Goal: Information Seeking & Learning: Learn about a topic

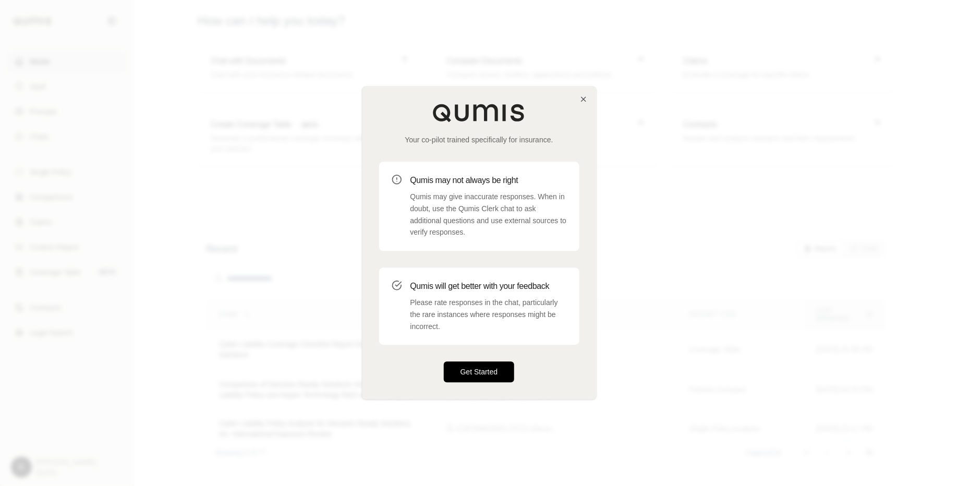
click at [468, 378] on button "Get Started" at bounding box center [479, 372] width 71 height 21
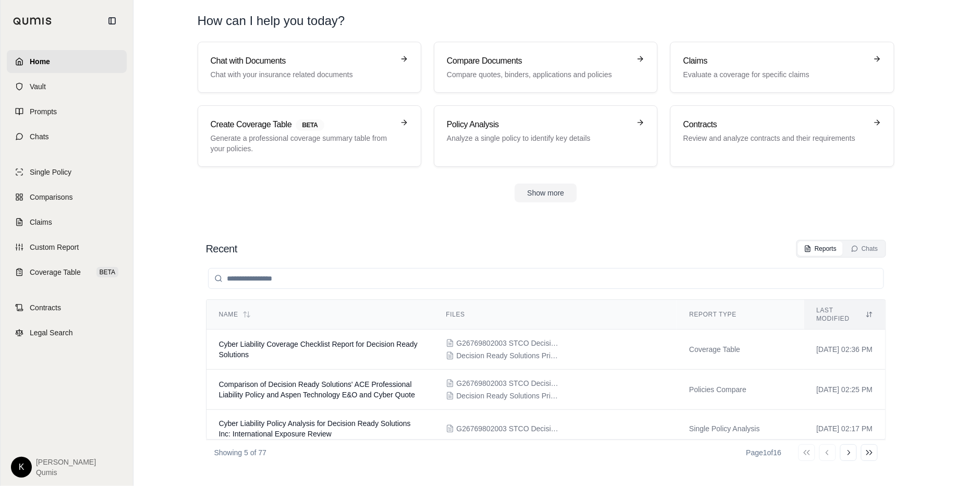
click at [28, 464] on html "Home Vault Prompts Chats Single Policy Comparisons Claims Custom Report Coverag…" at bounding box center [479, 243] width 958 height 486
click at [51, 388] on link "Site Admin Portal" at bounding box center [46, 390] width 86 height 17
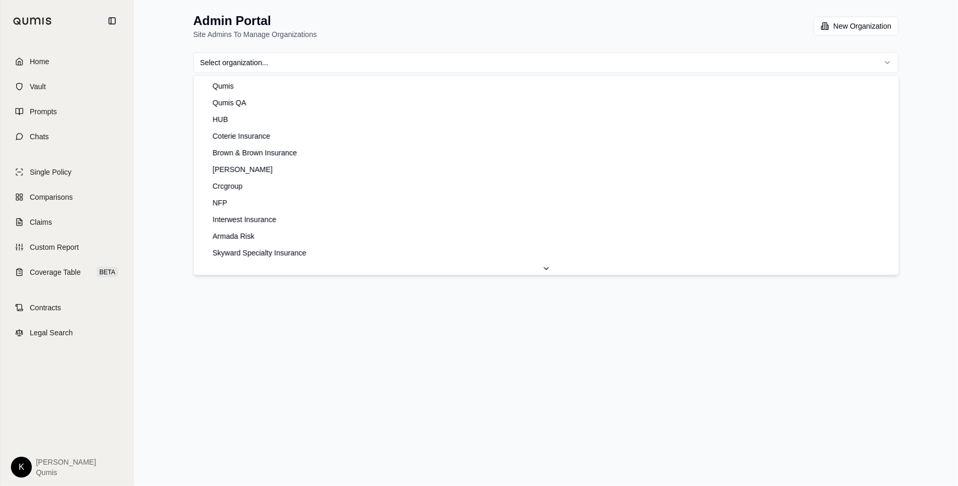
click at [539, 65] on html "Home Vault Prompts Chats Single Policy Comparisons Claims Custom Report Coverag…" at bounding box center [479, 243] width 958 height 486
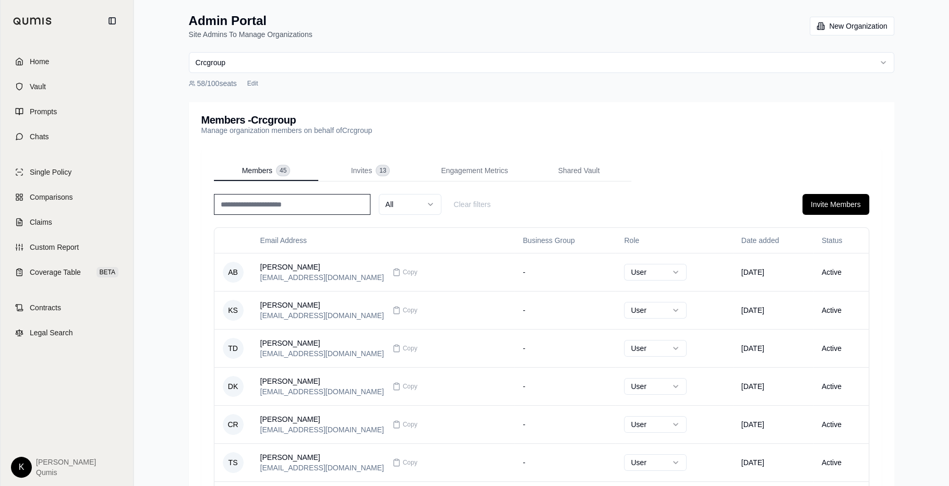
click at [313, 207] on input at bounding box center [292, 204] width 156 height 21
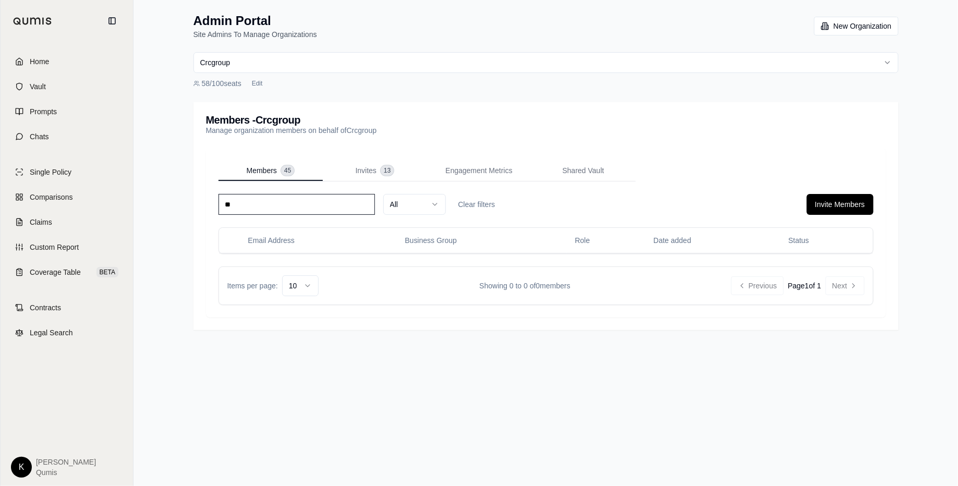
type input "*"
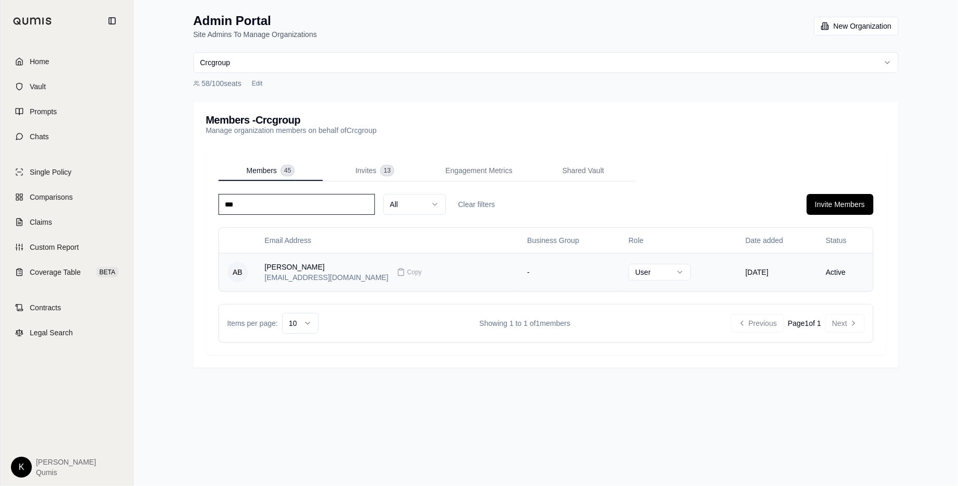
type input "***"
click at [751, 281] on td "Jul 16, 2025" at bounding box center [777, 272] width 80 height 38
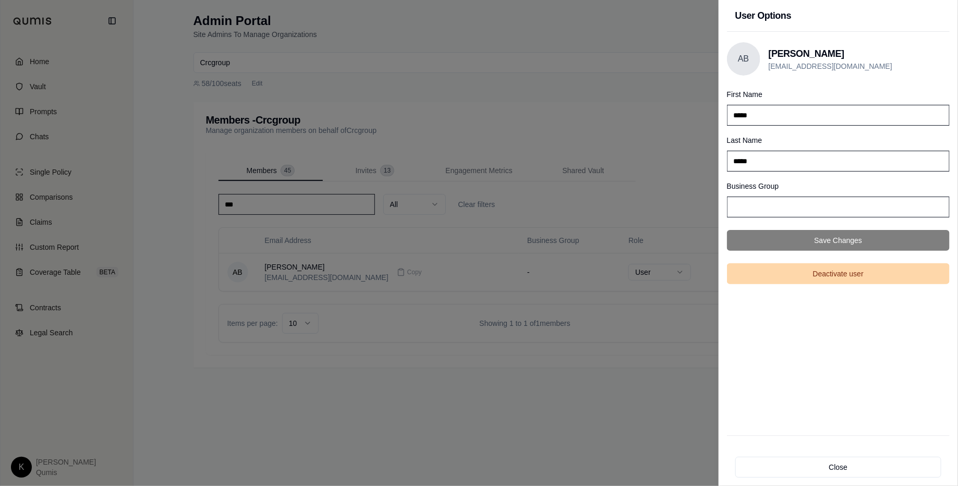
click at [841, 277] on button "Deactivate user" at bounding box center [838, 273] width 223 height 21
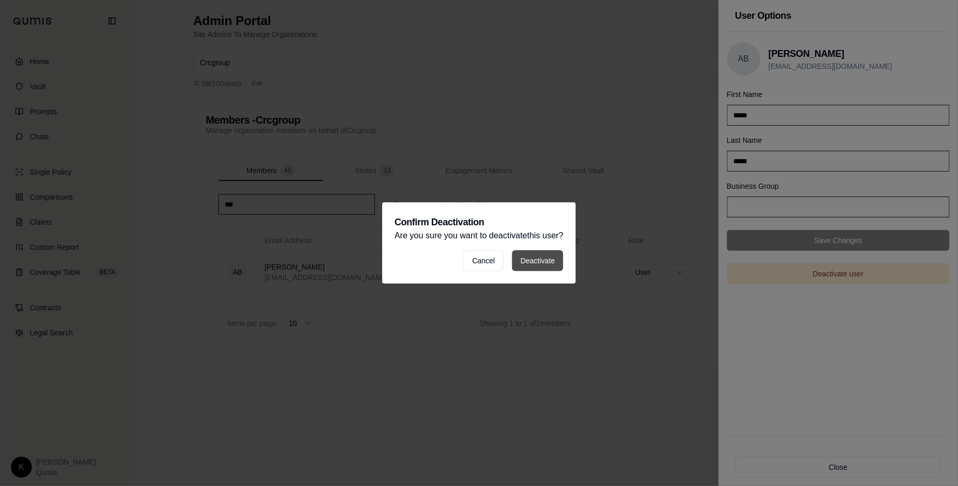
click at [529, 269] on button "Deactivate" at bounding box center [537, 260] width 51 height 21
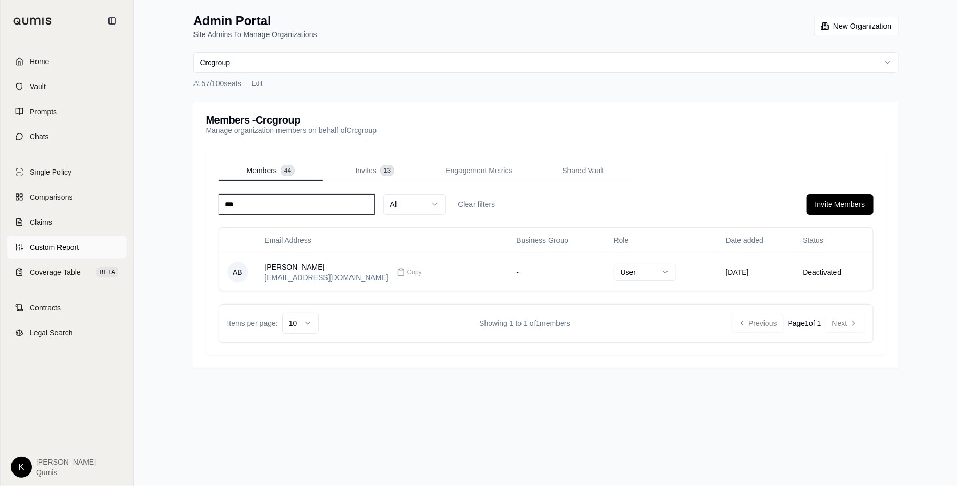
click at [83, 246] on link "Custom Report" at bounding box center [67, 247] width 120 height 23
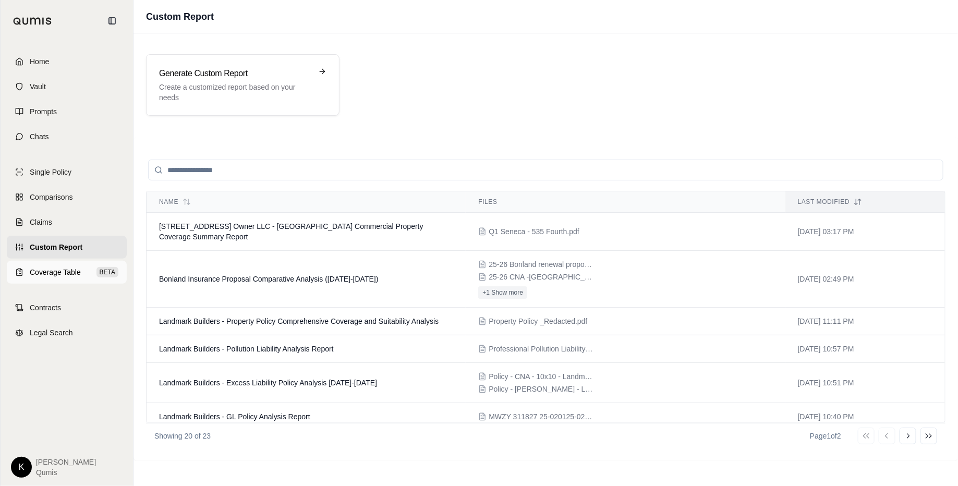
click at [77, 266] on link "Coverage Table BETA" at bounding box center [67, 272] width 120 height 23
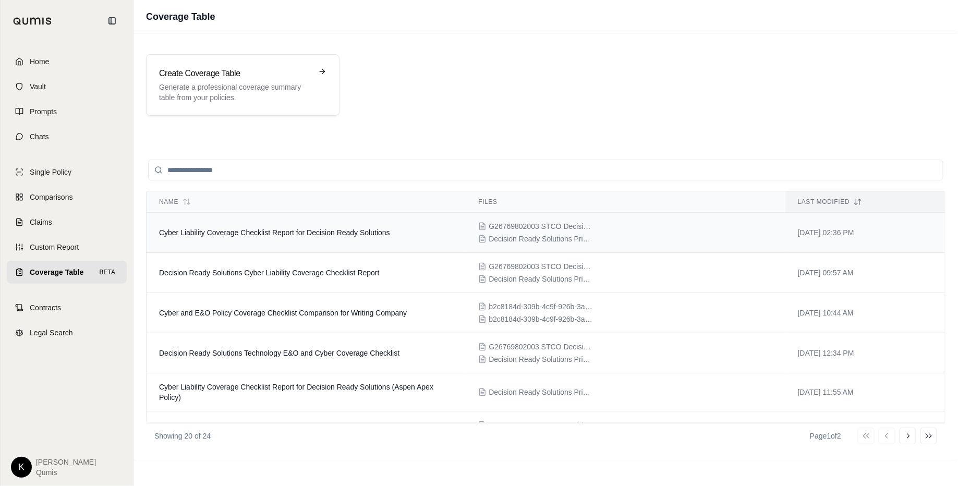
click at [313, 246] on td "Cyber Liability Coverage Checklist Report for Decision Ready Solutions" at bounding box center [306, 233] width 319 height 40
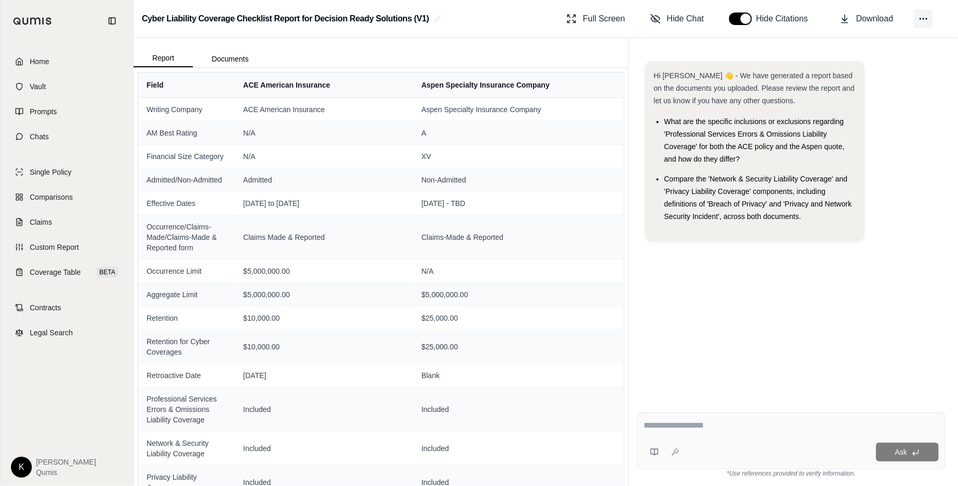
click at [920, 17] on icon at bounding box center [923, 19] width 10 height 10
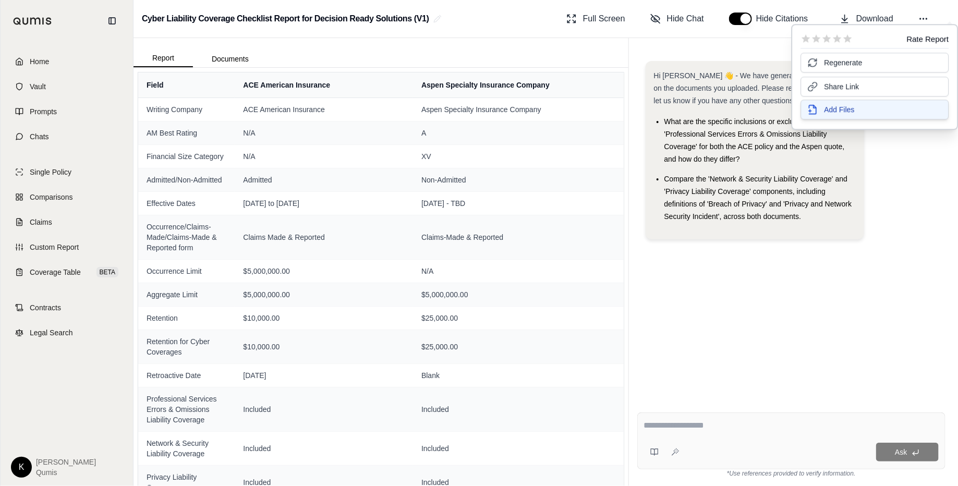
click at [839, 111] on span "Add Files" at bounding box center [840, 109] width 30 height 10
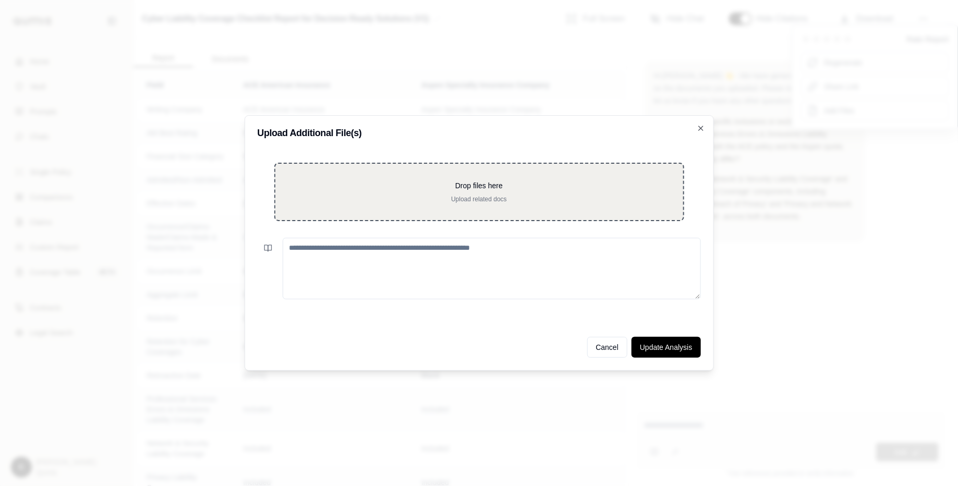
click at [497, 186] on p "Drop files here" at bounding box center [479, 185] width 374 height 10
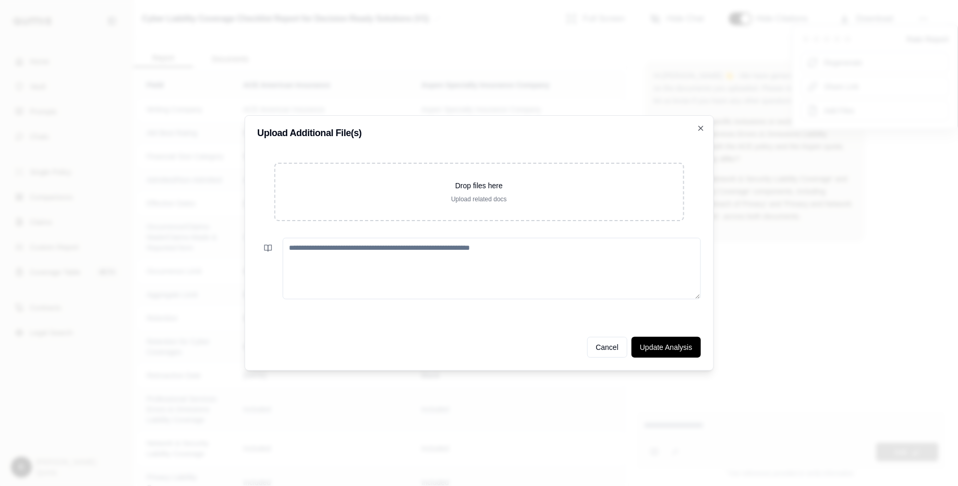
type input "**********"
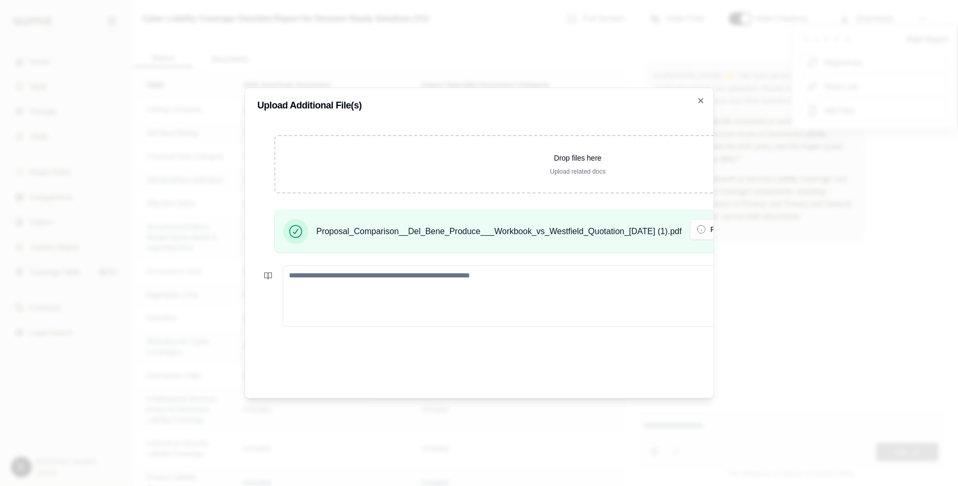
click at [687, 373] on div "Cancel Update Analysis" at bounding box center [578, 370] width 641 height 29
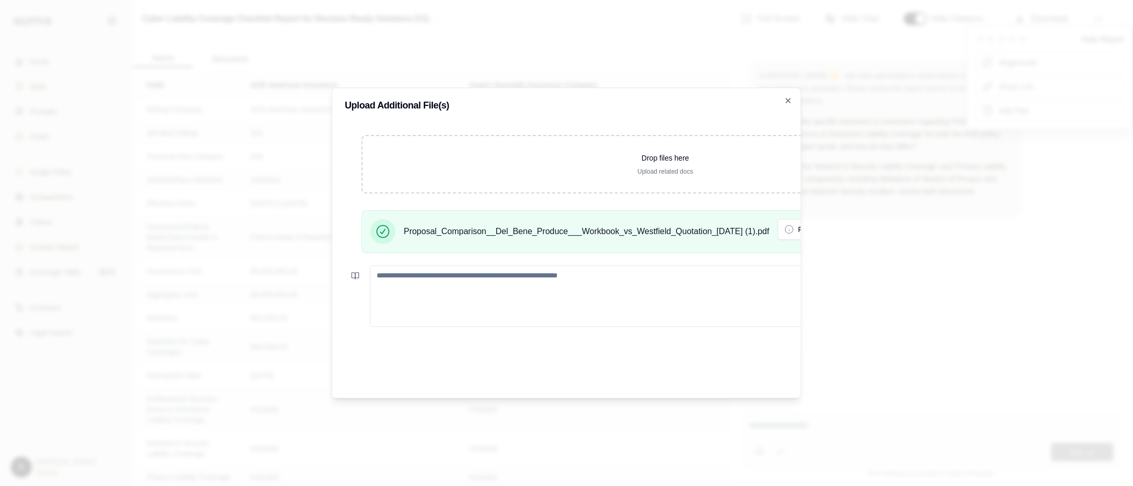
scroll to position [0, 213]
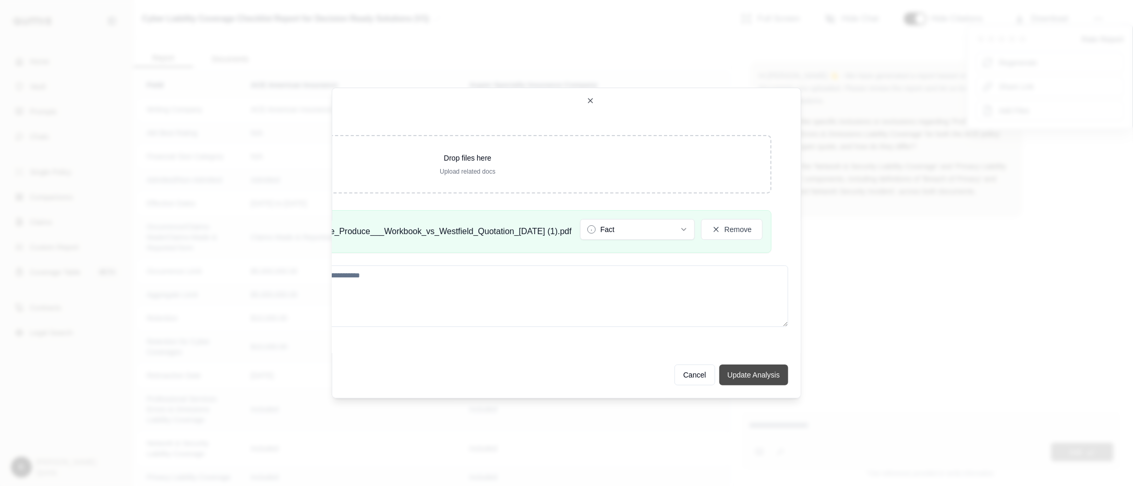
click at [767, 374] on button "Update Analysis" at bounding box center [753, 375] width 69 height 21
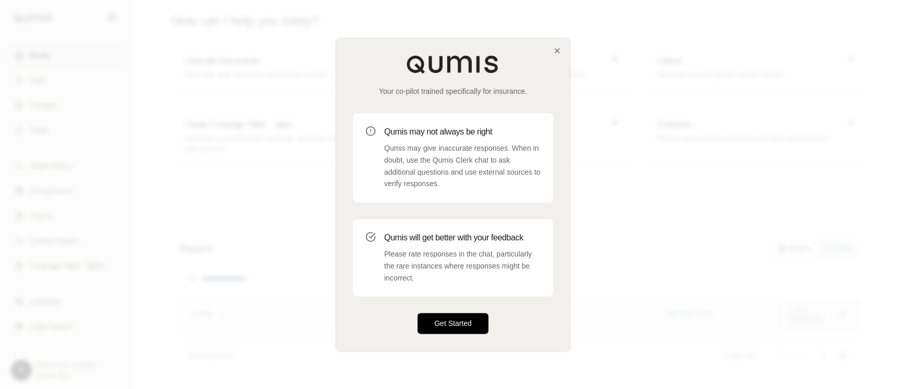
click at [446, 321] on button "Get Started" at bounding box center [453, 323] width 71 height 21
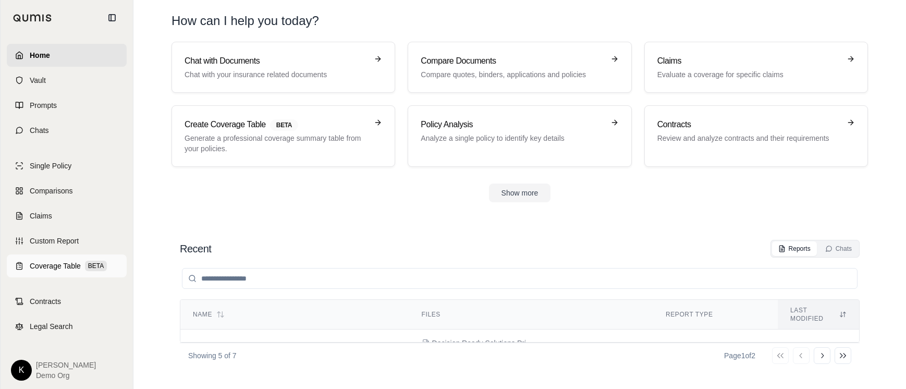
click at [59, 261] on span "Coverage Table" at bounding box center [55, 266] width 51 height 10
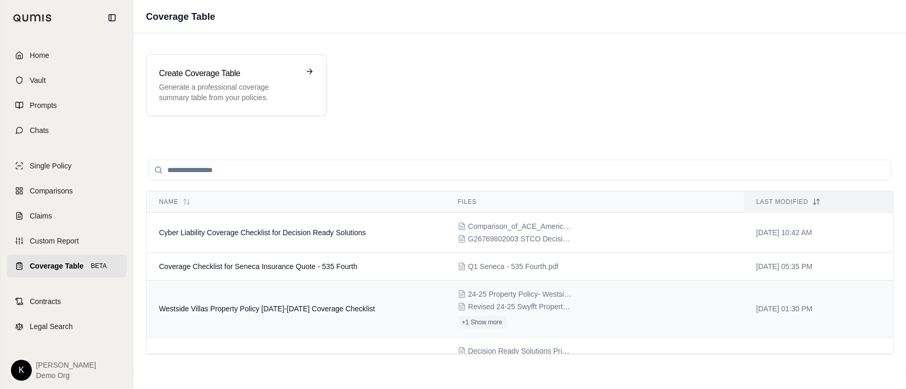
scroll to position [23, 0]
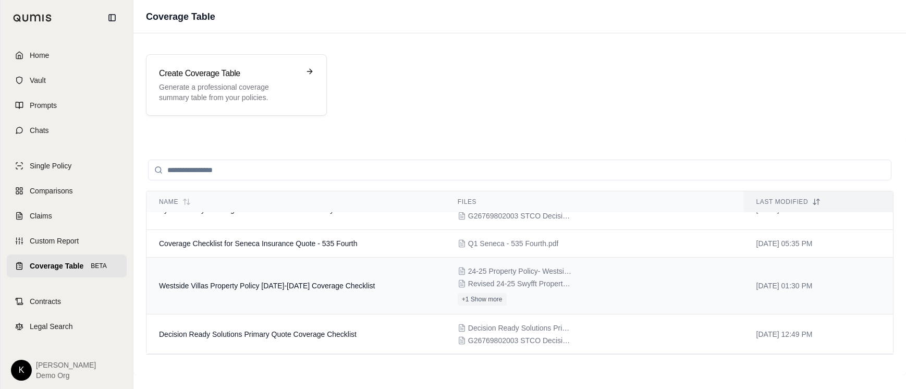
click at [301, 278] on td "Westside Villas Property Policy [DATE]-[DATE] Coverage Checklist" at bounding box center [296, 286] width 299 height 57
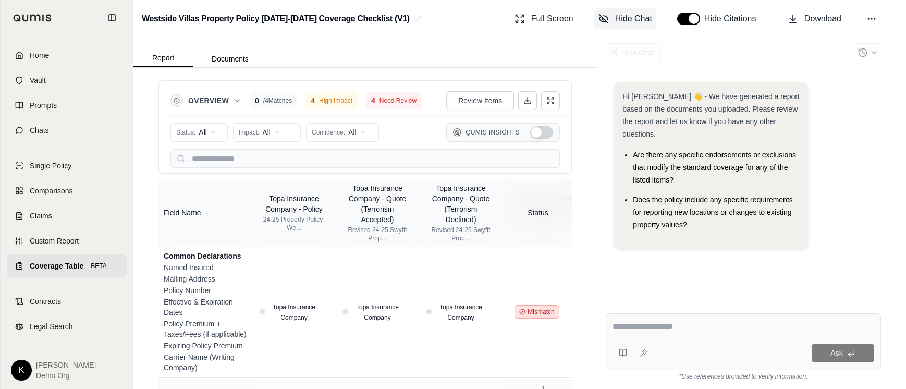
click at [633, 16] on span "Hide Chat" at bounding box center [633, 19] width 37 height 13
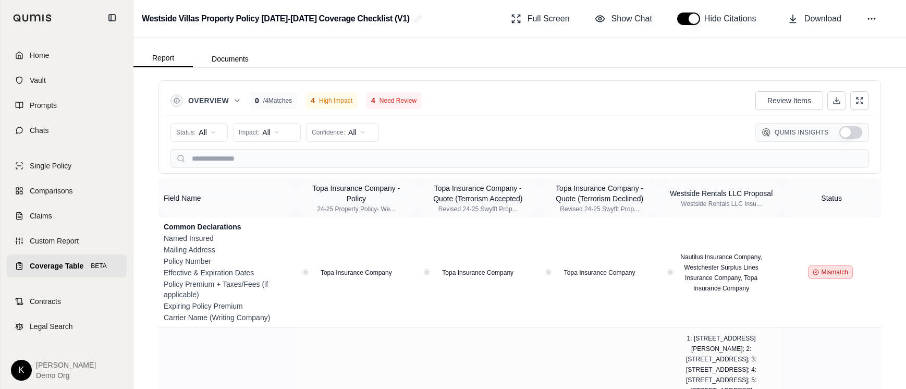
click at [47, 268] on span "Coverage Table" at bounding box center [57, 266] width 54 height 10
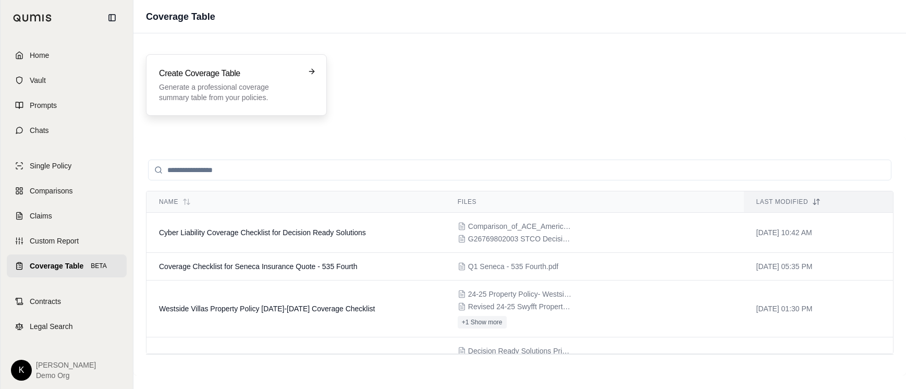
click at [285, 90] on p "Generate a professional coverage summary table from your policies." at bounding box center [229, 92] width 140 height 21
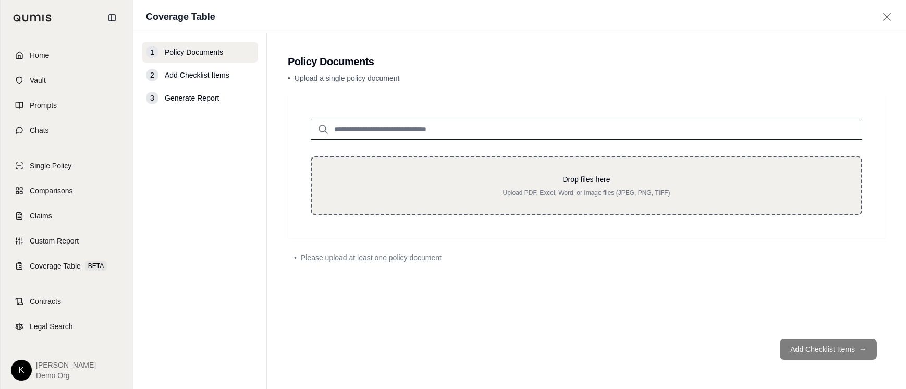
click at [409, 178] on p "Drop files here" at bounding box center [587, 179] width 516 height 10
type input "**********"
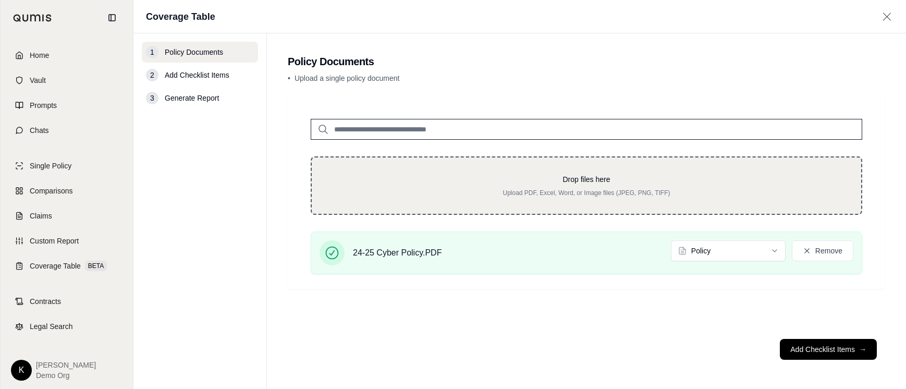
click at [428, 193] on p "Upload PDF, Excel, Word, or Image files (JPEG, PNG, TIFF)" at bounding box center [587, 193] width 516 height 8
type input "**********"
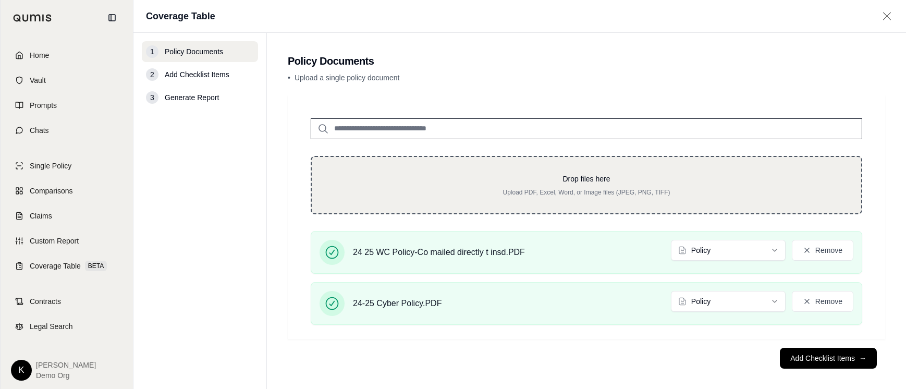
click at [365, 201] on div "Drop files here Upload PDF, Excel, Word, or Image files (JPEG, PNG, TIFF)" at bounding box center [587, 185] width 552 height 58
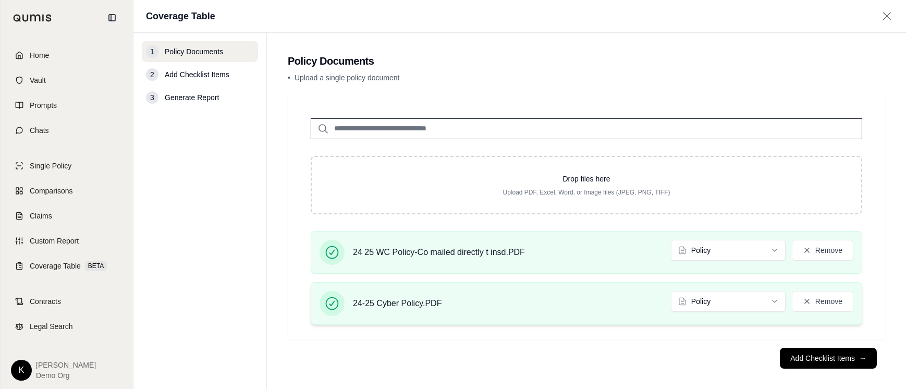
click at [398, 299] on span "24-25 Cyber Policy.PDF" at bounding box center [397, 303] width 89 height 13
click at [822, 305] on button "Remove" at bounding box center [823, 301] width 62 height 21
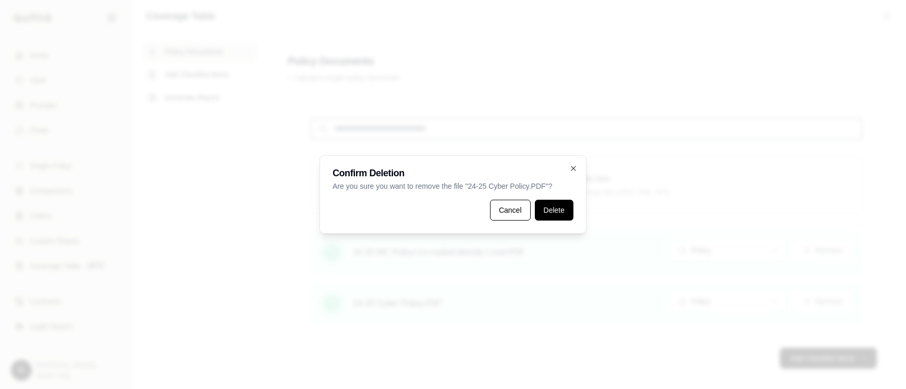
click at [549, 211] on button "Delete" at bounding box center [554, 210] width 39 height 21
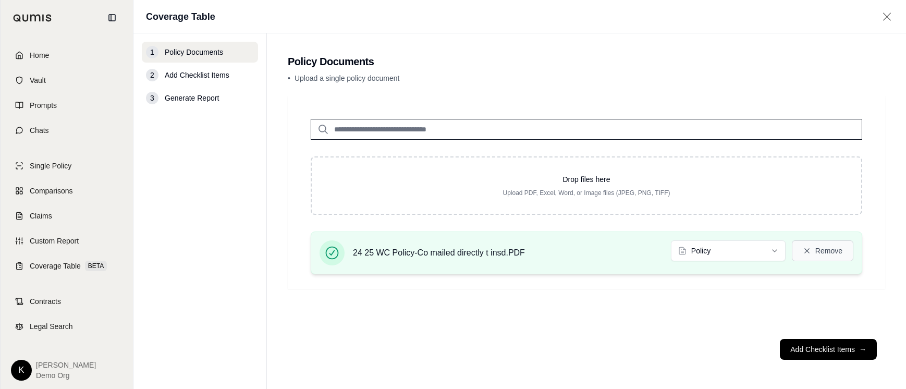
click at [825, 250] on button "Remove" at bounding box center [823, 250] width 62 height 21
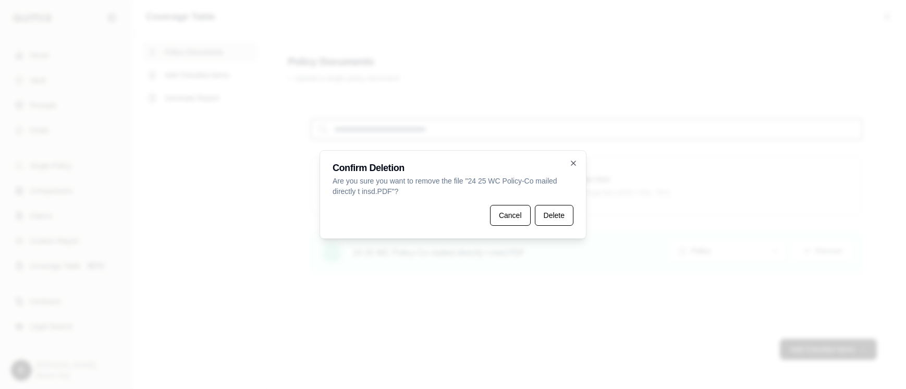
click at [516, 215] on button "Cancel" at bounding box center [510, 215] width 41 height 21
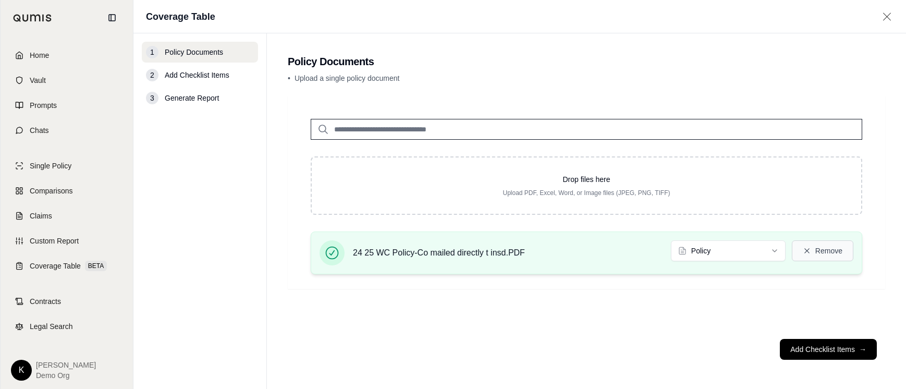
click at [807, 245] on button "Remove" at bounding box center [823, 250] width 62 height 21
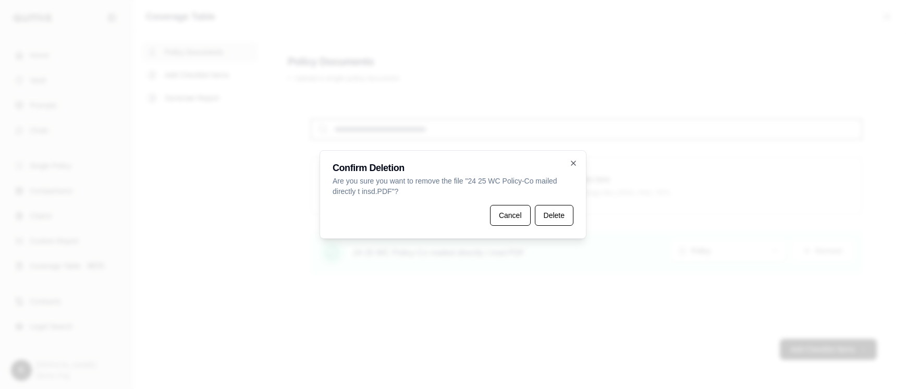
click at [547, 218] on button "Delete" at bounding box center [554, 215] width 39 height 21
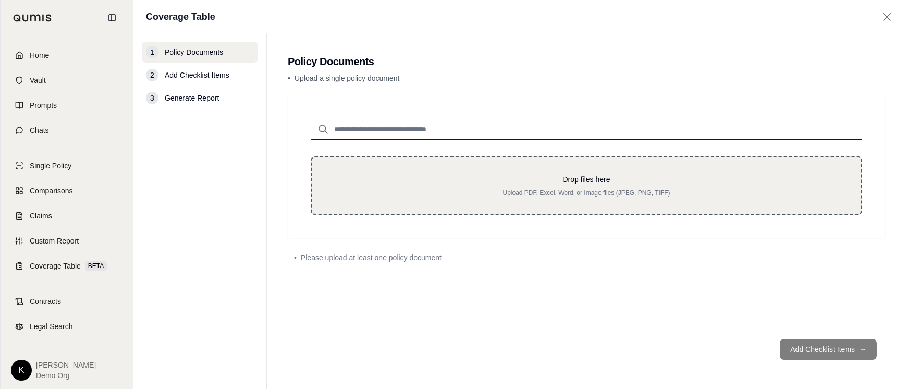
click at [523, 199] on div "Drop files here Upload PDF, Excel, Word, or Image files (JPEG, PNG, TIFF)" at bounding box center [587, 185] width 552 height 58
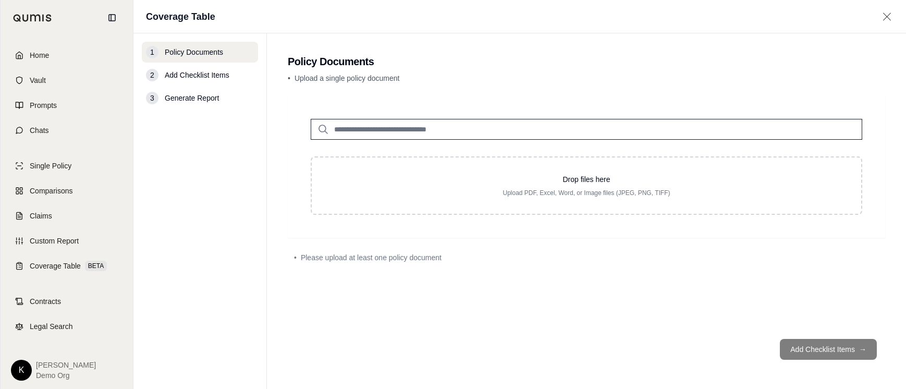
type input "**********"
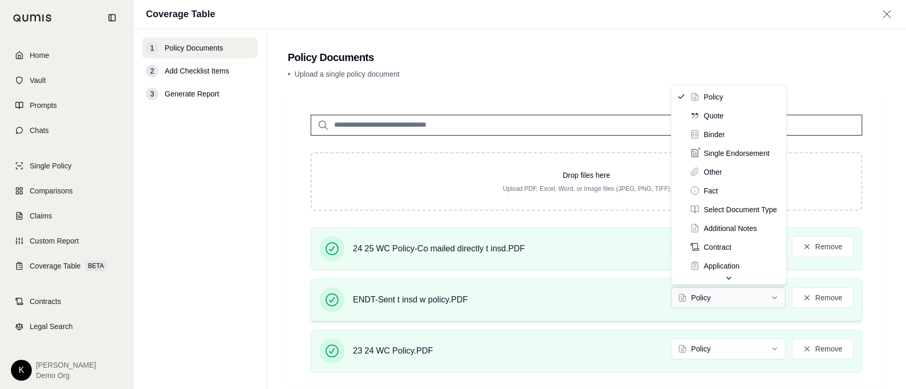
click at [703, 307] on html "Home Vault Prompts Chats Single Policy Comparisons Claims Custom Report Coverag…" at bounding box center [453, 194] width 906 height 389
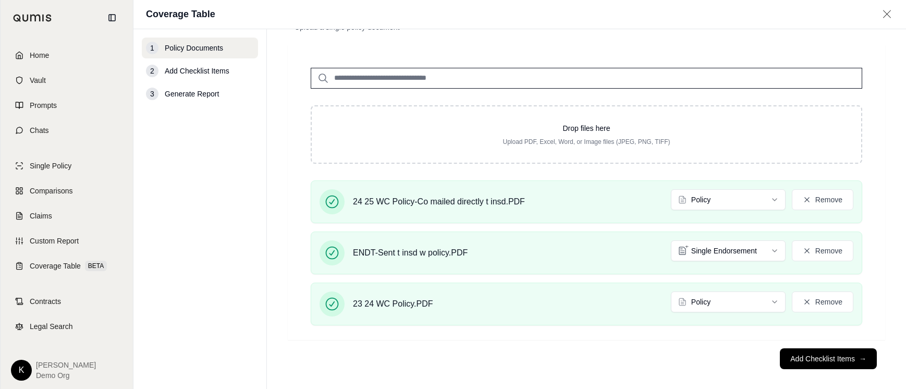
scroll to position [56, 0]
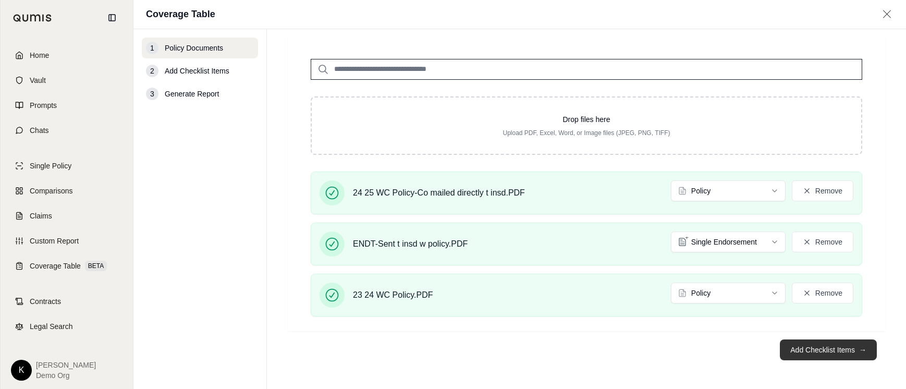
click at [803, 351] on button "Add Checklist Items →" at bounding box center [828, 350] width 97 height 21
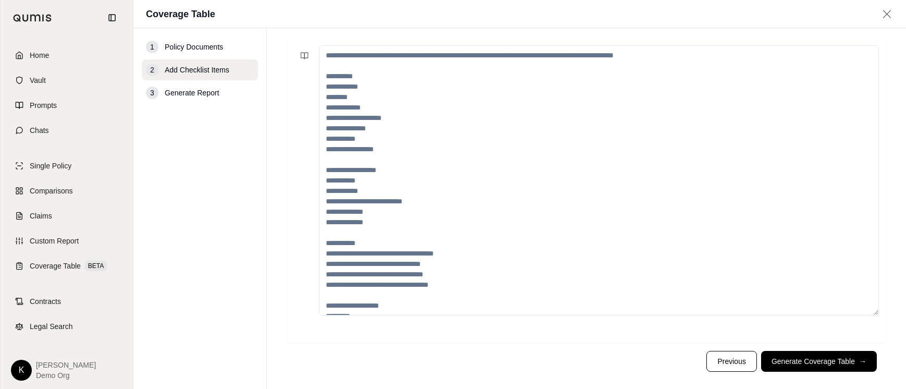
click at [429, 101] on textarea at bounding box center [599, 180] width 560 height 270
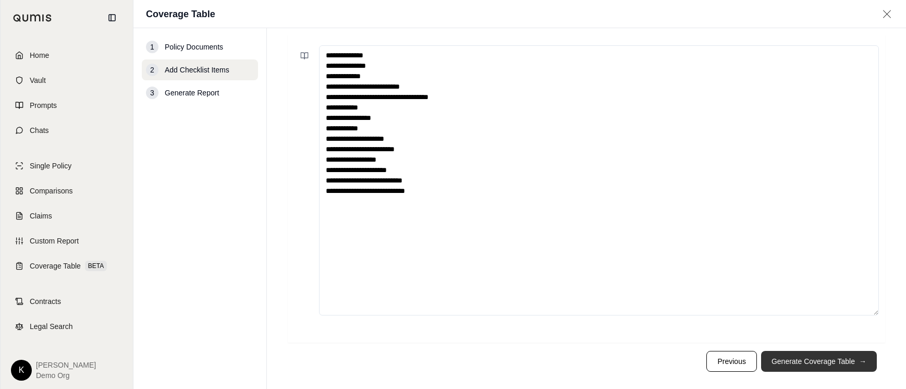
type textarea "**********"
click at [823, 359] on button "Generate Coverage Table →" at bounding box center [819, 361] width 116 height 21
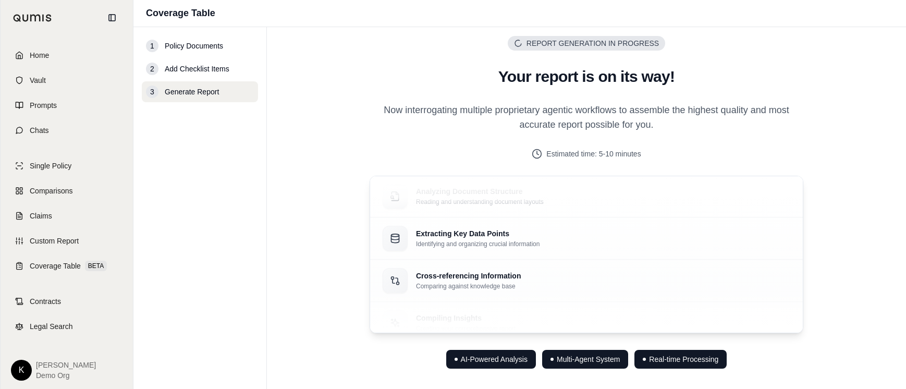
scroll to position [41, 0]
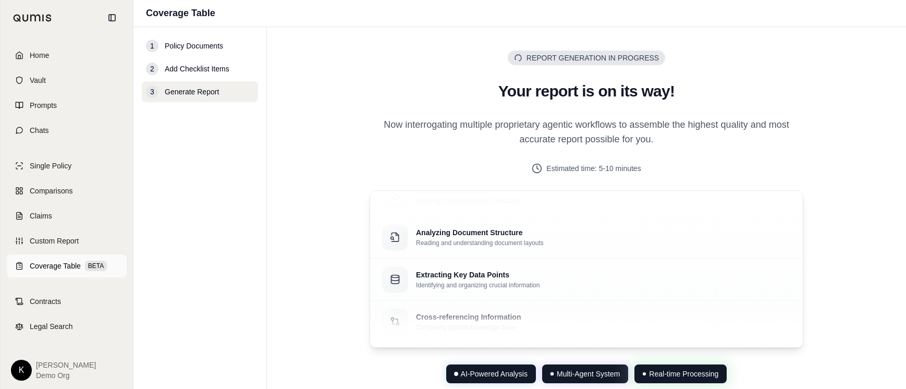
click at [64, 260] on link "Coverage Table BETA" at bounding box center [67, 265] width 120 height 23
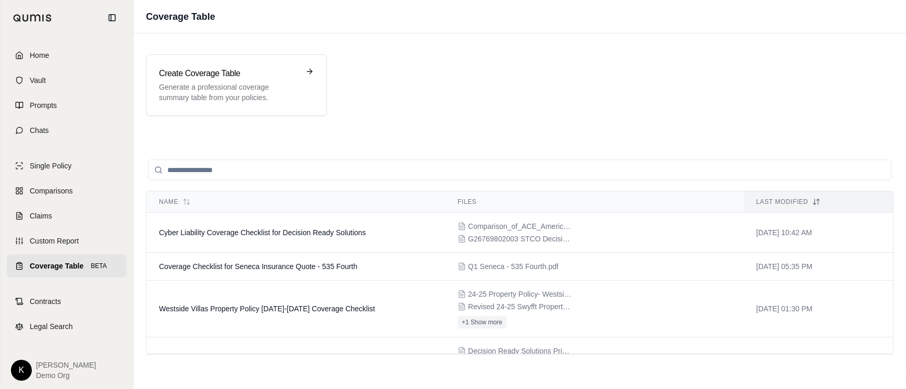
click at [60, 266] on span "Coverage Table" at bounding box center [57, 266] width 54 height 10
click at [73, 244] on span "Custom Report" at bounding box center [54, 241] width 49 height 10
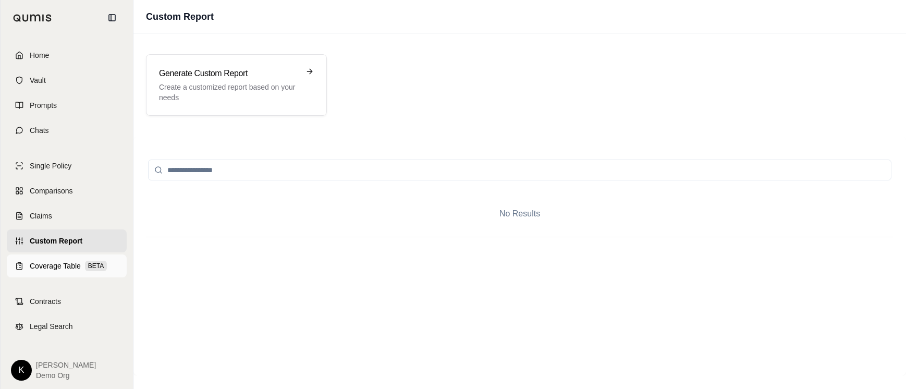
click at [69, 268] on span "Coverage Table" at bounding box center [55, 266] width 51 height 10
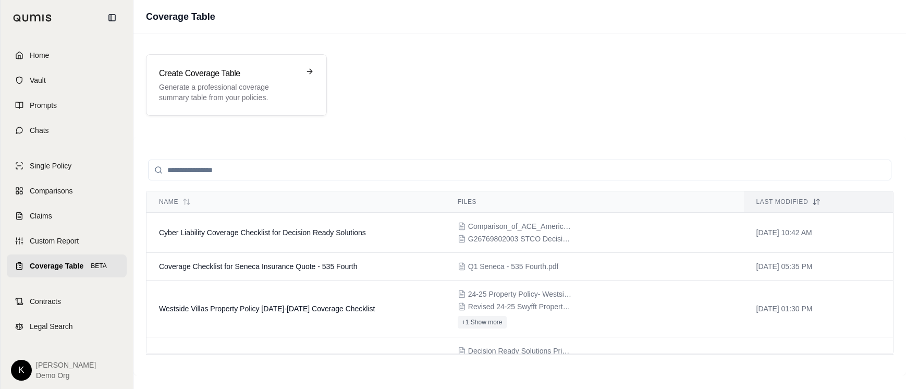
click at [62, 265] on span "Coverage Table" at bounding box center [57, 266] width 54 height 10
click at [45, 259] on link "Coverage Table BETA" at bounding box center [67, 265] width 120 height 23
click at [58, 50] on link "Home" at bounding box center [67, 55] width 120 height 23
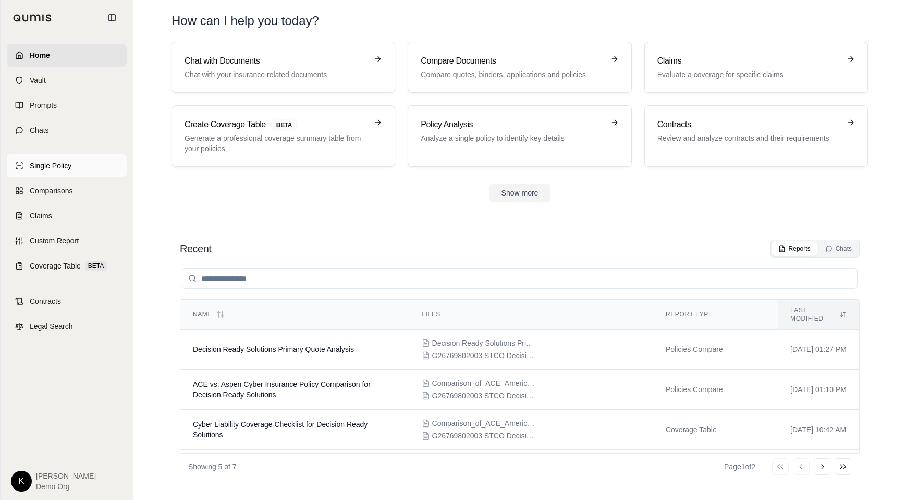
click at [50, 164] on span "Single Policy" at bounding box center [51, 166] width 42 height 10
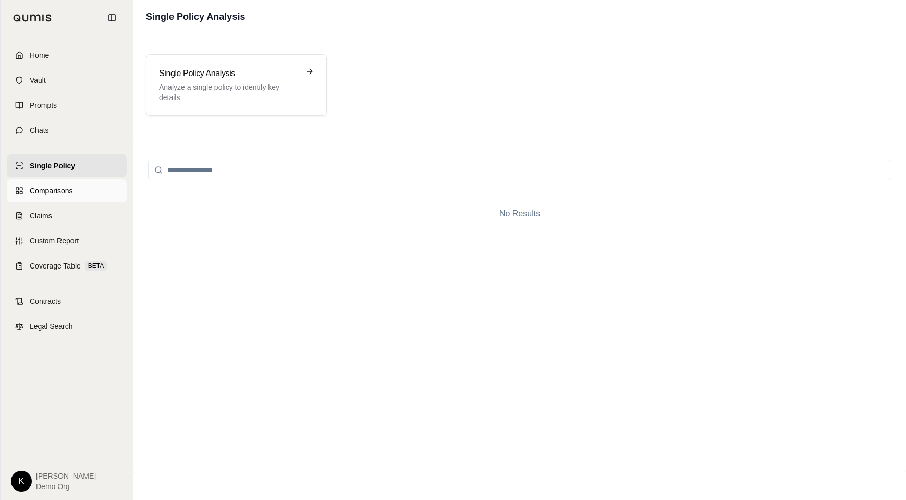
click at [49, 196] on link "Comparisons" at bounding box center [67, 190] width 120 height 23
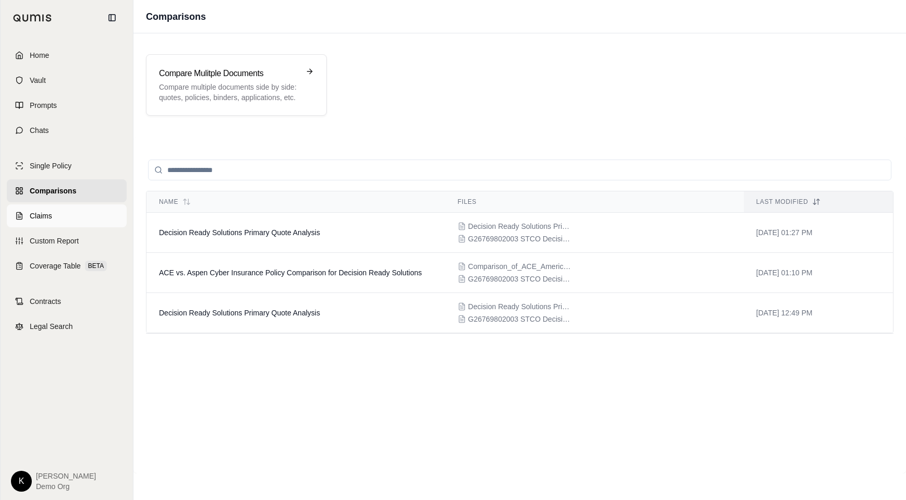
click at [49, 210] on link "Claims" at bounding box center [67, 215] width 120 height 23
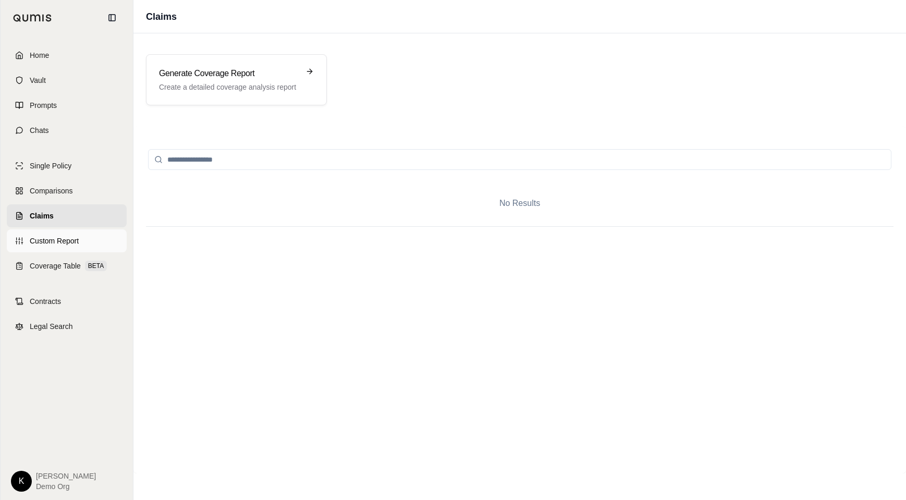
click at [57, 245] on span "Custom Report" at bounding box center [54, 241] width 49 height 10
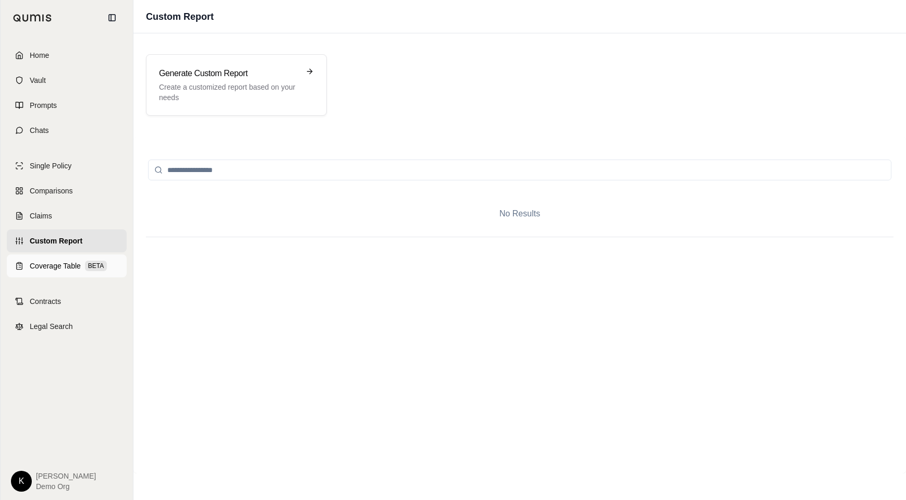
click at [64, 262] on span "Coverage Table" at bounding box center [55, 266] width 51 height 10
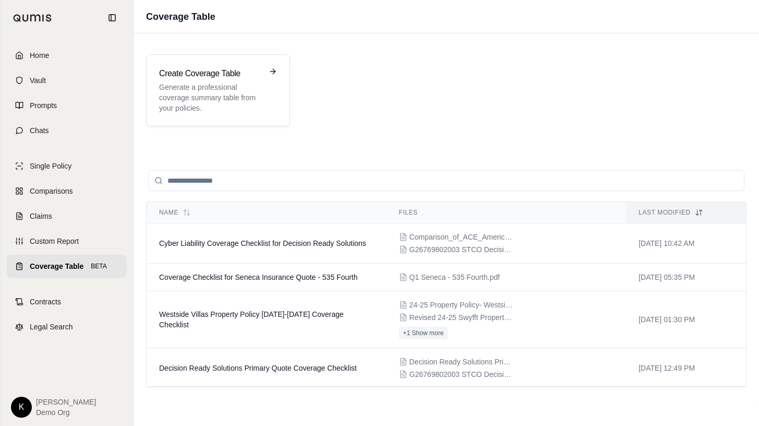
click at [19, 417] on html "Home Vault Prompts Chats Single Policy Comparisons Claims Custom Report Coverag…" at bounding box center [379, 213] width 759 height 426
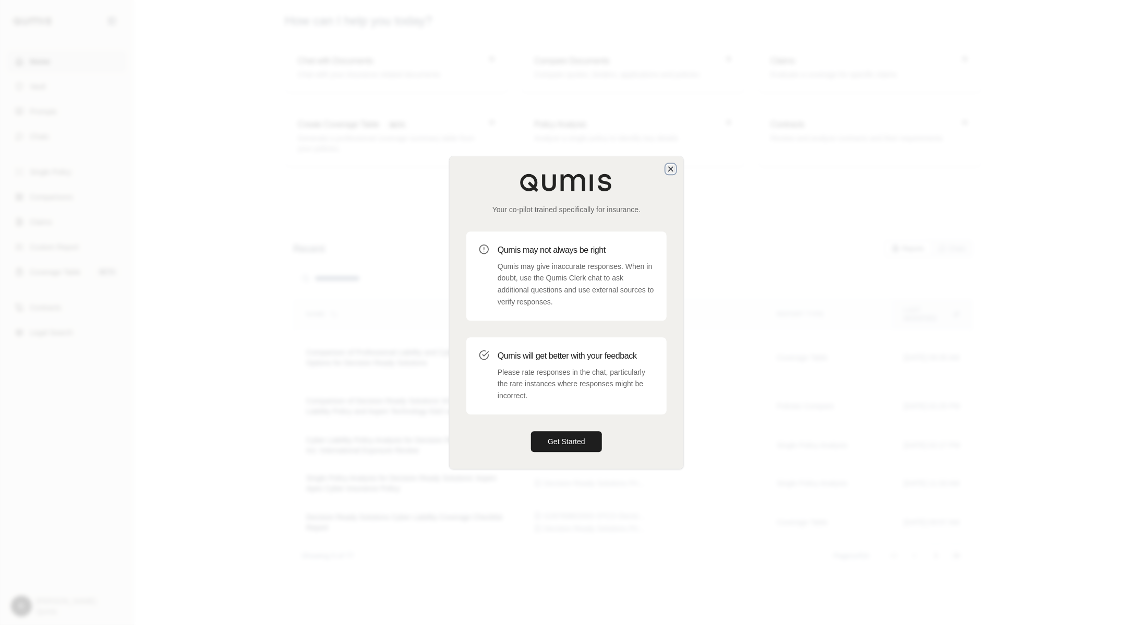
click at [669, 168] on icon "button" at bounding box center [670, 169] width 8 height 8
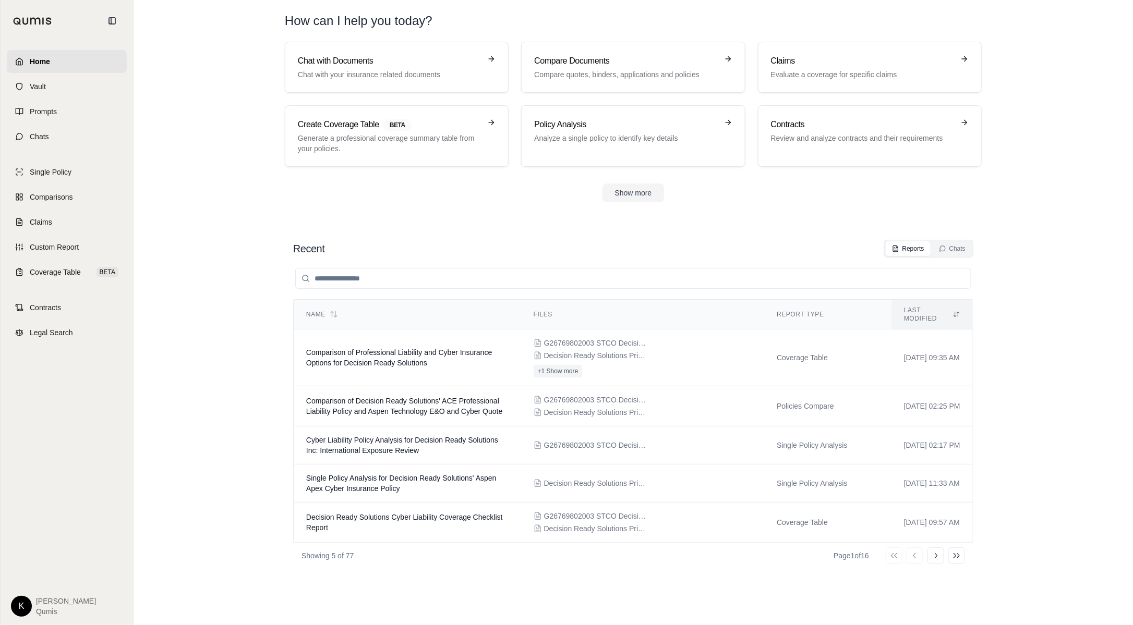
click at [98, 456] on div "Home Vault Prompts Chats Single Policy Comparisons Claims Custom Report Coverag…" at bounding box center [67, 334] width 132 height 584
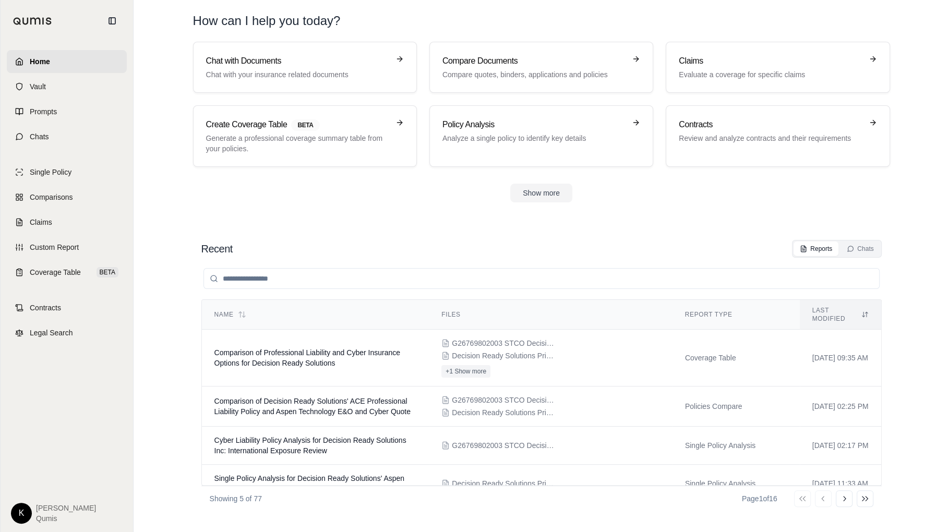
click at [21, 516] on html "Home Vault Prompts Chats Single Policy Comparisons Claims Custom Report Coverag…" at bounding box center [474, 266] width 949 height 532
click at [54, 434] on link "Site Admin Portal" at bounding box center [46, 435] width 86 height 17
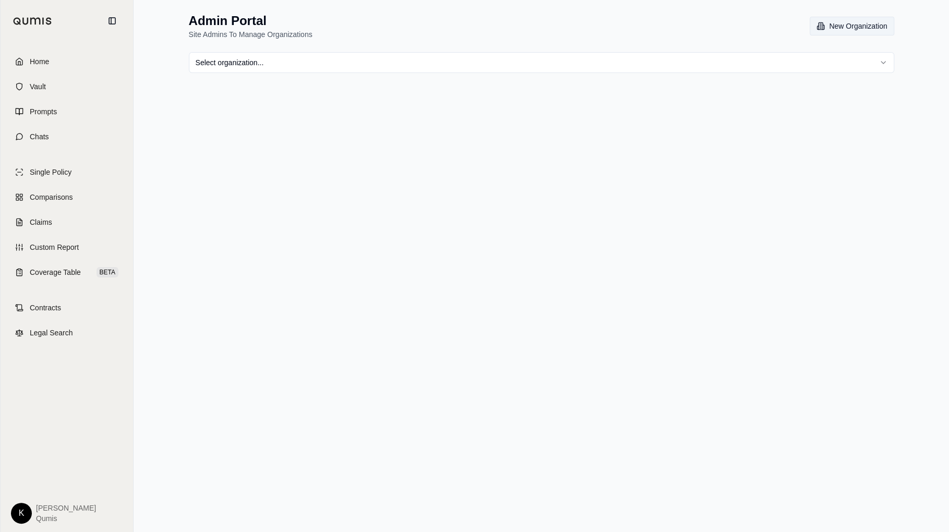
click at [834, 23] on button "New Organization" at bounding box center [851, 26] width 84 height 19
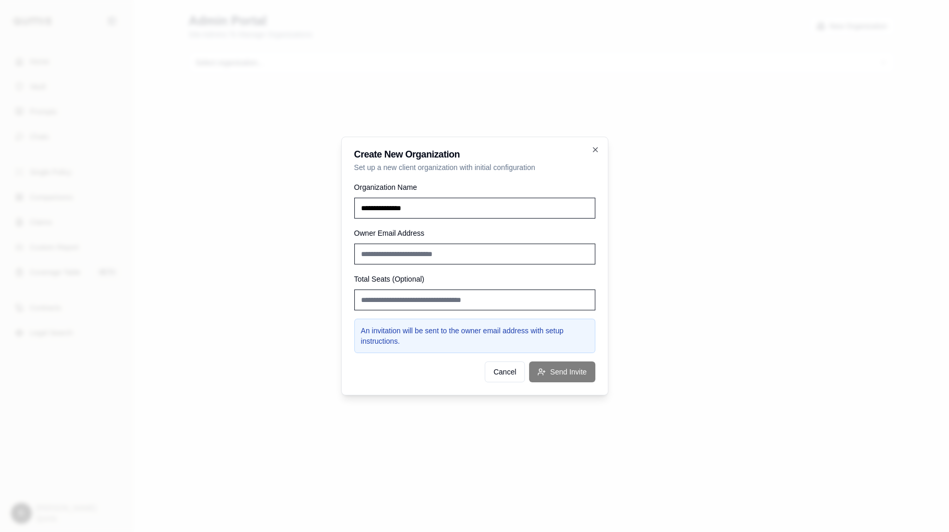
type input "**********"
type input "*"
type input "**********"
type input "*"
click at [652, 141] on div at bounding box center [474, 266] width 949 height 532
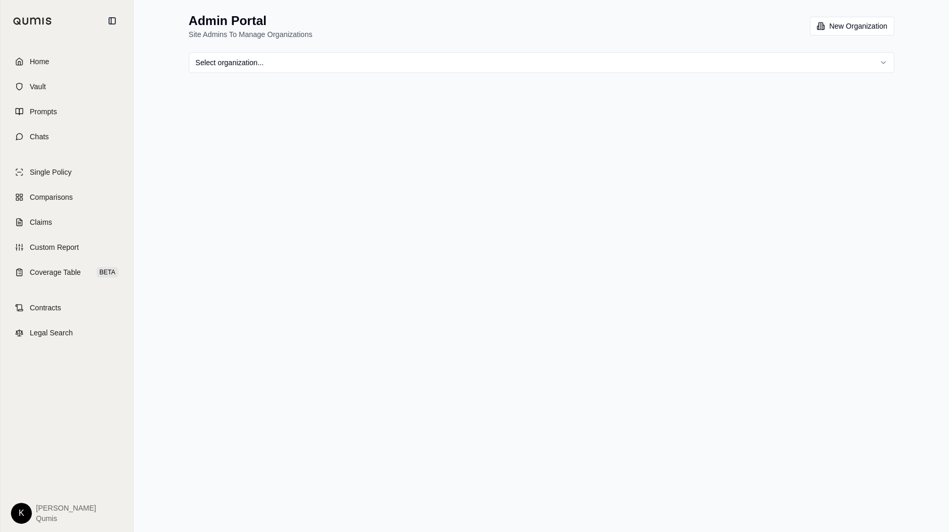
click at [813, 52] on html "Home Vault Prompts Chats Single Policy Comparisons Claims Custom Report Coverag…" at bounding box center [474, 266] width 949 height 532
click at [717, 336] on html "Home Vault Prompts Chats Single Policy Comparisons Claims Custom Report Coverag…" at bounding box center [474, 266] width 949 height 532
click at [864, 23] on button "New Organization" at bounding box center [851, 26] width 84 height 19
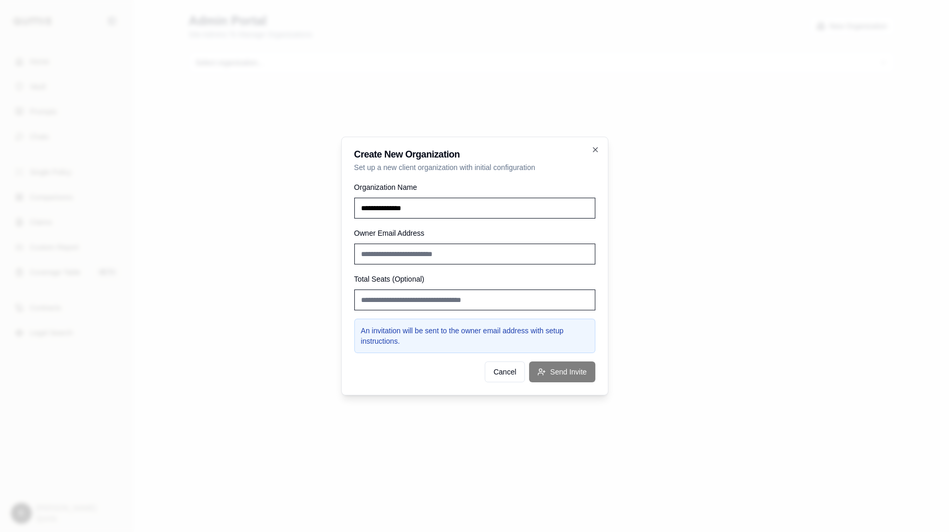
type input "**********"
click at [433, 297] on input "Total Seats (Optional)" at bounding box center [474, 299] width 241 height 21
type input "*"
click at [438, 374] on div "Cancel Send Invite" at bounding box center [474, 371] width 241 height 21
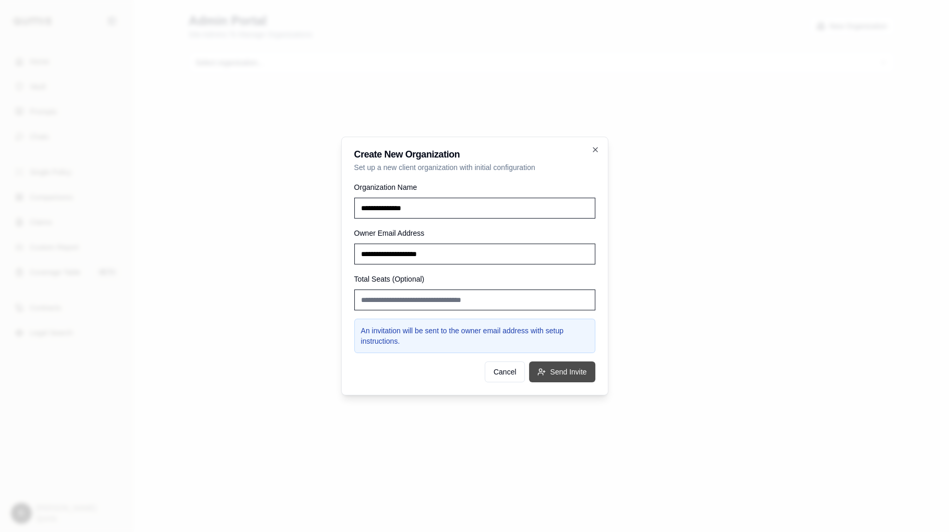
click at [557, 369] on button "Send Invite" at bounding box center [562, 371] width 66 height 21
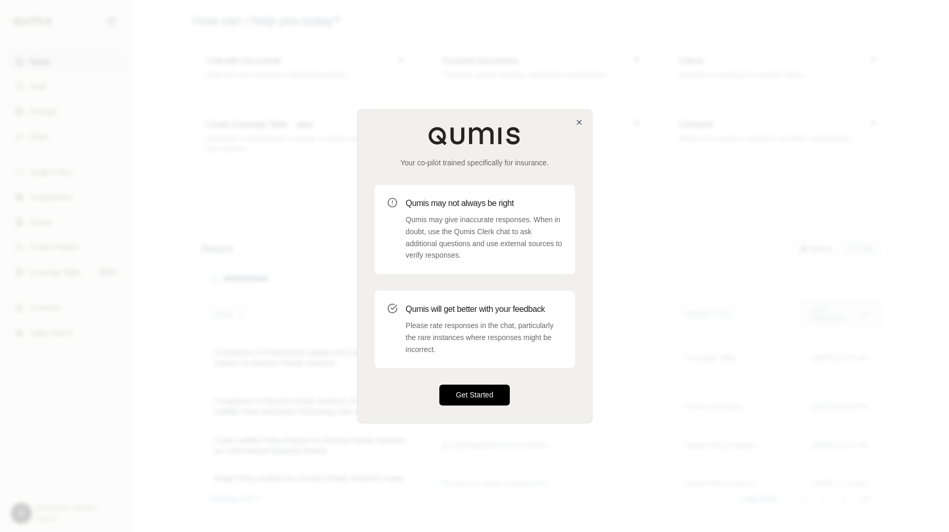
click at [495, 386] on button "Get Started" at bounding box center [474, 395] width 71 height 21
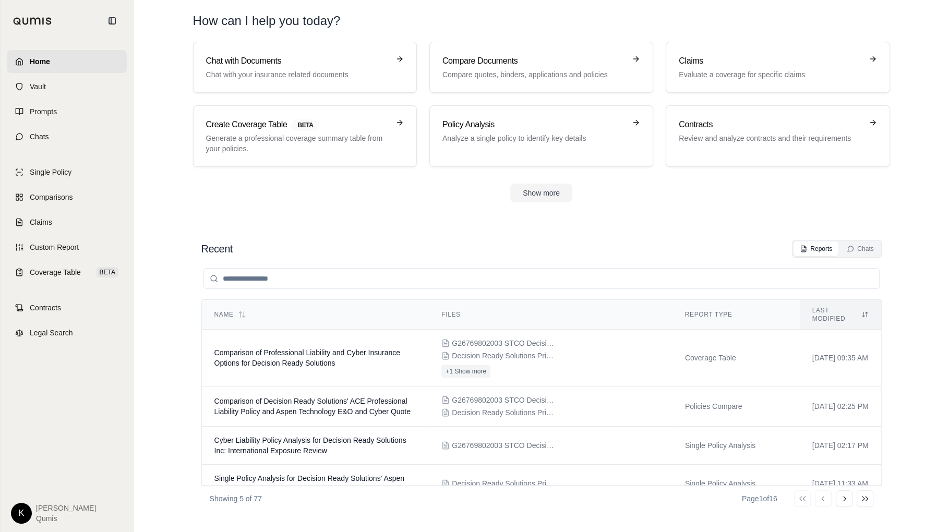
click at [22, 516] on html "Home Vault Prompts Chats Single Policy Comparisons Claims Custom Report Coverag…" at bounding box center [474, 266] width 949 height 532
click at [72, 430] on link "Site Admin Portal" at bounding box center [46, 435] width 86 height 17
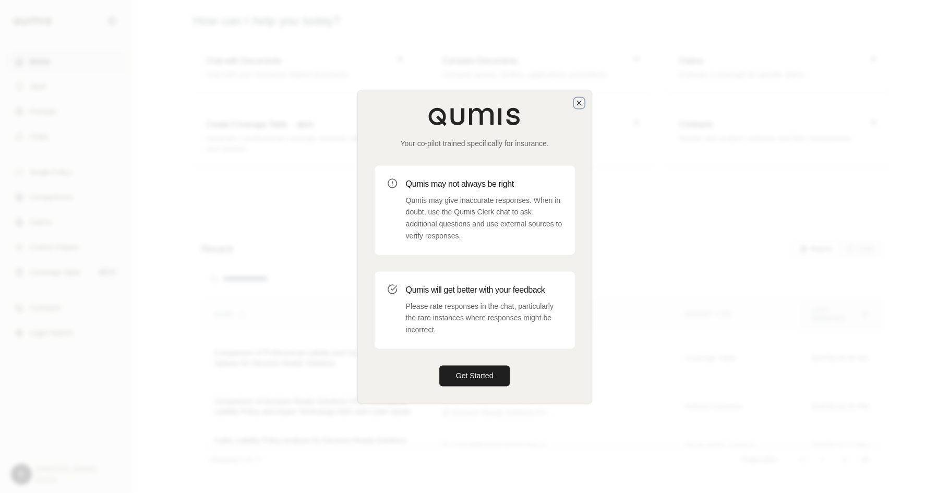
click at [578, 102] on icon "button" at bounding box center [579, 103] width 4 height 4
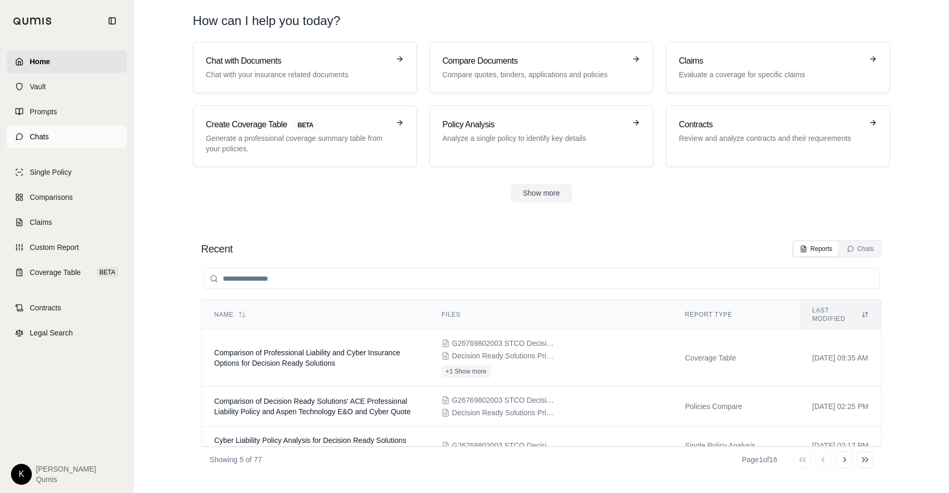
click at [44, 132] on span "Chats" at bounding box center [39, 136] width 19 height 10
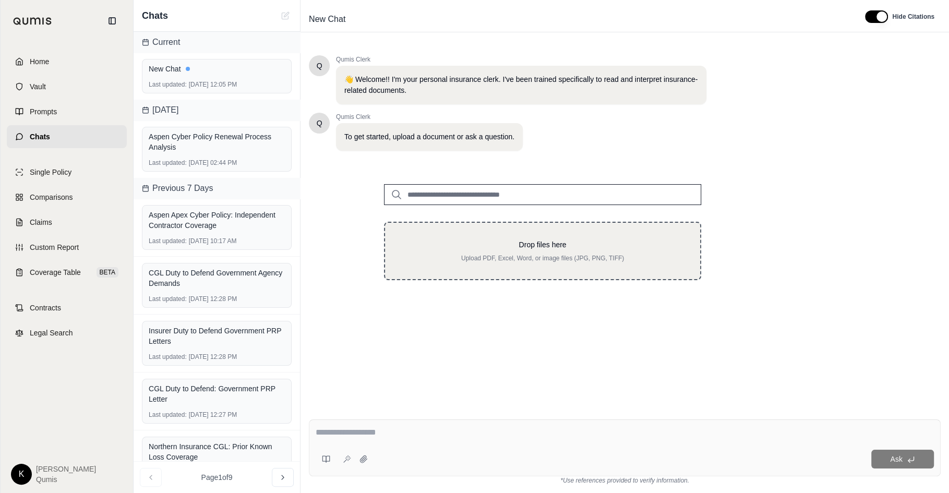
click at [494, 242] on p "Drop files here" at bounding box center [543, 244] width 282 height 10
type input "**********"
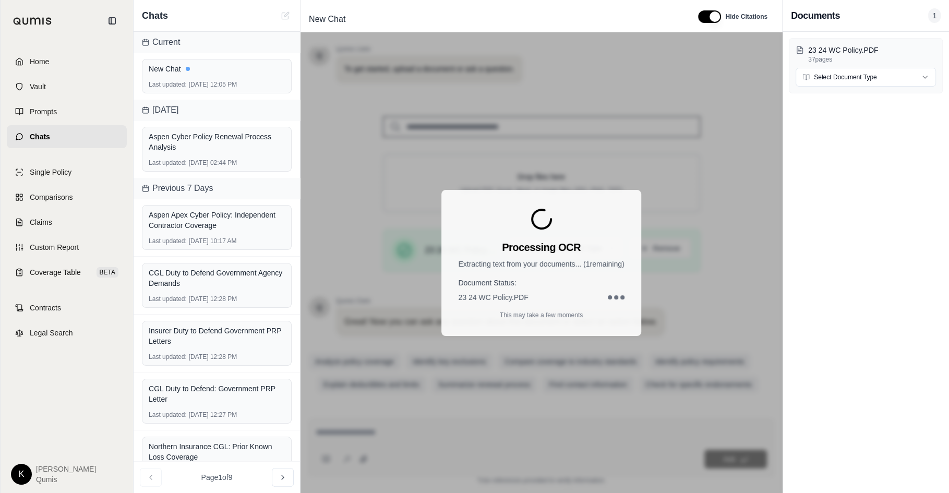
scroll to position [68, 0]
click at [220, 153] on div "Aspen Cyber Policy Renewal Process Analysis" at bounding box center [217, 141] width 136 height 25
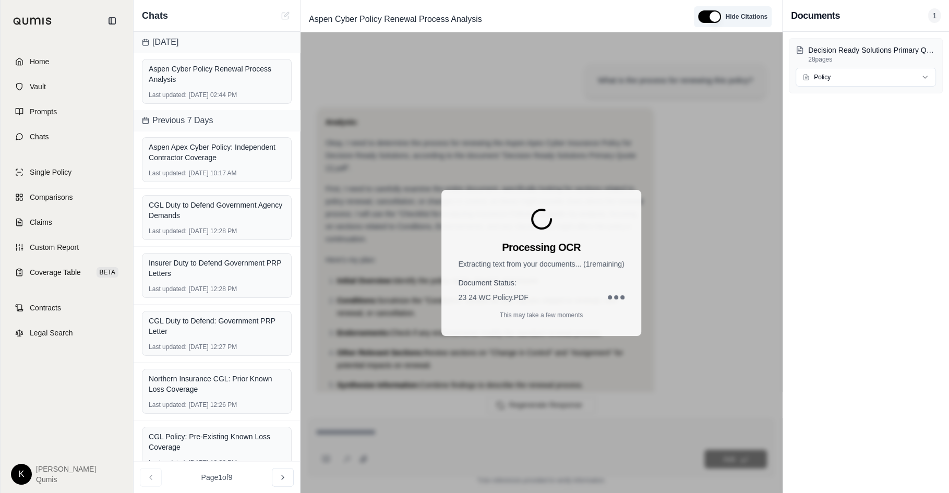
scroll to position [6239, 0]
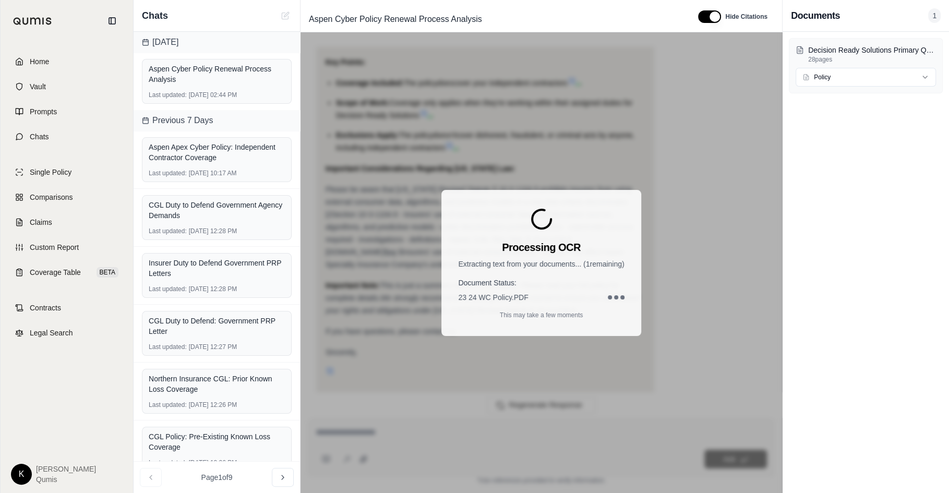
click at [549, 309] on div "Processing OCR Extracting text from your documents... ( 1 remaining) Document S…" at bounding box center [540, 263] width 199 height 146
click at [609, 292] on div "23 24 WC Policy.PDF" at bounding box center [541, 297] width 166 height 10
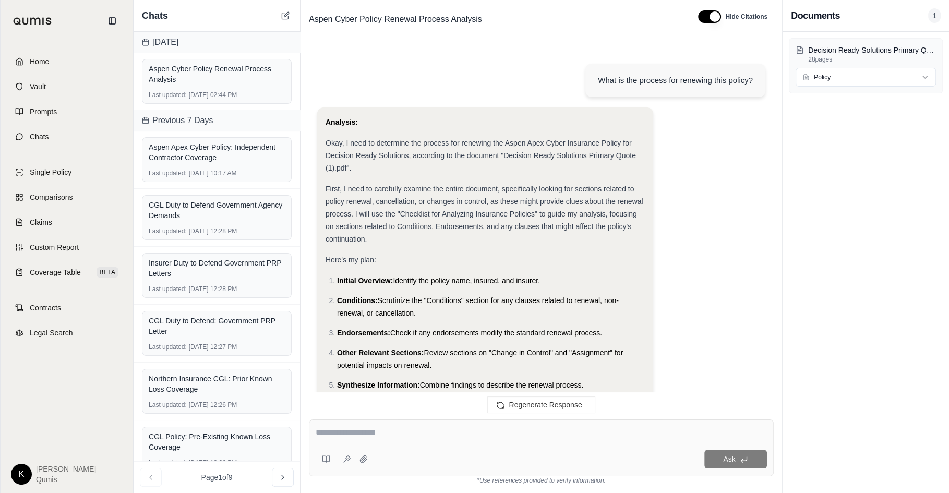
scroll to position [6239, 0]
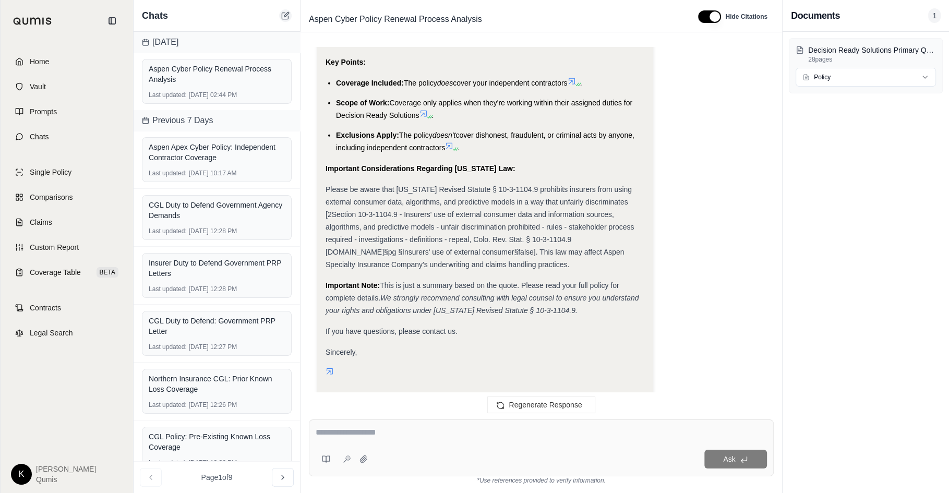
click at [284, 14] on icon at bounding box center [285, 15] width 8 height 8
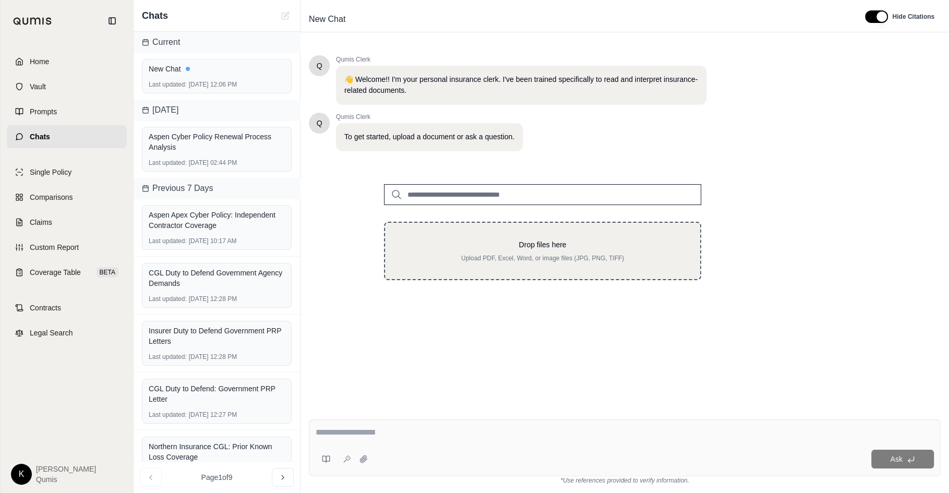
click at [485, 259] on p "Upload PDF, Excel, Word, or image files (JPG, PNG, TIFF)" at bounding box center [543, 258] width 282 height 8
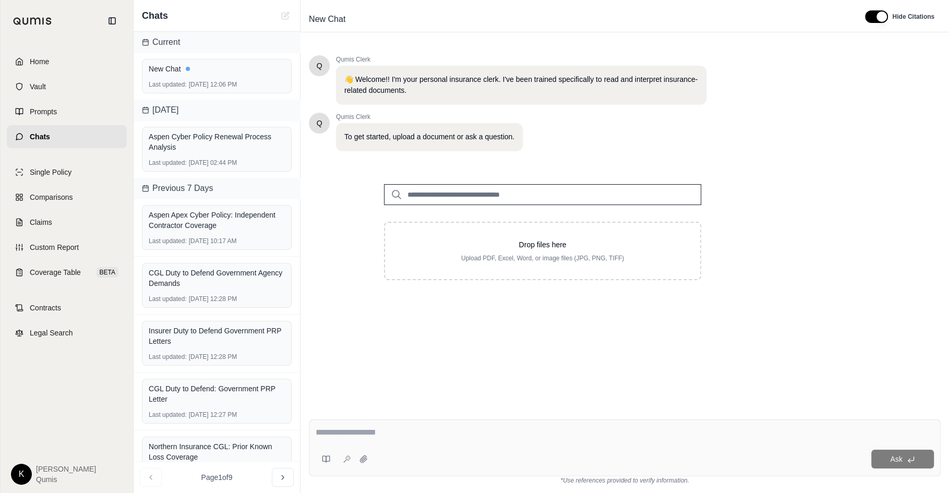
click at [472, 197] on input "search" at bounding box center [542, 194] width 317 height 21
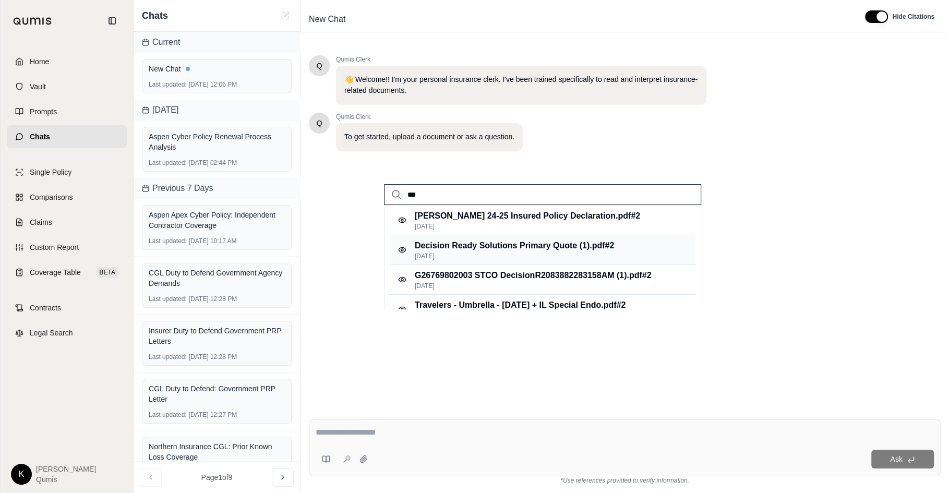
type input "***"
click at [505, 243] on p "Decision Ready Solutions Primary Quote (1).pdf #2" at bounding box center [514, 245] width 199 height 13
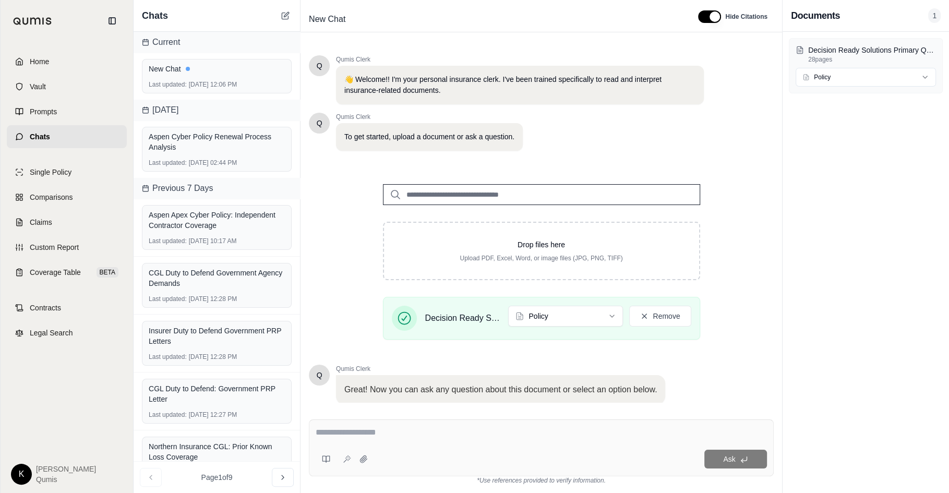
scroll to position [68, 0]
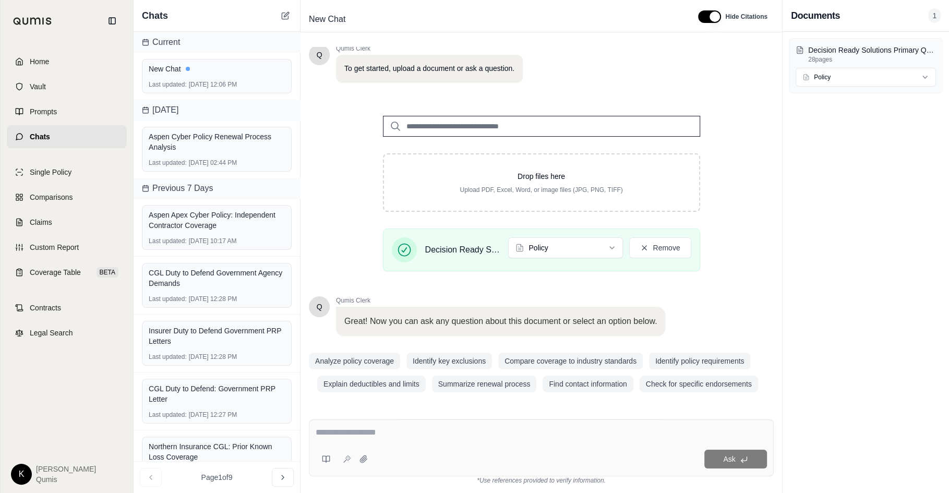
click at [434, 440] on div at bounding box center [541, 434] width 451 height 16
click at [385, 428] on textarea at bounding box center [541, 432] width 451 height 13
type textarea "**********"
click at [720, 453] on button "Ask" at bounding box center [735, 459] width 63 height 19
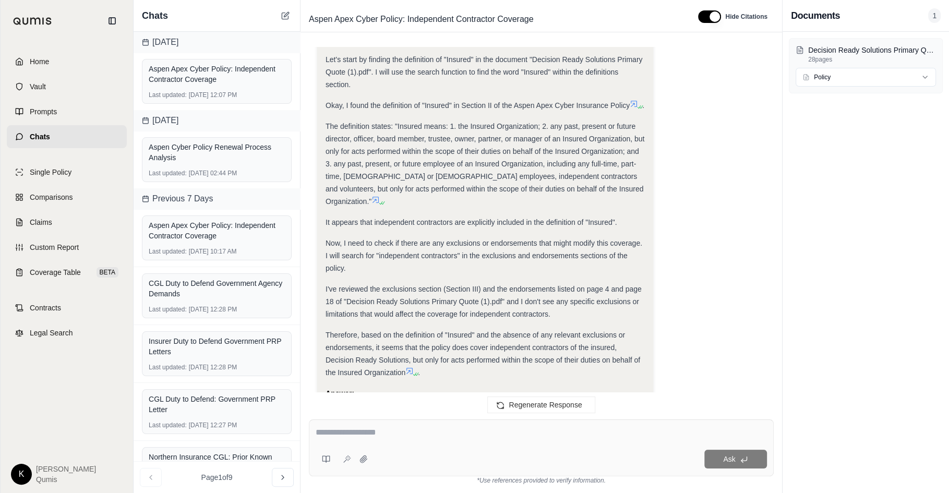
scroll to position [284, 0]
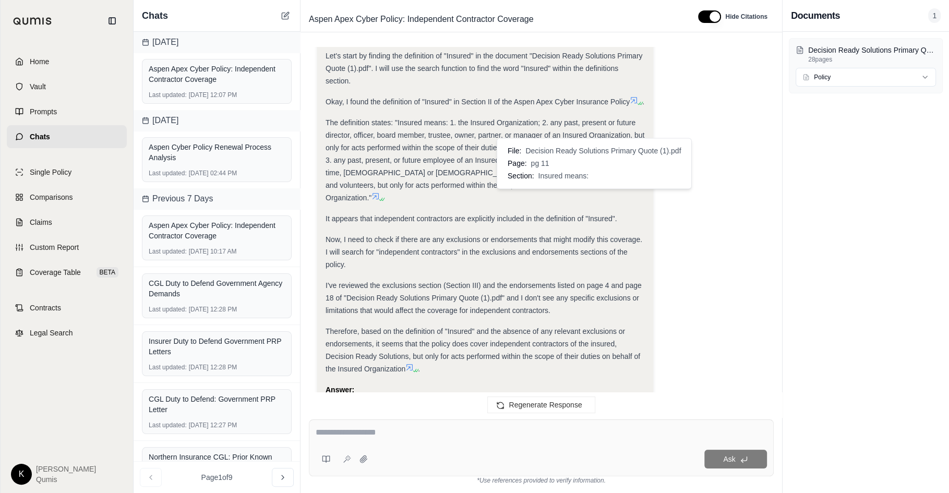
click at [380, 193] on icon at bounding box center [375, 196] width 8 height 8
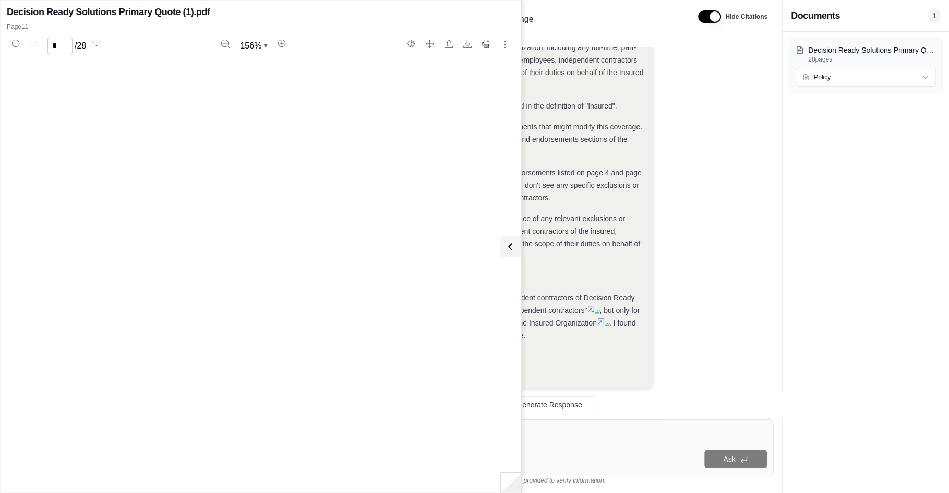
scroll to position [6499, 0]
type input "**"
click at [17, 43] on icon "Search" at bounding box center [16, 44] width 8 height 8
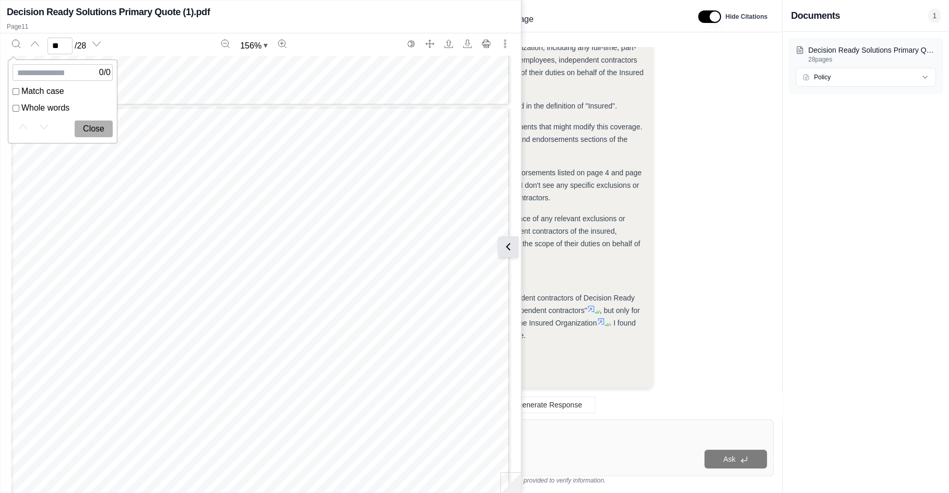
click at [514, 250] on icon at bounding box center [508, 246] width 13 height 13
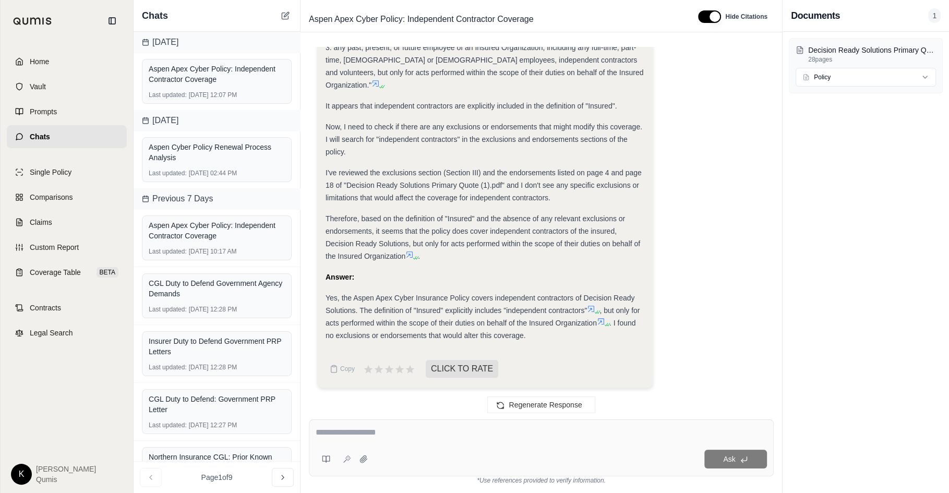
click at [397, 423] on div "Ask" at bounding box center [541, 447] width 465 height 57
type textarea "**********"
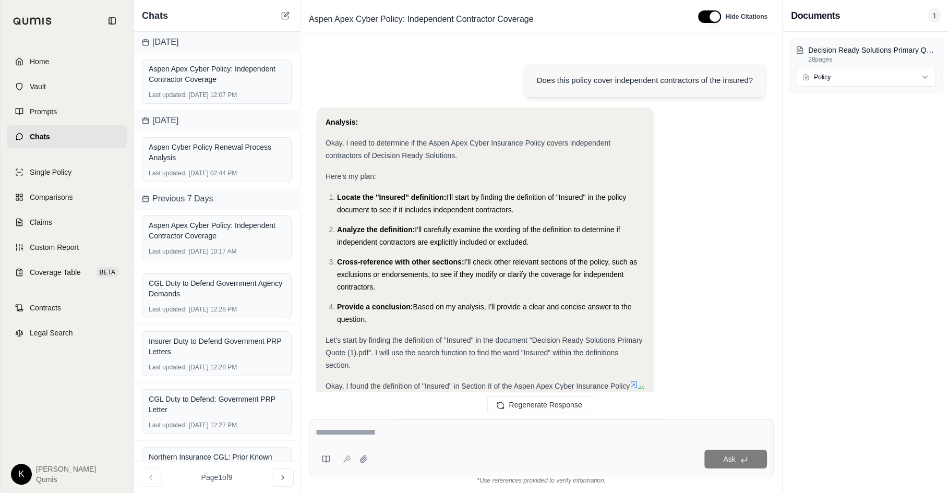
scroll to position [1258, 0]
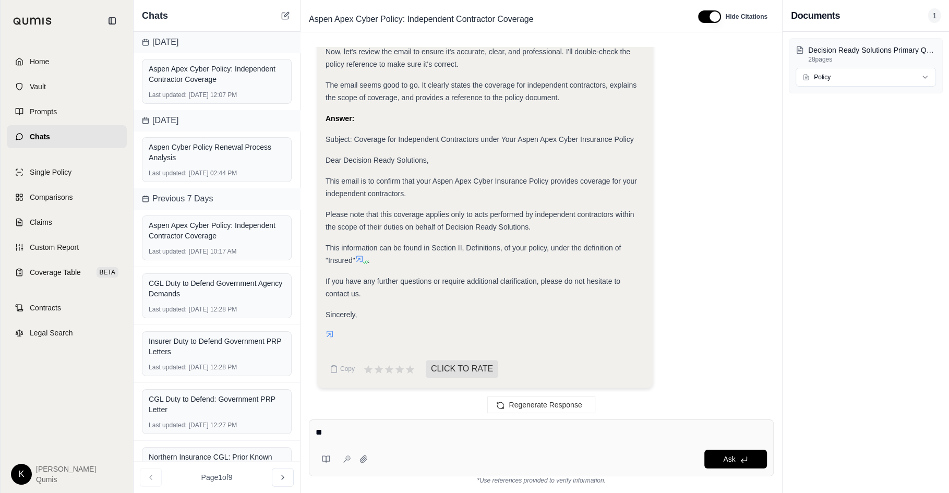
type textarea "*"
type textarea "**********"
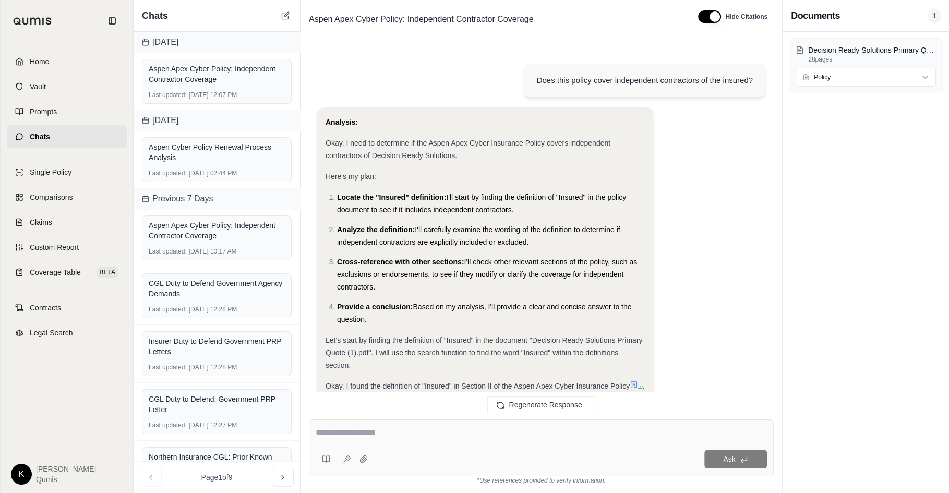
scroll to position [2021, 0]
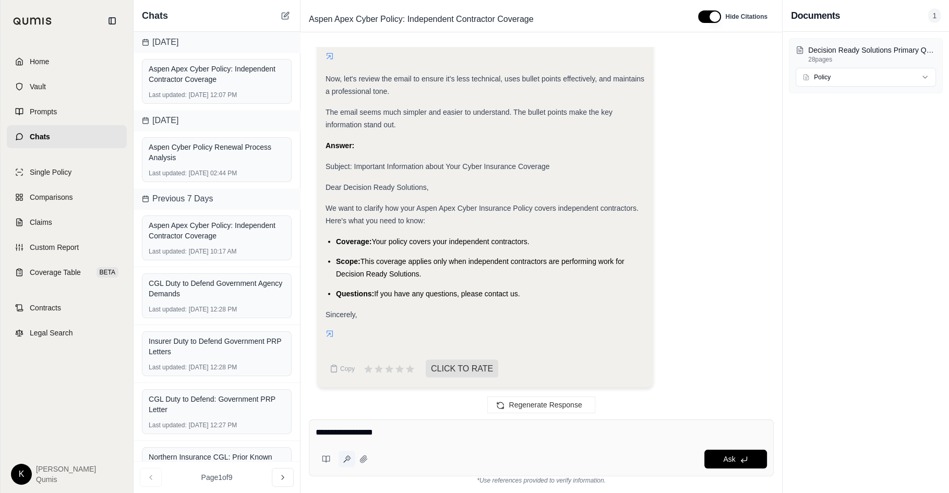
type textarea "**********"
click at [350, 464] on button at bounding box center [346, 459] width 17 height 17
type textarea "**********"
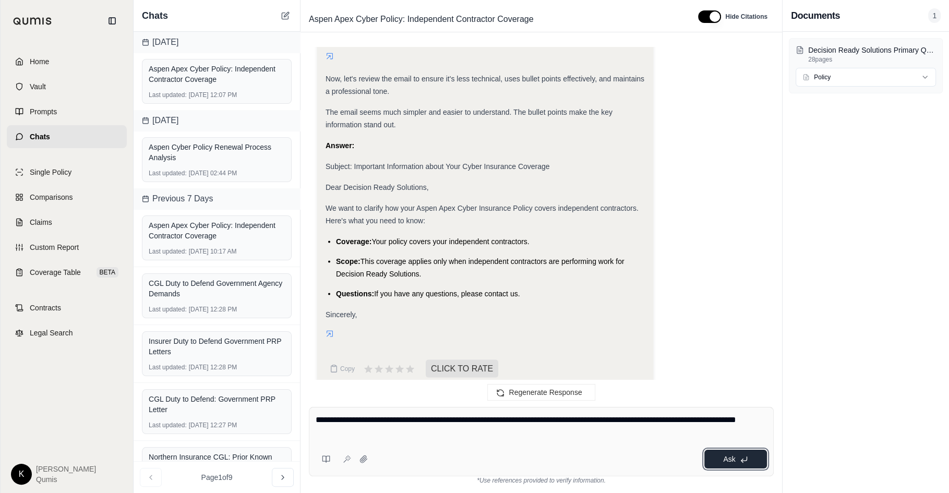
click at [734, 462] on span "Ask" at bounding box center [729, 459] width 12 height 8
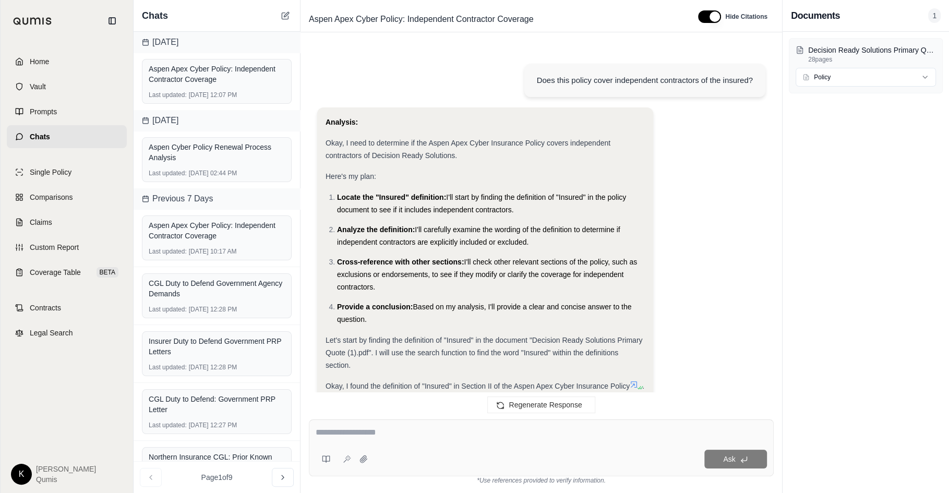
scroll to position [2442, 0]
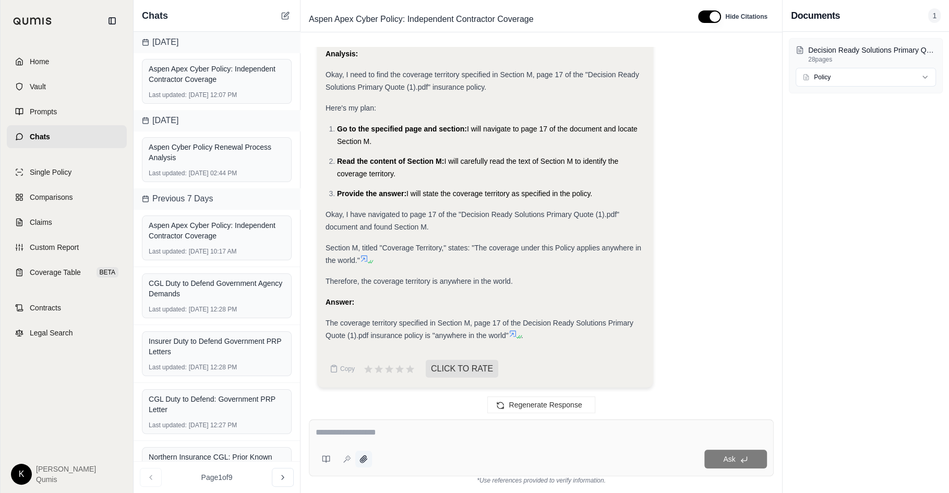
click at [363, 463] on icon at bounding box center [363, 459] width 8 height 8
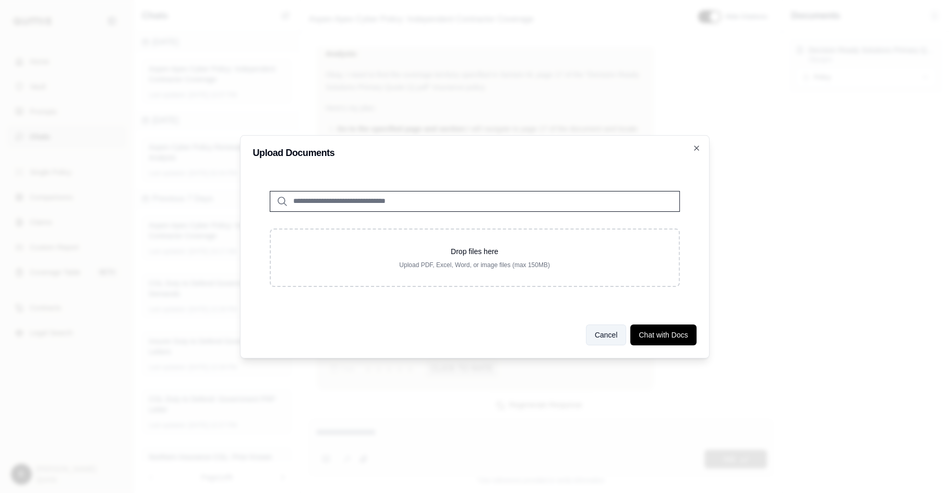
click at [607, 337] on button "Cancel" at bounding box center [606, 334] width 41 height 21
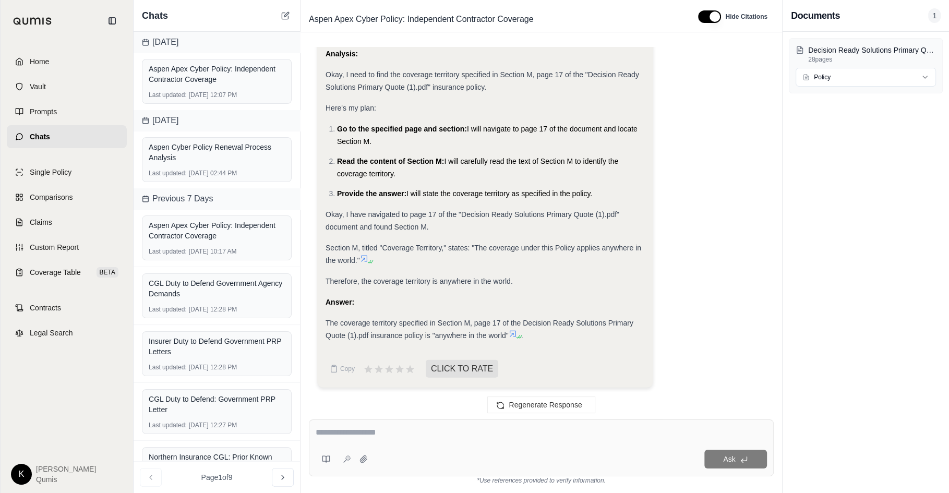
click at [399, 442] on div "Ask" at bounding box center [541, 447] width 465 height 57
click at [363, 462] on icon at bounding box center [363, 458] width 7 height 7
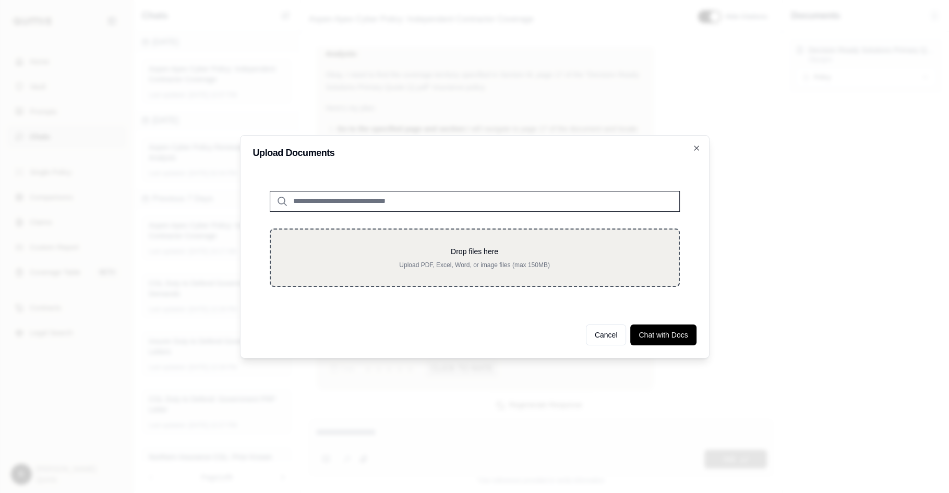
click at [421, 264] on p "Upload PDF, Excel, Word, or image files (max 150MB)" at bounding box center [474, 265] width 374 height 8
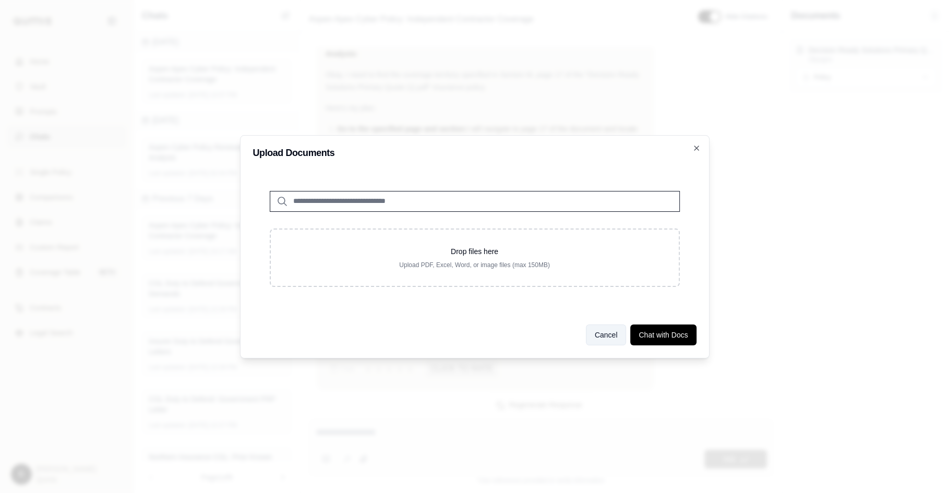
click at [600, 342] on button "Cancel" at bounding box center [606, 334] width 41 height 21
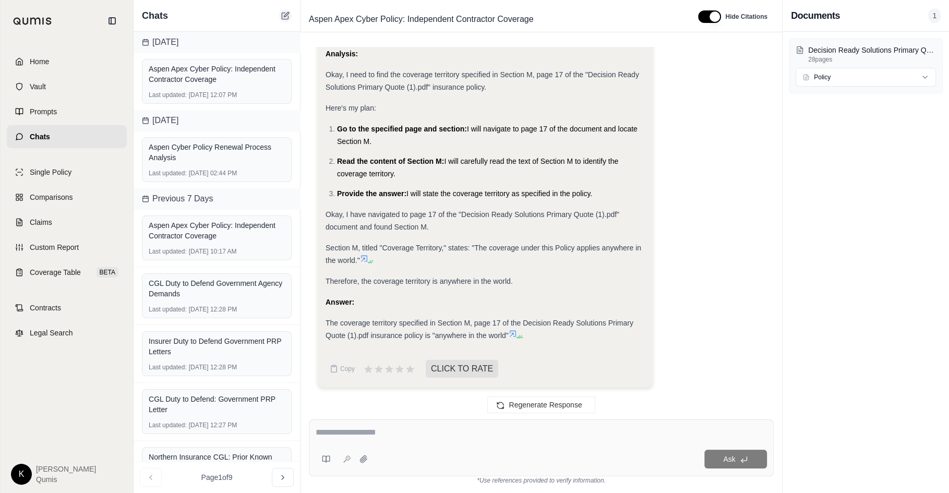
click at [286, 16] on icon at bounding box center [286, 14] width 5 height 5
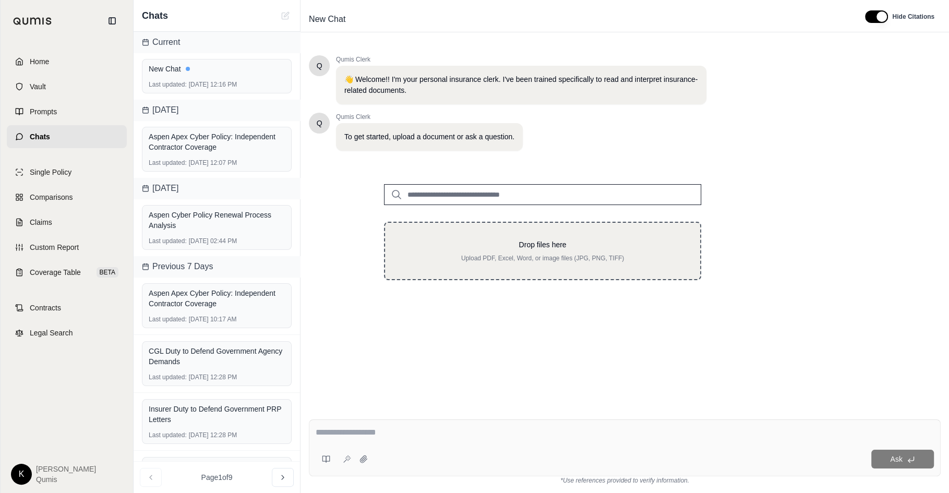
click at [544, 261] on p "Upload PDF, Excel, Word, or image files (JPG, PNG, TIFF)" at bounding box center [543, 258] width 282 height 8
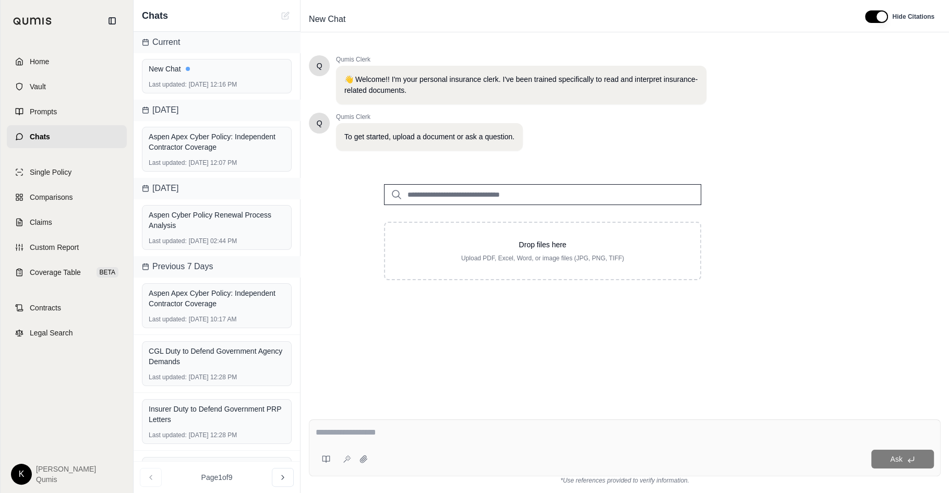
click at [529, 198] on input "search" at bounding box center [542, 194] width 317 height 21
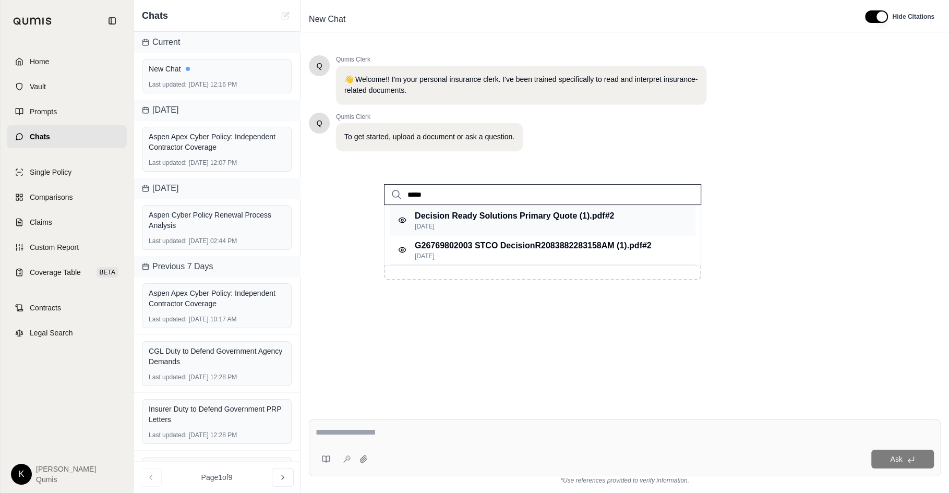
type input "*****"
click at [568, 227] on p "Sep 17, 2025" at bounding box center [514, 226] width 199 height 8
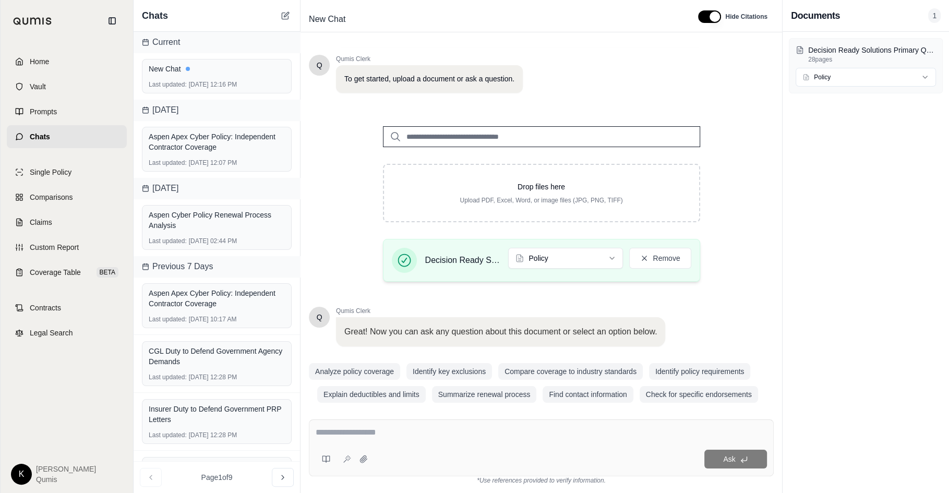
scroll to position [68, 0]
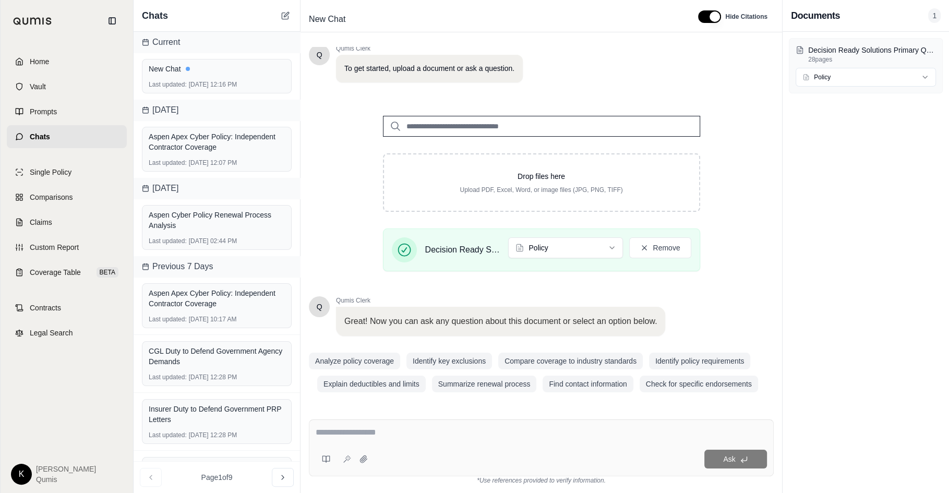
click at [515, 128] on input "search" at bounding box center [541, 126] width 317 height 21
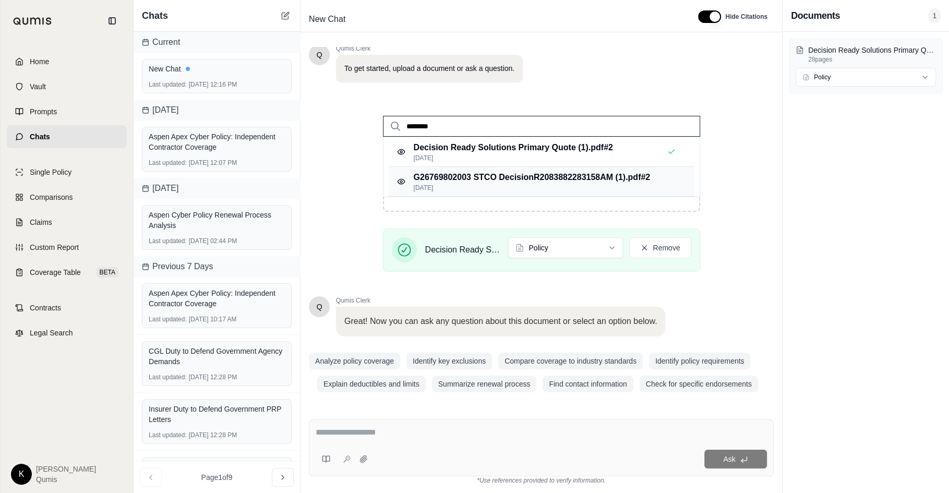
type input "********"
click at [514, 171] on p "G26769802003 STCO DecisionR2083882283158AM (1).pdf #2" at bounding box center [532, 177] width 237 height 13
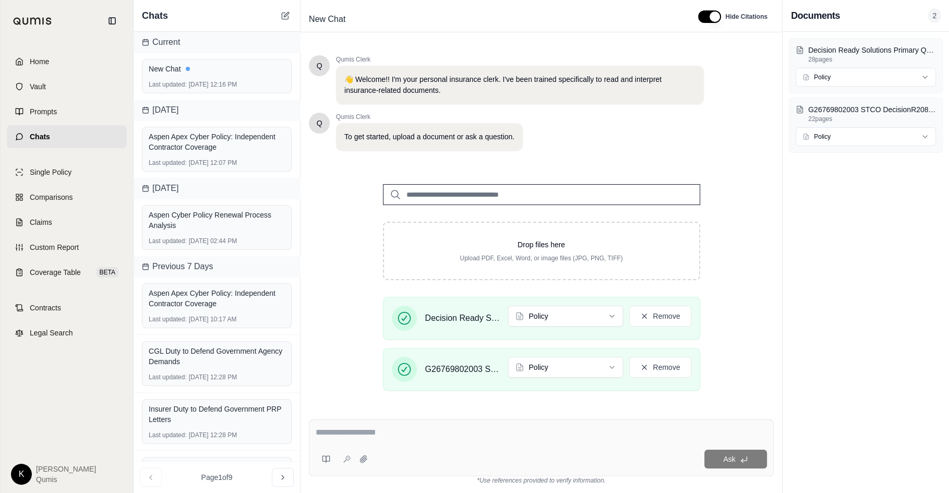
scroll to position [0, 0]
click at [576, 319] on html "Home Vault Prompts Chats Single Policy Comparisons Claims Custom Report Coverag…" at bounding box center [474, 246] width 949 height 493
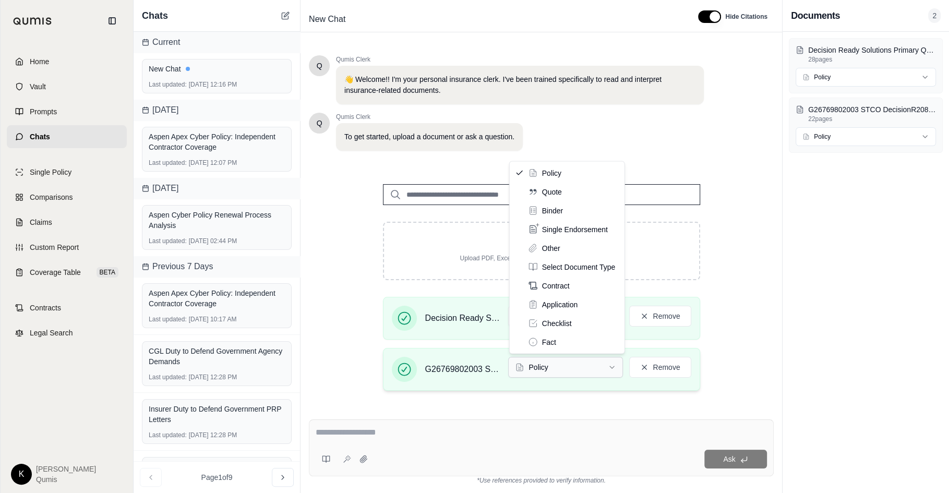
click at [566, 367] on html "Home Vault Prompts Chats Single Policy Comparisons Claims Custom Report Coverag…" at bounding box center [474, 246] width 949 height 493
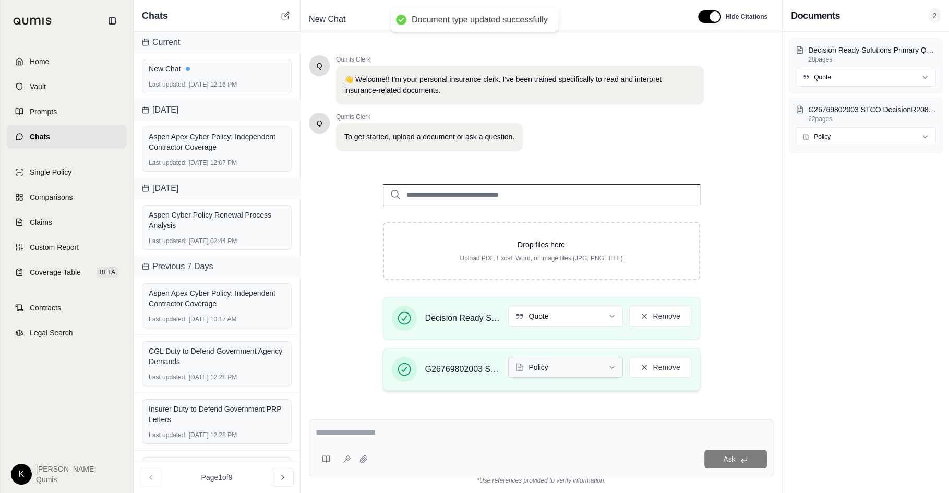
click at [562, 363] on html "Document type updated successfully Home Vault Prompts Chats Single Policy Compa…" at bounding box center [474, 246] width 949 height 493
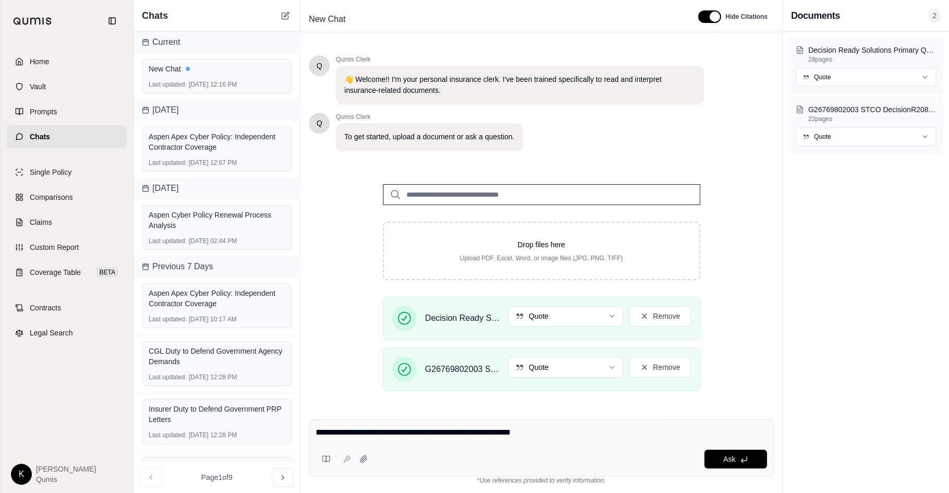
type textarea "**********"
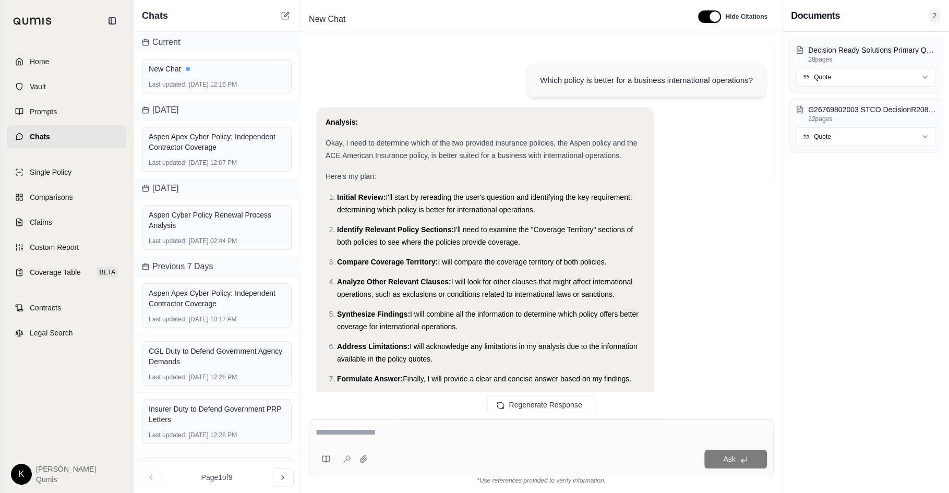
scroll to position [901, 0]
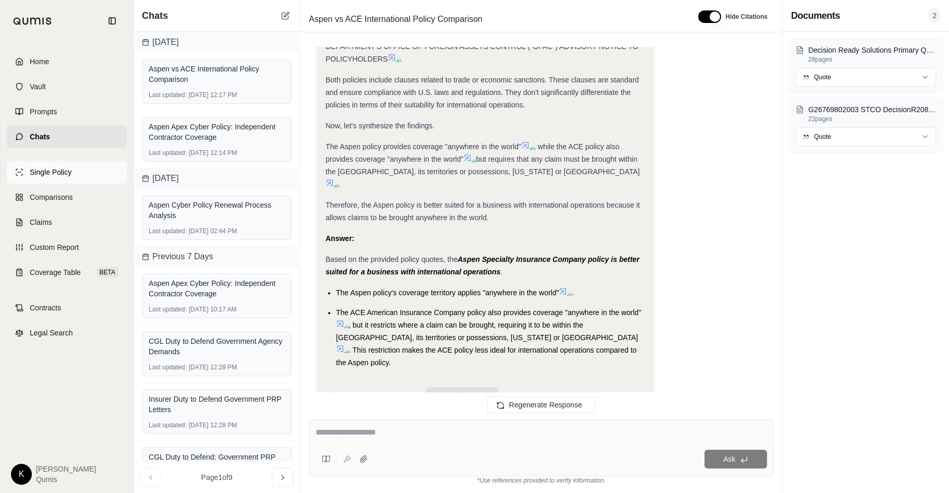
click at [81, 175] on link "Single Policy" at bounding box center [67, 172] width 120 height 23
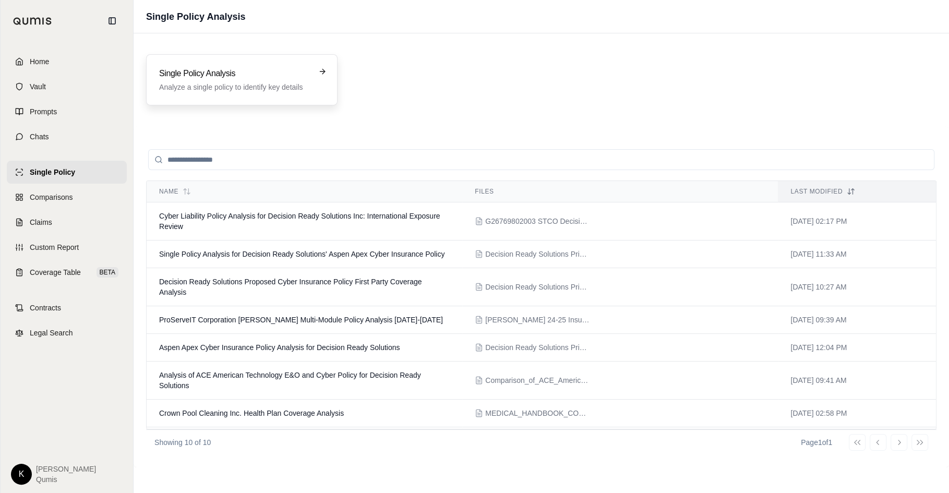
click at [287, 90] on p "Analyze a single policy to identify key details" at bounding box center [234, 87] width 151 height 10
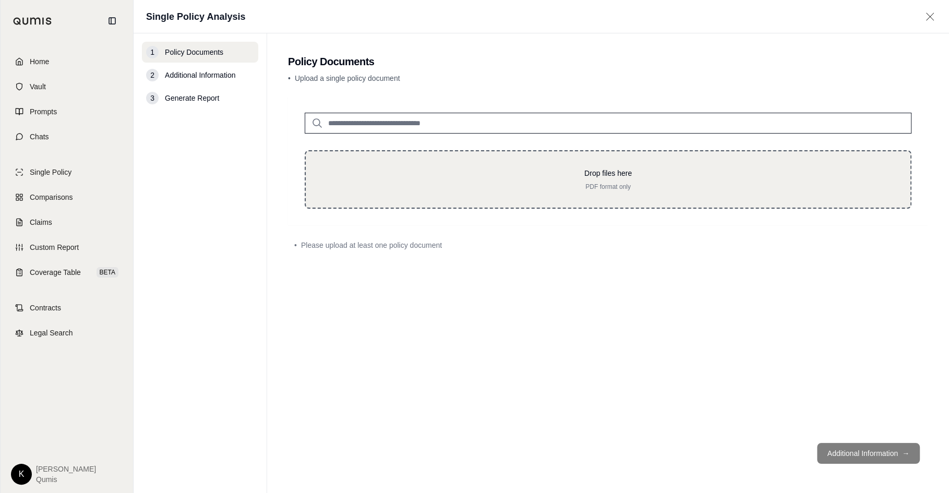
click at [495, 184] on p "PDF format only" at bounding box center [607, 187] width 571 height 8
type input "**********"
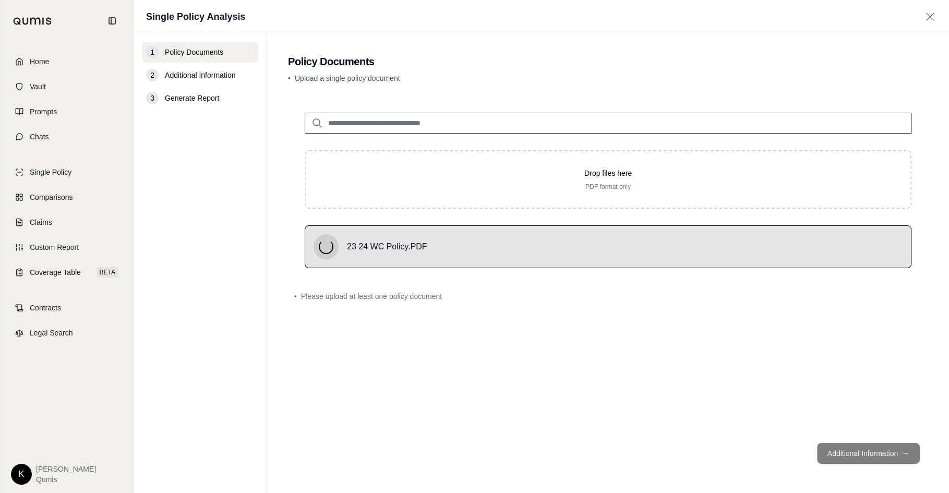
click at [580, 345] on div "Drop files here PDF format only 23 24 WC Policy.PDF • Please upload at least on…" at bounding box center [608, 265] width 640 height 338
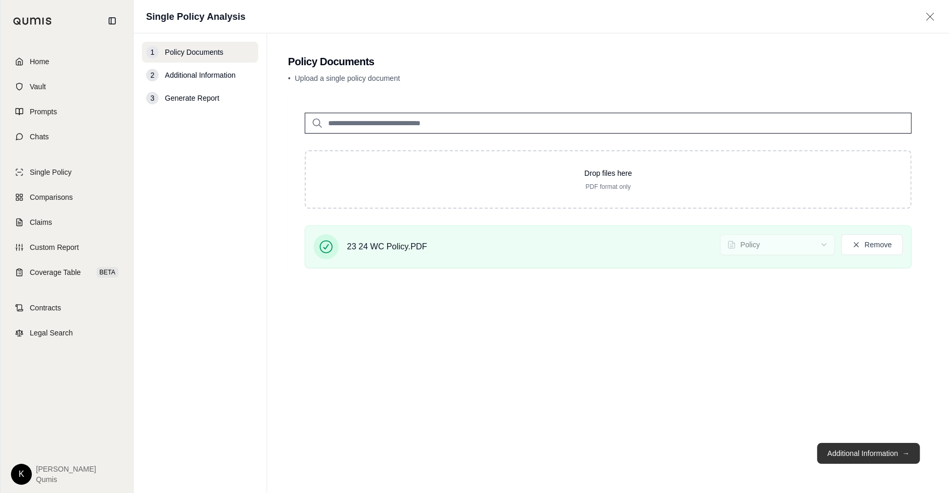
click at [883, 451] on button "Additional Information →" at bounding box center [868, 453] width 103 height 21
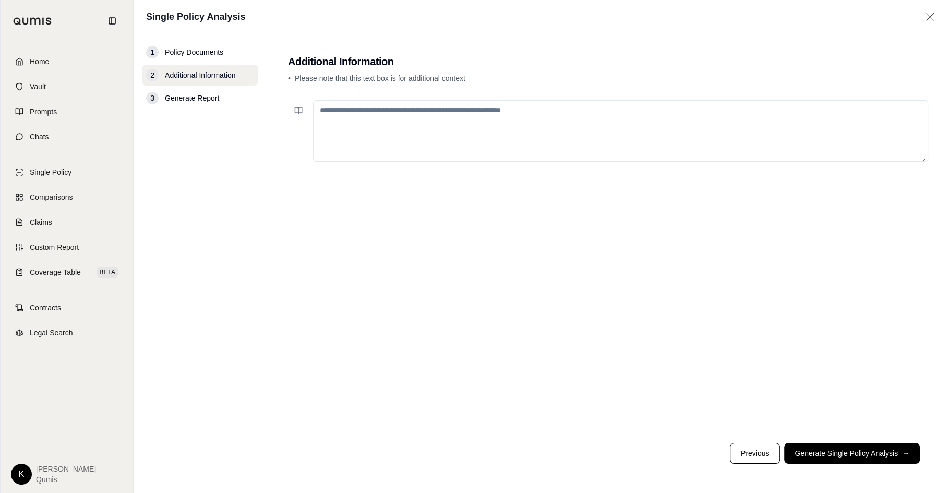
click at [418, 129] on textarea at bounding box center [620, 131] width 615 height 62
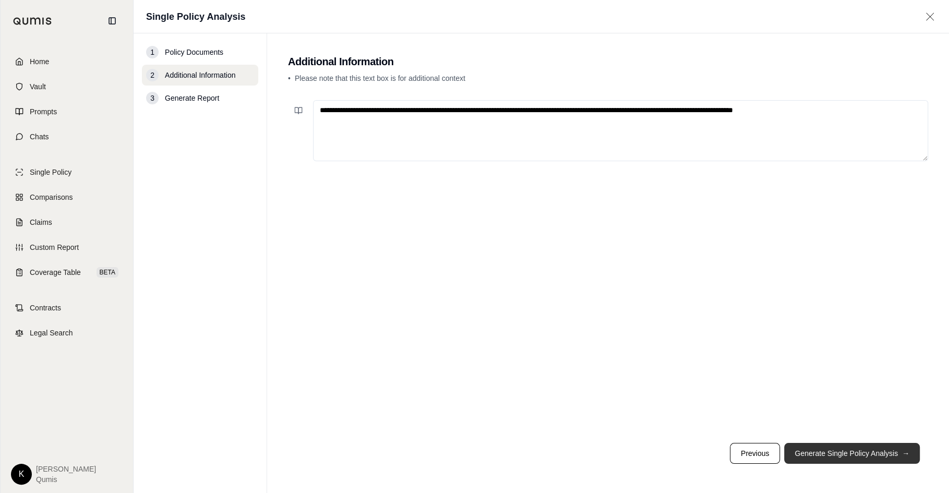
type textarea "**********"
click at [831, 449] on button "Generate Single Policy Analysis →" at bounding box center [852, 453] width 136 height 21
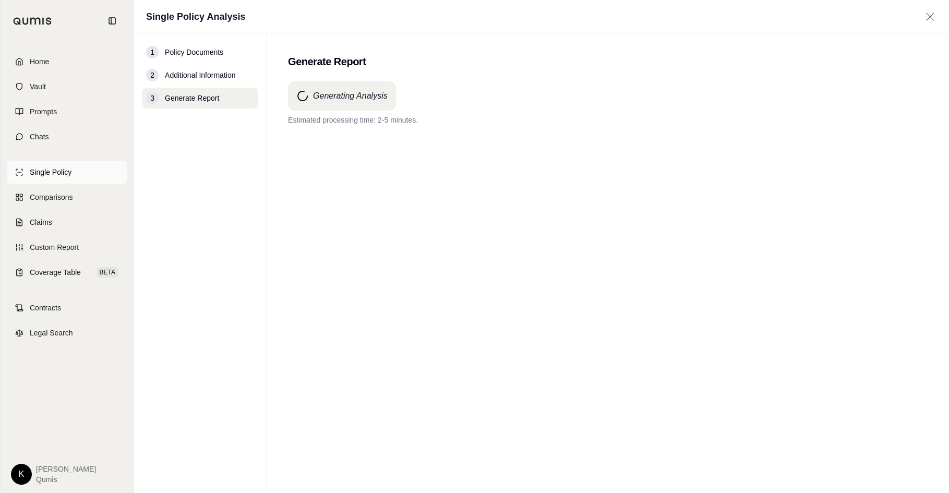
click at [61, 174] on span "Single Policy" at bounding box center [51, 172] width 42 height 10
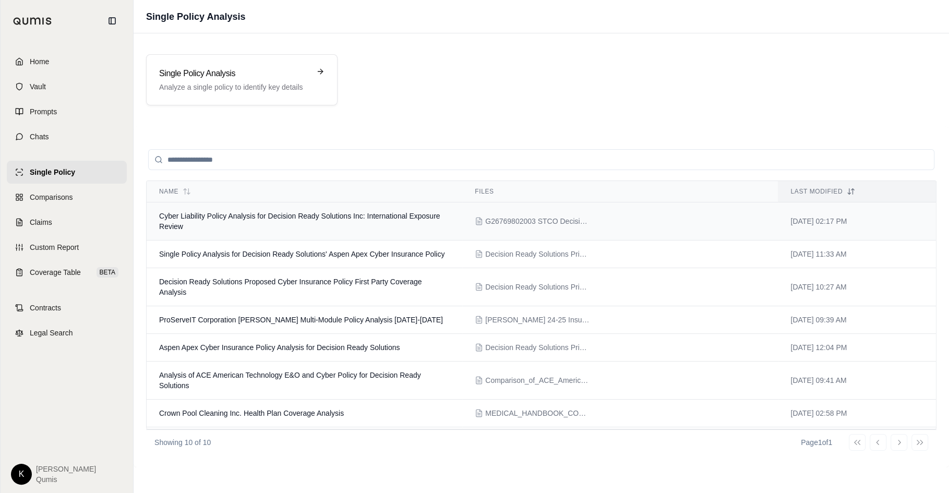
click at [319, 226] on td "Cyber Liability Policy Analysis for Decision Ready Solutions Inc: International…" at bounding box center [305, 221] width 316 height 38
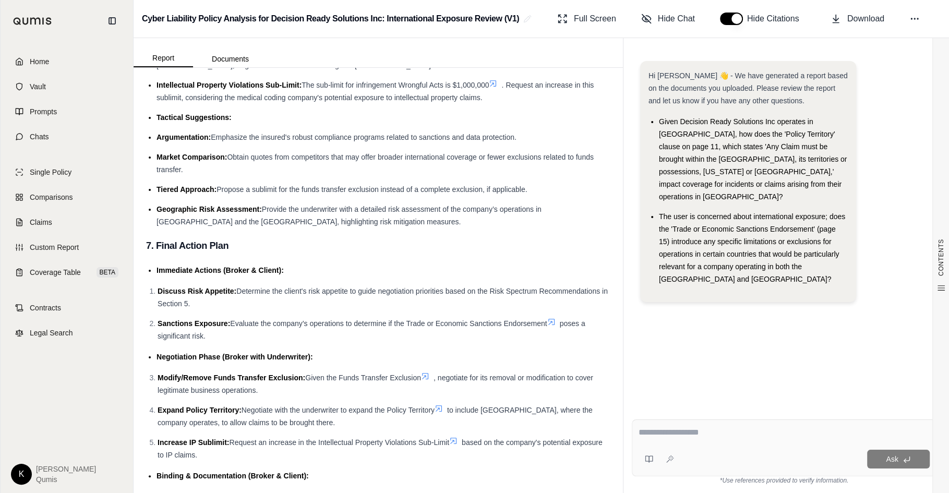
scroll to position [2632, 0]
click at [675, 433] on textarea at bounding box center [783, 432] width 291 height 13
type textarea "**********"
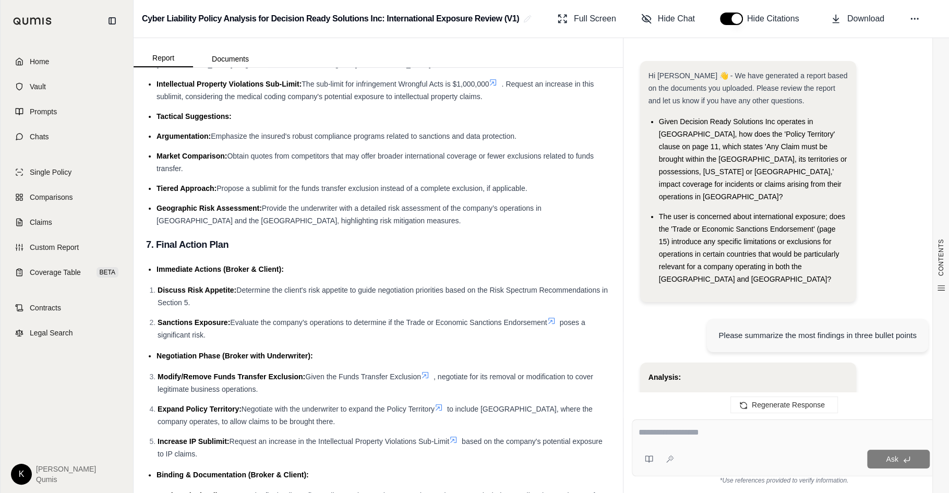
scroll to position [830, 0]
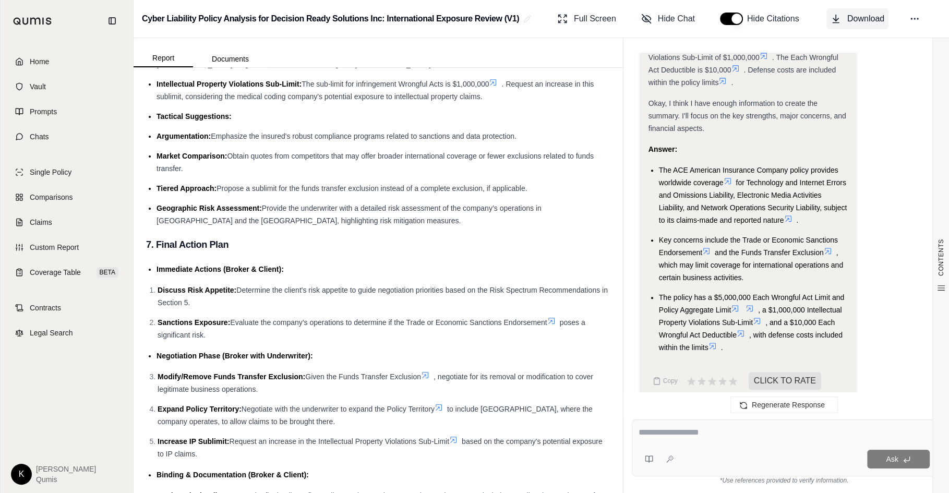
click at [855, 15] on span "Download" at bounding box center [865, 19] width 37 height 13
click at [82, 200] on link "Comparisons" at bounding box center [67, 197] width 120 height 23
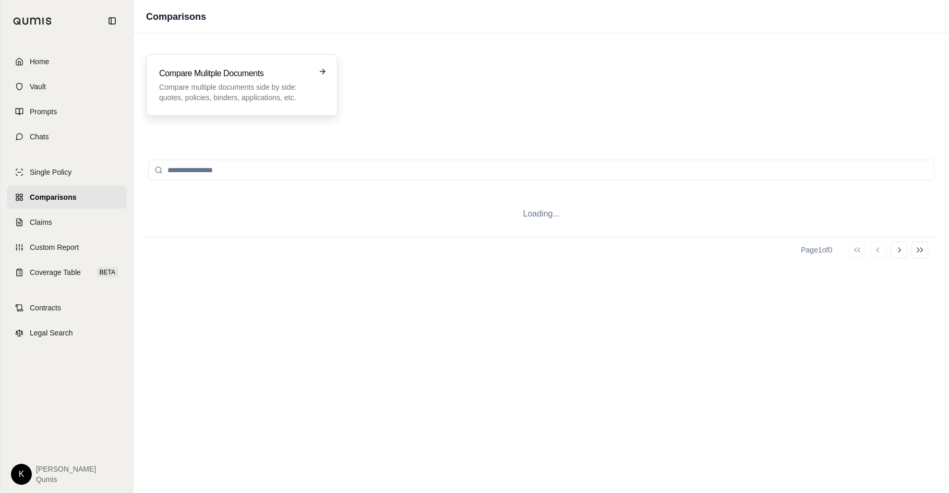
click at [236, 92] on p "Compare multiple documents side by side: quotes, policies, binders, application…" at bounding box center [234, 92] width 151 height 21
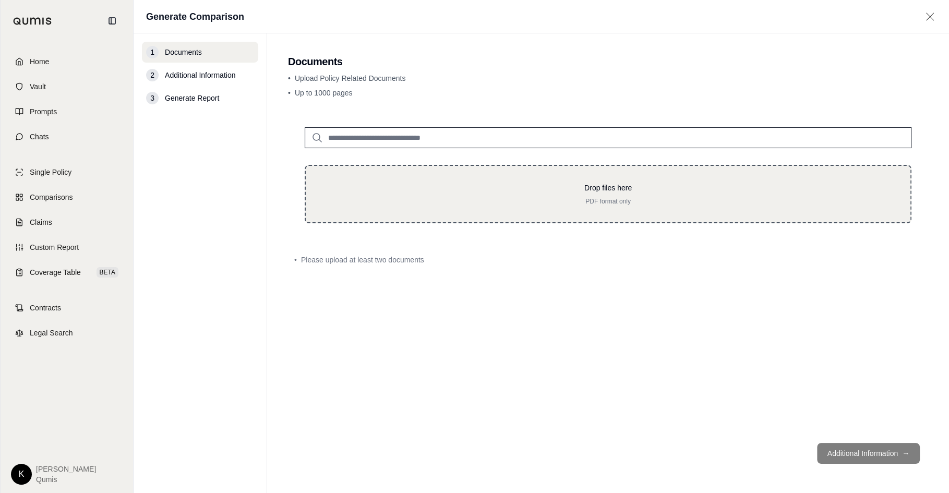
click at [626, 197] on p "PDF format only" at bounding box center [607, 201] width 571 height 8
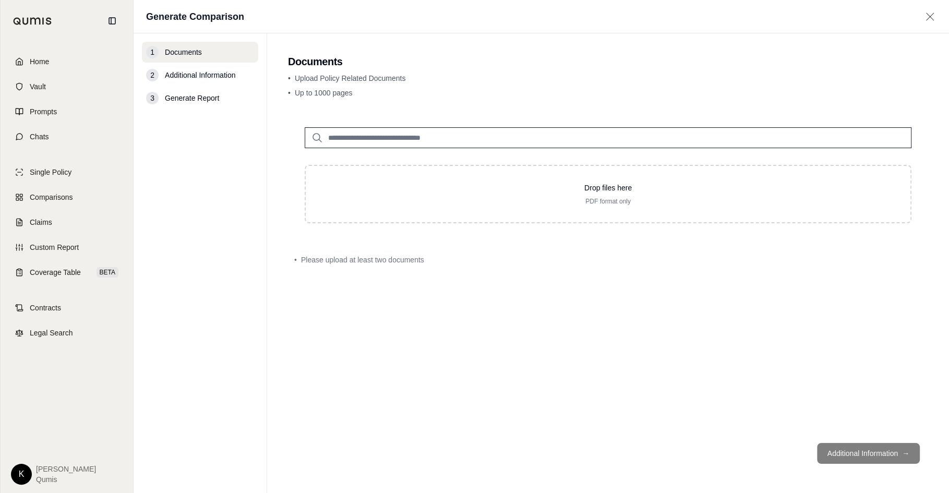
click at [651, 137] on input "search" at bounding box center [608, 137] width 607 height 21
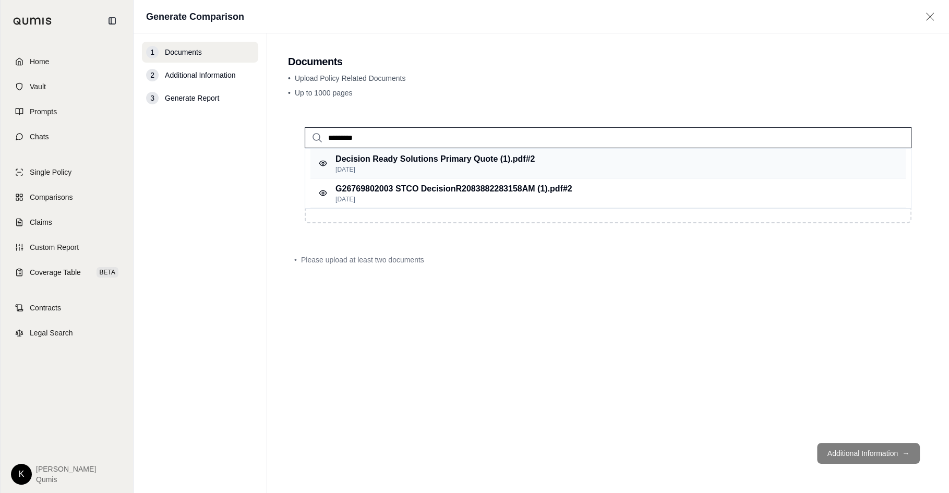
click at [694, 166] on div "Decision Ready Solutions Primary Quote (1).pdf #2 Sep 17, 2025" at bounding box center [607, 164] width 595 height 30
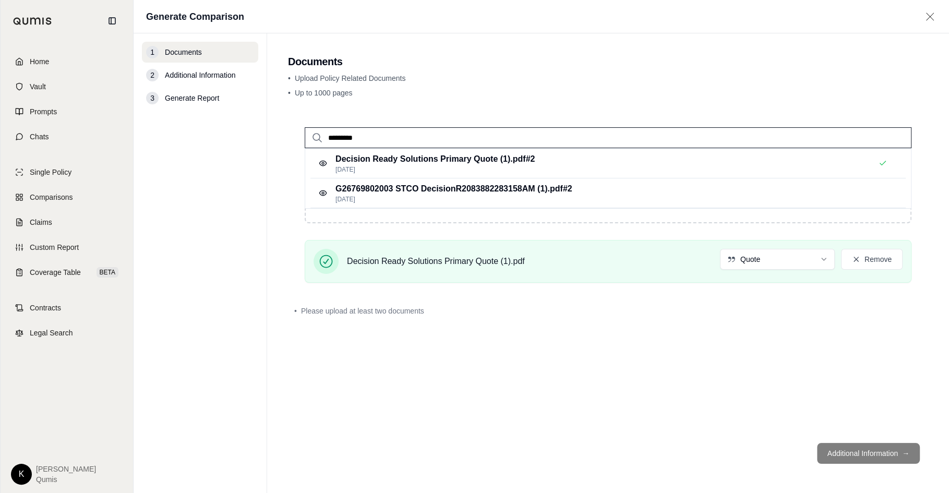
click at [672, 139] on input "********" at bounding box center [608, 137] width 607 height 21
click at [642, 166] on div "Decision Ready Solutions Primary Quote (1).pdf #2 Sep 17, 2025" at bounding box center [607, 164] width 595 height 30
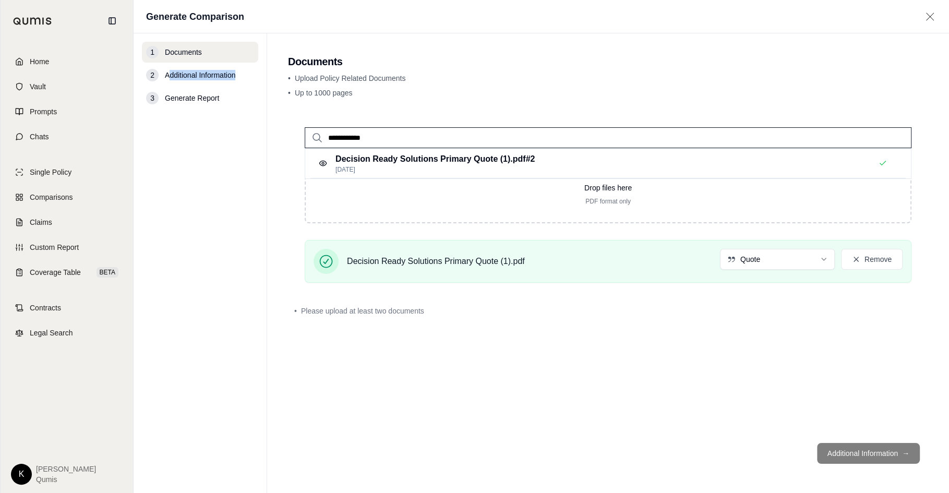
drag, startPoint x: 422, startPoint y: 106, endPoint x: 167, endPoint y: 78, distance: 256.6
click at [167, 79] on div "**********" at bounding box center [541, 262] width 815 height 459
click at [453, 136] on input "**********" at bounding box center [608, 137] width 607 height 21
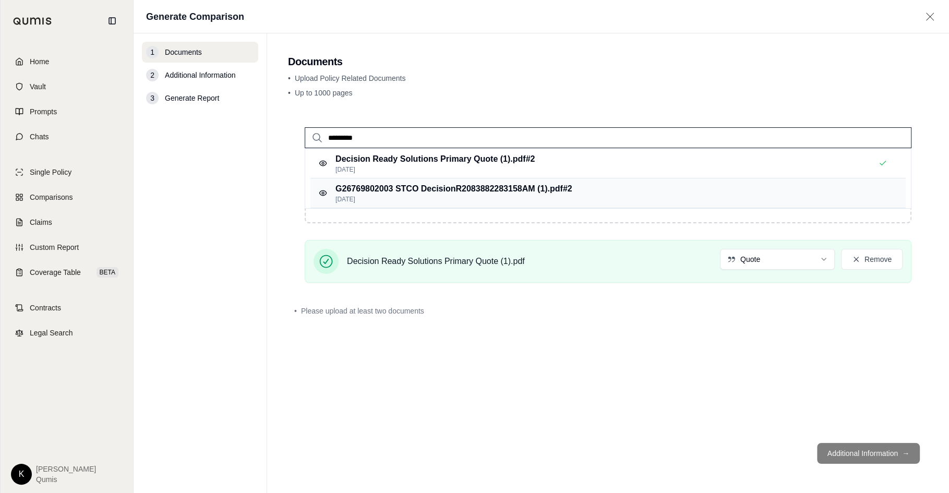
type input "********"
click at [453, 188] on p "G26769802003 STCO DecisionR2083882283158AM (1).pdf #2" at bounding box center [453, 189] width 237 height 13
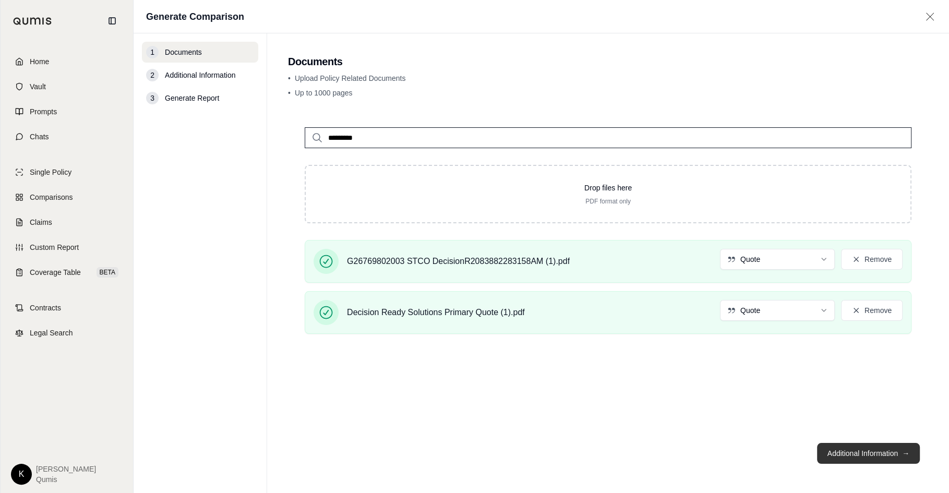
click at [866, 455] on button "Additional Information →" at bounding box center [868, 453] width 103 height 21
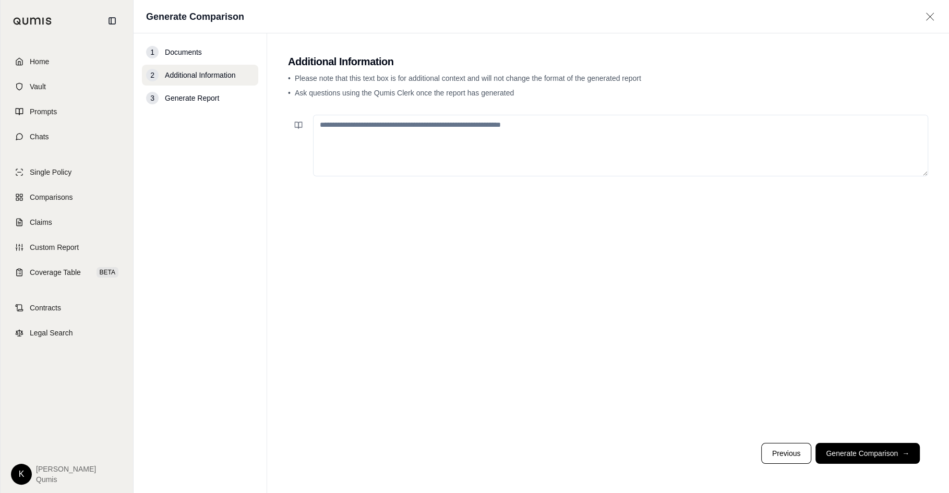
click at [451, 131] on textarea at bounding box center [620, 146] width 615 height 62
type textarea "**********"
click at [869, 447] on button "Generate Comparison →" at bounding box center [867, 453] width 104 height 21
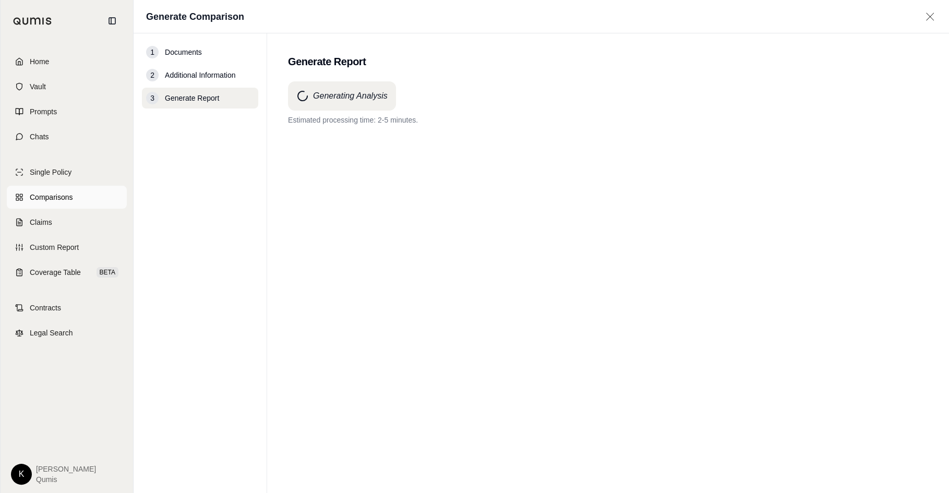
click at [45, 201] on span "Comparisons" at bounding box center [51, 197] width 43 height 10
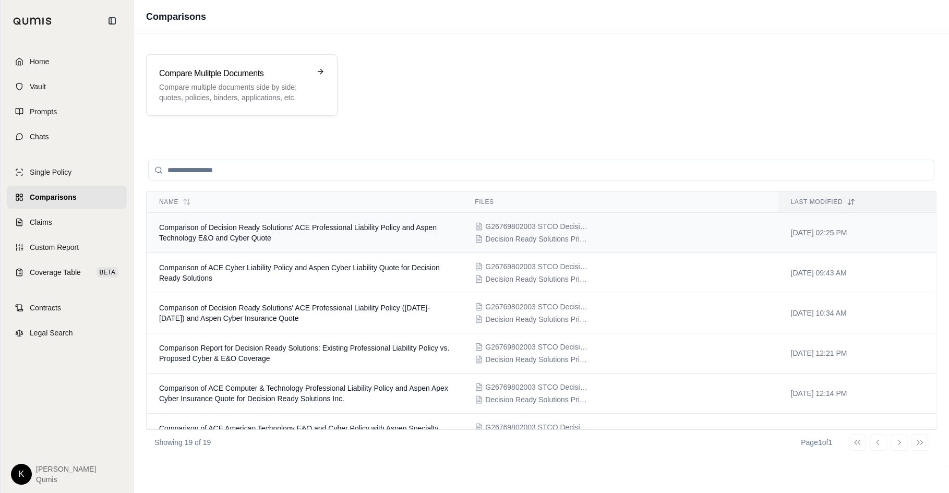
click at [287, 243] on td "Comparison of Decision Ready Solutions' ACE Professional Liability Policy and A…" at bounding box center [305, 233] width 316 height 40
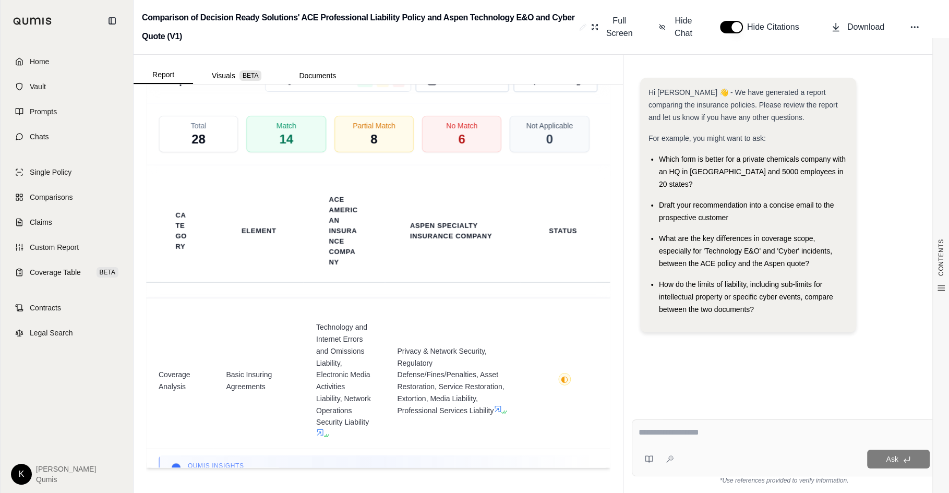
scroll to position [2232, 0]
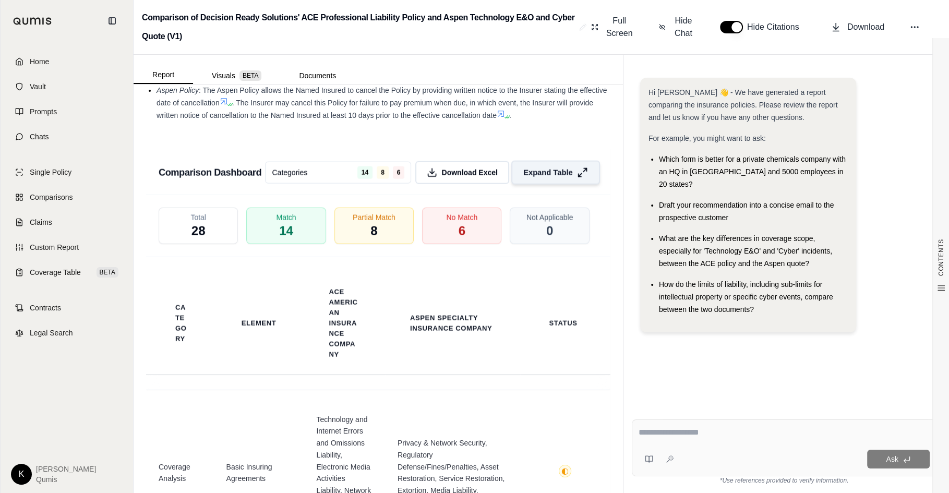
click at [532, 179] on button "Expand Table" at bounding box center [555, 173] width 89 height 24
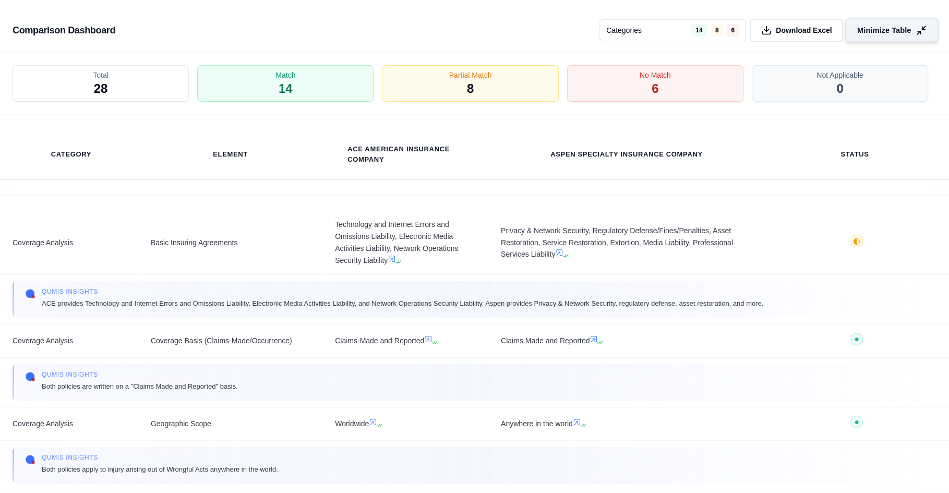
scroll to position [1894, 0]
click at [511, 83] on div "Partial Match 8" at bounding box center [470, 84] width 185 height 39
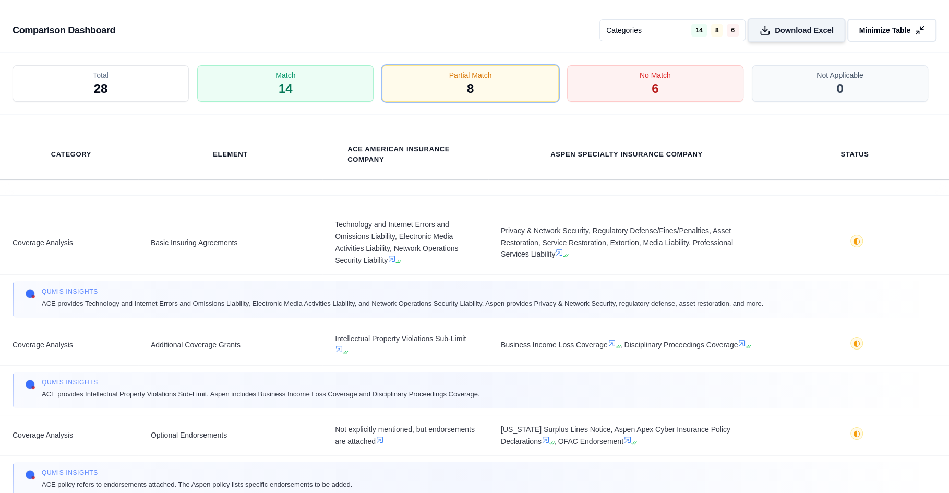
click at [793, 29] on span "Download Excel" at bounding box center [803, 30] width 59 height 11
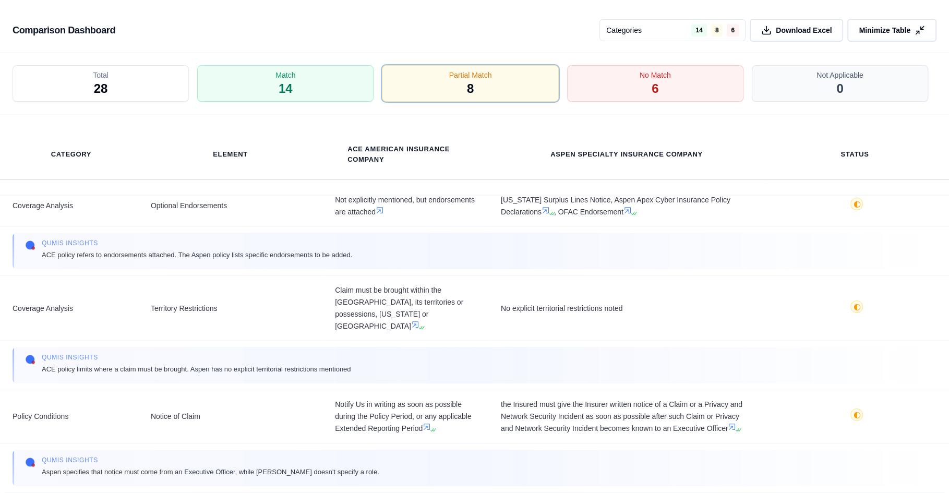
scroll to position [237, 0]
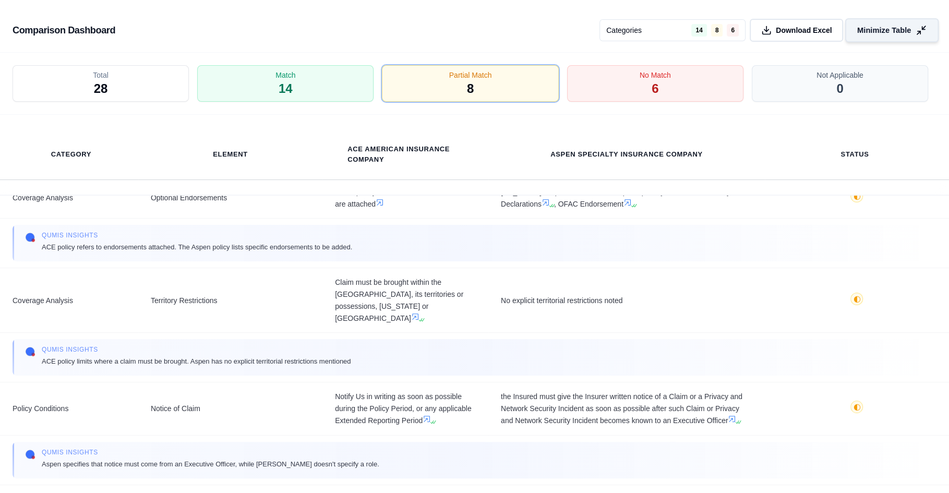
click at [903, 27] on span "Minimize Table" at bounding box center [884, 30] width 54 height 11
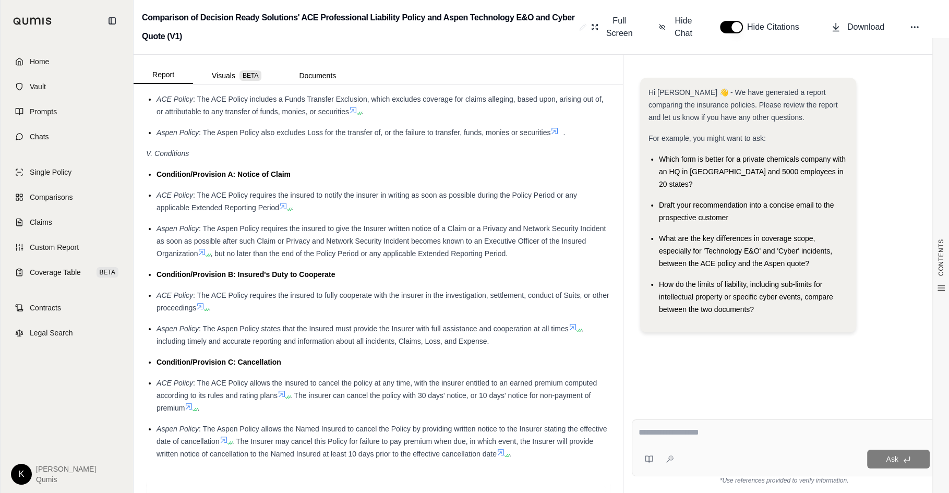
click at [737, 446] on div "Ask" at bounding box center [784, 447] width 305 height 57
click at [676, 23] on span "Hide Chat" at bounding box center [683, 27] width 23 height 25
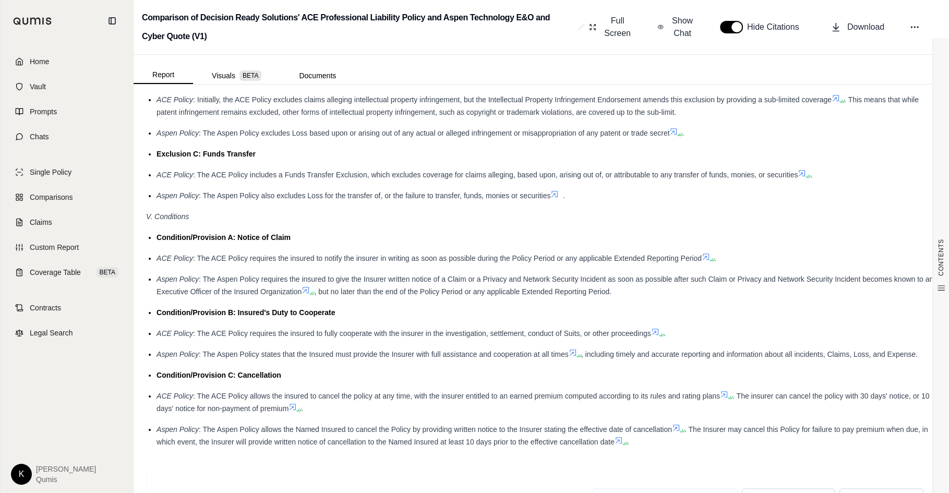
scroll to position [1426, 0]
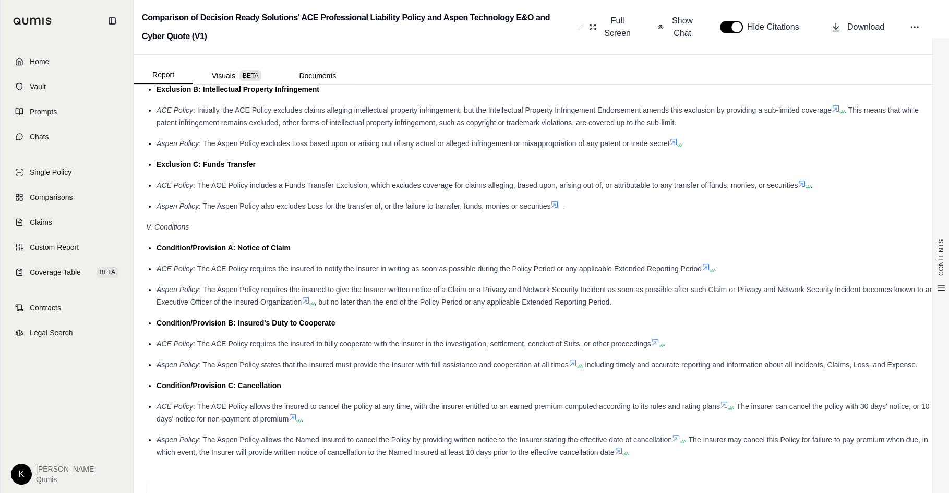
click at [735, 27] on button "button" at bounding box center [731, 27] width 23 height 13
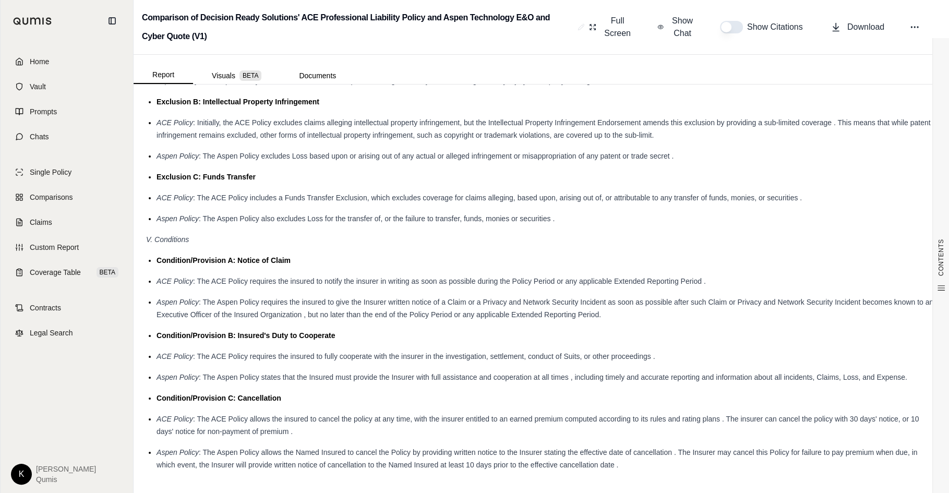
click at [732, 26] on button "button" at bounding box center [731, 27] width 23 height 13
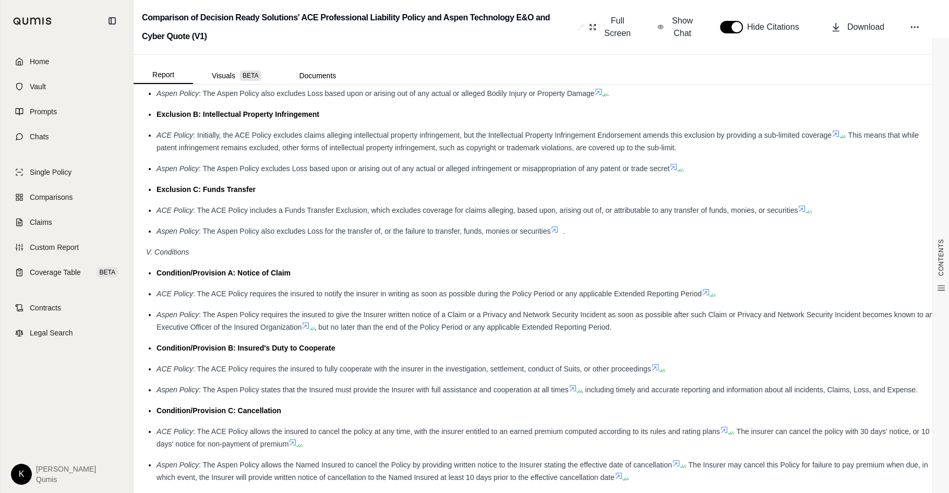
scroll to position [1426, 0]
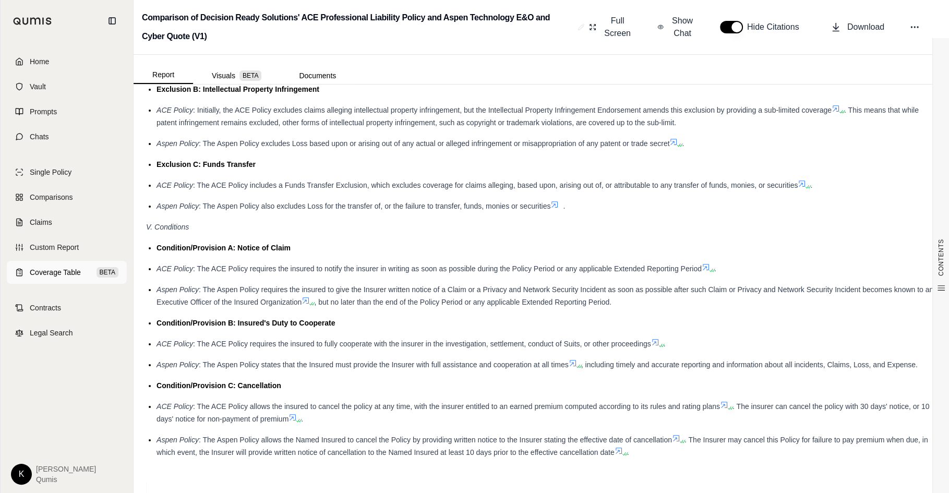
click at [59, 274] on span "Coverage Table" at bounding box center [55, 272] width 51 height 10
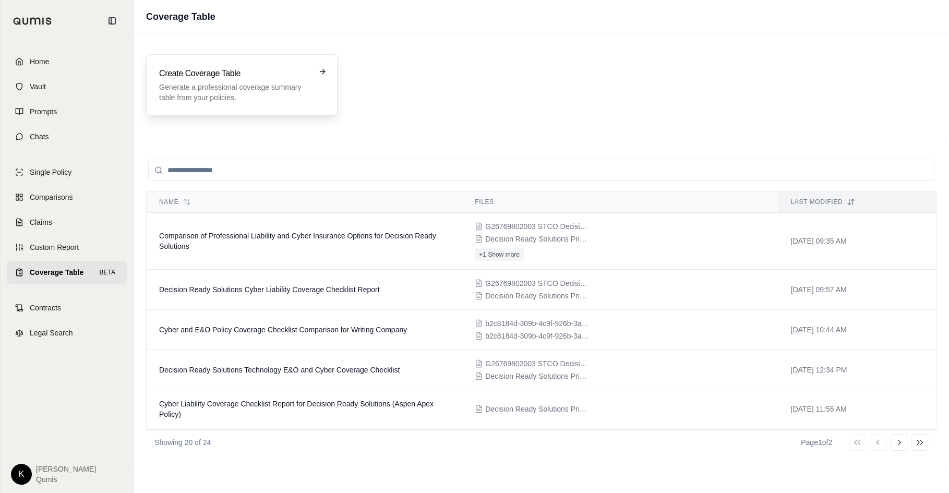
click at [217, 103] on div "Create Coverage Table Generate a professional coverage summary table from your …" at bounding box center [241, 85] width 191 height 62
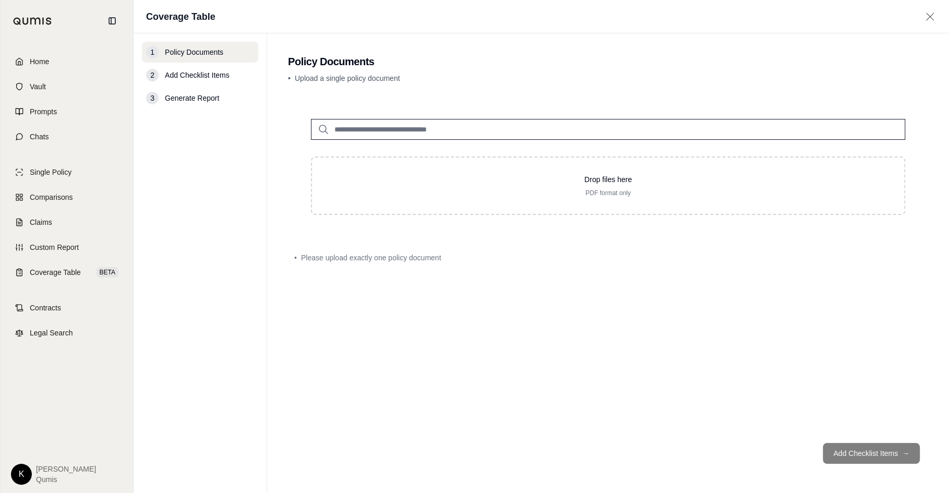
click at [473, 121] on input "search" at bounding box center [608, 129] width 594 height 21
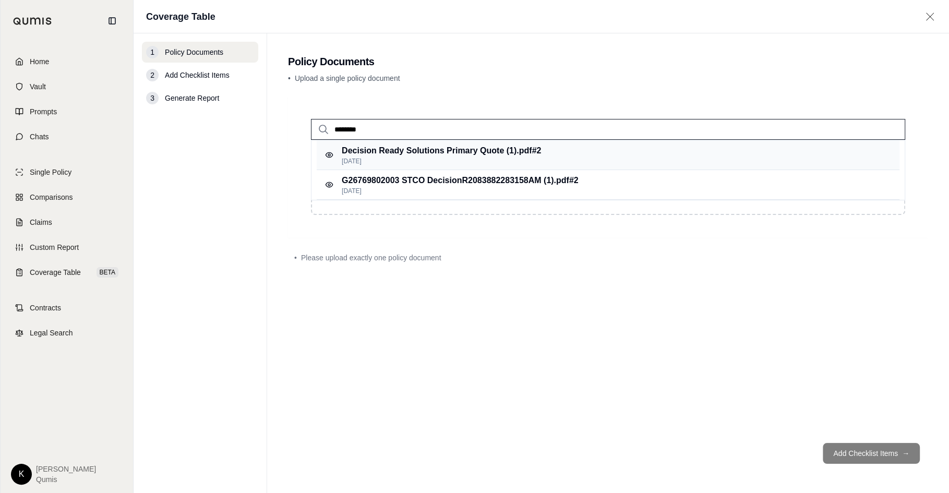
type input "********"
click at [481, 157] on p "Sep 17, 2025" at bounding box center [441, 161] width 199 height 8
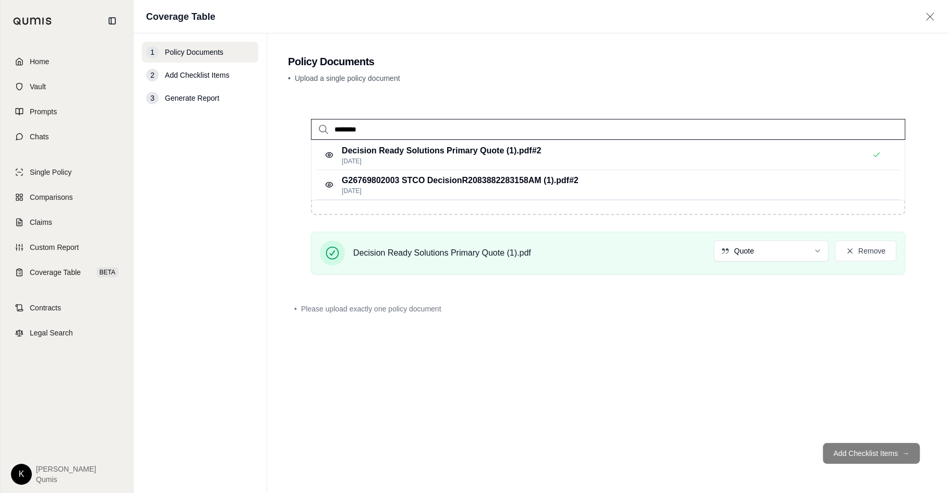
click at [470, 130] on input "********" at bounding box center [608, 129] width 594 height 21
click at [460, 176] on p "G26769802003 STCO DecisionR2083882283158AM (1).pdf #2" at bounding box center [460, 180] width 237 height 13
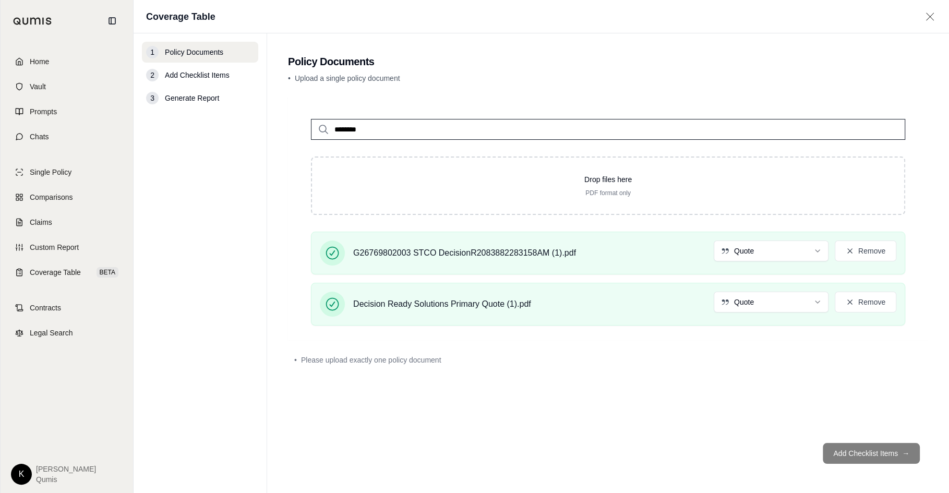
click at [610, 396] on div "******** Drop files here PDF format only G26769802003 STCO DecisionR20838822831…" at bounding box center [608, 265] width 640 height 338
click at [792, 429] on div "******** Drop files here PDF format only G26769802003 STCO DecisionR20838822831…" at bounding box center [608, 265] width 640 height 338
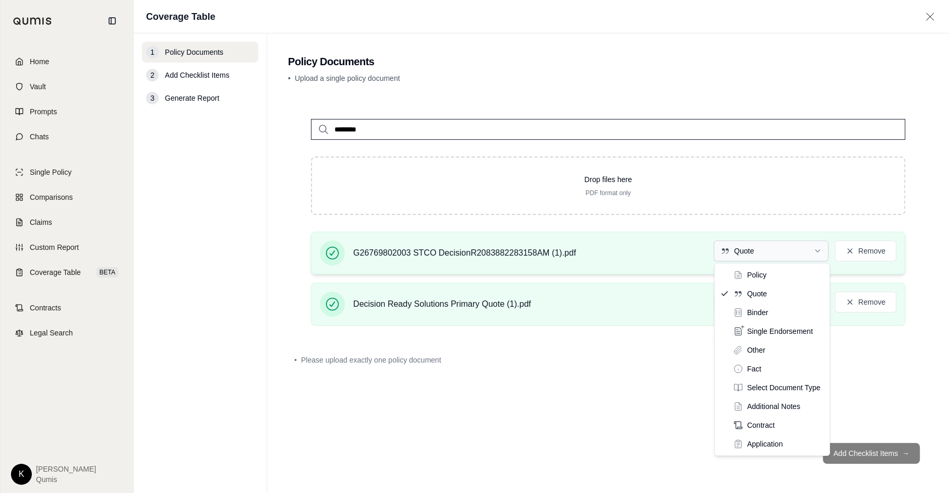
click at [768, 253] on html "Home Vault Prompts Chats Single Policy Comparisons Claims Custom Report Coverag…" at bounding box center [474, 246] width 949 height 493
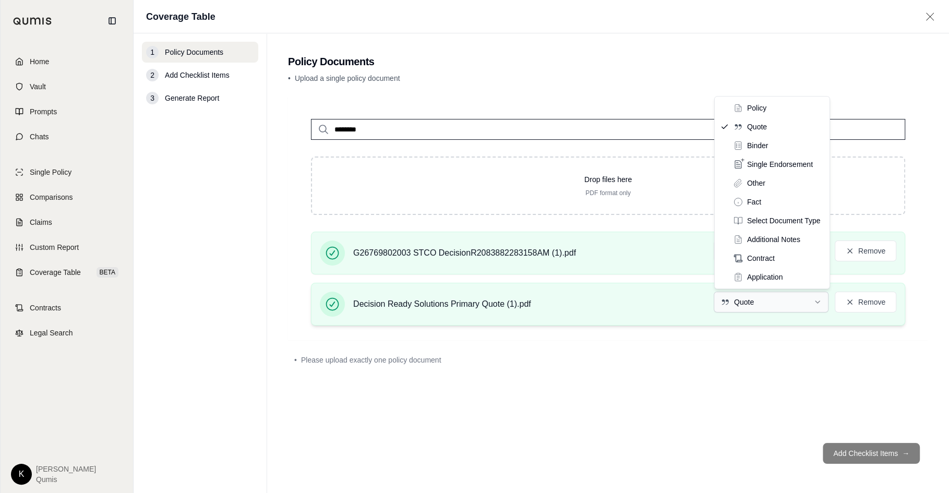
click at [745, 300] on html "Home Vault Prompts Chats Single Policy Comparisons Claims Custom Report Coverag…" at bounding box center [474, 246] width 949 height 493
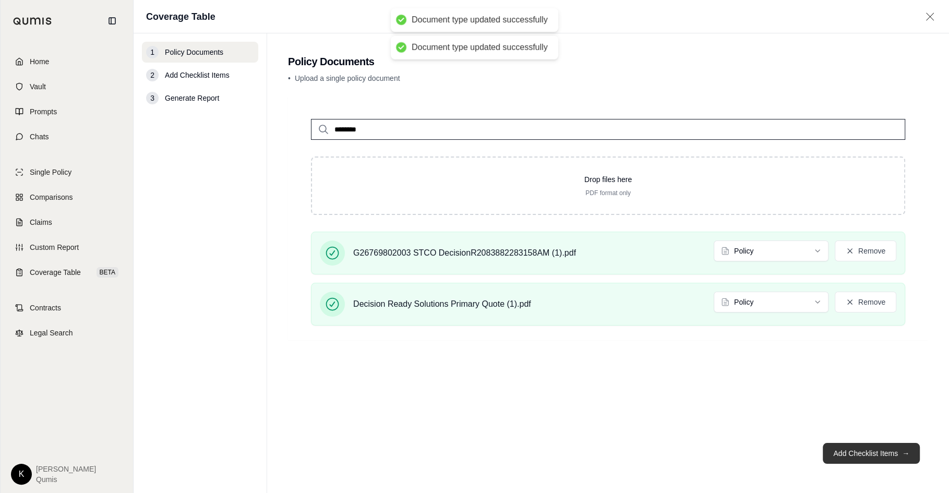
click at [846, 454] on button "Add Checklist Items →" at bounding box center [870, 453] width 97 height 21
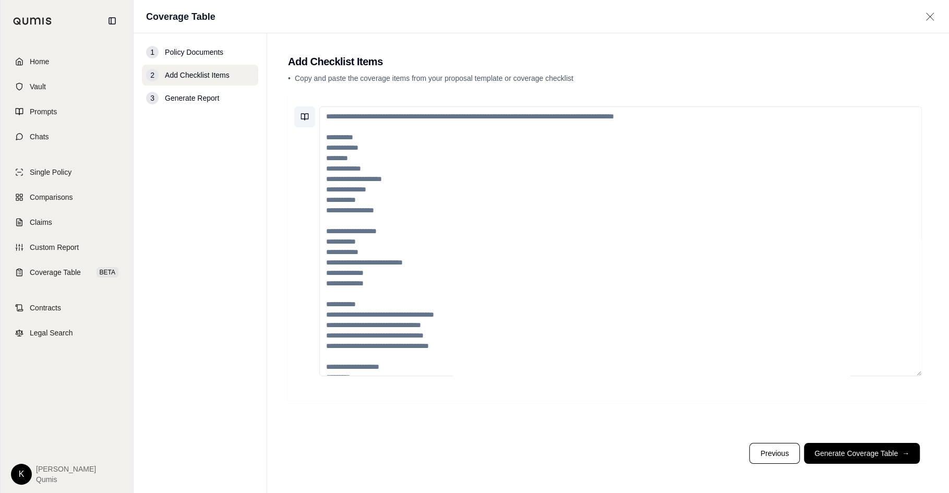
click at [302, 118] on icon at bounding box center [304, 117] width 8 height 8
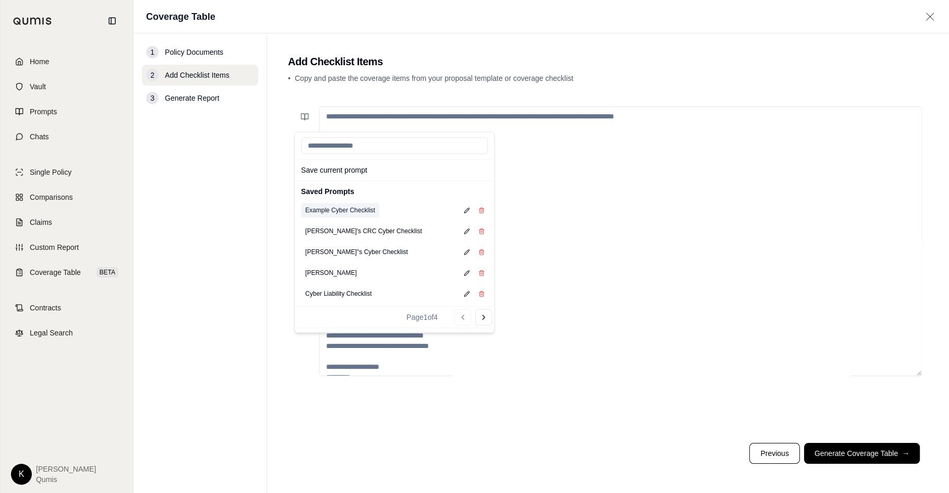
click at [329, 210] on button "Example Cyber Checklist" at bounding box center [340, 210] width 78 height 15
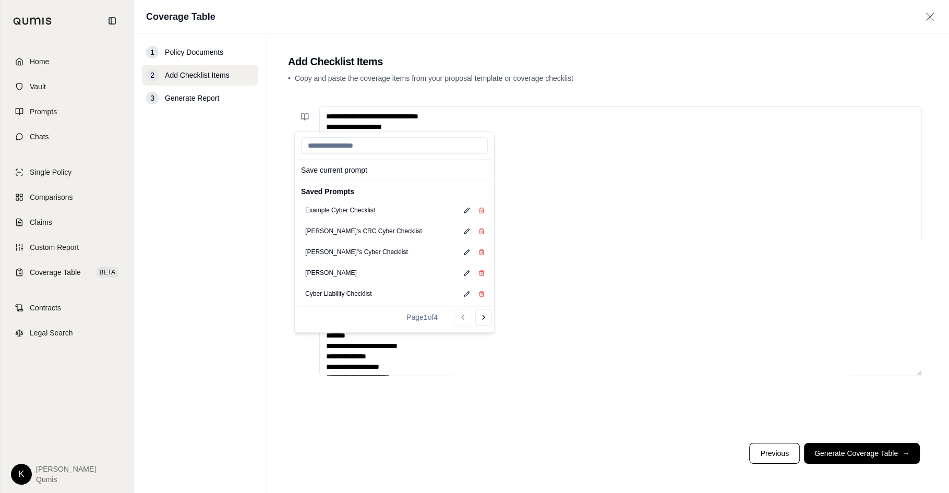
click at [212, 196] on nav "1 Policy Documents 2 Add Checklist Items 3 Generate Report" at bounding box center [201, 262] width 134 height 459
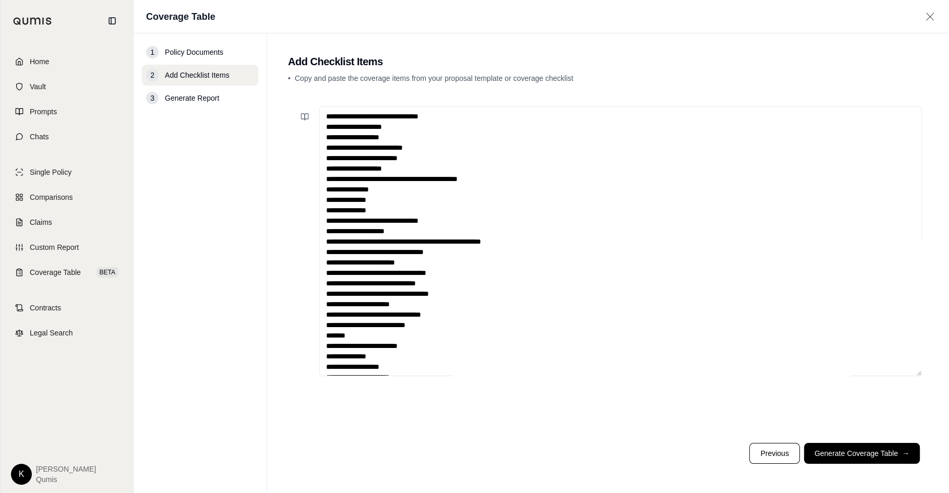
click at [326, 117] on textarea at bounding box center [620, 241] width 602 height 270
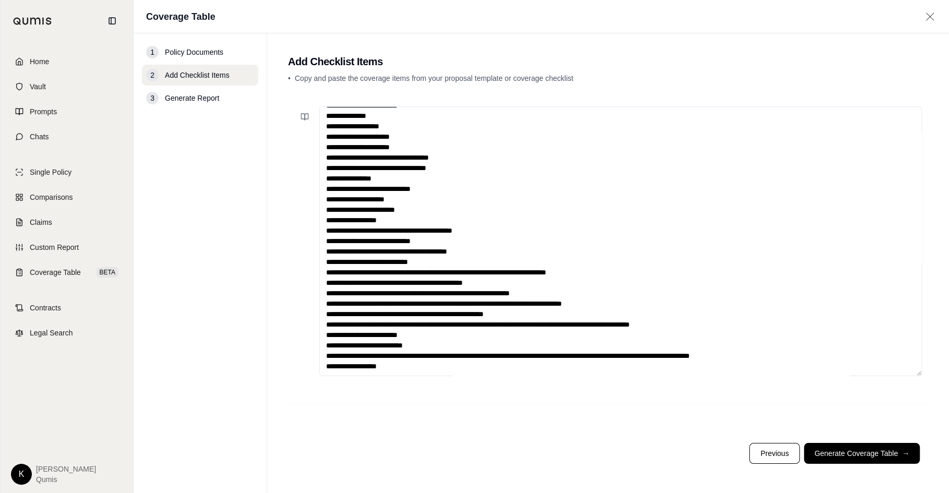
type textarea "*"
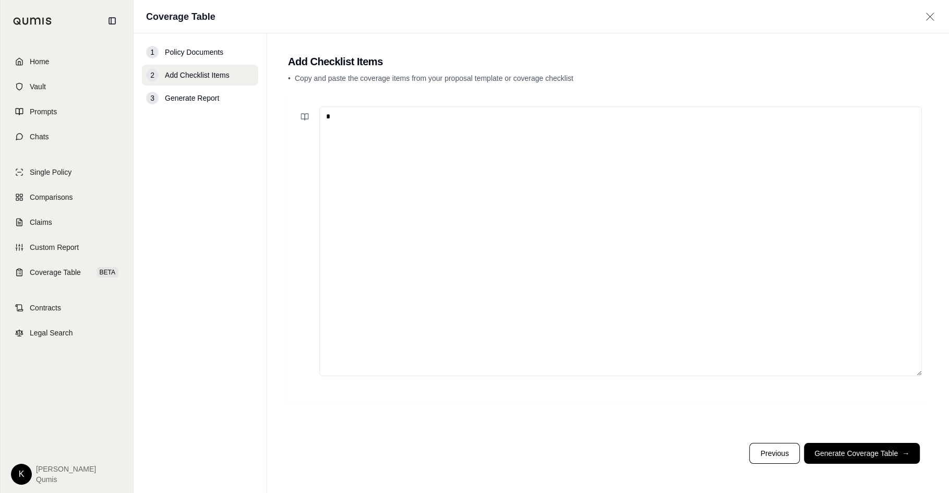
scroll to position [0, 0]
type textarea "**********"
click at [308, 115] on icon at bounding box center [307, 117] width 4 height 6
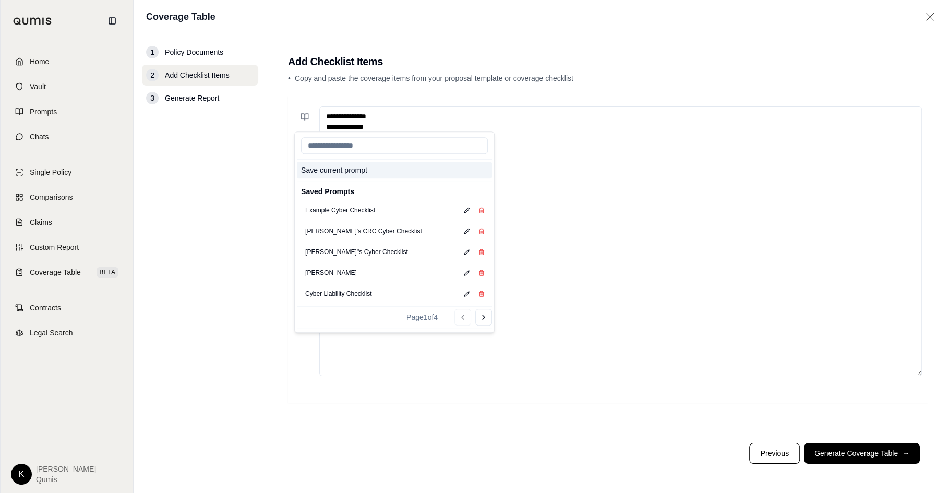
click at [330, 172] on button "Save current prompt" at bounding box center [394, 170] width 195 height 17
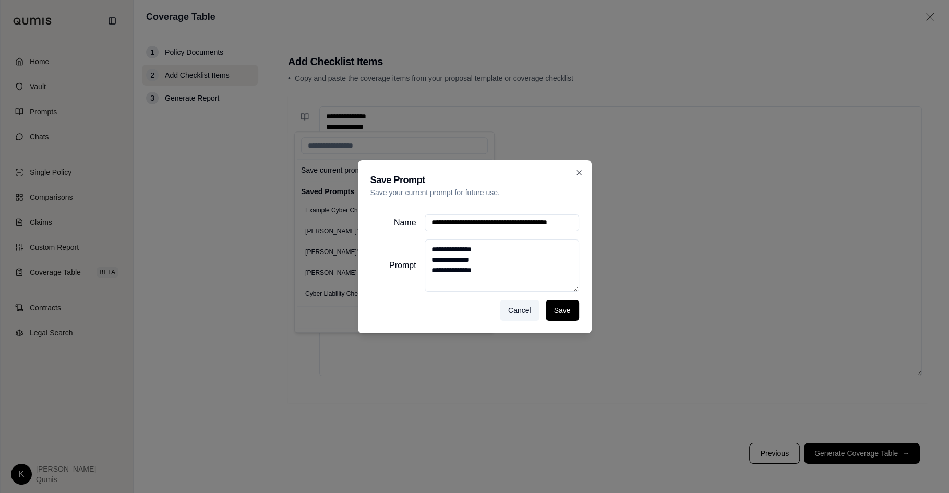
click at [475, 229] on input "**********" at bounding box center [502, 222] width 154 height 17
type input "****"
click at [557, 311] on button "Save" at bounding box center [561, 310] width 33 height 21
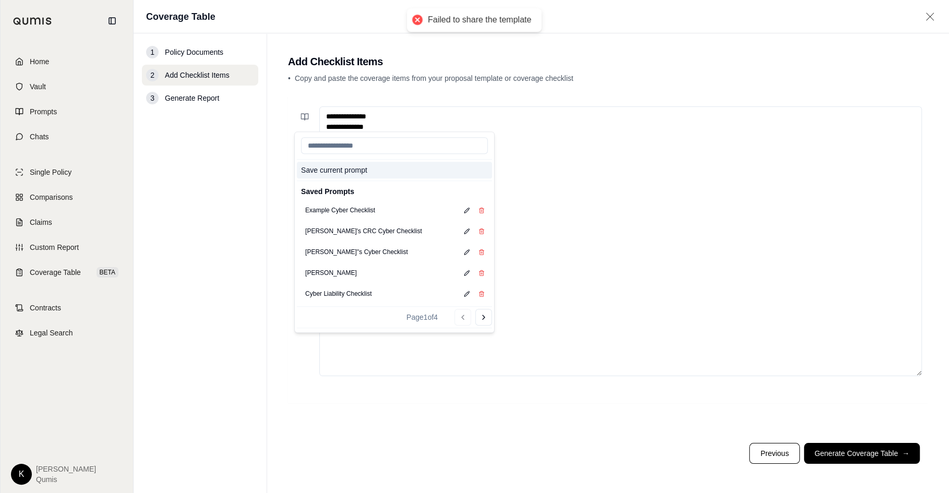
click at [353, 166] on button "Save current prompt" at bounding box center [394, 170] width 195 height 17
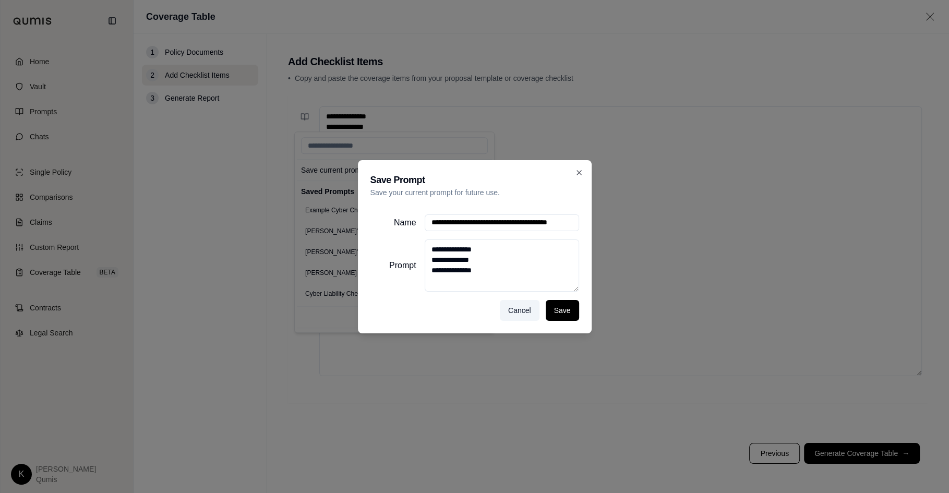
click at [477, 219] on input "**********" at bounding box center [502, 222] width 154 height 17
type input "******"
click at [555, 314] on button "Save" at bounding box center [561, 310] width 33 height 21
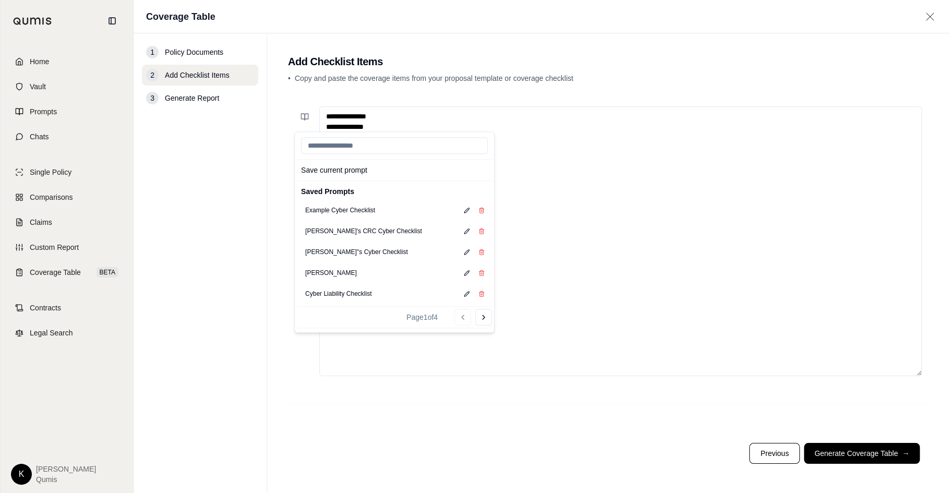
click at [211, 233] on nav "1 Policy Documents 2 Add Checklist Items 3 Generate Report" at bounding box center [201, 262] width 134 height 459
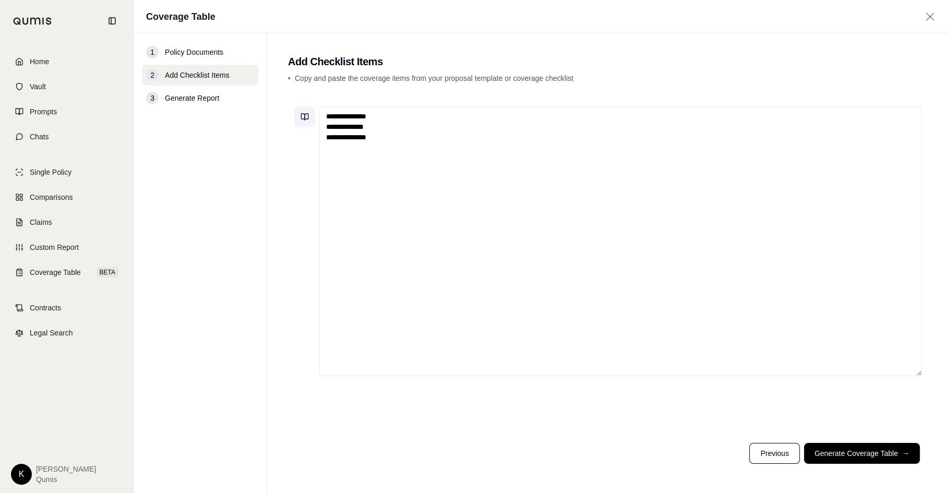
click at [298, 115] on button at bounding box center [304, 116] width 21 height 21
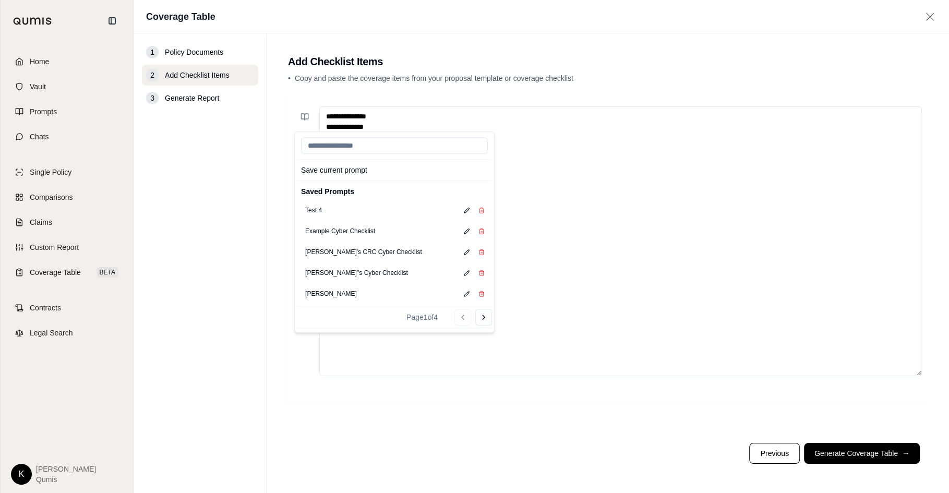
click at [574, 290] on textarea "**********" at bounding box center [620, 241] width 602 height 270
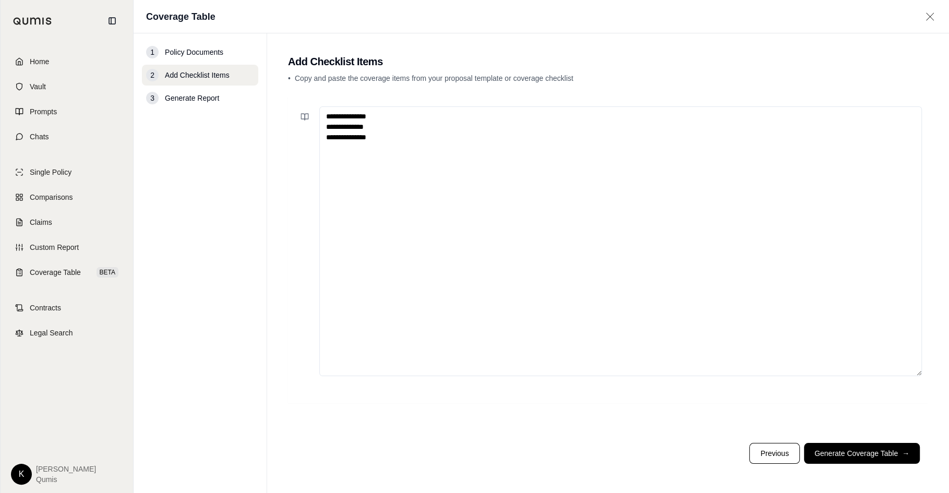
drag, startPoint x: 405, startPoint y: 156, endPoint x: 207, endPoint y: 40, distance: 230.0
click at [207, 40] on div "**********" at bounding box center [541, 262] width 815 height 459
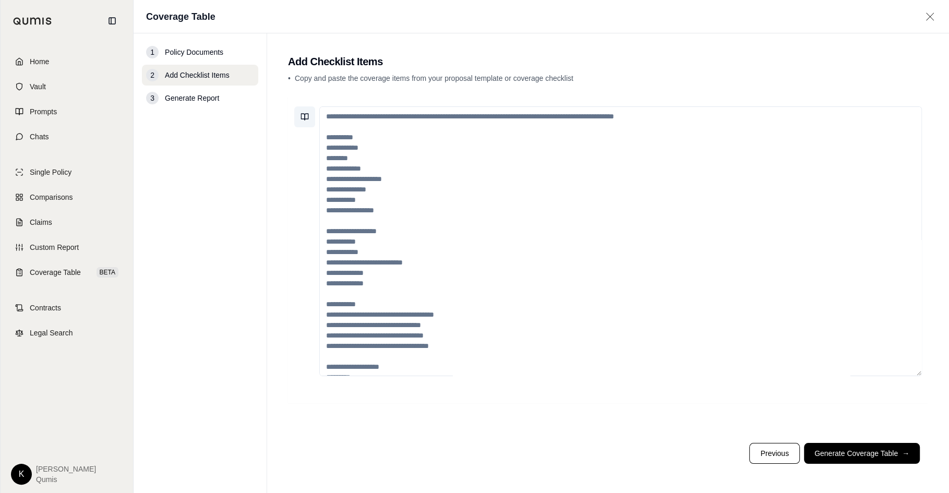
click at [303, 112] on button at bounding box center [304, 116] width 21 height 21
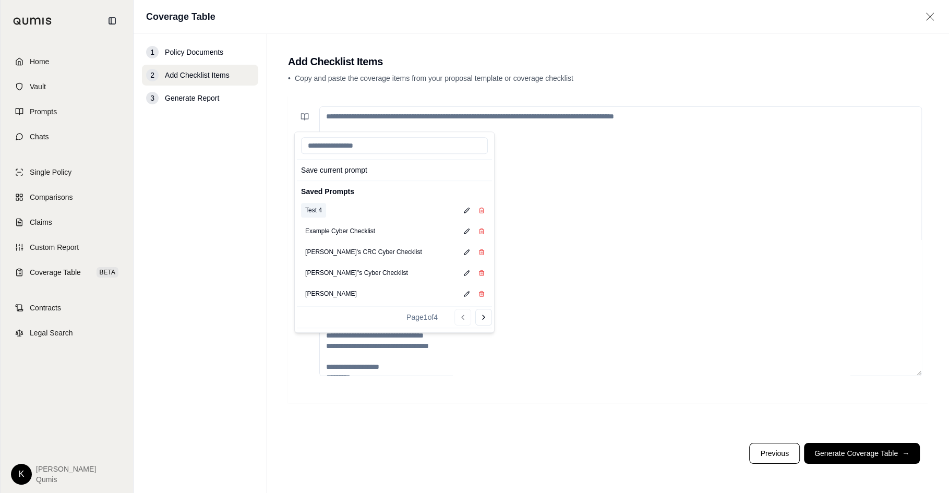
click at [317, 210] on button "Test 4" at bounding box center [313, 210] width 25 height 15
type textarea "**********"
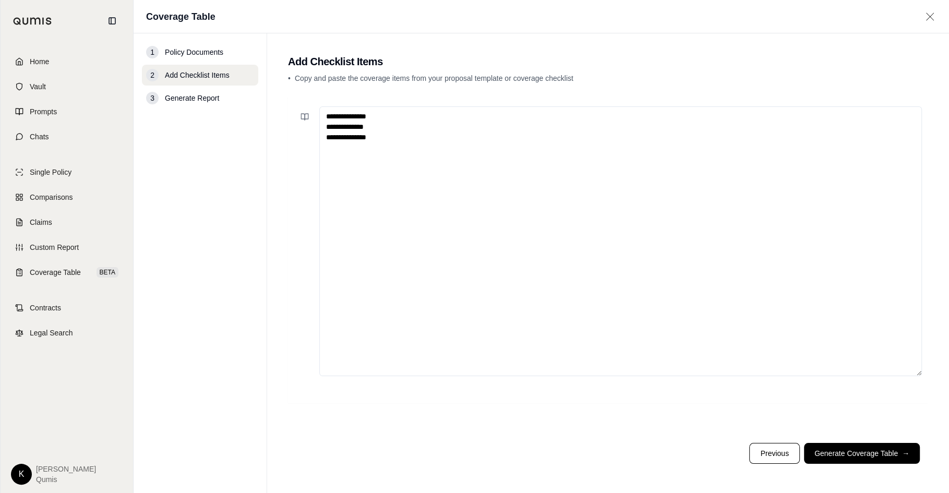
click at [220, 222] on nav "1 Policy Documents 2 Add Checklist Items 3 Generate Report" at bounding box center [201, 262] width 134 height 459
drag, startPoint x: 407, startPoint y: 154, endPoint x: 270, endPoint y: 71, distance: 160.5
click at [270, 71] on main "**********" at bounding box center [608, 262] width 682 height 459
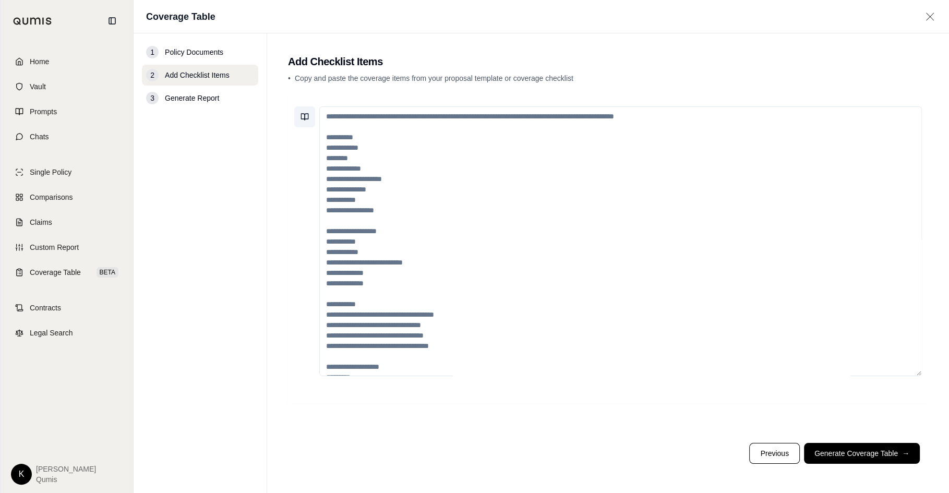
click at [301, 113] on icon at bounding box center [304, 117] width 8 height 8
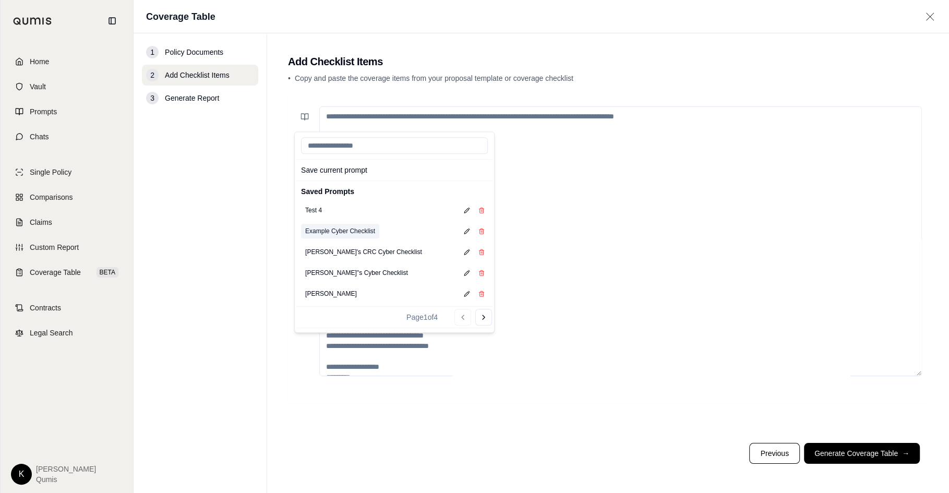
click at [325, 231] on button "Example Cyber Checklist" at bounding box center [340, 231] width 78 height 15
type textarea "**********"
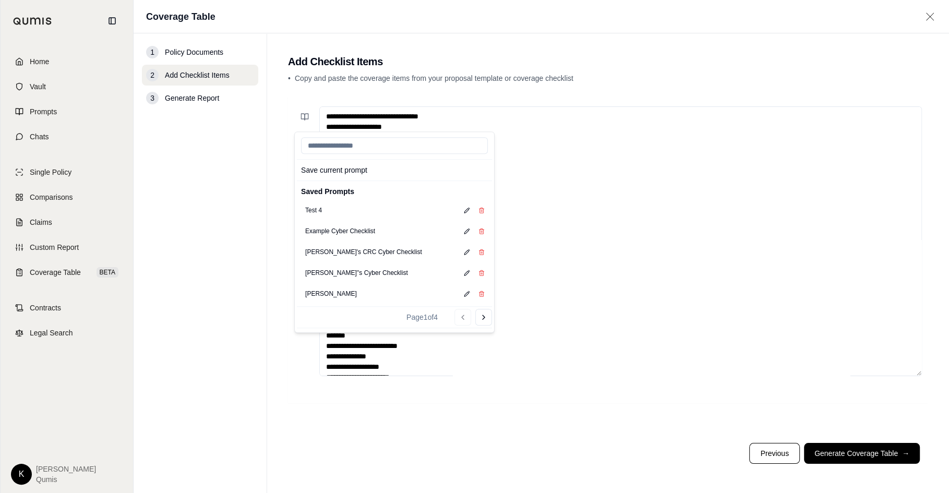
click at [725, 432] on div "Save current prompt Saved Prompts Test 4 Example Cyber Checklist Kyle's CRC Cyb…" at bounding box center [608, 265] width 640 height 338
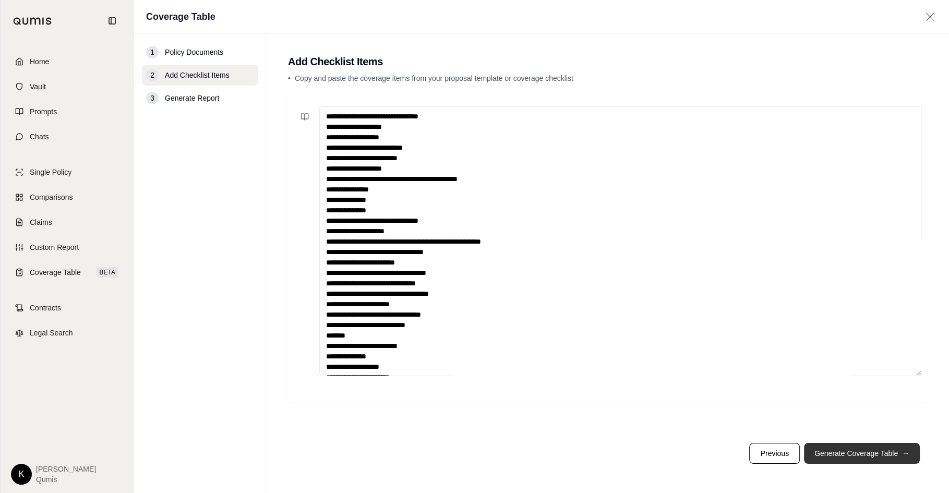
click at [860, 457] on button "Generate Coverage Table →" at bounding box center [862, 453] width 116 height 21
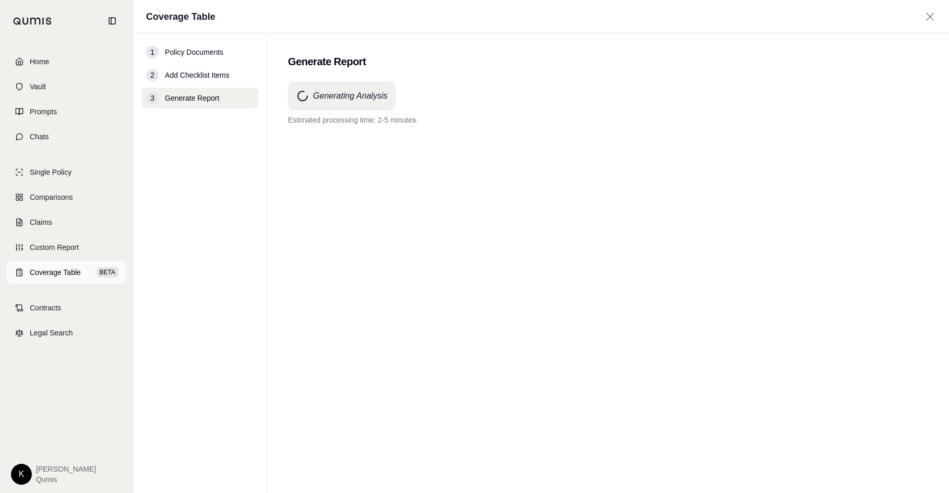
click at [61, 268] on span "Coverage Table" at bounding box center [55, 272] width 51 height 10
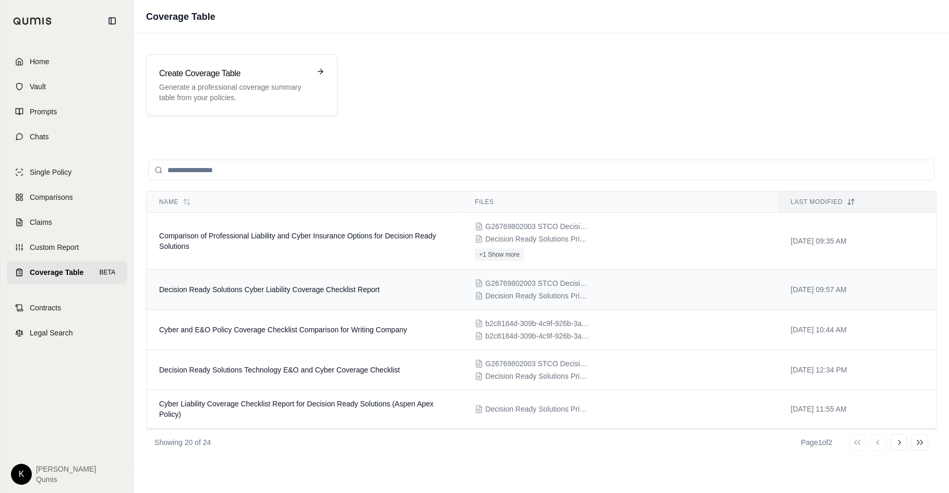
click at [252, 276] on td "Decision Ready Solutions Cyber Liability Coverage Checklist Report" at bounding box center [305, 290] width 316 height 40
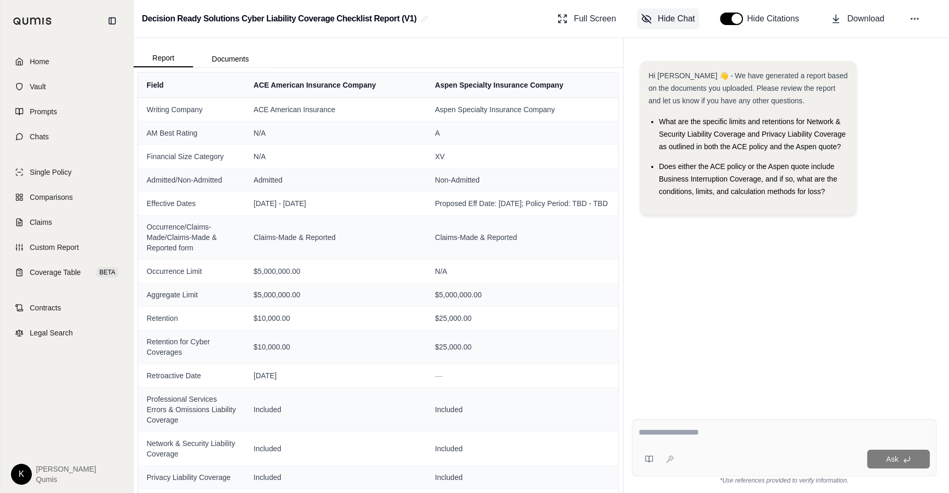
click at [654, 23] on button "Hide Chat" at bounding box center [668, 18] width 62 height 21
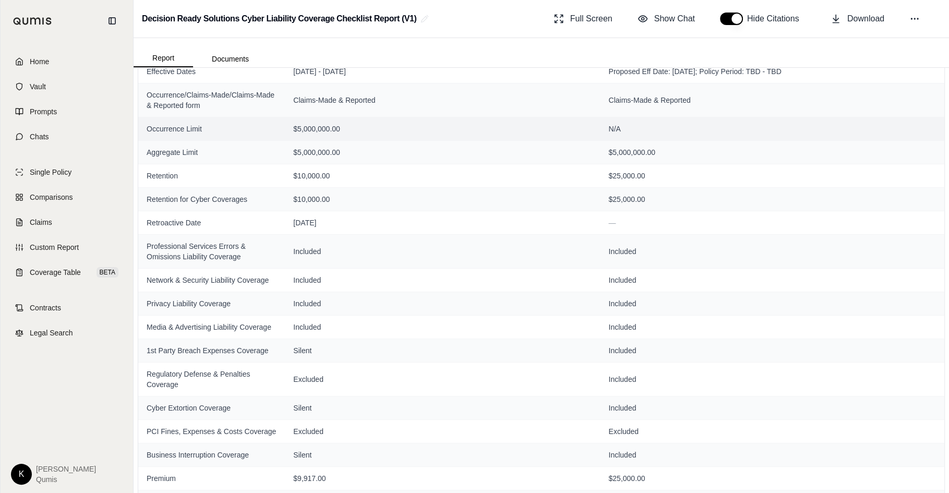
scroll to position [147, 0]
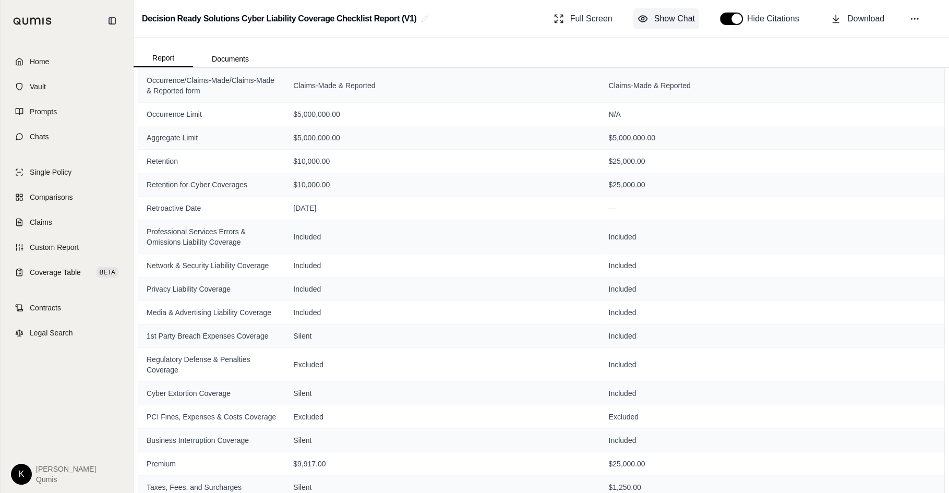
click at [635, 19] on button "Show Chat" at bounding box center [666, 18] width 66 height 21
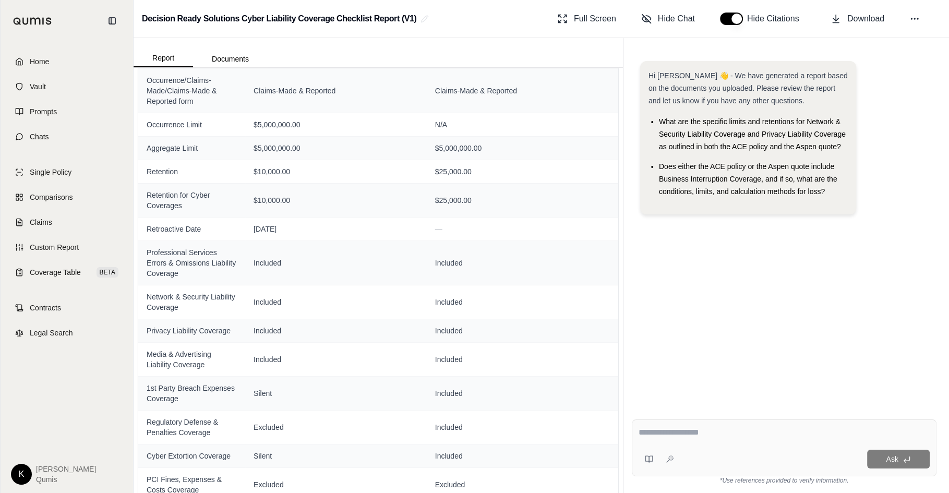
scroll to position [157, 0]
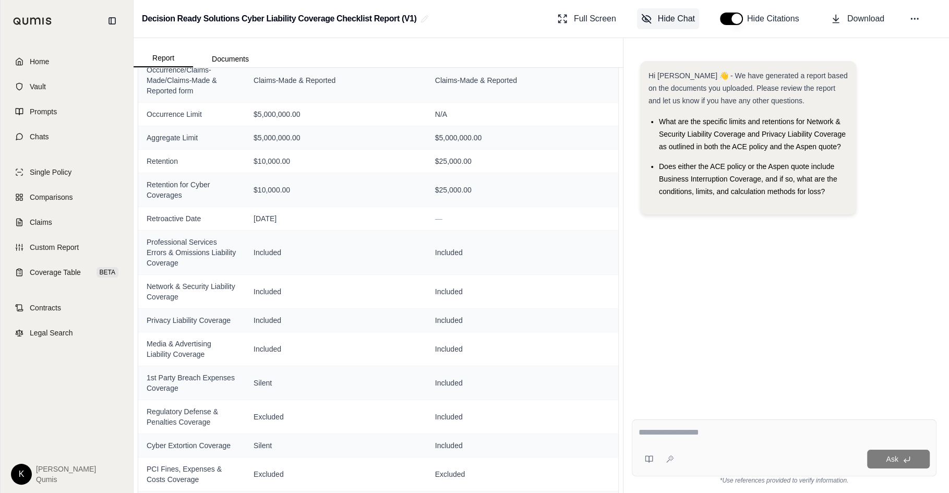
click at [671, 20] on span "Hide Chat" at bounding box center [676, 19] width 37 height 13
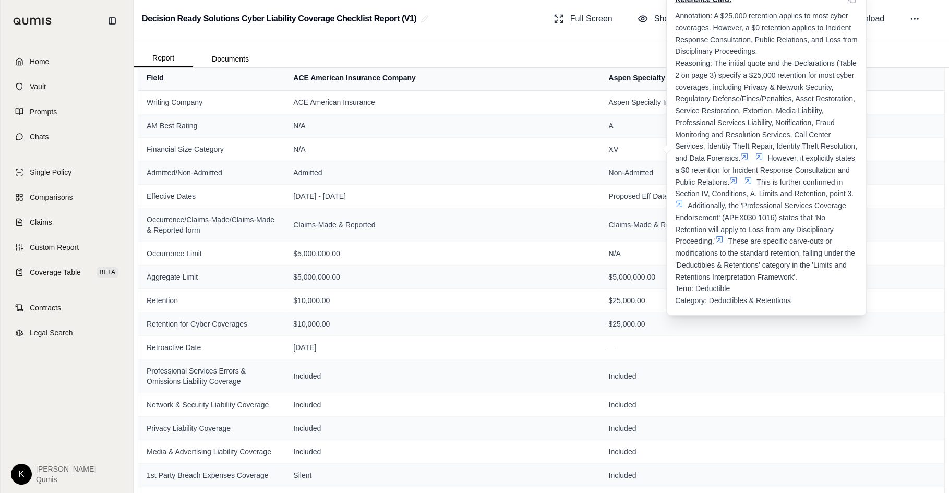
scroll to position [0, 0]
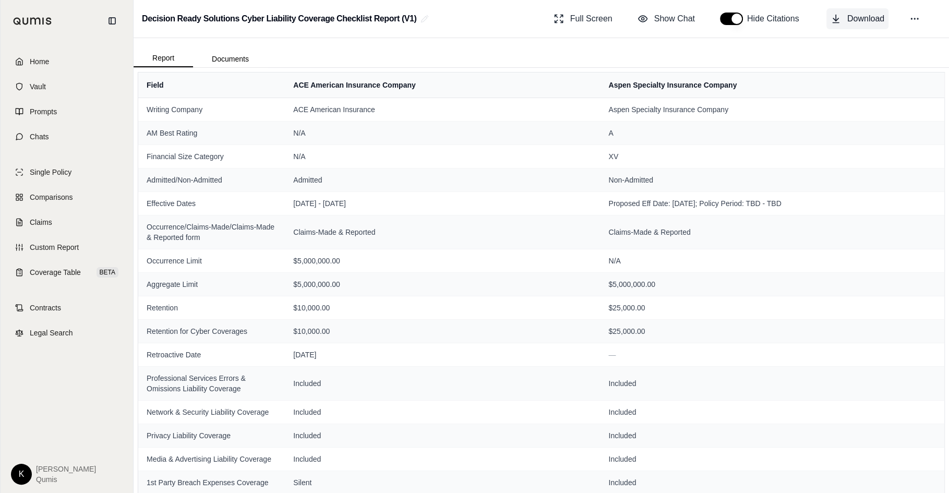
click at [863, 24] on span "Download" at bounding box center [865, 19] width 37 height 13
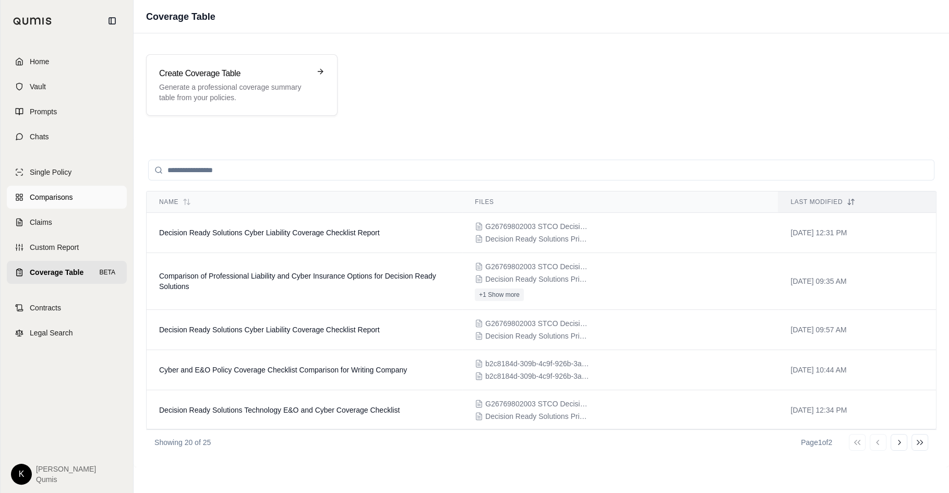
click at [47, 192] on span "Comparisons" at bounding box center [51, 197] width 43 height 10
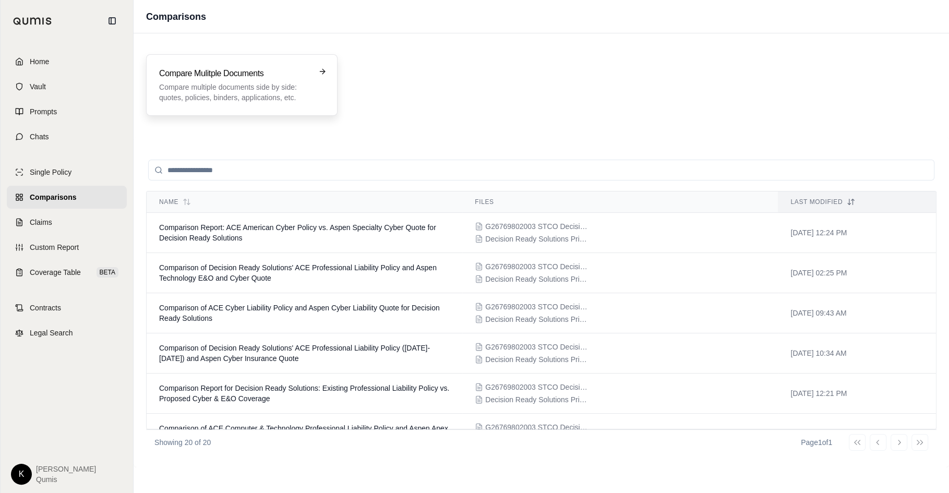
click at [270, 82] on p "Compare multiple documents side by side: quotes, policies, binders, application…" at bounding box center [234, 92] width 151 height 21
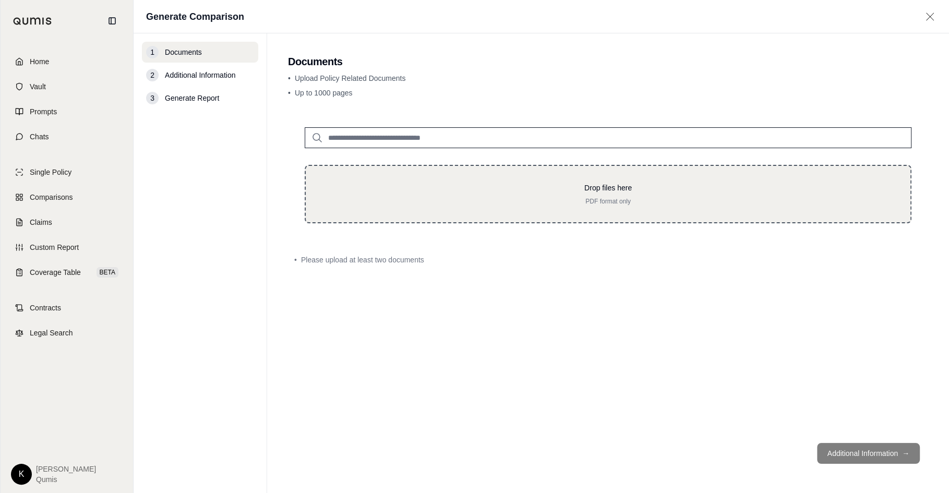
click at [591, 186] on p "Drop files here" at bounding box center [607, 188] width 571 height 10
type input "**********"
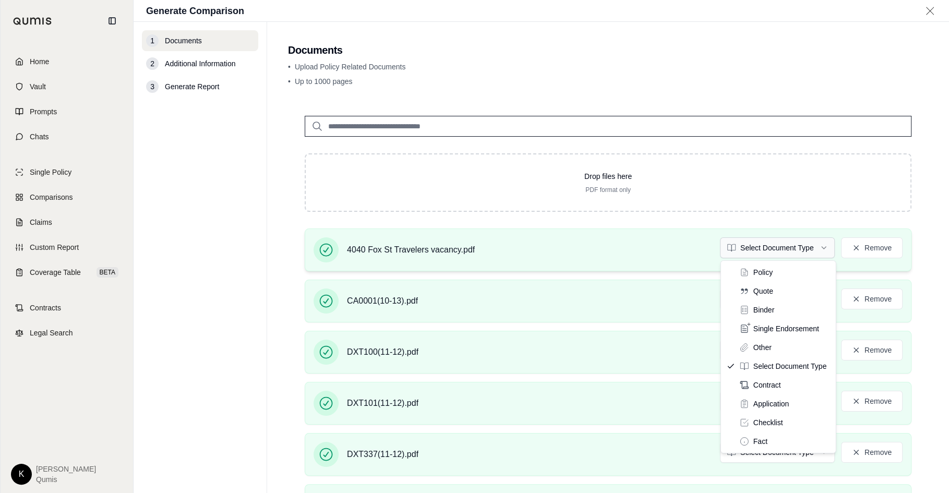
click at [783, 252] on html "Home Vault Prompts Chats Single Policy Comparisons Claims Custom Report Coverag…" at bounding box center [474, 246] width 949 height 493
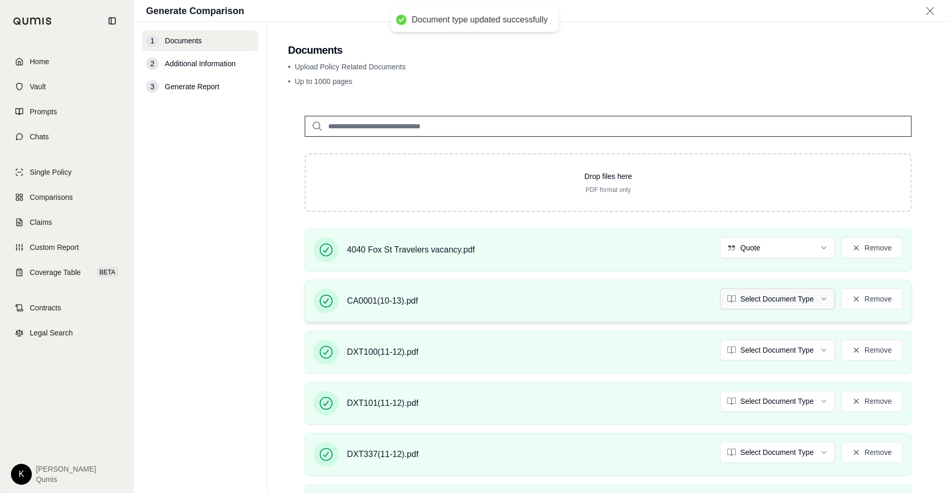
click at [771, 290] on html "Document type updated successfully Home Vault Prompts Chats Single Policy Compa…" at bounding box center [474, 246] width 949 height 493
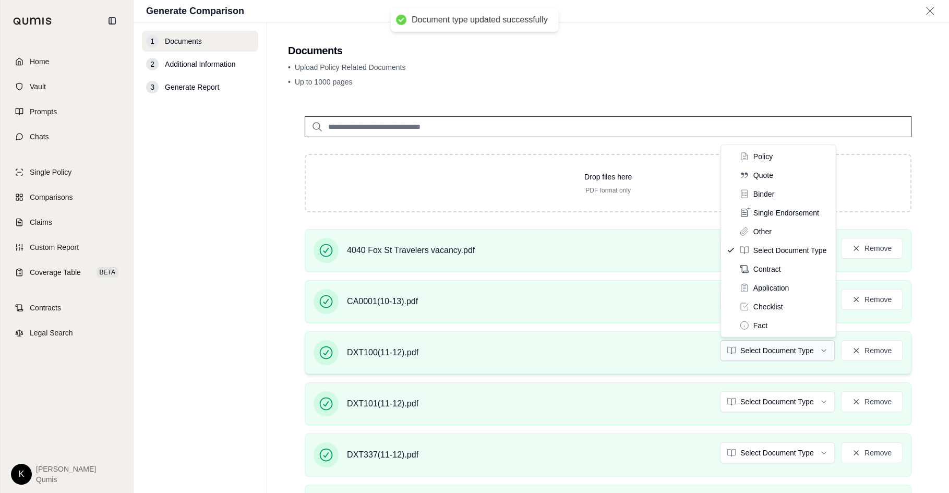
click at [768, 345] on html "Document type updated successfully Document type updated successfully Home Vaul…" at bounding box center [474, 246] width 949 height 493
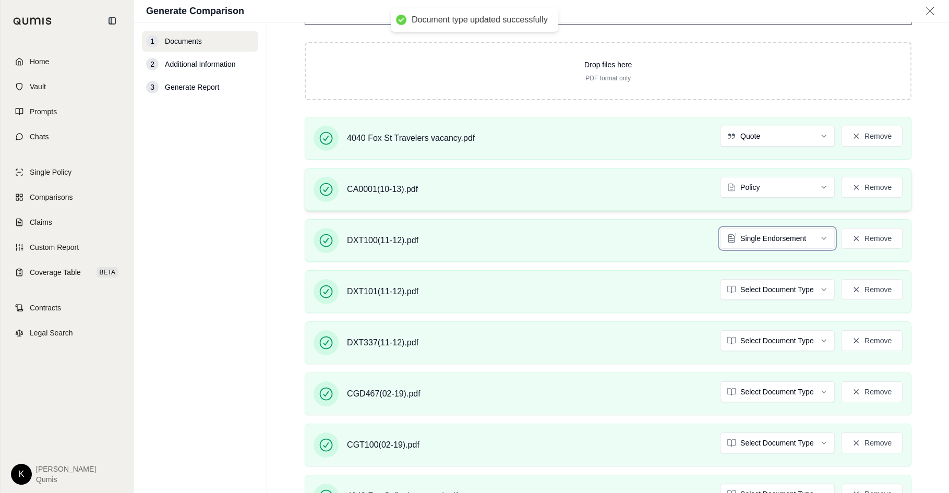
scroll to position [113, 0]
click at [738, 287] on html "Document type updated successfully Home Vault Prompts Chats Single Policy Compa…" at bounding box center [474, 246] width 949 height 493
click at [770, 331] on html "Document type updated successfully Home Vault Prompts Chats Single Policy Compa…" at bounding box center [474, 246] width 949 height 493
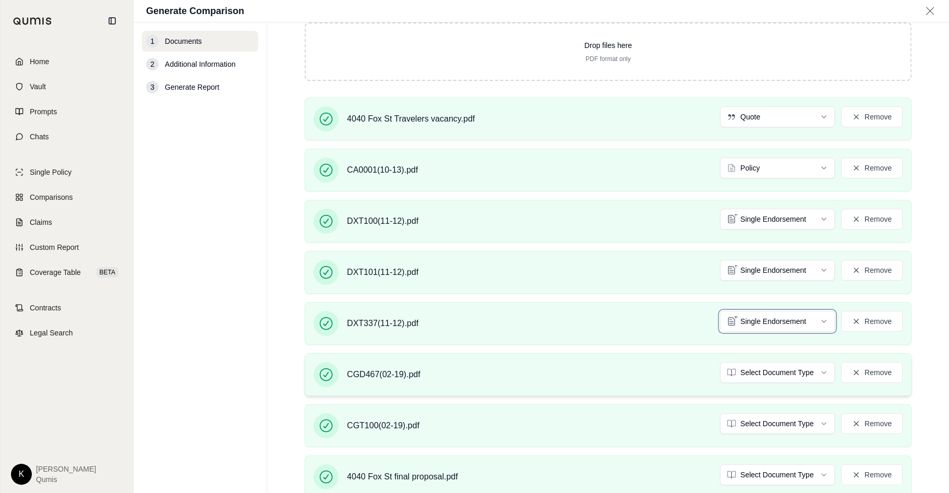
scroll to position [129, 0]
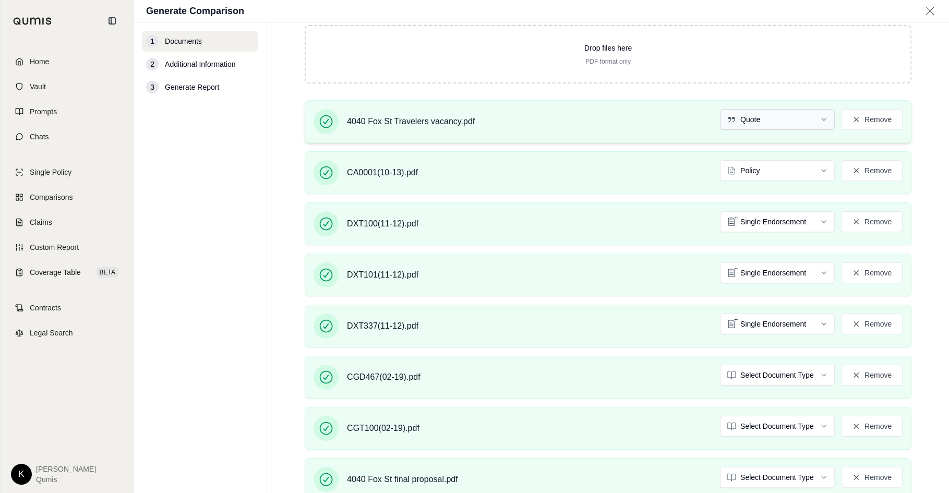
click at [809, 125] on html "Home Vault Prompts Chats Single Policy Comparisons Claims Custom Report Coverag…" at bounding box center [474, 246] width 949 height 493
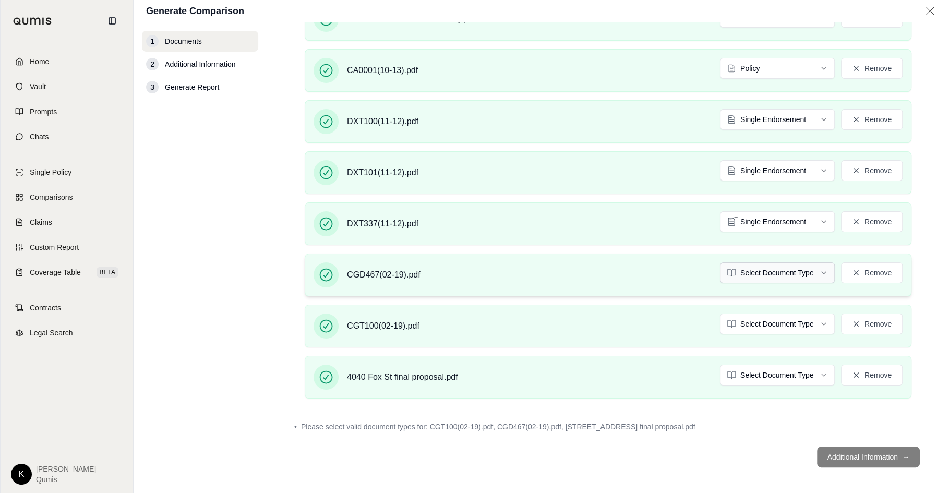
click at [789, 268] on html "Home Vault Prompts Chats Single Policy Comparisons Claims Custom Report Coverag…" at bounding box center [474, 246] width 949 height 493
click at [795, 314] on html "Document type updated successfully Home Vault Prompts Chats Single Policy Compa…" at bounding box center [474, 246] width 949 height 493
click at [782, 369] on html "Document type updated successfully Home Vault Prompts Chats Single Policy Compa…" at bounding box center [474, 246] width 949 height 493
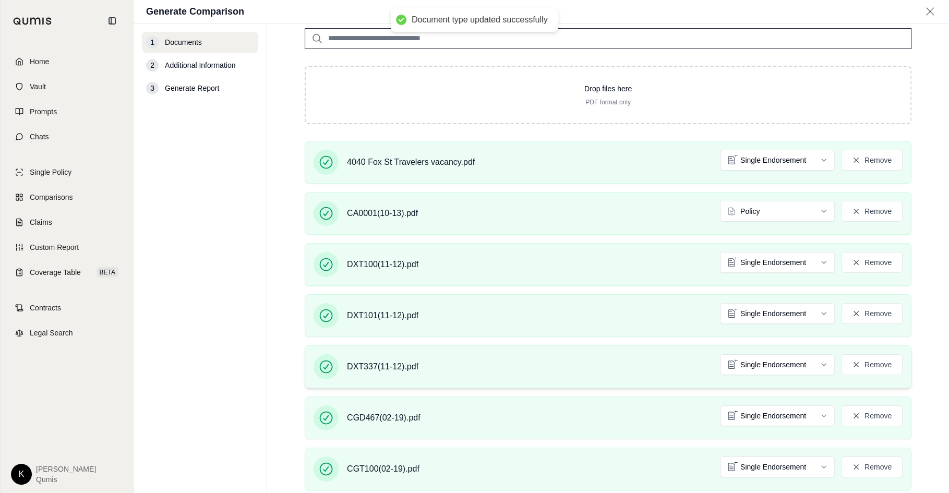
scroll to position [84, 0]
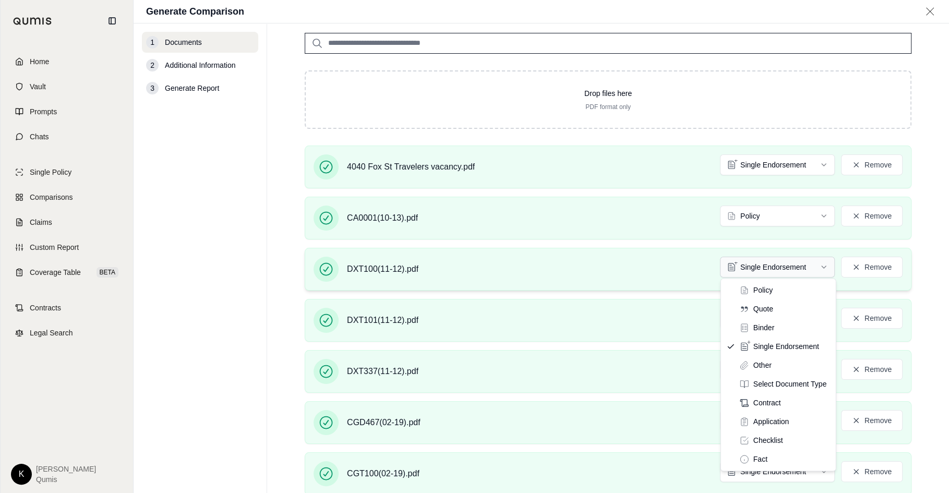
click at [785, 267] on html "Home Vault Prompts Chats Single Policy Comparisons Claims Custom Report Coverag…" at bounding box center [474, 246] width 949 height 493
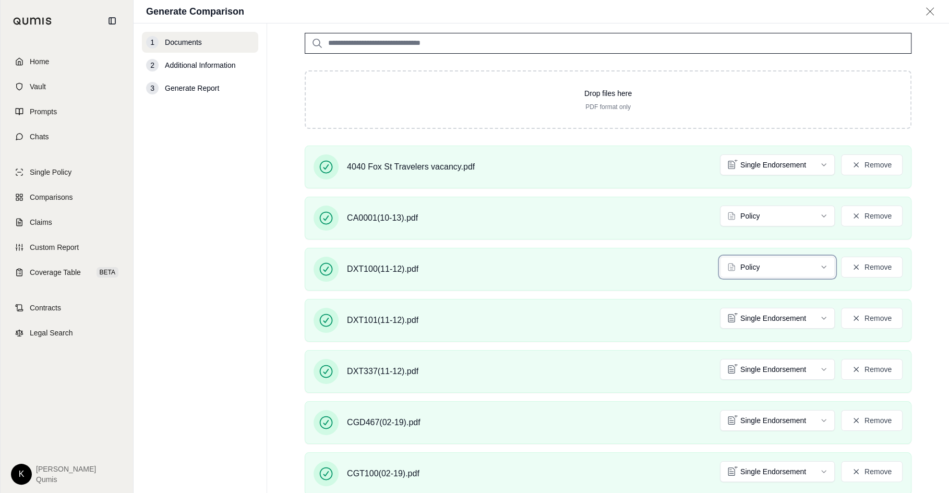
scroll to position [164, 0]
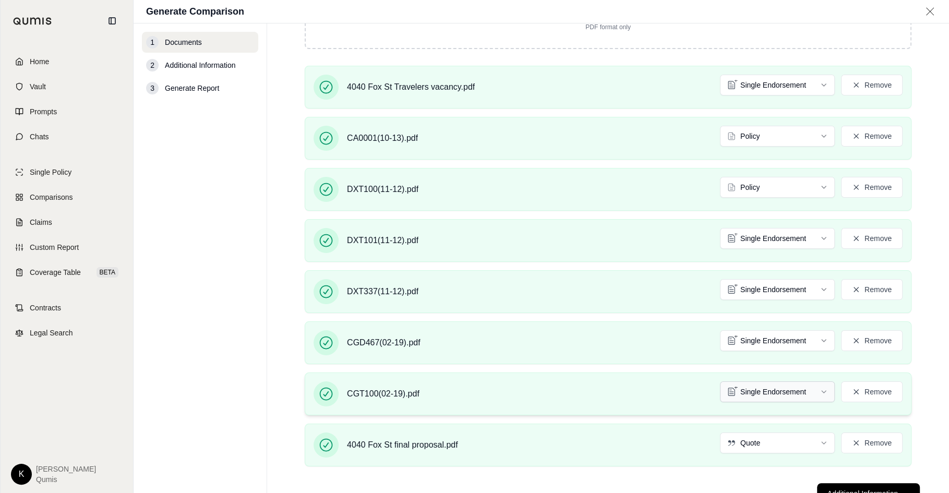
click at [763, 386] on html "Home Vault Prompts Chats Single Policy Comparisons Claims Custom Report Coverag…" at bounding box center [474, 246] width 949 height 493
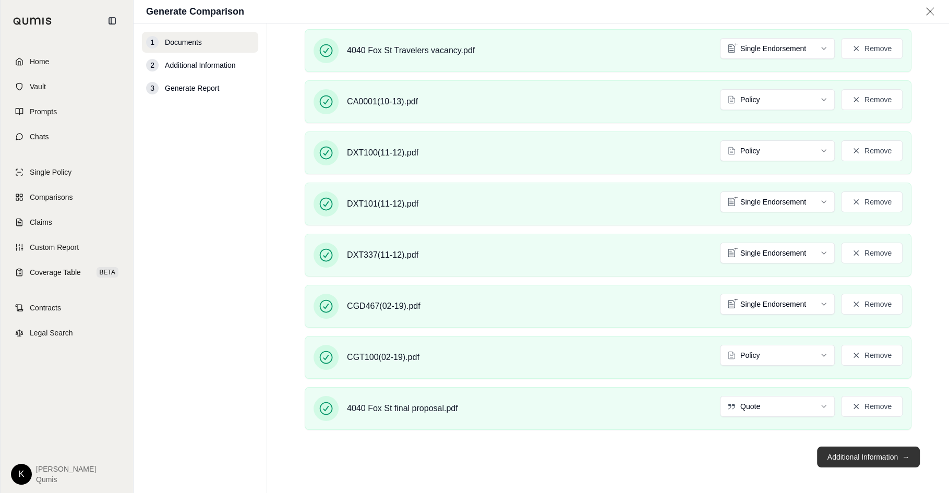
click at [873, 456] on button "Additional Information →" at bounding box center [868, 456] width 103 height 21
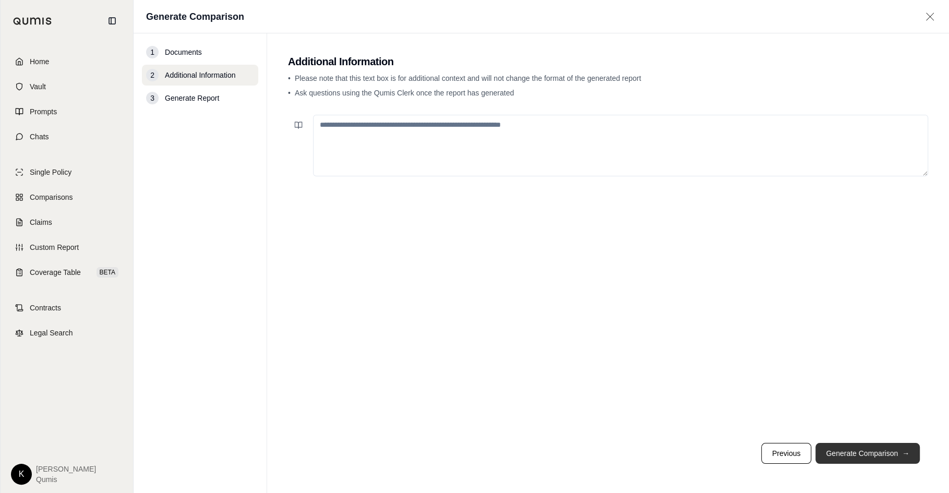
scroll to position [0, 0]
click at [868, 460] on button "Generate Comparison →" at bounding box center [867, 453] width 104 height 21
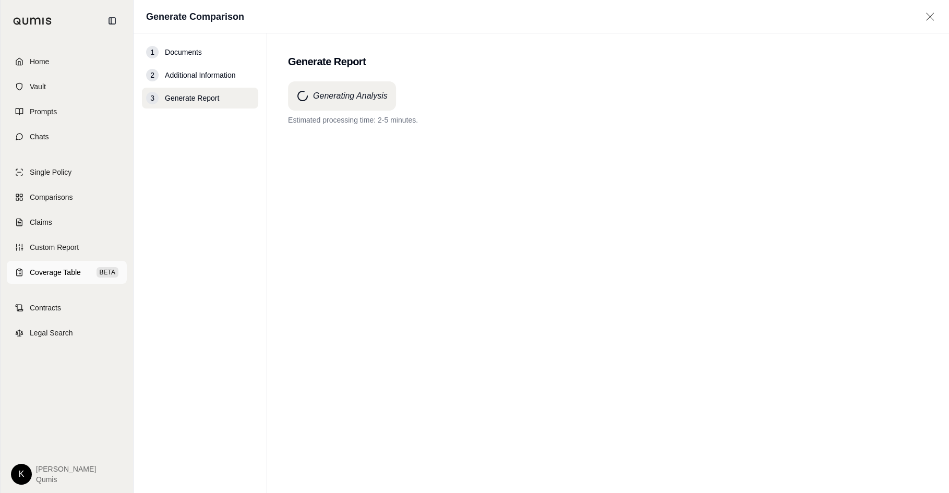
click at [64, 279] on link "Coverage Table BETA" at bounding box center [67, 272] width 120 height 23
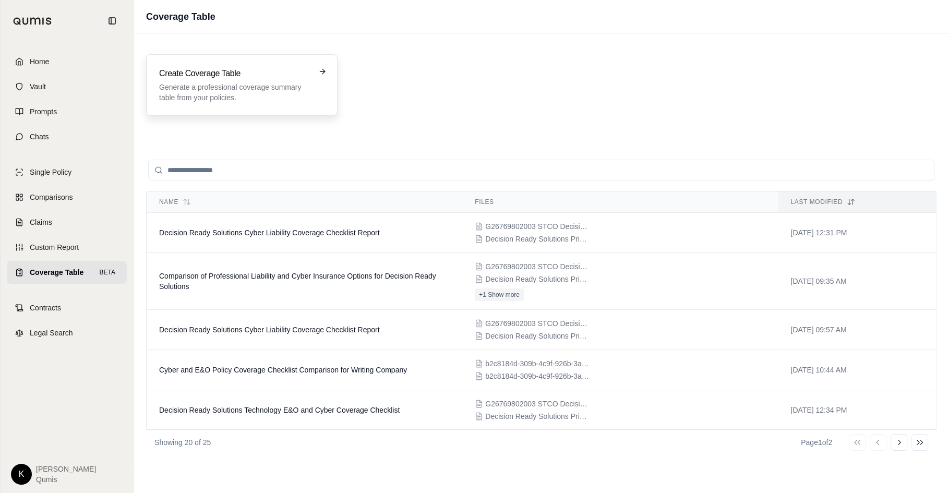
click at [273, 83] on p "Generate a professional coverage summary table from your policies." at bounding box center [234, 92] width 151 height 21
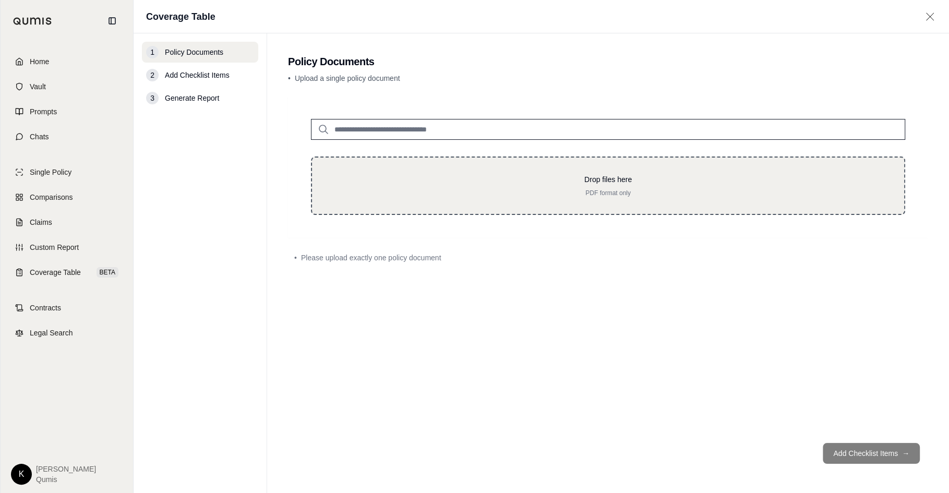
click at [509, 168] on div "Drop files here PDF format only" at bounding box center [608, 185] width 594 height 58
click at [563, 175] on p "Drop files here" at bounding box center [608, 179] width 559 height 10
type input "**********"
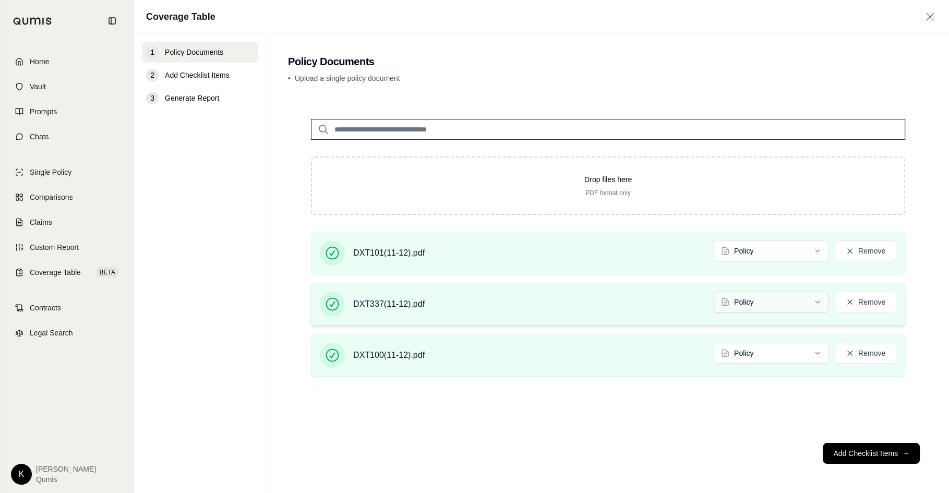
click at [758, 295] on html "Home Vault Prompts Chats Single Policy Comparisons Claims Custom Report Coverag…" at bounding box center [474, 246] width 949 height 493
click at [769, 340] on div "DXT100(11-12).pdf Policy Remove" at bounding box center [608, 355] width 594 height 43
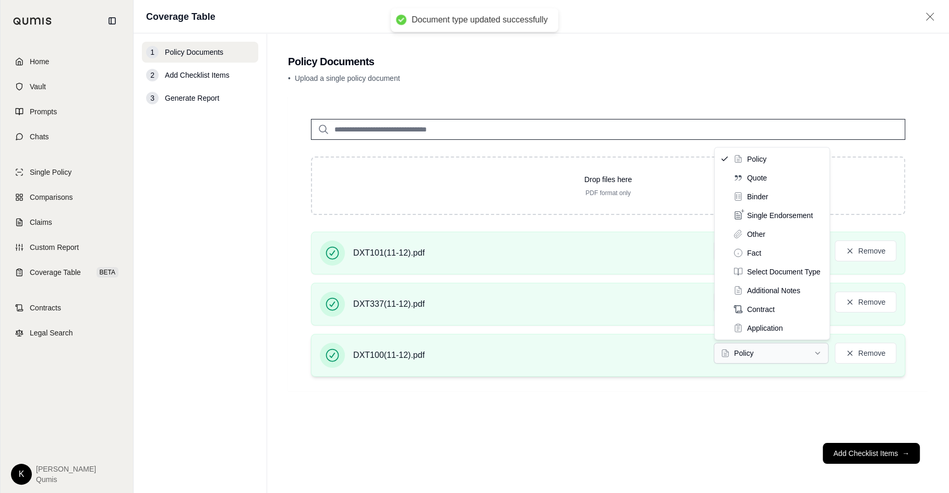
click at [768, 350] on html "Document type updated successfully Home Vault Prompts Chats Single Policy Compa…" at bounding box center [474, 246] width 949 height 493
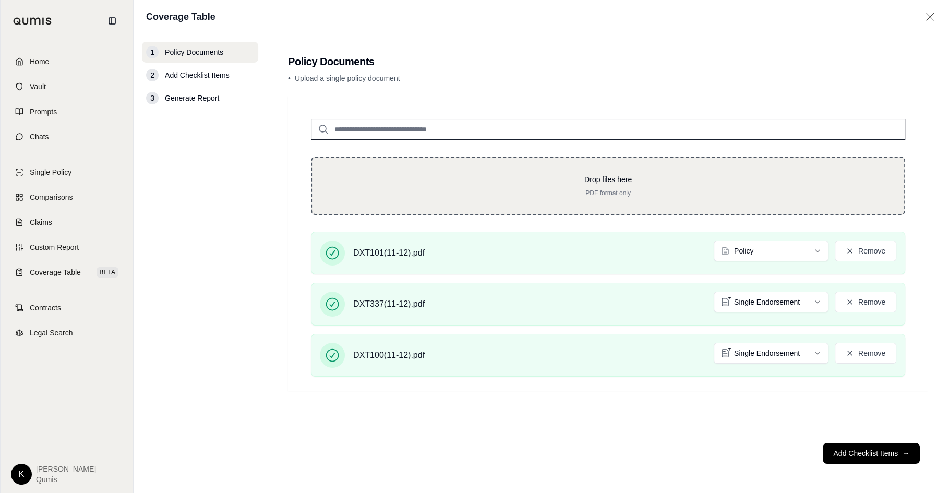
click at [542, 180] on p "Drop files here" at bounding box center [608, 179] width 559 height 10
type input "**********"
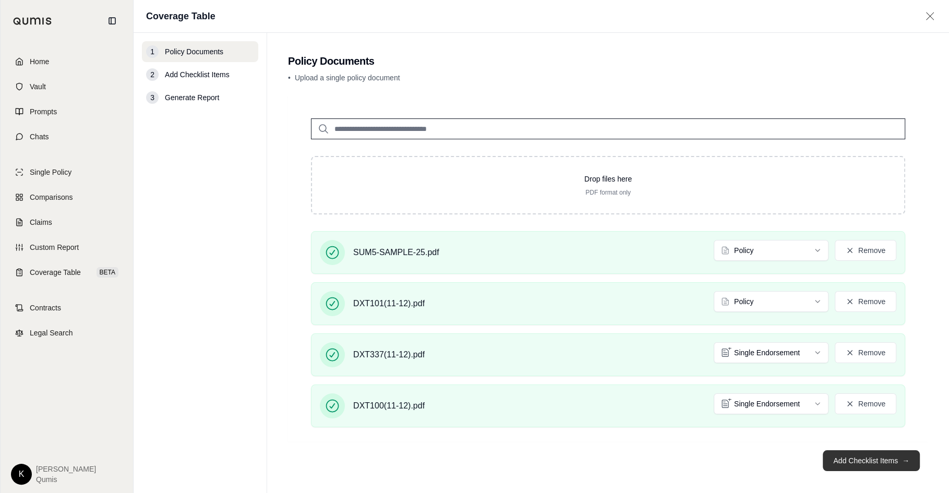
click at [858, 463] on button "Add Checklist Items →" at bounding box center [870, 460] width 97 height 21
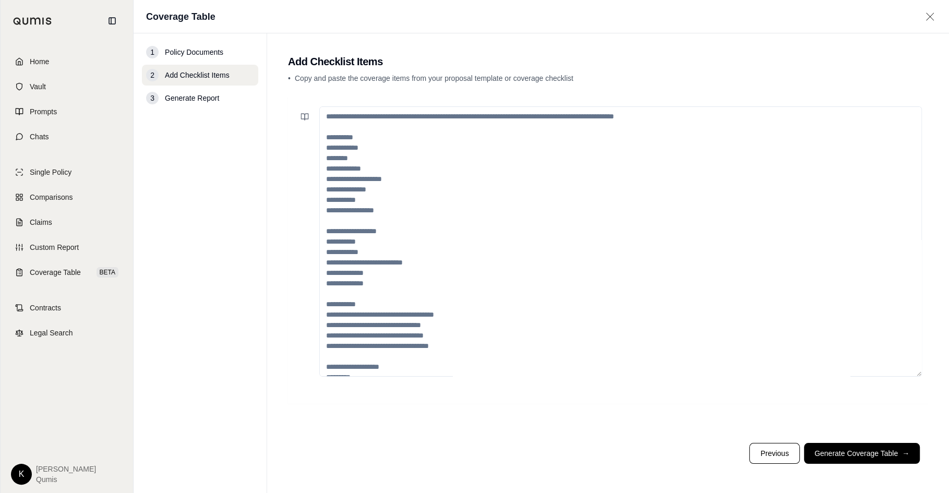
click at [369, 144] on textarea at bounding box center [620, 241] width 602 height 270
paste textarea "**********"
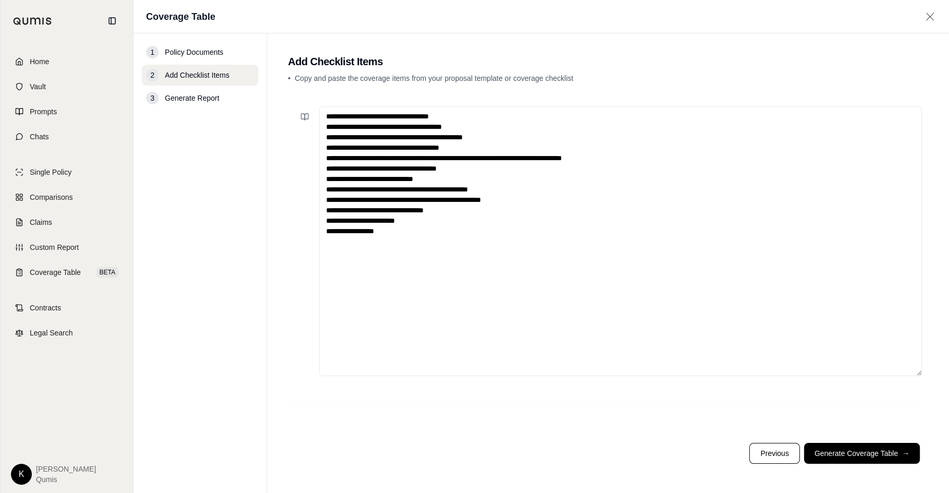
drag, startPoint x: 376, startPoint y: 116, endPoint x: 476, endPoint y: 114, distance: 100.2
click at [476, 114] on textarea "**********" at bounding box center [620, 241] width 602 height 270
drag, startPoint x: 487, startPoint y: 123, endPoint x: 420, endPoint y: 120, distance: 66.8
click at [419, 120] on textarea "**********" at bounding box center [620, 241] width 602 height 270
click at [420, 120] on textarea "**********" at bounding box center [620, 241] width 602 height 270
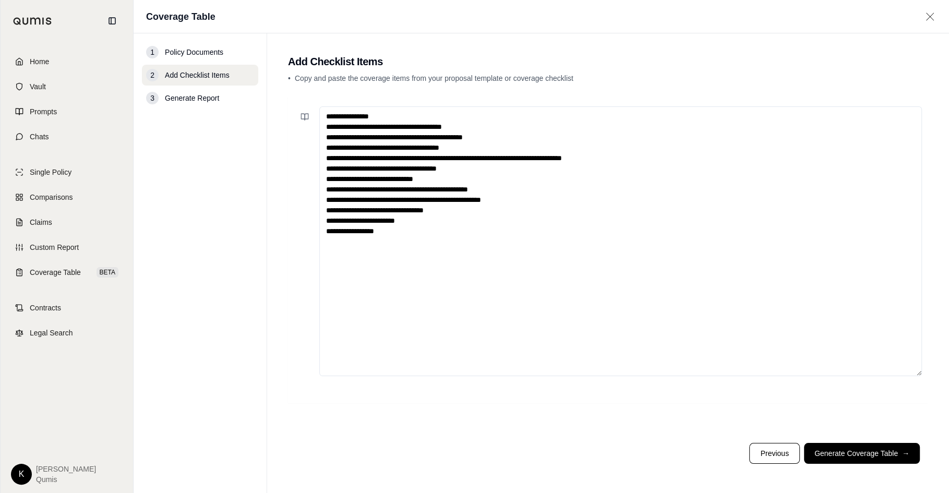
drag, startPoint x: 418, startPoint y: 126, endPoint x: 486, endPoint y: 130, distance: 67.9
click at [486, 130] on textarea "**********" at bounding box center [620, 241] width 602 height 270
drag, startPoint x: 429, startPoint y: 137, endPoint x: 514, endPoint y: 135, distance: 85.0
click at [514, 135] on textarea "**********" at bounding box center [620, 241] width 602 height 270
click at [393, 144] on textarea "**********" at bounding box center [620, 241] width 602 height 270
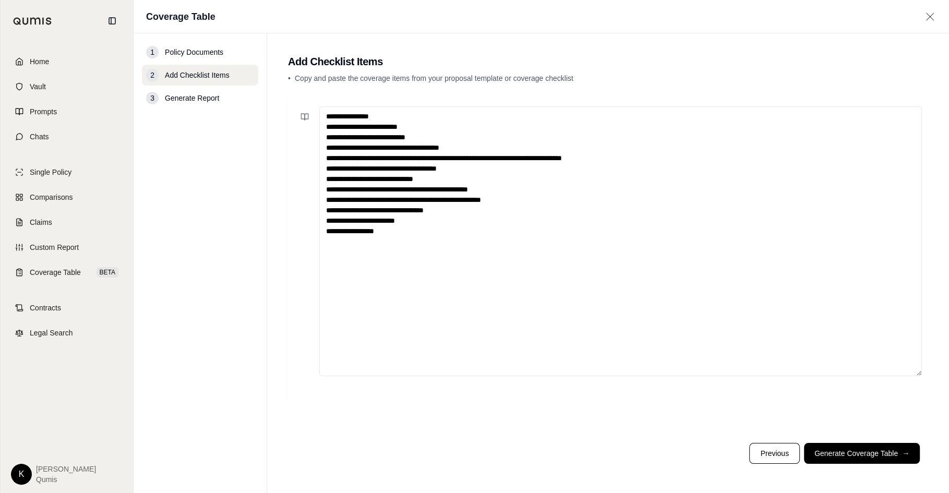
drag, startPoint x: 390, startPoint y: 147, endPoint x: 487, endPoint y: 147, distance: 97.0
click at [487, 147] on textarea "**********" at bounding box center [620, 241] width 602 height 270
drag, startPoint x: 386, startPoint y: 155, endPoint x: 663, endPoint y: 162, distance: 276.5
click at [663, 162] on textarea "**********" at bounding box center [620, 241] width 602 height 270
drag, startPoint x: 477, startPoint y: 169, endPoint x: 391, endPoint y: 167, distance: 86.1
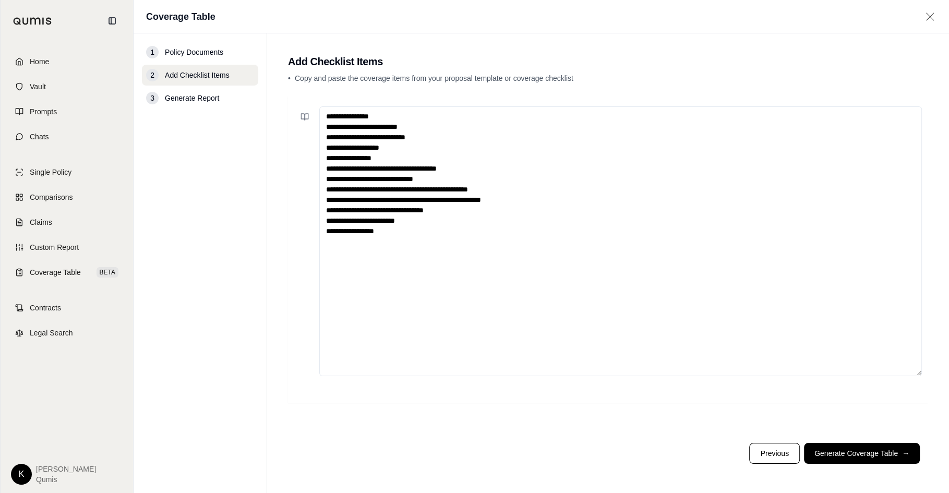
click at [391, 167] on textarea "**********" at bounding box center [620, 241] width 602 height 270
drag, startPoint x: 447, startPoint y: 177, endPoint x: 386, endPoint y: 180, distance: 61.1
click at [386, 180] on textarea "**********" at bounding box center [620, 241] width 602 height 270
drag, startPoint x: 514, startPoint y: 188, endPoint x: 402, endPoint y: 188, distance: 112.6
click at [402, 188] on textarea "**********" at bounding box center [620, 241] width 602 height 270
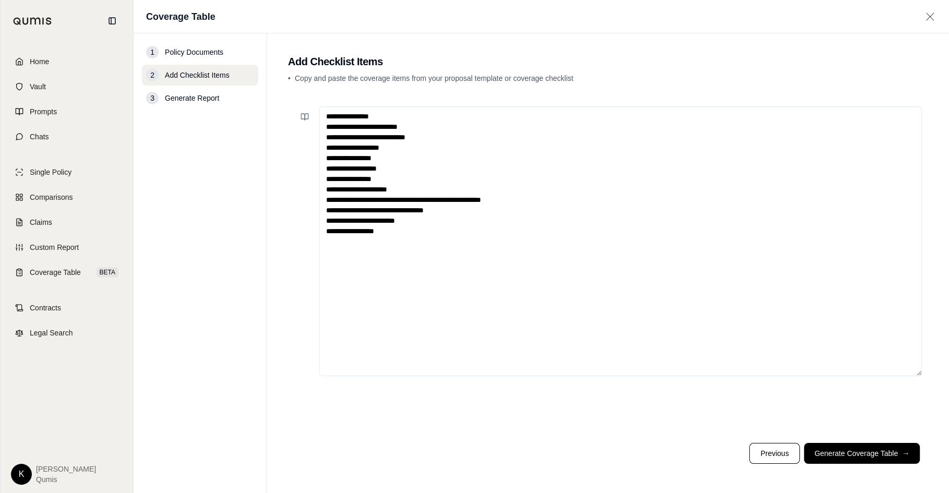
drag, startPoint x: 545, startPoint y: 199, endPoint x: 419, endPoint y: 201, distance: 126.2
click at [419, 201] on textarea "**********" at bounding box center [620, 241] width 602 height 270
drag, startPoint x: 467, startPoint y: 210, endPoint x: 384, endPoint y: 210, distance: 82.4
click at [384, 210] on textarea "**********" at bounding box center [620, 241] width 602 height 270
click at [414, 233] on textarea "**********" at bounding box center [620, 241] width 602 height 270
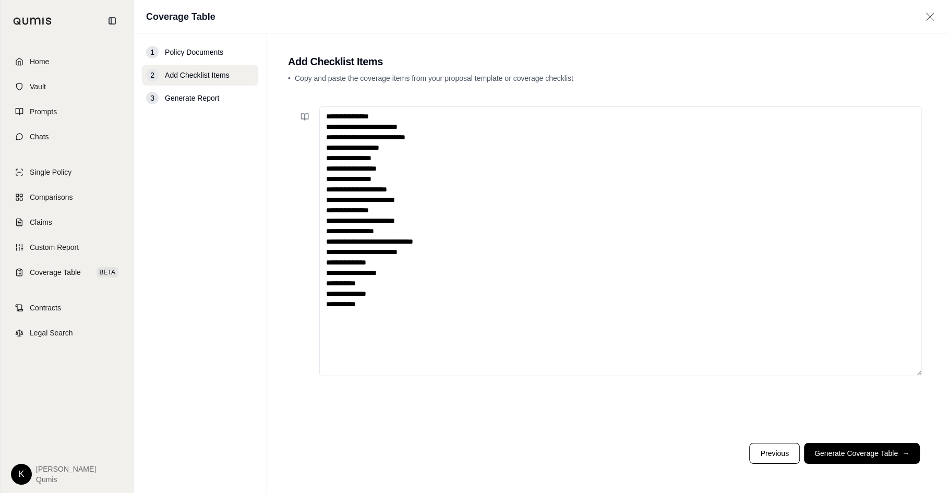
type textarea "**********"
drag, startPoint x: 379, startPoint y: 313, endPoint x: 250, endPoint y: 39, distance: 303.5
click at [250, 39] on div "**********" at bounding box center [541, 262] width 815 height 459
click at [770, 459] on button "Previous" at bounding box center [774, 453] width 50 height 21
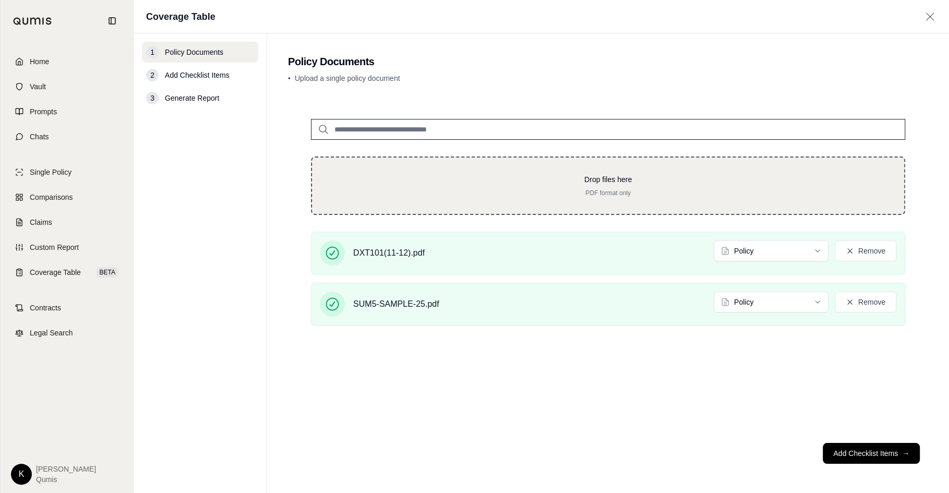
click at [589, 184] on p "Drop files here" at bounding box center [608, 179] width 559 height 10
type input "**********"
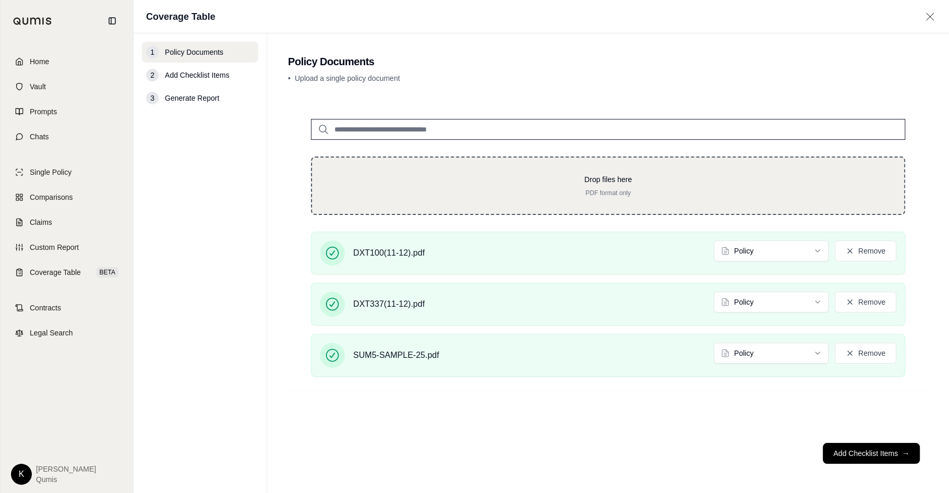
click at [660, 168] on div "Drop files here PDF format only" at bounding box center [608, 185] width 594 height 58
type input "**********"
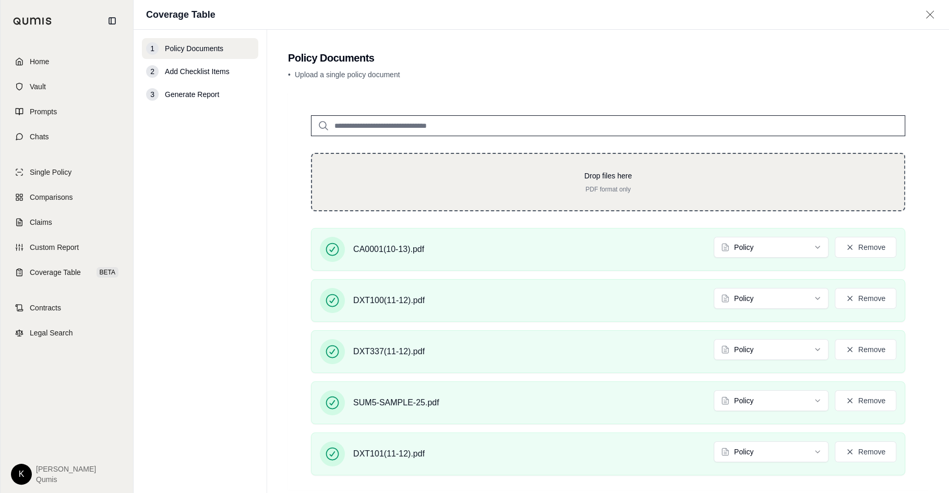
scroll to position [53, 0]
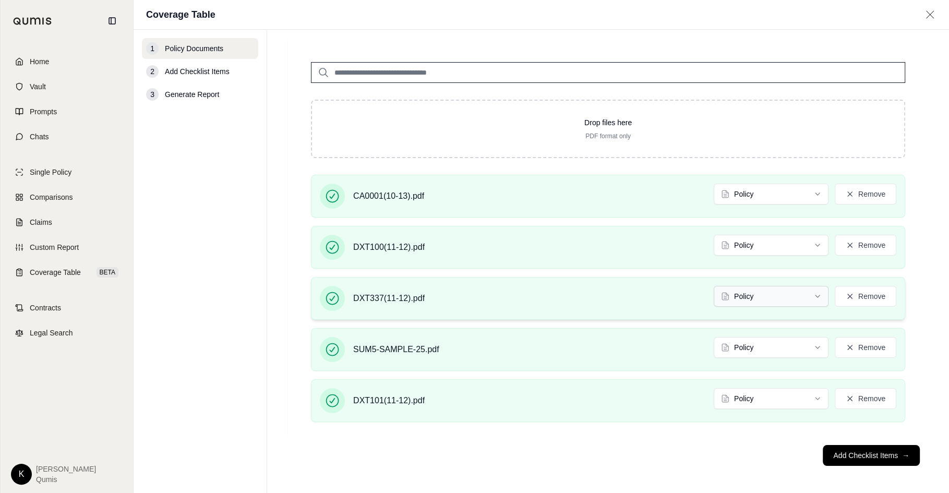
click at [802, 290] on html "Home Vault Prompts Chats Single Policy Comparisons Claims Custom Report Coverag…" at bounding box center [474, 246] width 949 height 493
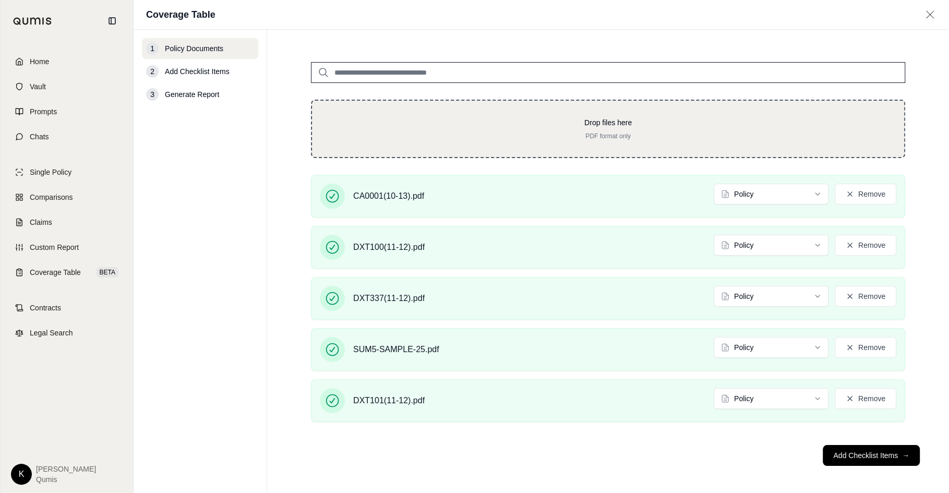
click at [624, 126] on p "Drop files here" at bounding box center [608, 122] width 559 height 10
type input "**********"
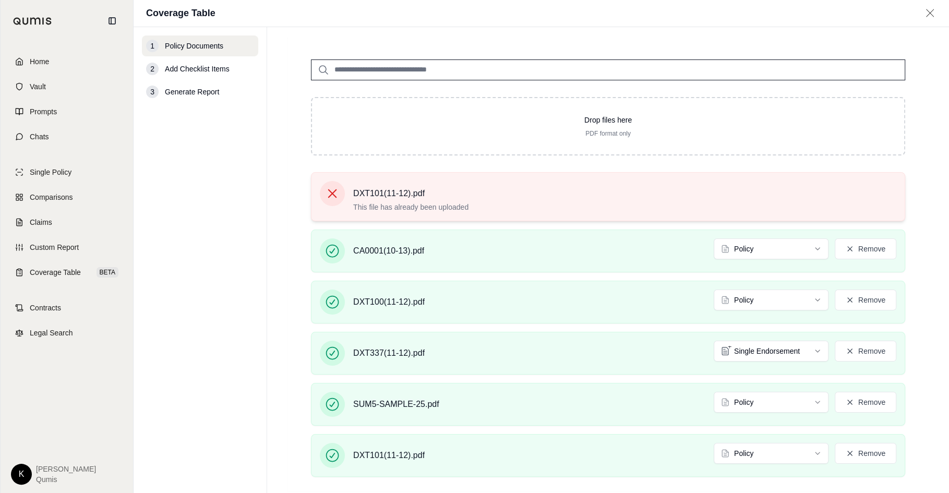
click at [834, 193] on div "DXT101(11-12).pdf This file has already been uploaded" at bounding box center [608, 196] width 576 height 31
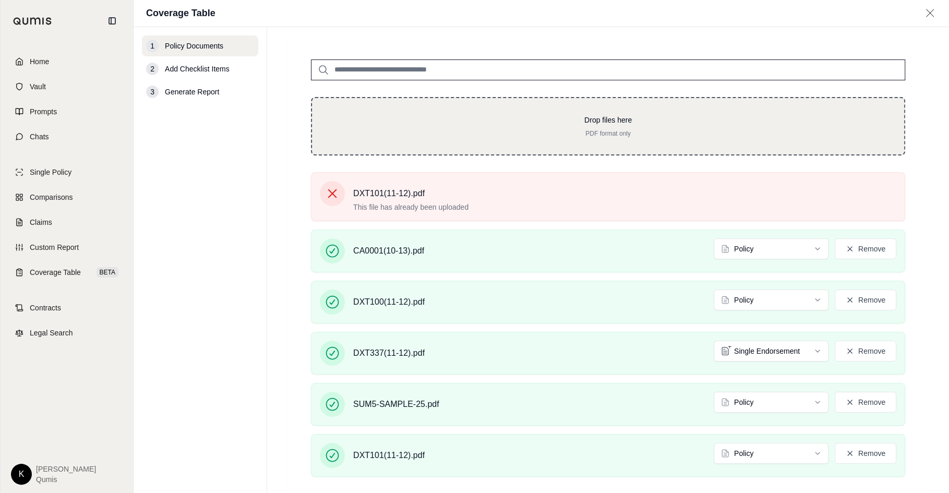
scroll to position [5, 0]
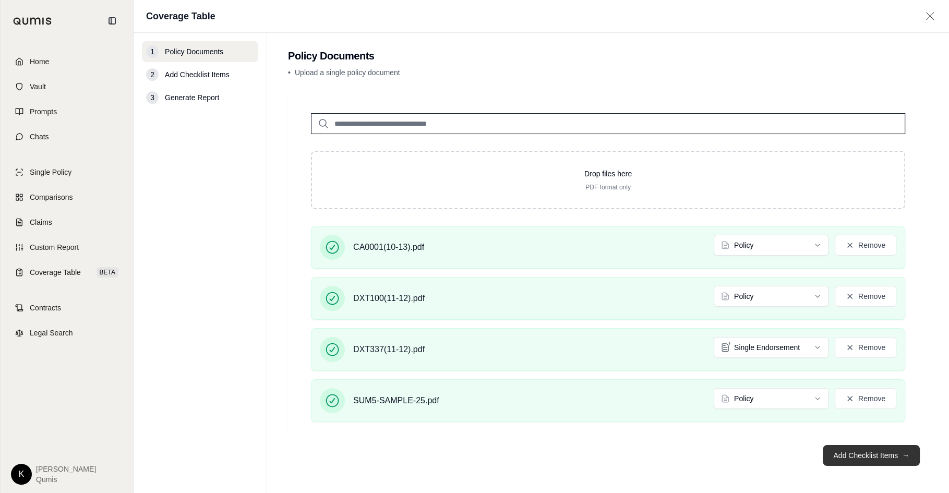
click at [859, 453] on button "Add Checklist Items →" at bounding box center [870, 455] width 97 height 21
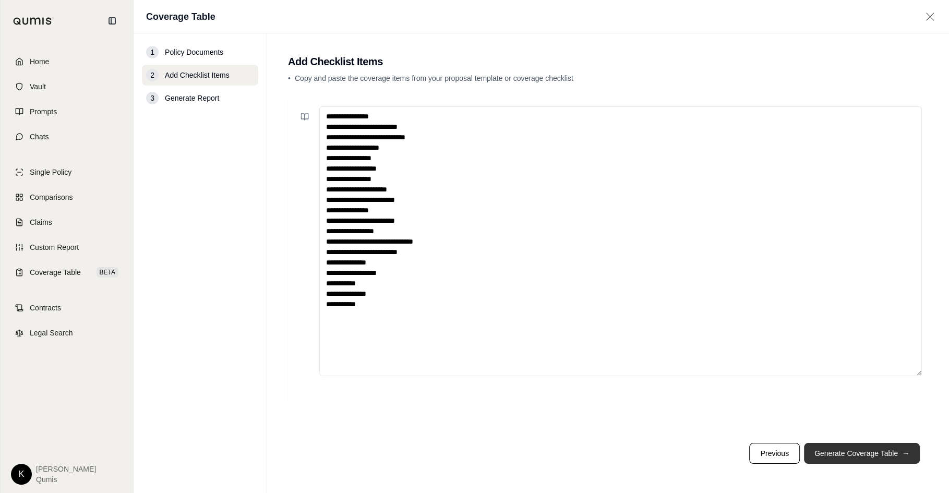
click at [852, 452] on button "Generate Coverage Table →" at bounding box center [862, 453] width 116 height 21
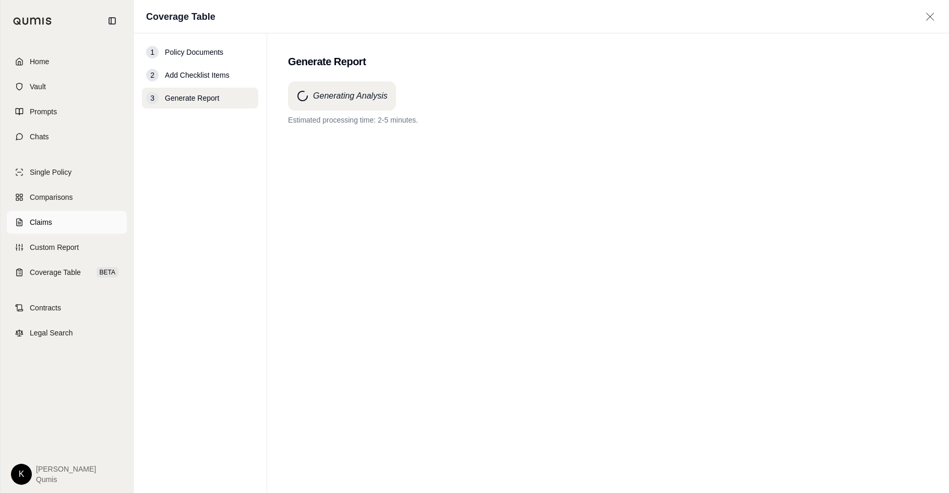
click at [34, 226] on span "Claims" at bounding box center [41, 222] width 22 height 10
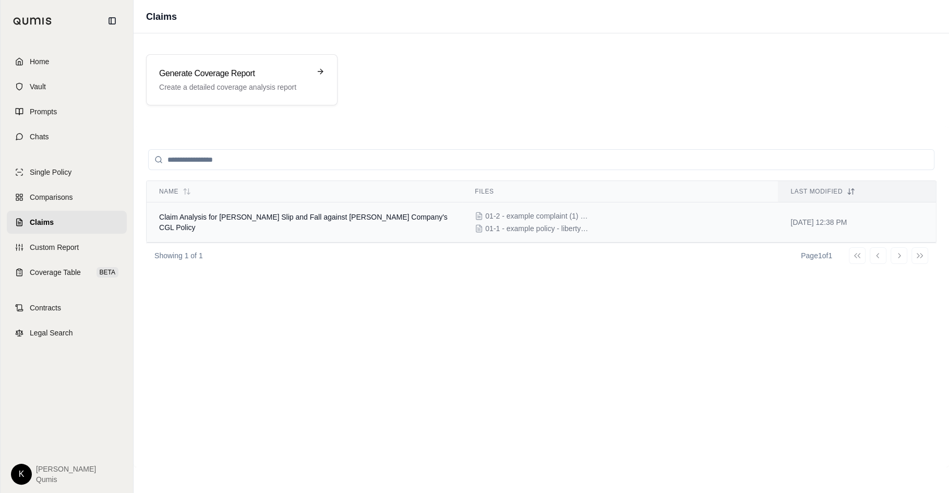
click at [201, 224] on td "Claim Analysis for Bernadine Cascarano Slip and Fall against E.J. Rohn Company'…" at bounding box center [305, 222] width 316 height 40
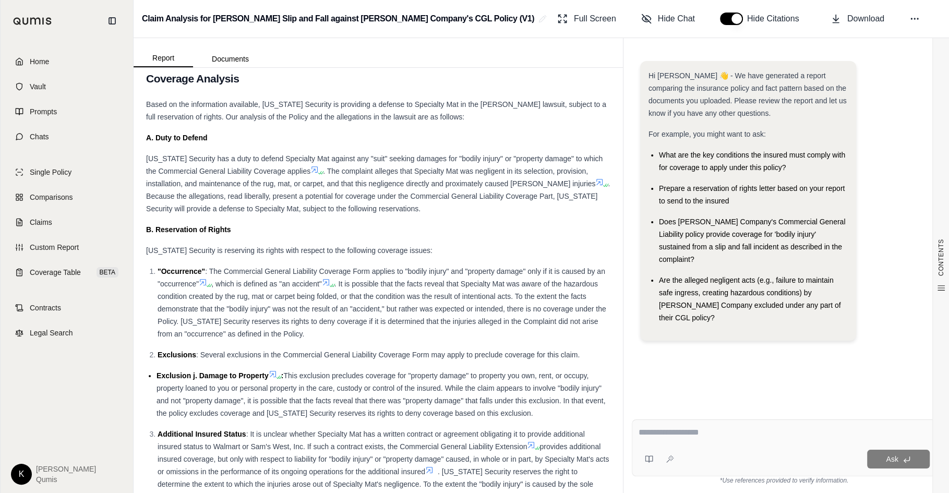
scroll to position [3987, 0]
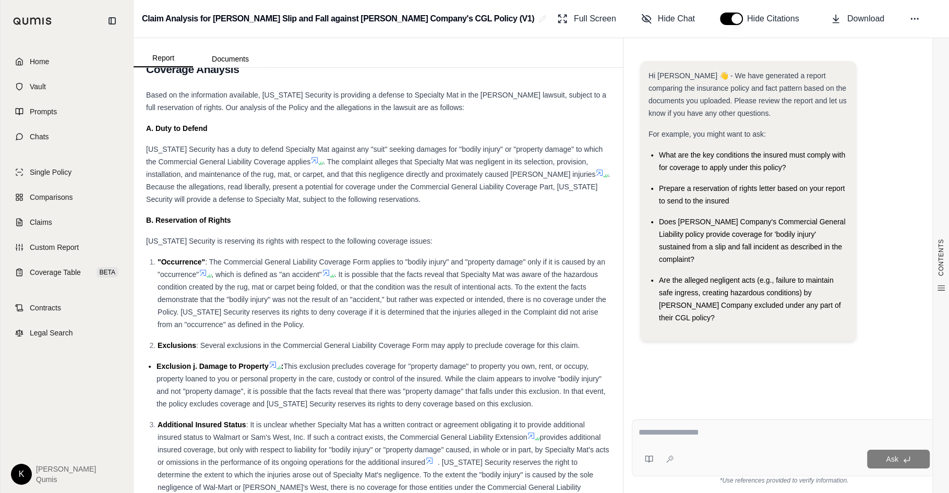
click at [641, 439] on div at bounding box center [783, 434] width 291 height 16
click at [666, 435] on textarea at bounding box center [783, 432] width 291 height 13
type textarea "*"
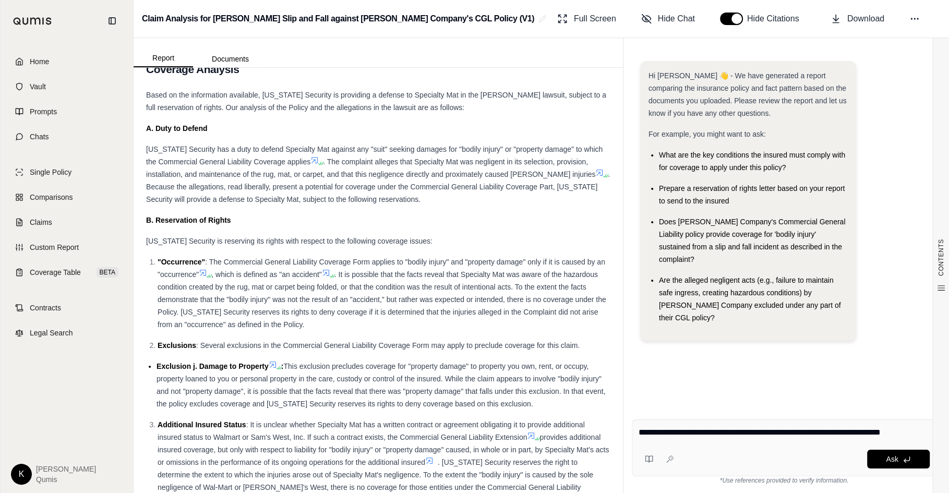
type textarea "**********"
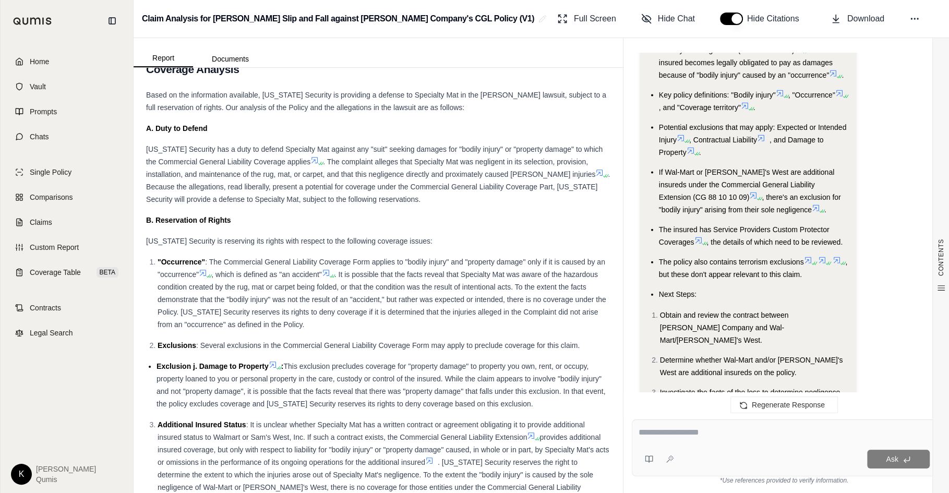
scroll to position [2285, 0]
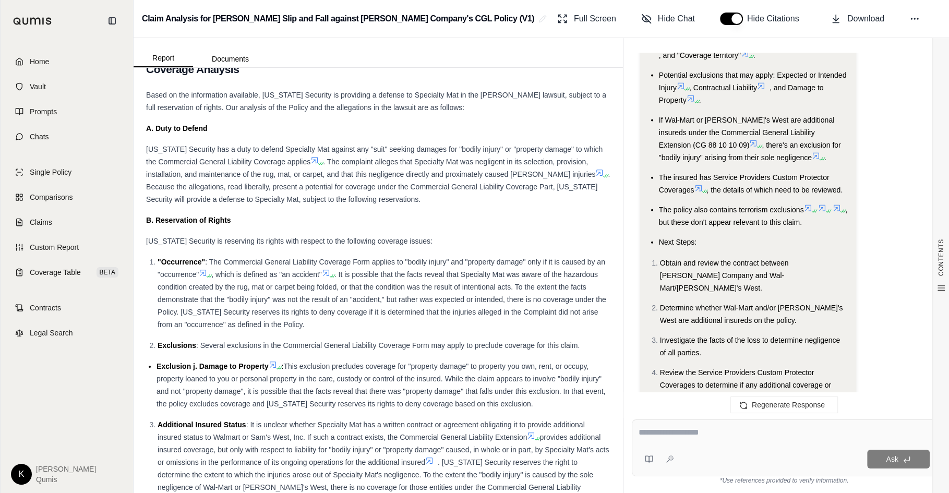
click at [809, 205] on icon at bounding box center [808, 208] width 6 height 6
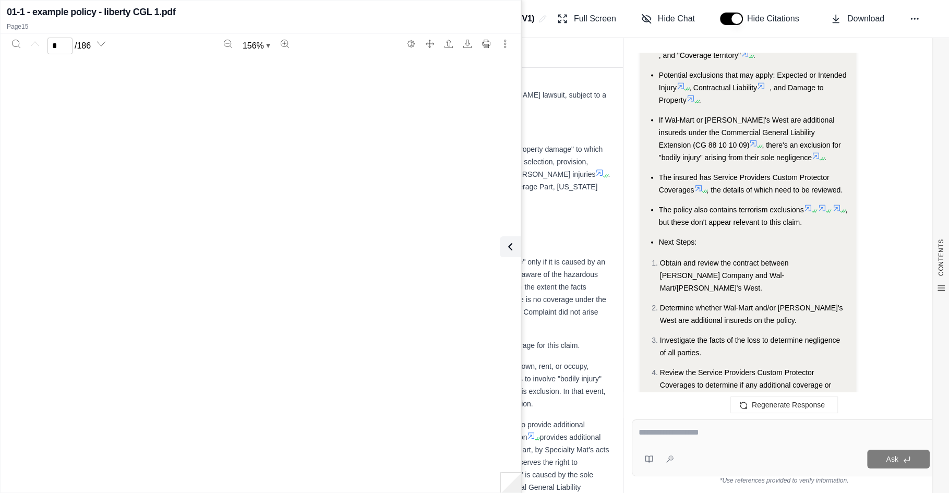
type input "**"
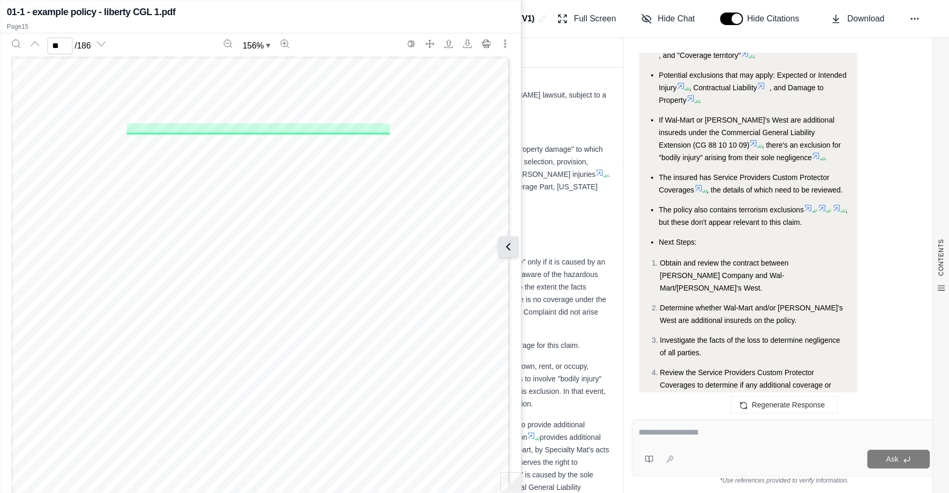
click at [516, 250] on button at bounding box center [508, 246] width 21 height 21
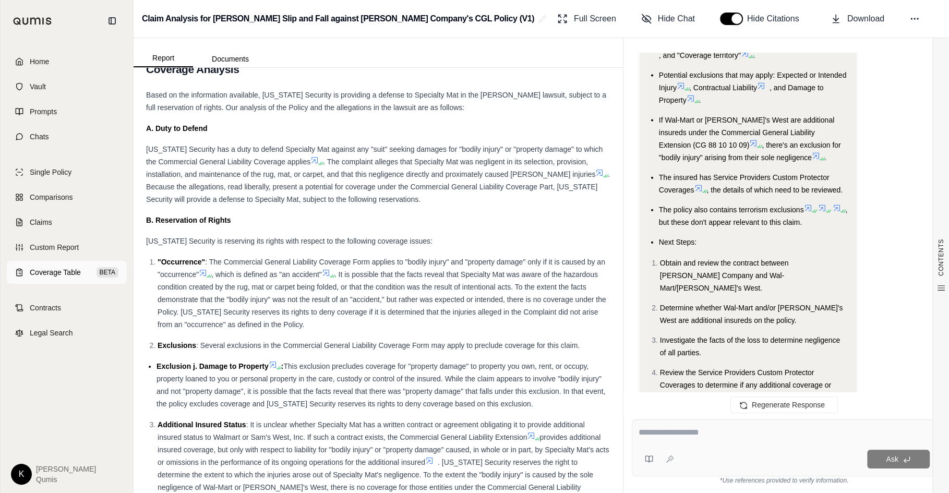
click at [69, 267] on span "Coverage Table" at bounding box center [55, 272] width 51 height 10
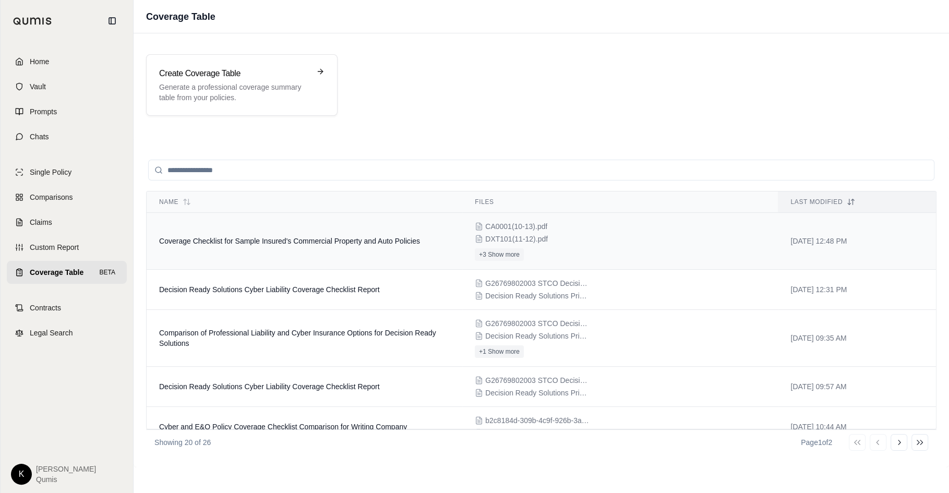
click at [342, 244] on span "Coverage Checklist for Sample Insured's Commercial Property and Auto Policies" at bounding box center [289, 241] width 261 height 8
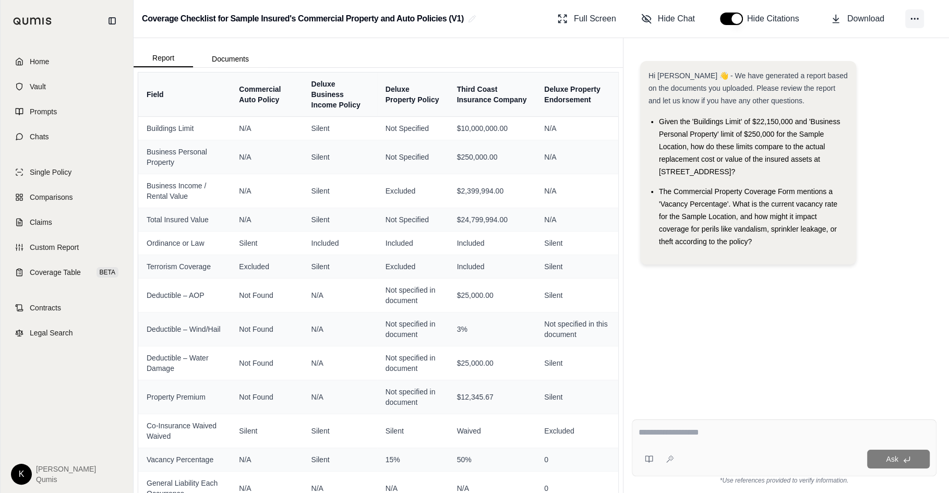
click at [917, 21] on icon at bounding box center [914, 19] width 10 height 10
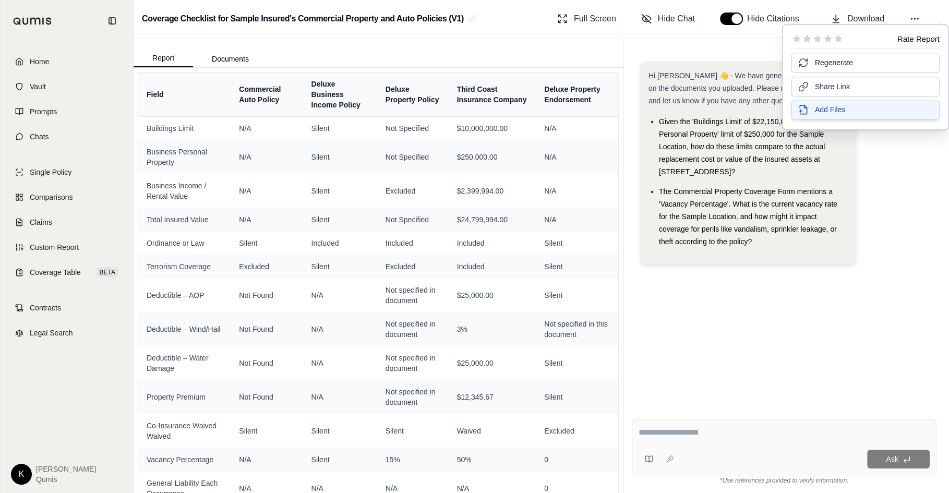
click at [844, 112] on span "Add Files" at bounding box center [830, 109] width 30 height 10
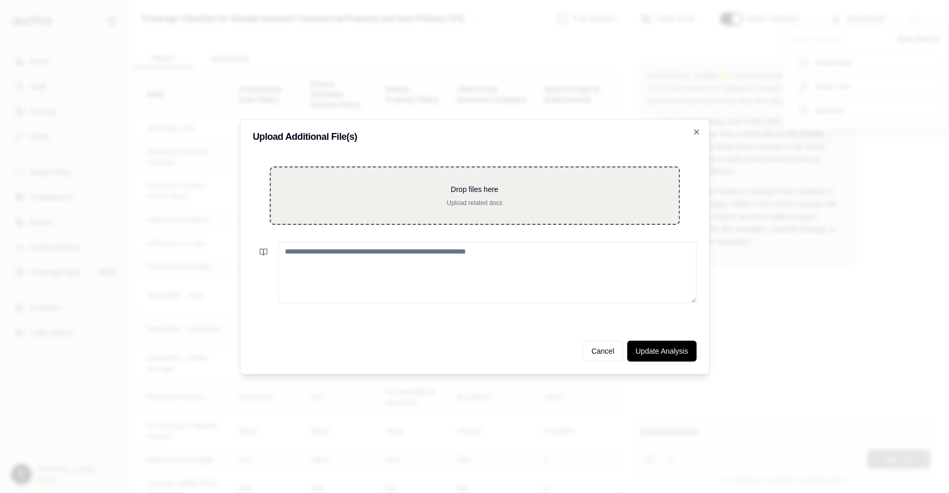
click at [416, 187] on p "Drop files here" at bounding box center [474, 189] width 374 height 10
type input "**********"
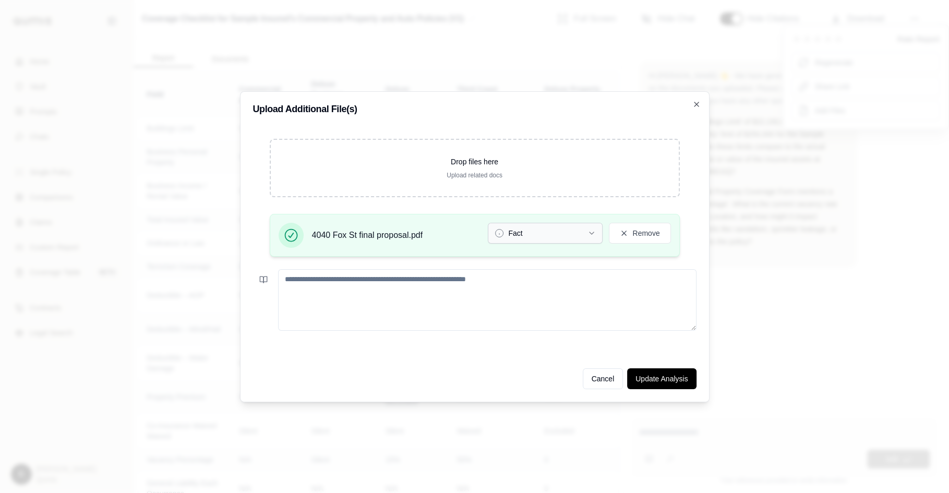
click at [588, 236] on button "Fact" at bounding box center [545, 233] width 115 height 21
click at [598, 227] on button "Other" at bounding box center [545, 233] width 115 height 21
click at [641, 296] on textarea at bounding box center [487, 300] width 418 height 62
click at [663, 375] on button "Update Analysis" at bounding box center [661, 378] width 69 height 21
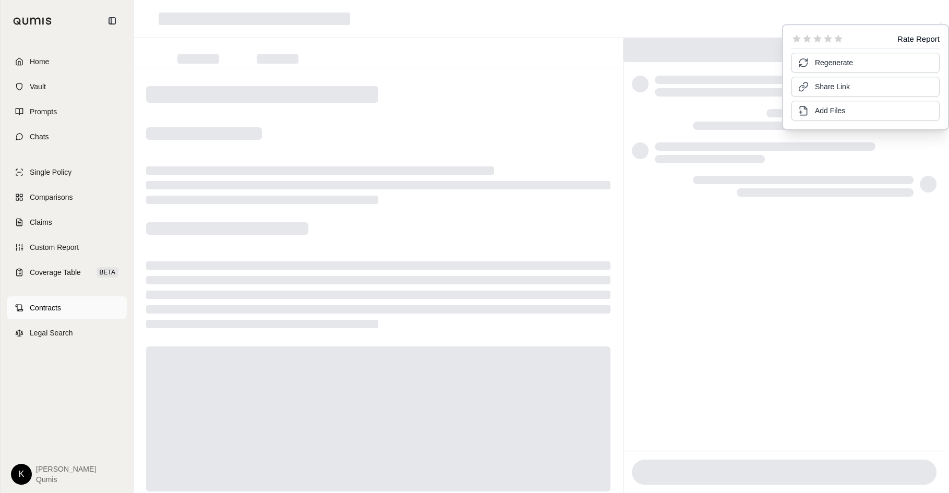
click at [37, 304] on span "Contracts" at bounding box center [45, 307] width 31 height 10
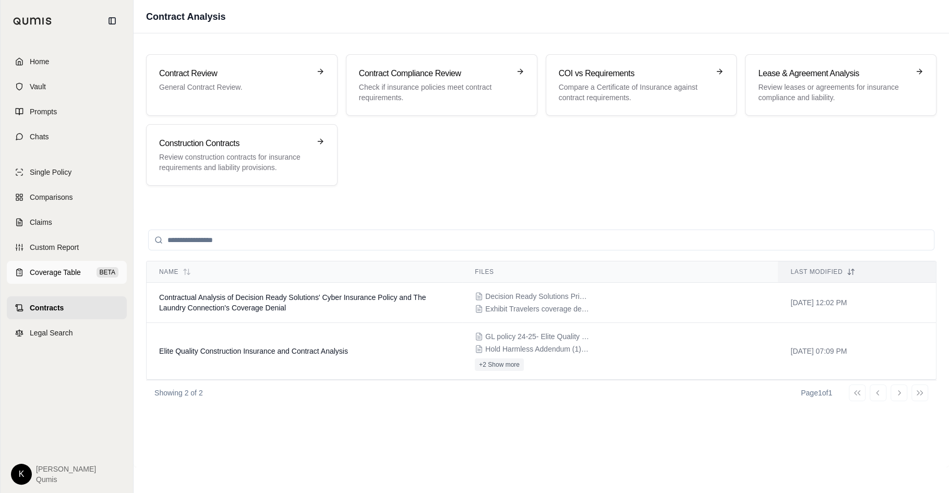
click at [54, 274] on span "Coverage Table" at bounding box center [55, 272] width 51 height 10
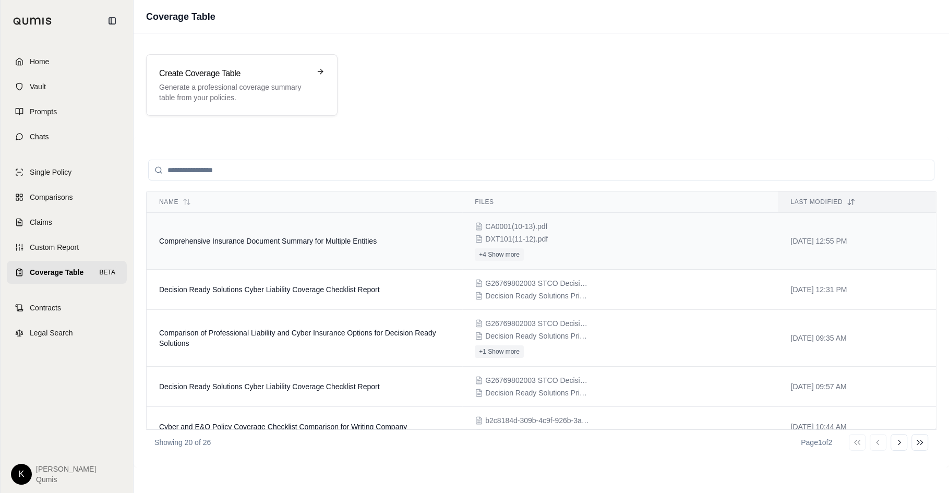
click at [295, 245] on td "Comprehensive Insurance Document Summary for Multiple Entities" at bounding box center [305, 241] width 316 height 57
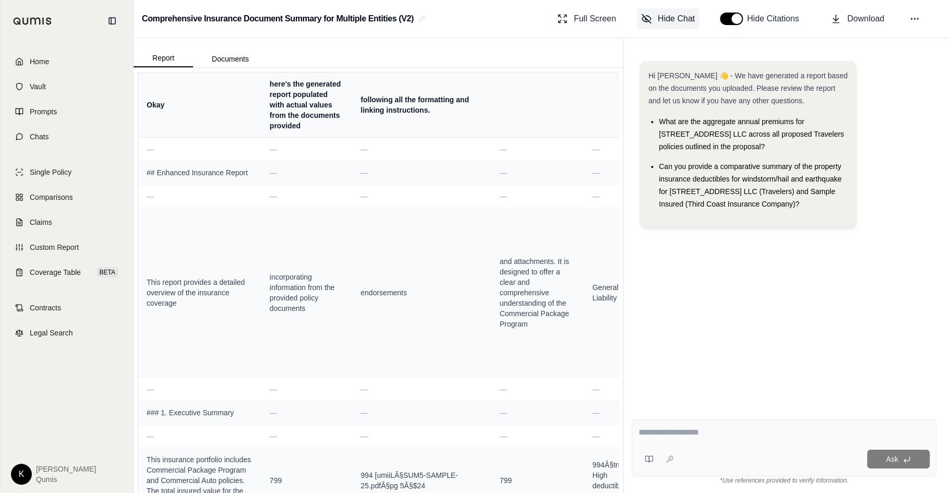
click at [674, 18] on span "Hide Chat" at bounding box center [676, 19] width 37 height 13
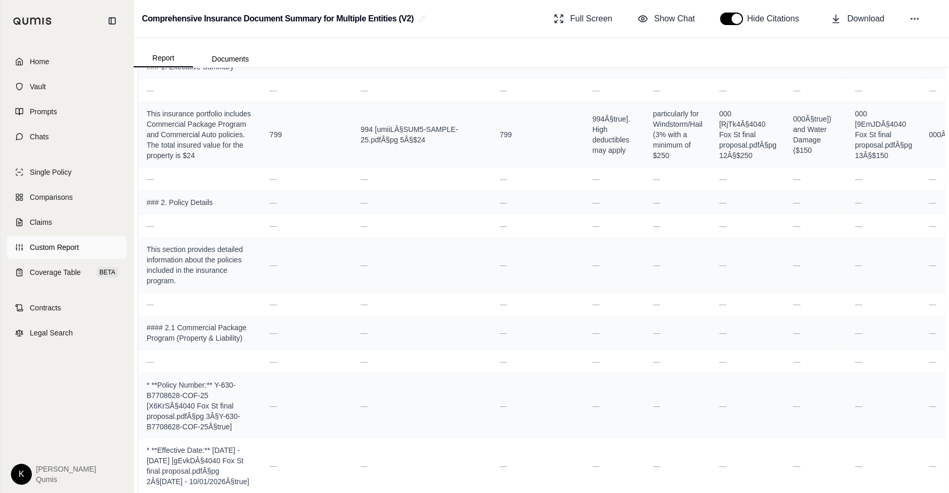
click at [84, 245] on link "Custom Report" at bounding box center [67, 247] width 120 height 23
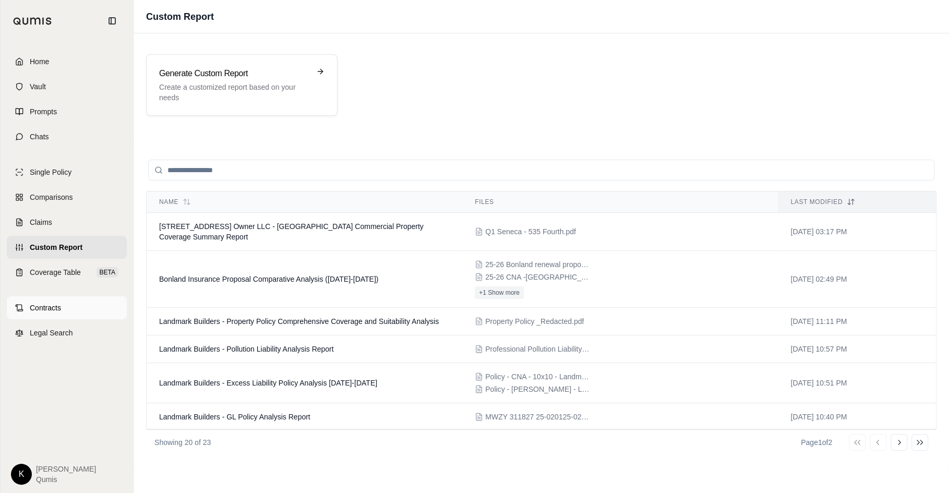
click at [51, 306] on span "Contracts" at bounding box center [45, 307] width 31 height 10
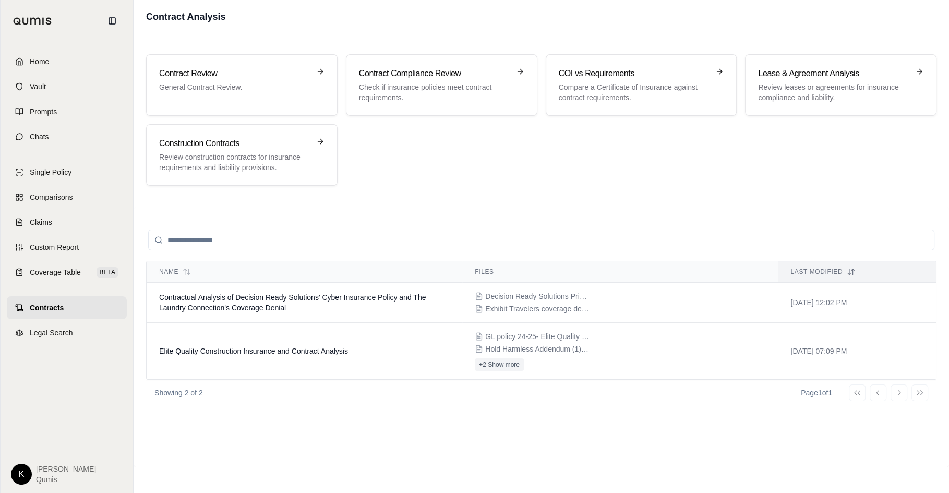
click at [17, 477] on html "Home Vault Prompts Chats Single Policy Comparisons Claims Custom Report Coverag…" at bounding box center [474, 246] width 949 height 493
click at [47, 399] on link "Site Admin Portal" at bounding box center [46, 396] width 86 height 17
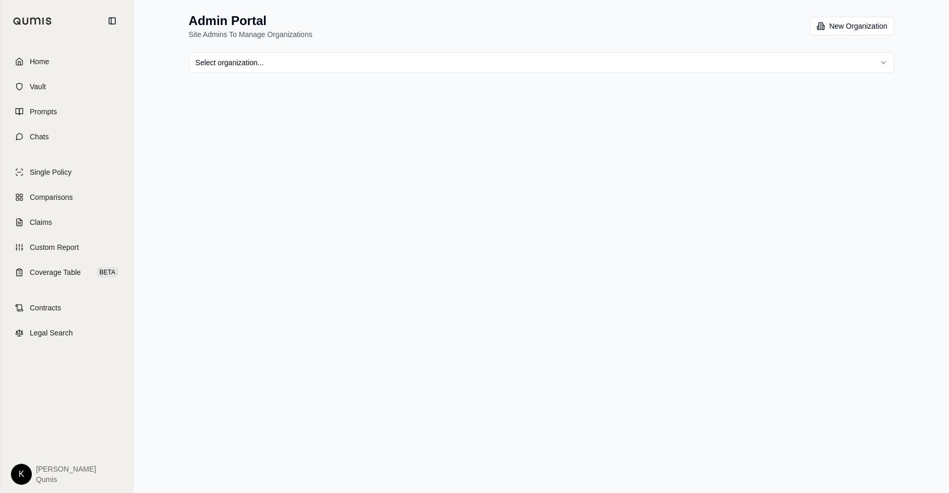
click at [453, 61] on html "Home Vault Prompts Chats Single Policy Comparisons Claims Custom Report Coverag…" at bounding box center [474, 246] width 949 height 493
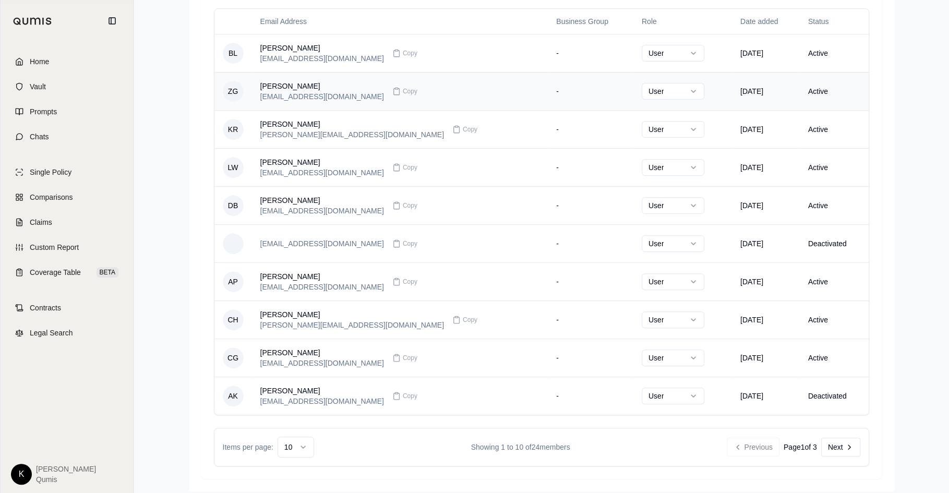
scroll to position [225, 0]
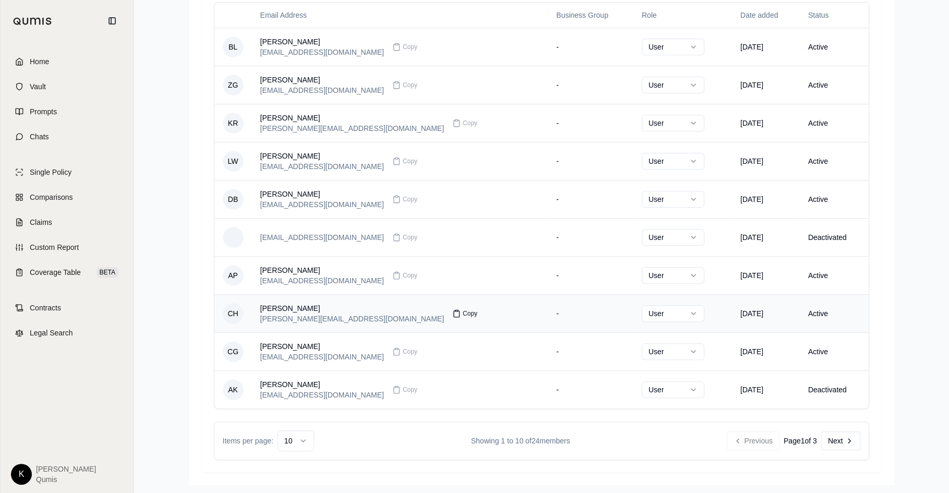
click at [463, 311] on span "Copy" at bounding box center [470, 313] width 15 height 8
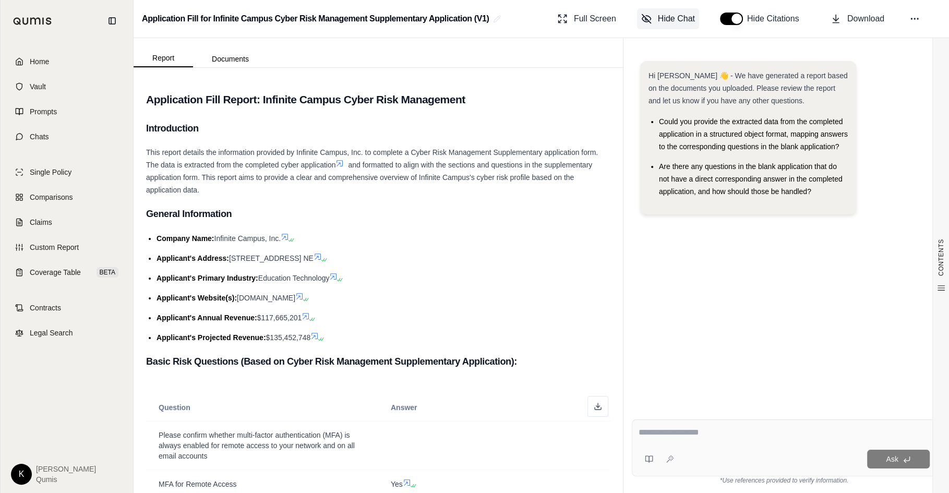
click at [687, 24] on span "Hide Chat" at bounding box center [676, 19] width 37 height 13
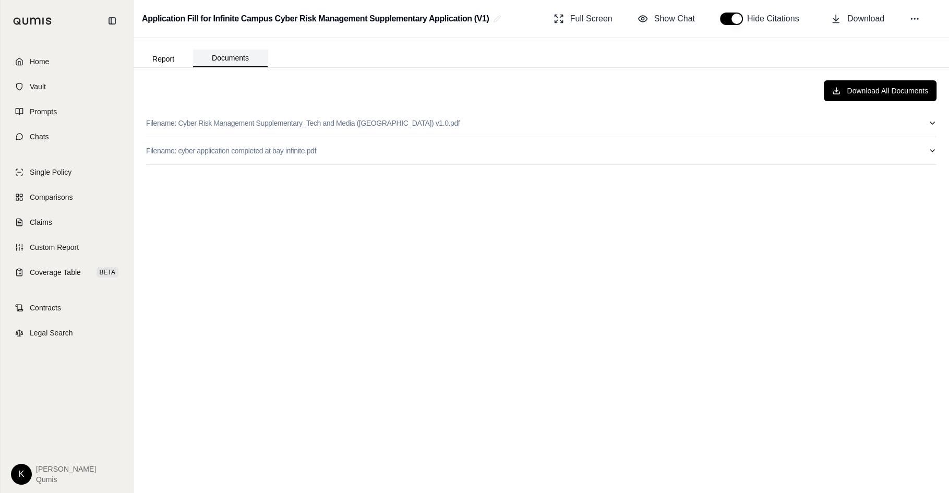
click at [237, 59] on button "Documents" at bounding box center [230, 59] width 75 height 18
click at [226, 120] on p "Filename: Cyber Risk Management Supplementary_Tech and Media ([GEOGRAPHIC_DATA]…" at bounding box center [302, 123] width 313 height 10
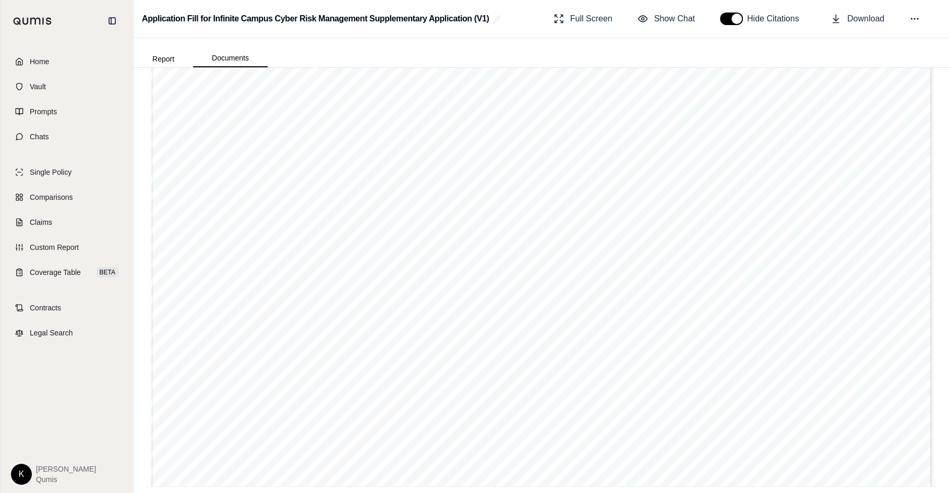
scroll to position [172, 0]
type input "*"
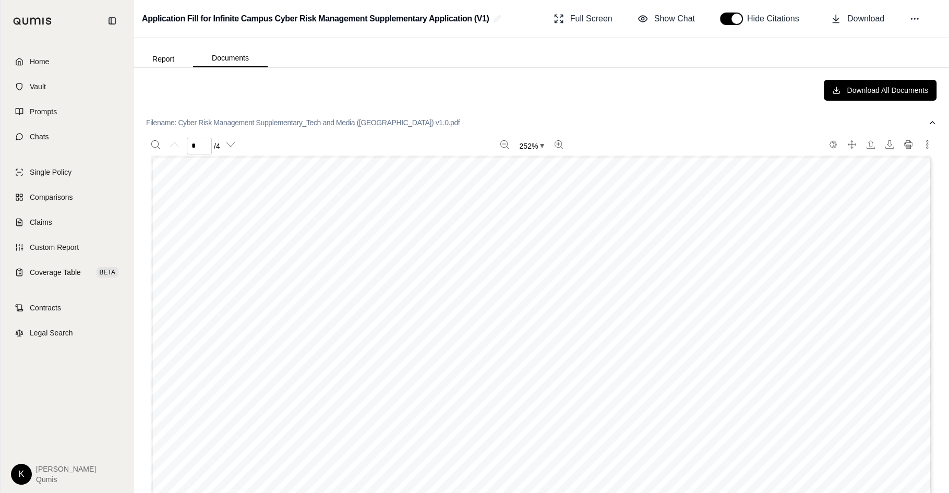
scroll to position [0, 0]
click at [931, 122] on icon "button" at bounding box center [932, 123] width 4 height 2
click at [267, 147] on p "Filename: cyber application completed at bay infinite.pdf" at bounding box center [231, 151] width 170 height 10
type input "*"
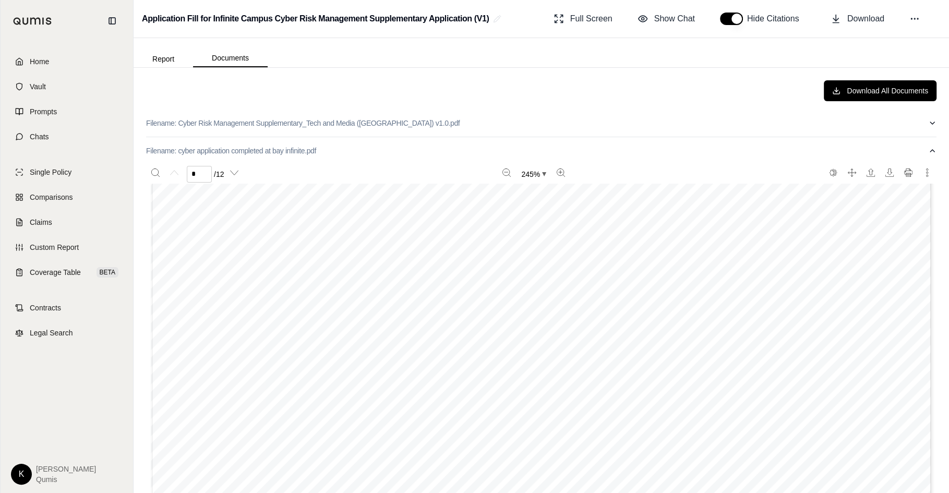
scroll to position [404, 0]
click at [857, 95] on button "Download All Documents" at bounding box center [879, 90] width 113 height 21
click at [52, 271] on span "Coverage Table" at bounding box center [55, 272] width 51 height 10
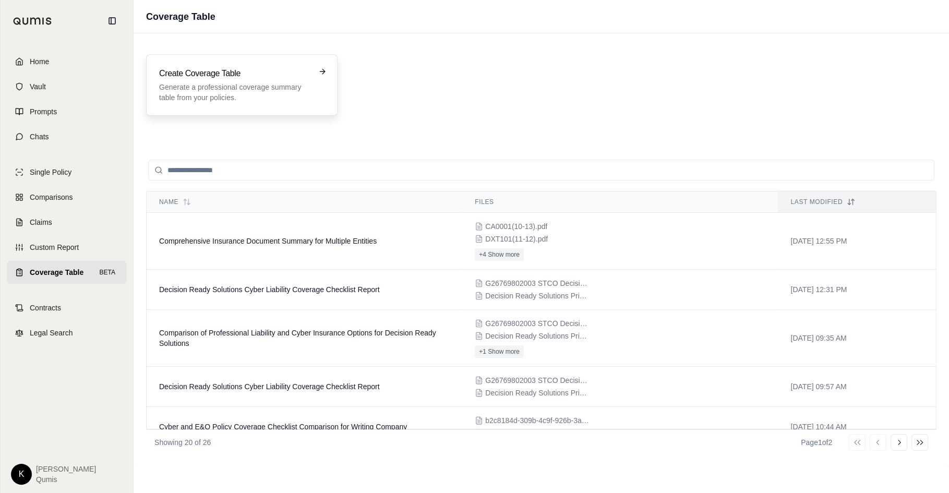
click at [237, 91] on p "Generate a professional coverage summary table from your policies." at bounding box center [234, 92] width 151 height 21
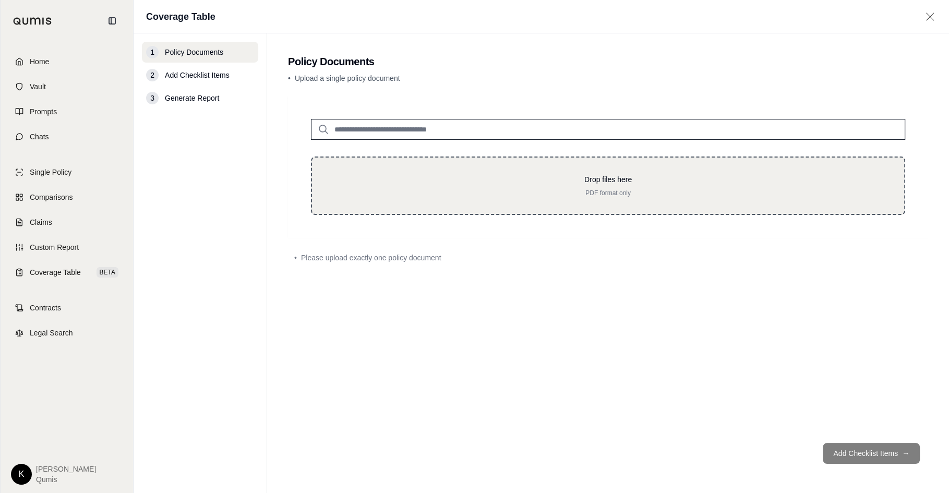
click at [385, 198] on div "Drop files here PDF format only" at bounding box center [608, 185] width 594 height 58
click at [443, 165] on div "Drop files here PDF format only" at bounding box center [608, 185] width 594 height 58
click at [630, 191] on p "PDF format only" at bounding box center [608, 193] width 559 height 8
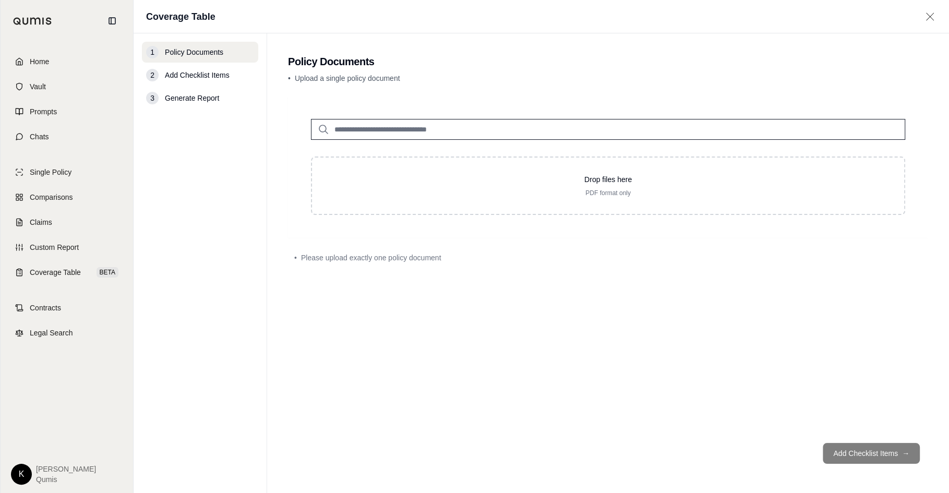
type input "**********"
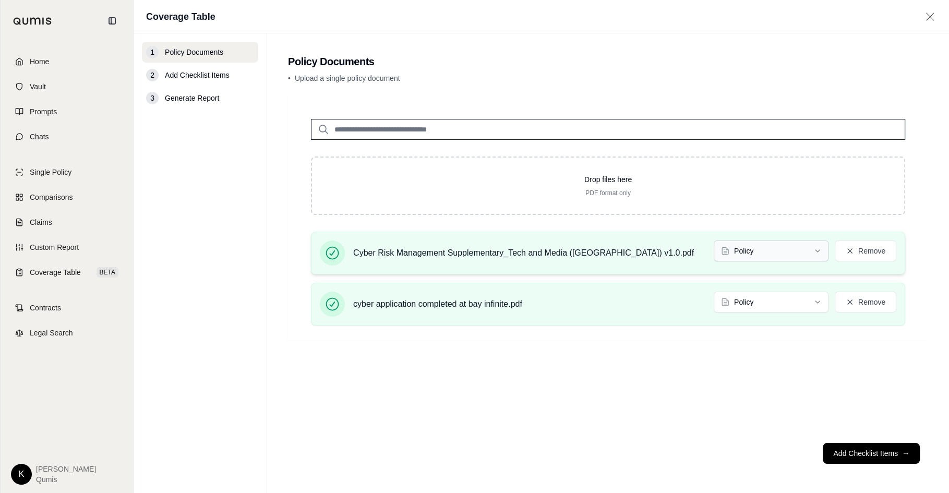
click at [759, 253] on html "Home Vault Prompts Chats Single Policy Comparisons Claims Custom Report Coverag…" at bounding box center [474, 246] width 949 height 493
click at [791, 298] on html "Home Vault Prompts Chats Single Policy Comparisons Claims Custom Report Coverag…" at bounding box center [474, 246] width 949 height 493
click at [793, 253] on html "Document type updated successfully Home Vault Prompts Chats Single Policy Compa…" at bounding box center [474, 246] width 949 height 493
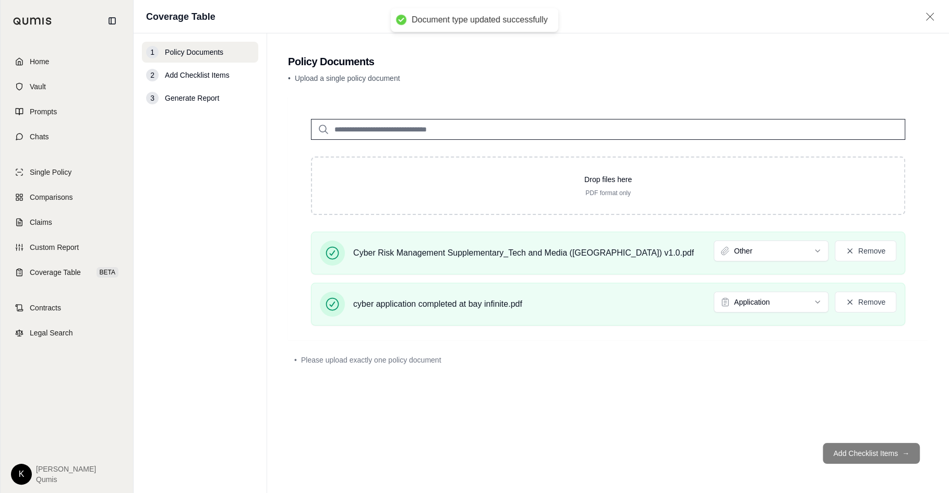
click at [634, 411] on div "Drop files here PDF format only Cyber Risk Management Supplementary_Tech and Me…" at bounding box center [608, 265] width 640 height 338
click at [820, 387] on div "Drop files here PDF format only Cyber Risk Management Supplementary_Tech and Me…" at bounding box center [608, 265] width 640 height 338
click at [791, 247] on html "Document type updated successfully Home Vault Prompts Chats Single Policy Compa…" at bounding box center [474, 246] width 949 height 493
click at [785, 256] on html "Home Vault Prompts Chats Single Policy Comparisons Claims Custom Report Coverag…" at bounding box center [474, 246] width 949 height 493
click at [778, 252] on html "Document type updated successfully Home Vault Prompts Chats Single Policy Compa…" at bounding box center [474, 246] width 949 height 493
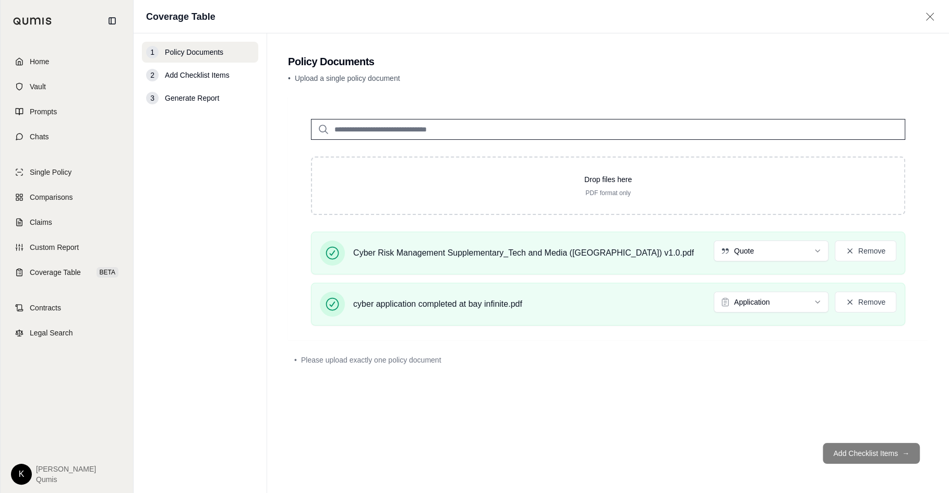
click at [766, 386] on div "Drop files here PDF format only Cyber Risk Management Supplementary_Tech and Me…" at bounding box center [608, 265] width 640 height 338
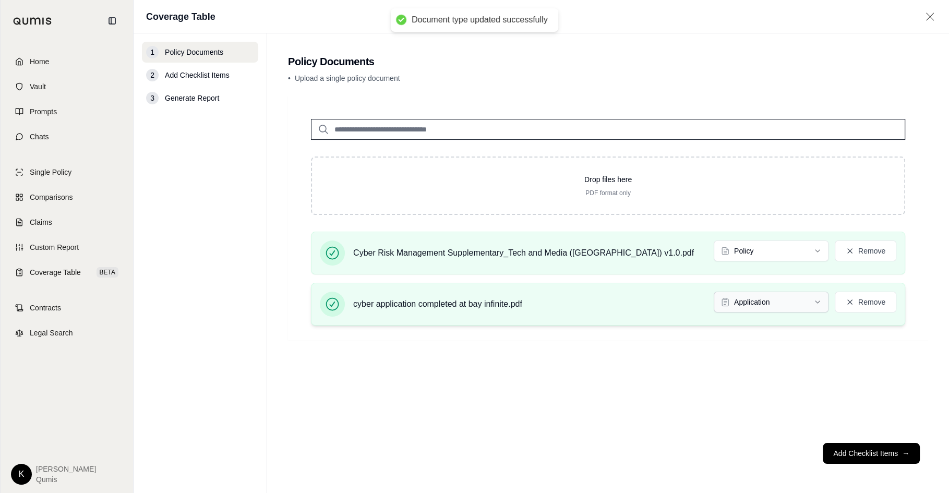
click at [773, 302] on html "Document type updated successfully Home Vault Prompts Chats Single Policy Compa…" at bounding box center [474, 246] width 949 height 493
click at [869, 452] on button "Add Checklist Items →" at bounding box center [870, 453] width 97 height 21
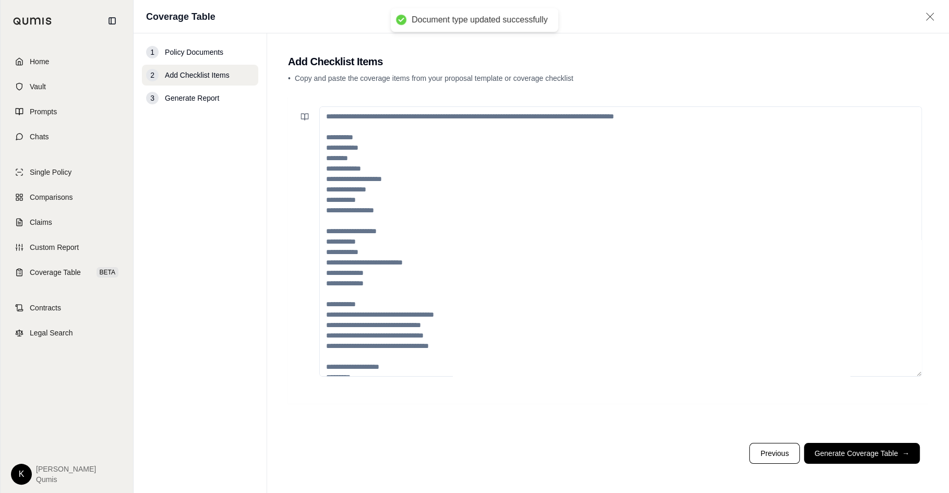
click at [398, 152] on textarea at bounding box center [620, 241] width 602 height 270
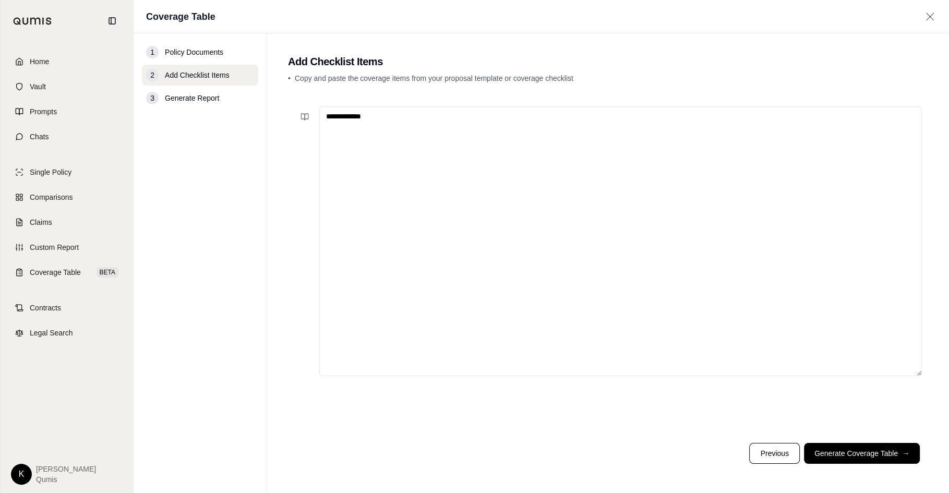
paste textarea "**********"
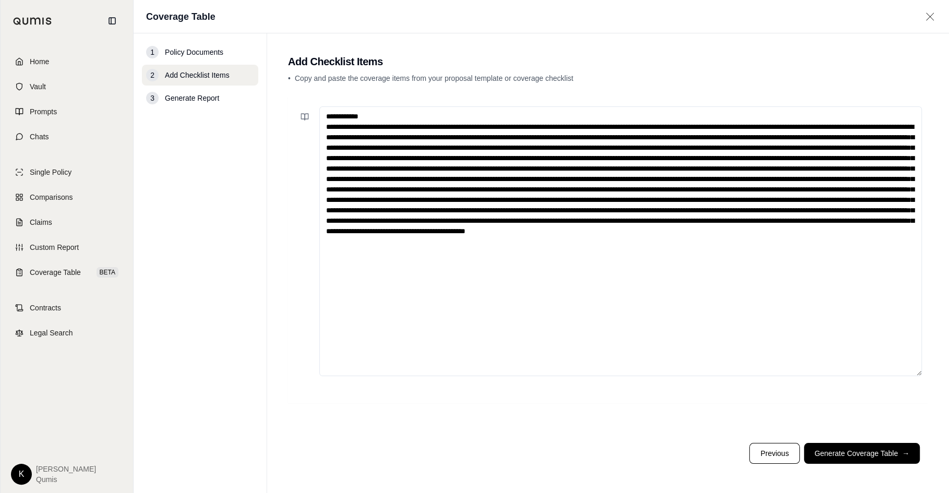
click at [331, 126] on textarea at bounding box center [620, 241] width 602 height 270
click at [657, 127] on textarea at bounding box center [620, 241] width 602 height 270
click at [354, 135] on textarea at bounding box center [620, 241] width 602 height 270
drag, startPoint x: 392, startPoint y: 139, endPoint x: 360, endPoint y: 136, distance: 32.0
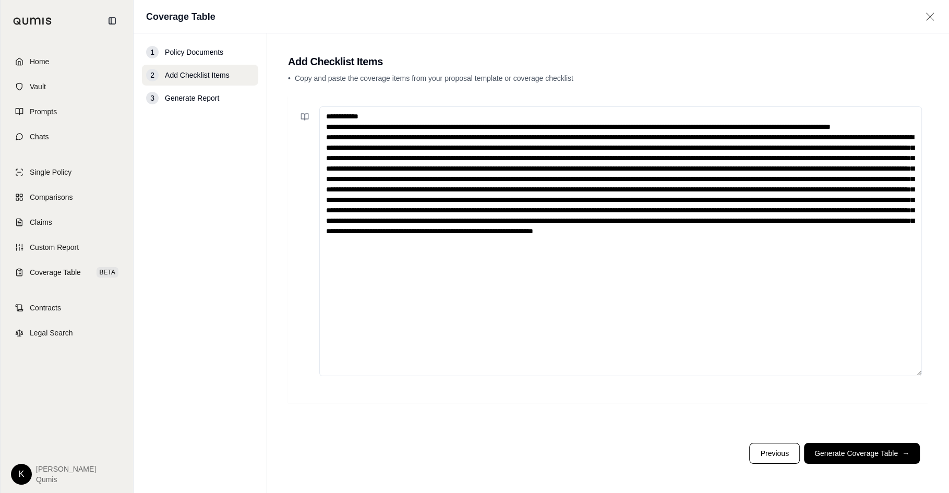
click at [360, 136] on textarea at bounding box center [620, 241] width 602 height 270
drag, startPoint x: 338, startPoint y: 148, endPoint x: 302, endPoint y: 145, distance: 36.1
click at [304, 146] on div at bounding box center [607, 241] width 627 height 270
click at [515, 146] on textarea at bounding box center [620, 241] width 602 height 270
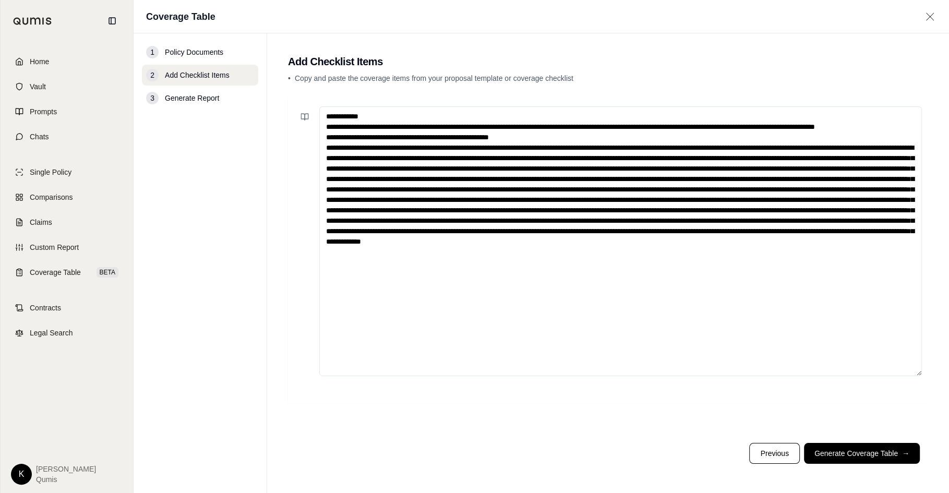
drag, startPoint x: 365, startPoint y: 159, endPoint x: 327, endPoint y: 159, distance: 37.5
click at [327, 159] on textarea at bounding box center [620, 241] width 602 height 270
click at [578, 159] on textarea at bounding box center [620, 241] width 602 height 270
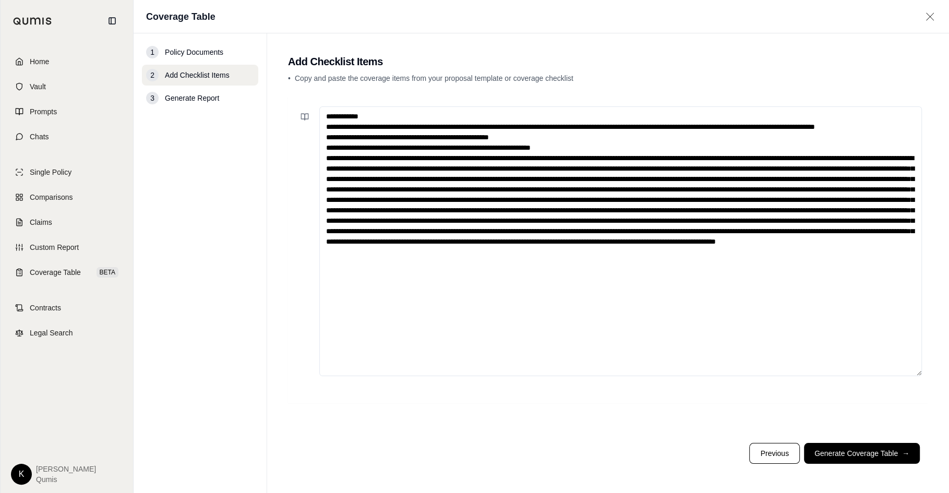
click at [743, 168] on textarea at bounding box center [620, 241] width 602 height 270
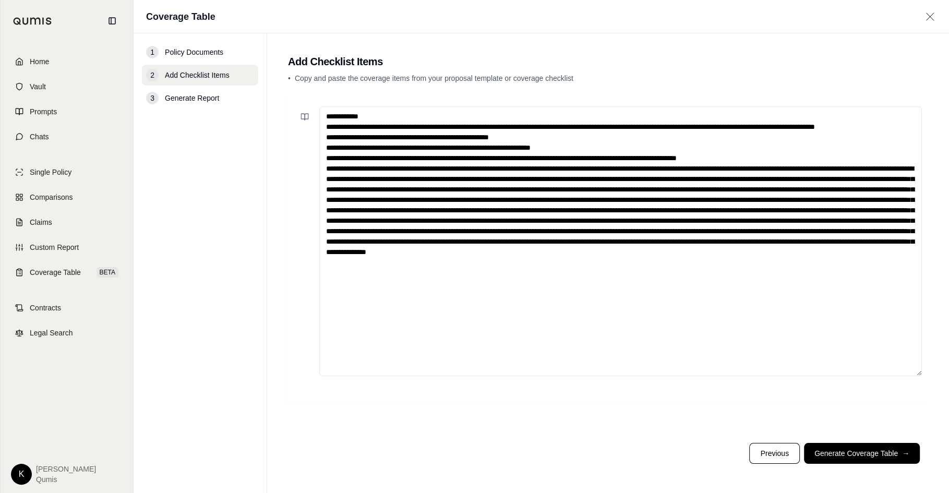
click at [344, 189] on textarea at bounding box center [620, 241] width 602 height 270
click at [420, 200] on textarea at bounding box center [620, 241] width 602 height 270
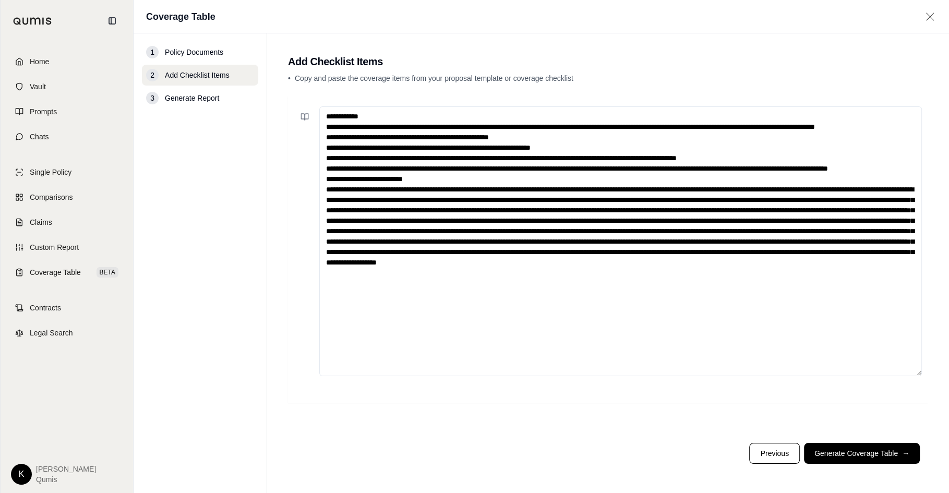
click at [838, 220] on textarea at bounding box center [620, 241] width 602 height 270
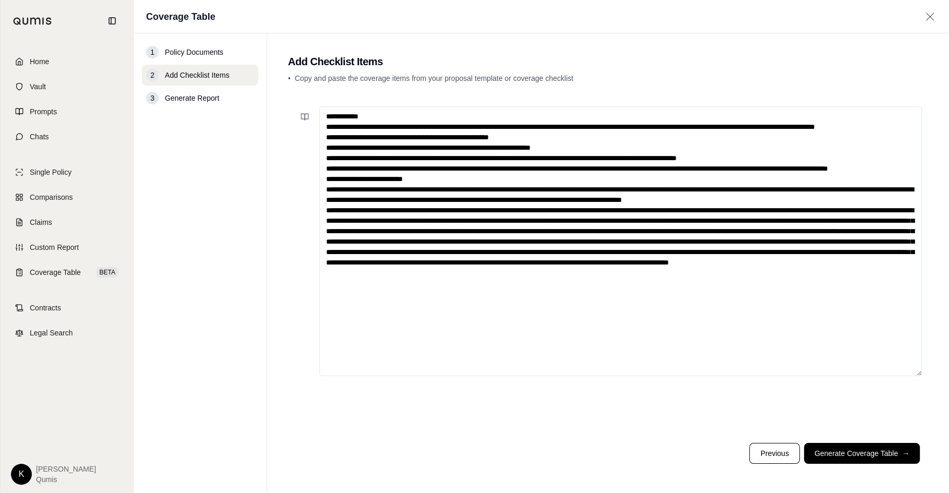
click at [766, 233] on textarea at bounding box center [620, 241] width 602 height 270
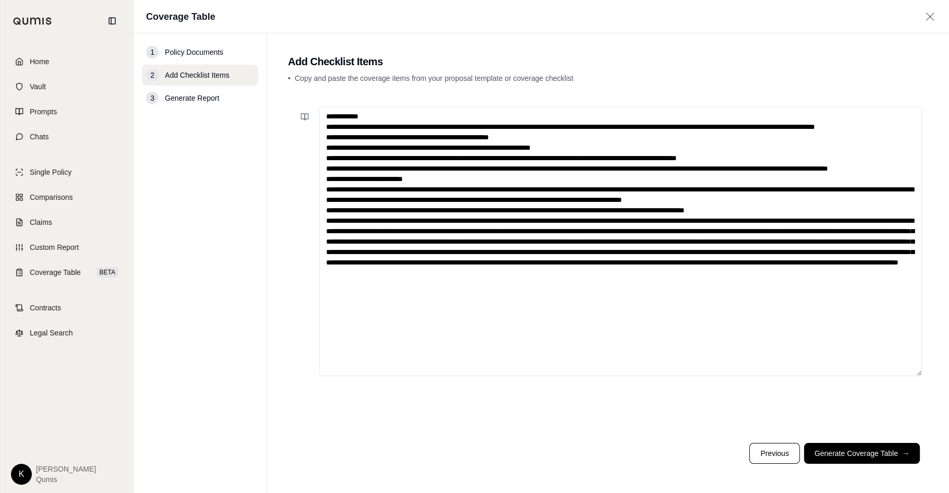
click at [819, 241] on textarea at bounding box center [620, 241] width 602 height 270
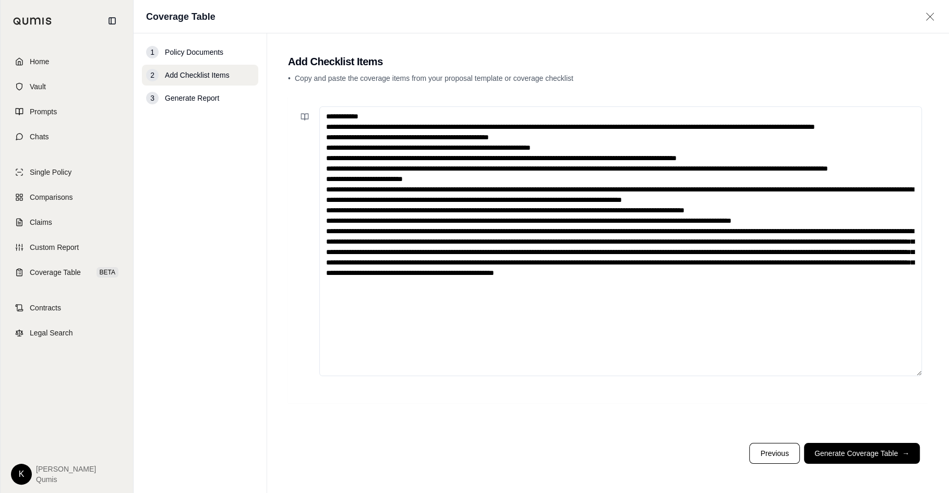
click at [441, 250] on textarea at bounding box center [620, 241] width 602 height 270
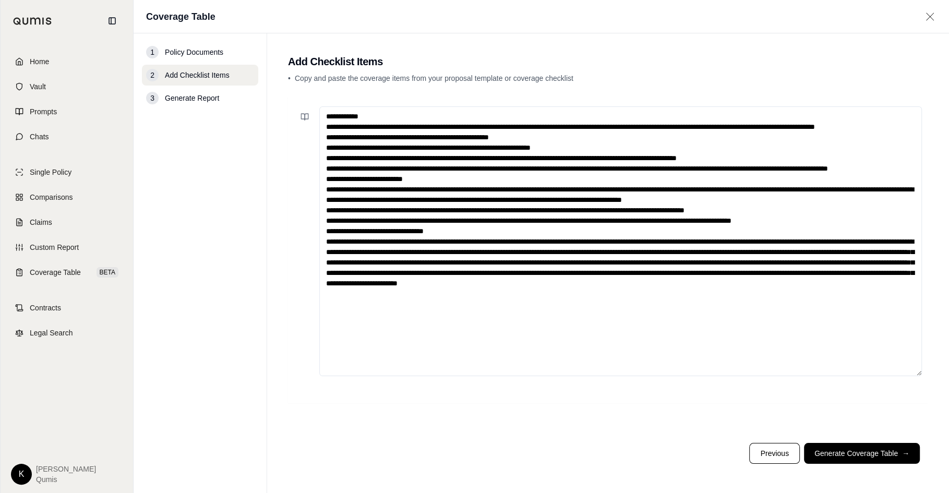
click at [832, 264] on textarea at bounding box center [620, 241] width 602 height 270
click at [779, 272] on textarea at bounding box center [620, 241] width 602 height 270
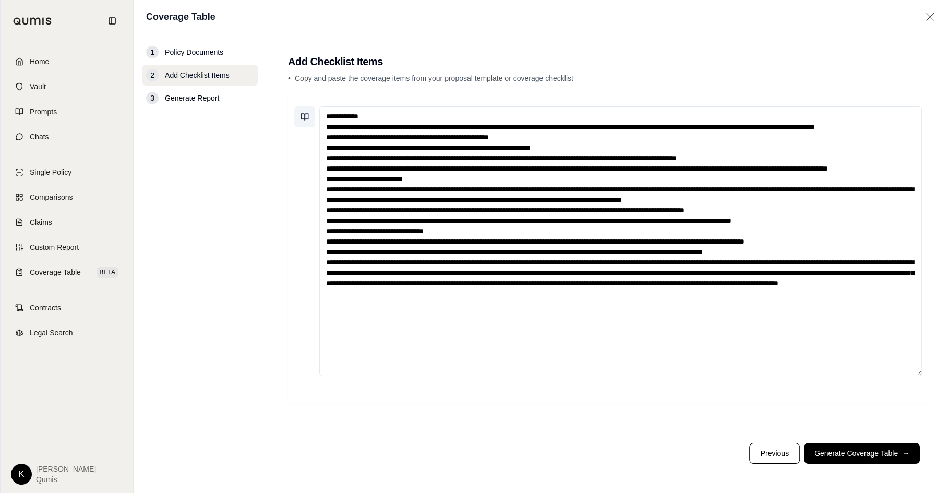
type textarea "**********"
click at [304, 114] on icon at bounding box center [303, 117] width 4 height 6
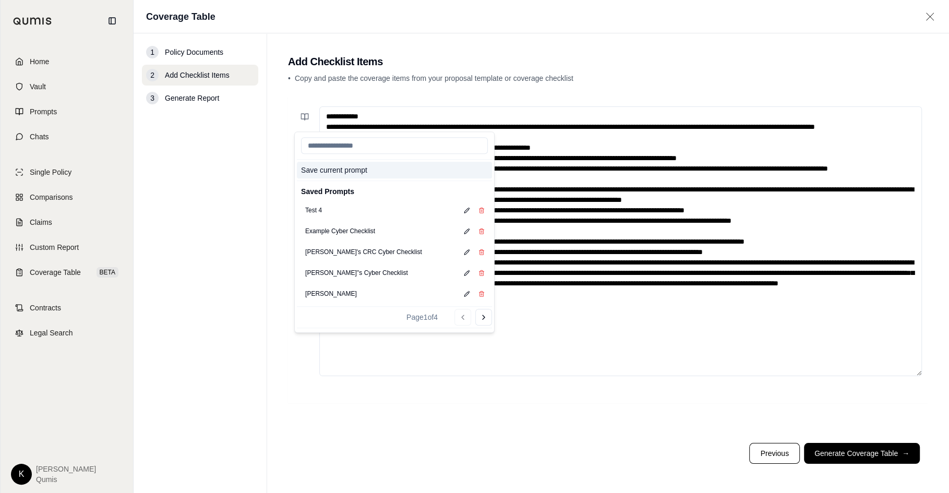
click at [321, 168] on button "Save current prompt" at bounding box center [394, 170] width 195 height 17
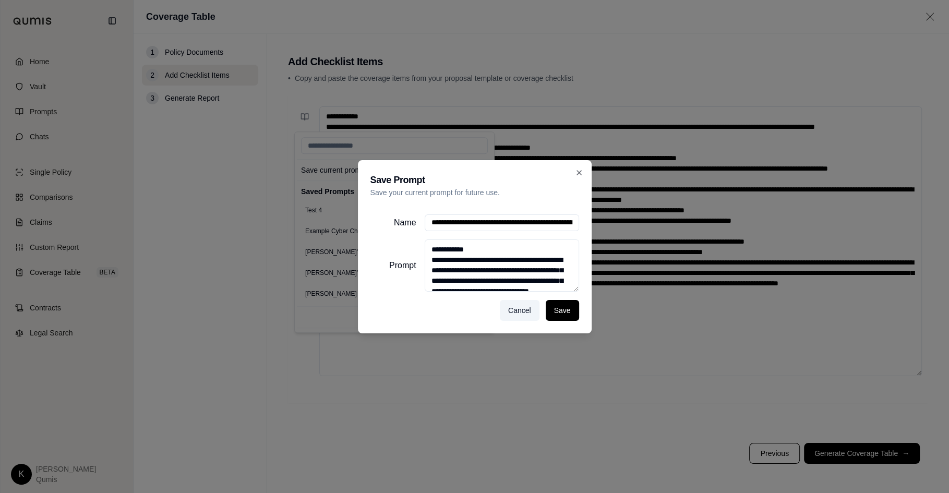
click at [501, 228] on input "Name" at bounding box center [502, 222] width 154 height 17
type input "**********"
click at [565, 313] on button "Save" at bounding box center [561, 310] width 33 height 21
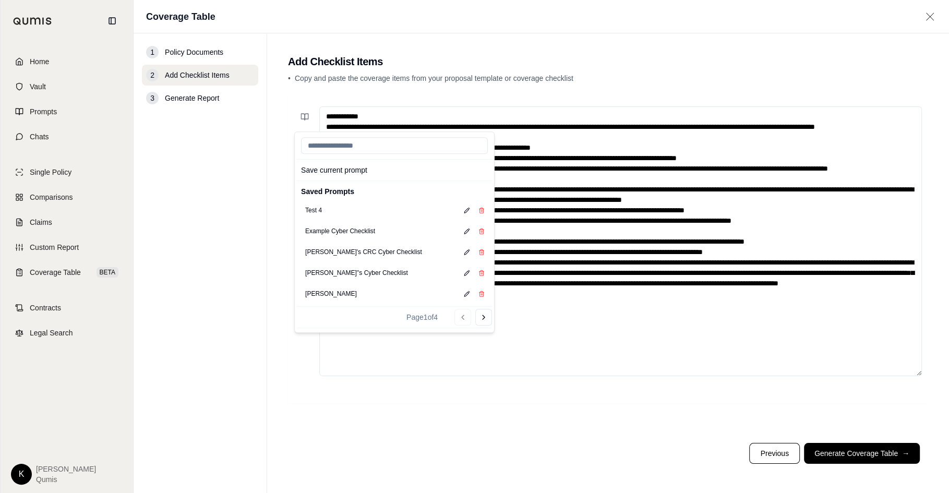
click at [253, 389] on nav "1 Policy Documents 2 Add Checklist Items 3 Generate Report" at bounding box center [201, 262] width 134 height 459
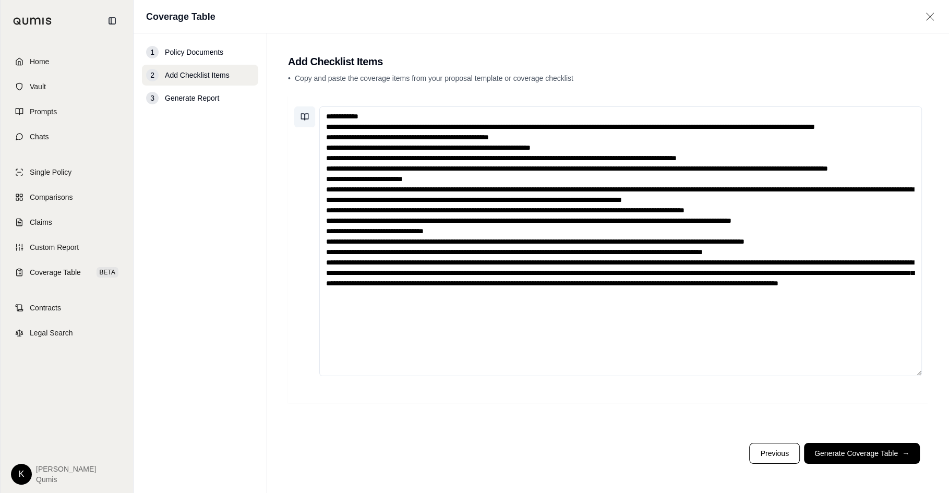
click at [308, 118] on icon at bounding box center [307, 117] width 4 height 6
click at [251, 239] on nav "1 Policy Documents 2 Add Checklist Items 3 Generate Report" at bounding box center [201, 262] width 134 height 459
click at [854, 285] on textarea at bounding box center [620, 241] width 602 height 270
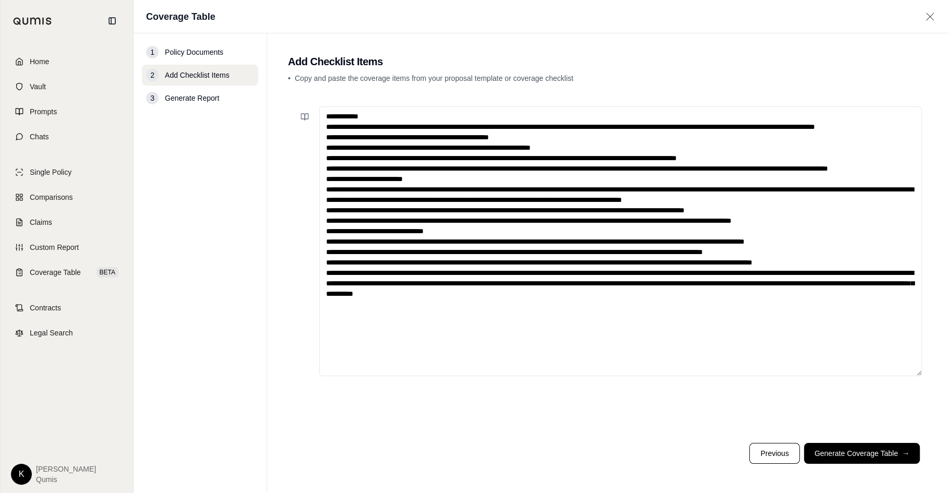
click at [558, 292] on textarea at bounding box center [620, 241] width 602 height 270
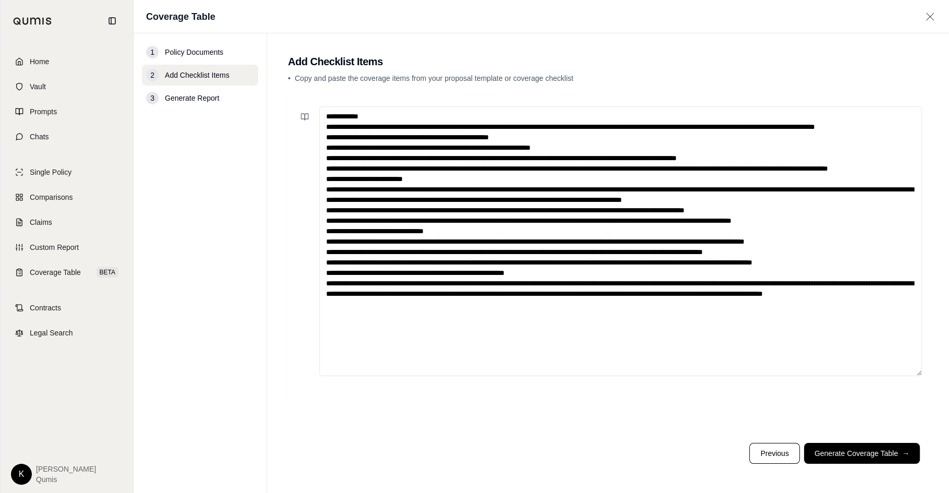
click at [669, 305] on textarea at bounding box center [620, 241] width 602 height 270
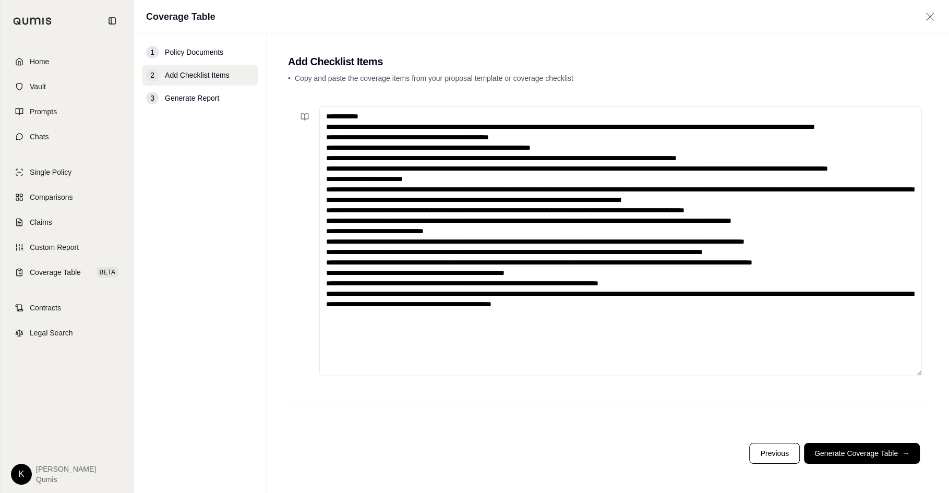
click at [819, 315] on textarea at bounding box center [620, 241] width 602 height 270
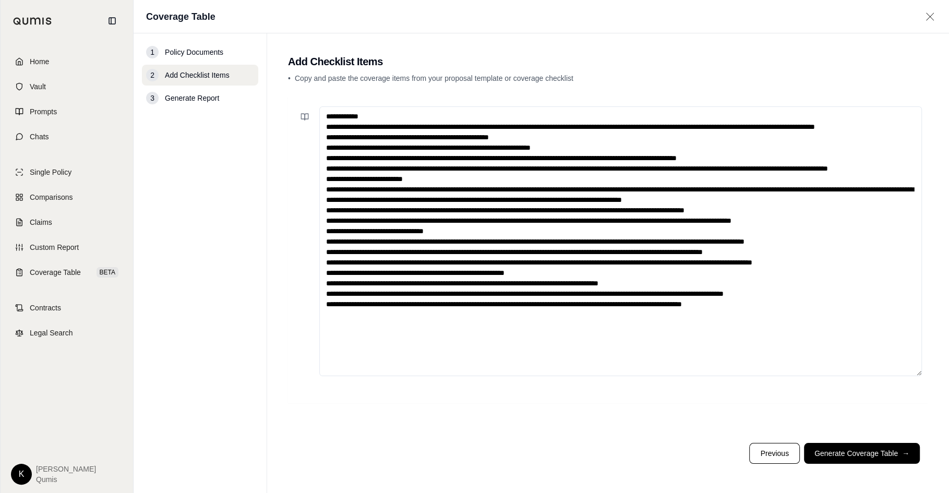
click at [834, 320] on textarea at bounding box center [620, 241] width 602 height 270
click at [826, 312] on textarea at bounding box center [620, 241] width 602 height 270
click at [689, 287] on textarea at bounding box center [620, 241] width 602 height 270
click at [674, 299] on textarea at bounding box center [620, 241] width 602 height 270
click at [611, 290] on textarea at bounding box center [620, 241] width 602 height 270
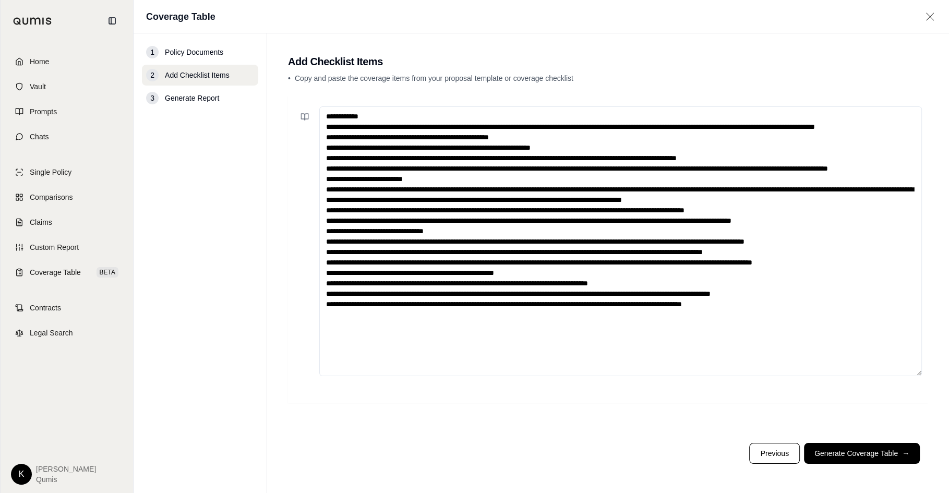
click at [575, 284] on textarea at bounding box center [620, 241] width 602 height 270
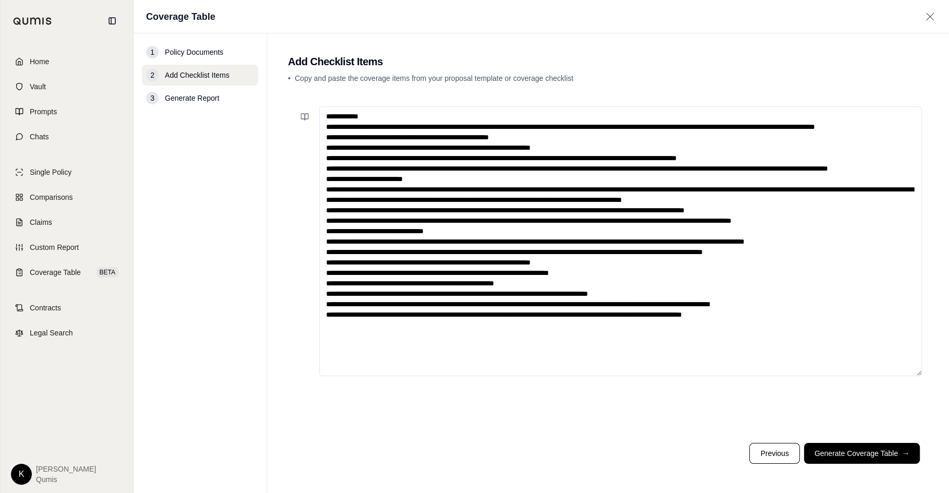
click at [688, 301] on textarea at bounding box center [620, 241] width 602 height 270
click at [645, 301] on textarea at bounding box center [620, 241] width 602 height 270
click at [624, 296] on textarea at bounding box center [620, 241] width 602 height 270
click at [596, 276] on textarea at bounding box center [620, 241] width 602 height 270
click at [575, 286] on textarea at bounding box center [620, 241] width 602 height 270
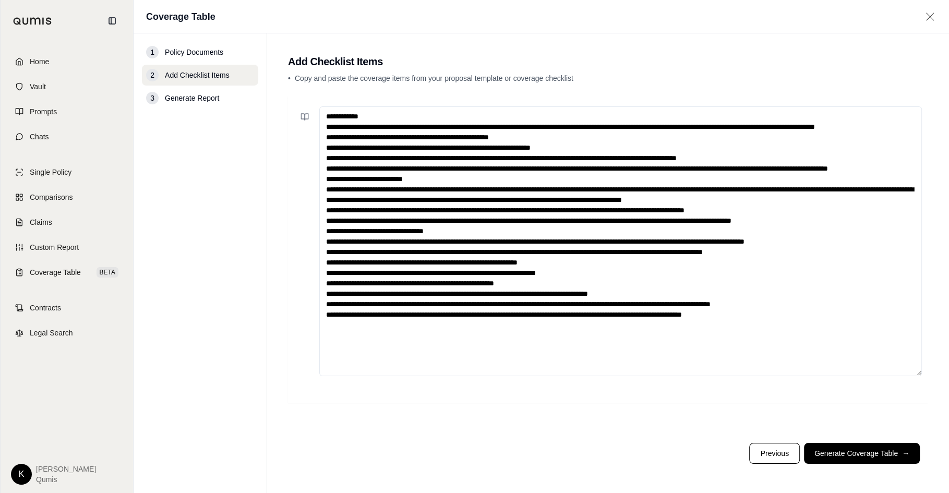
click at [810, 276] on textarea at bounding box center [620, 241] width 602 height 270
click at [852, 258] on textarea at bounding box center [620, 241] width 602 height 270
click at [440, 250] on textarea at bounding box center [620, 241] width 602 height 270
click at [821, 244] on textarea at bounding box center [620, 241] width 602 height 270
click at [816, 263] on textarea at bounding box center [620, 241] width 602 height 270
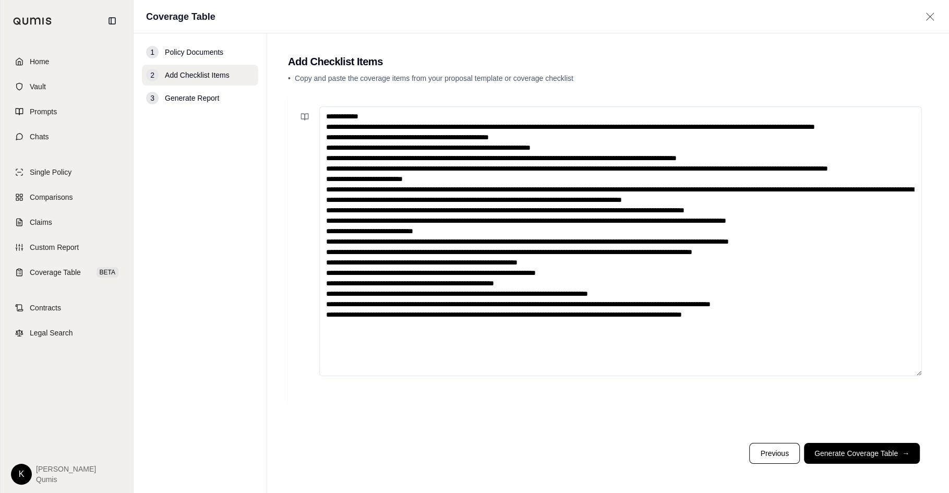
click at [803, 225] on textarea at bounding box center [620, 241] width 602 height 270
click at [764, 235] on textarea at bounding box center [620, 241] width 602 height 270
click at [875, 214] on textarea at bounding box center [620, 241] width 602 height 270
click at [860, 220] on textarea at bounding box center [620, 241] width 602 height 270
click at [412, 195] on textarea at bounding box center [620, 241] width 602 height 270
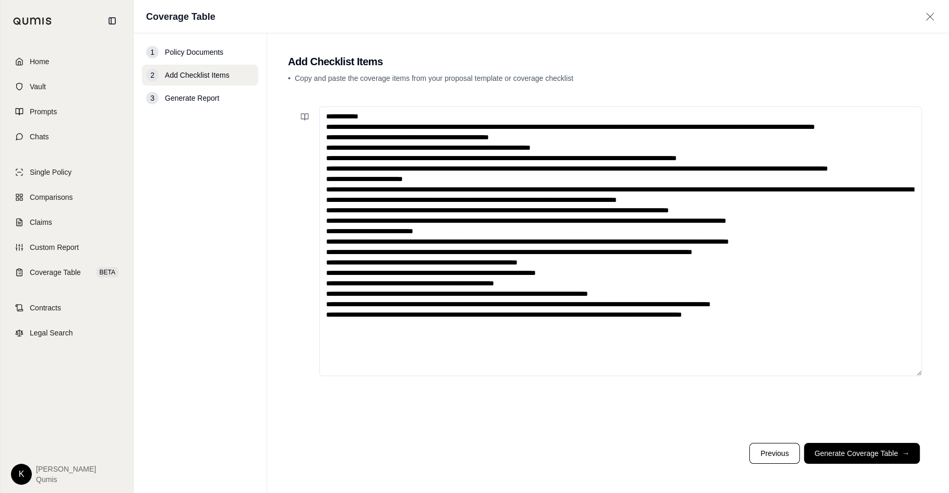
click at [423, 199] on textarea at bounding box center [620, 241] width 602 height 270
click at [376, 177] on textarea at bounding box center [620, 241] width 602 height 270
click at [758, 169] on textarea at bounding box center [620, 241] width 602 height 270
click at [641, 154] on textarea at bounding box center [620, 241] width 602 height 270
click at [551, 139] on textarea at bounding box center [620, 241] width 602 height 270
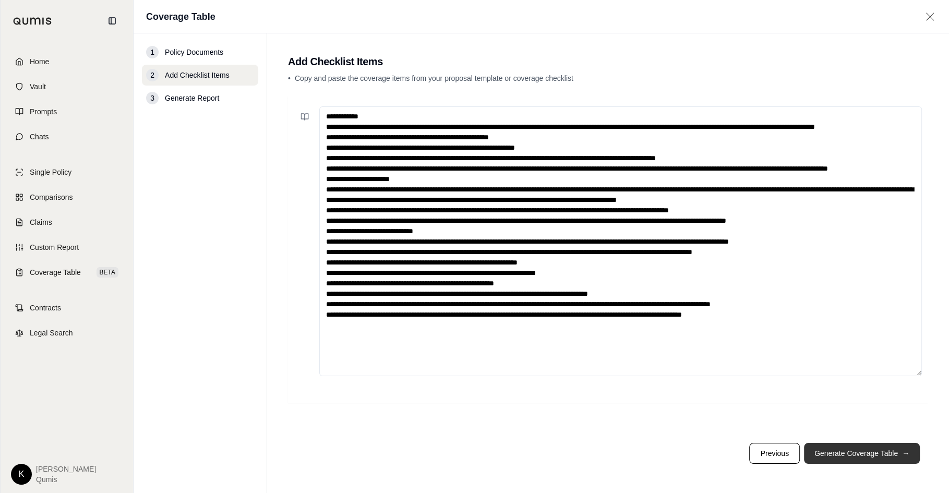
type textarea "**********"
click at [863, 454] on button "Generate Coverage Table →" at bounding box center [862, 453] width 116 height 21
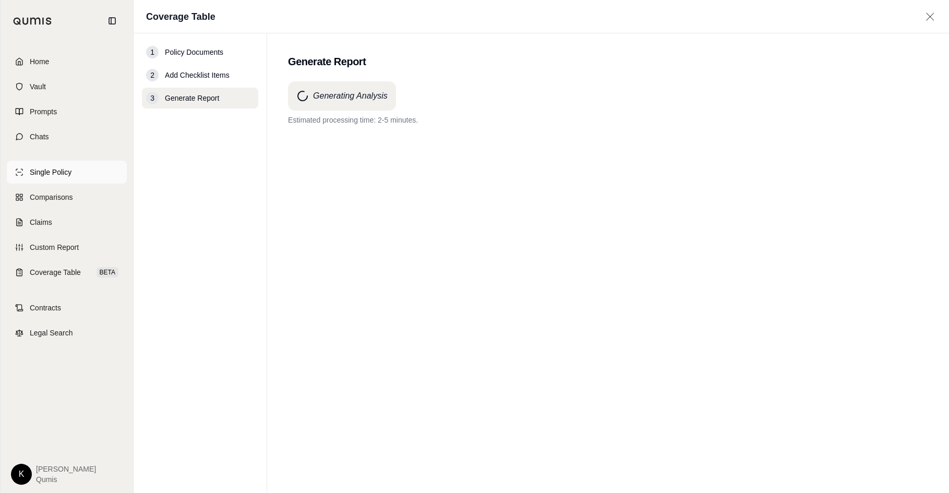
click at [56, 181] on link "Single Policy" at bounding box center [67, 172] width 120 height 23
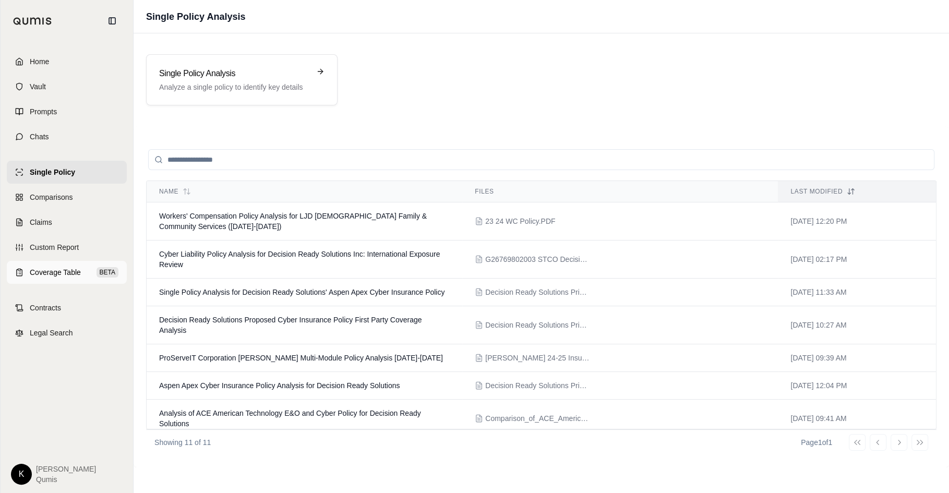
click at [67, 272] on span "Coverage Table" at bounding box center [55, 272] width 51 height 10
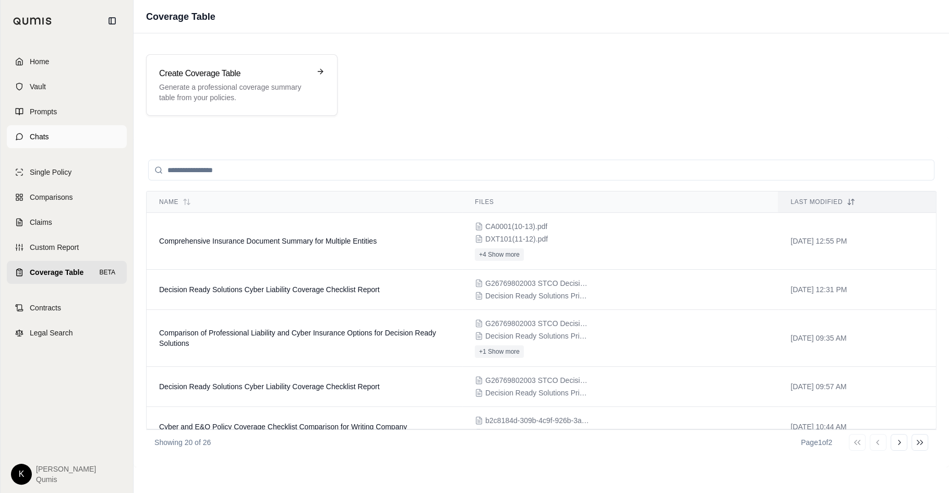
click at [35, 143] on link "Chats" at bounding box center [67, 136] width 120 height 23
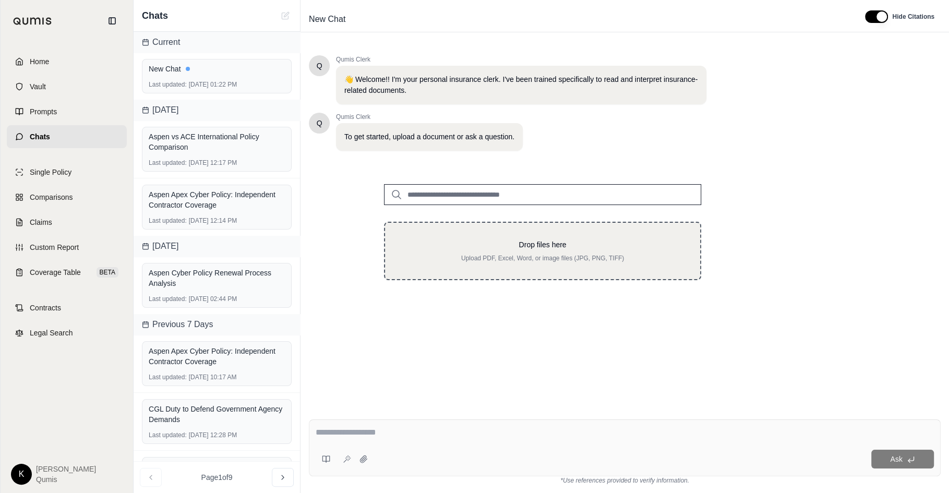
click at [525, 245] on p "Drop files here" at bounding box center [543, 244] width 282 height 10
type input "**********"
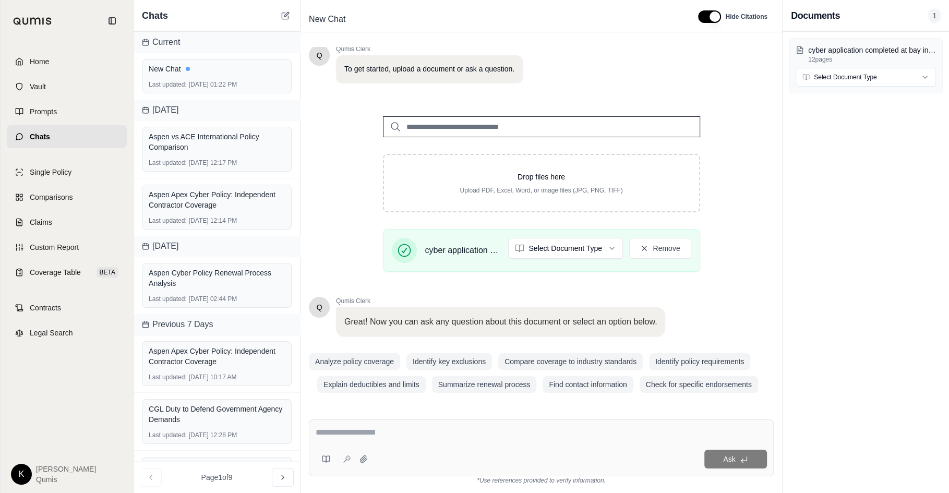
scroll to position [68, 0]
click at [571, 254] on html "Home Vault Prompts Chats Single Policy Comparisons Claims Custom Report Coverag…" at bounding box center [474, 246] width 949 height 493
click at [496, 434] on textarea at bounding box center [541, 432] width 451 height 13
type textarea "*"
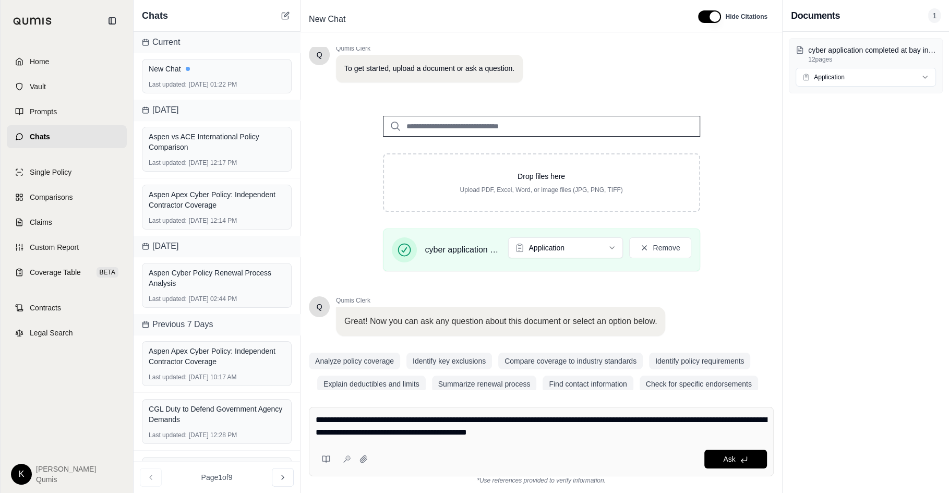
type textarea "**********"
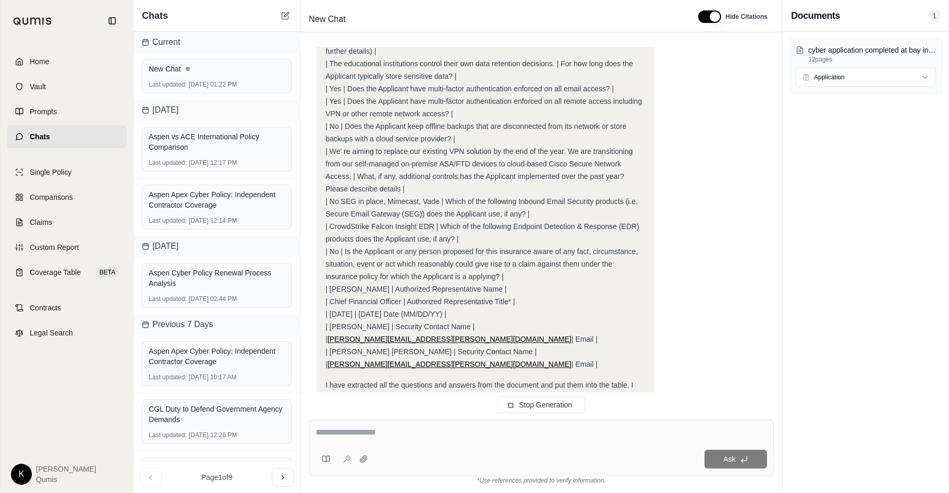
scroll to position [966, 0]
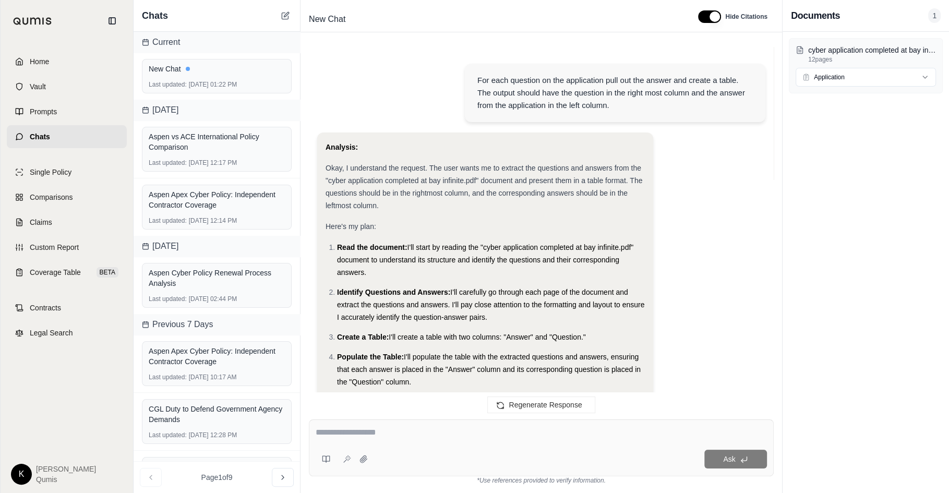
scroll to position [1684, 0]
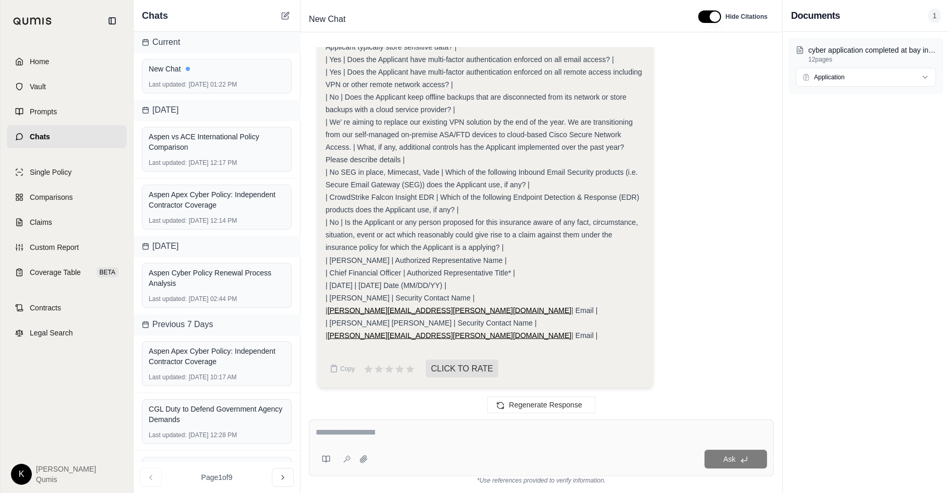
drag, startPoint x: 480, startPoint y: 335, endPoint x: 323, endPoint y: 70, distance: 307.8
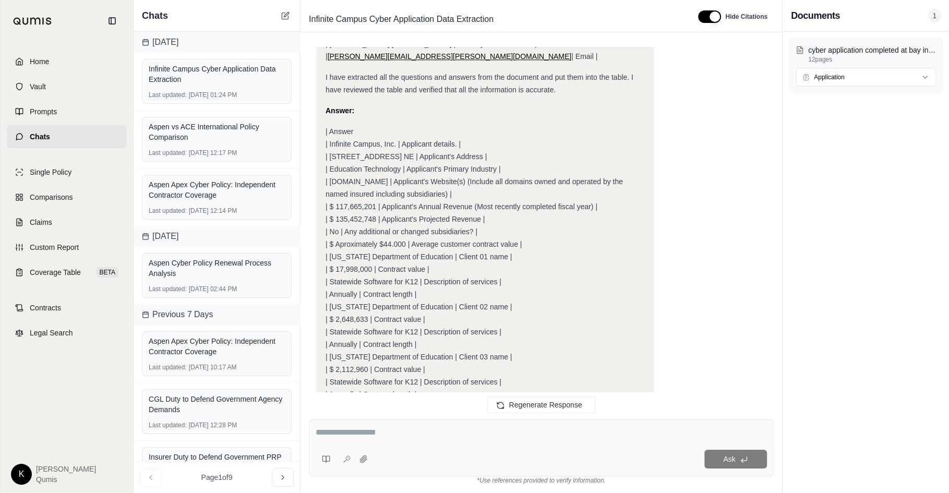
scroll to position [1198, 0]
click at [326, 131] on span "| Answer" at bounding box center [339, 132] width 28 height 8
copy div "| Answer | Infinite Campus, Inc. | Applicant details. | | 4321 109th Ave. NE | …"
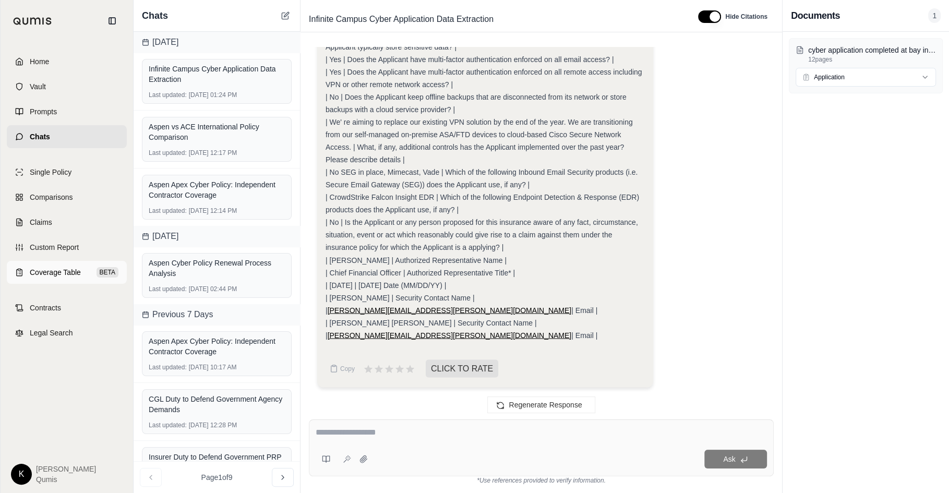
click at [55, 270] on span "Coverage Table" at bounding box center [55, 272] width 51 height 10
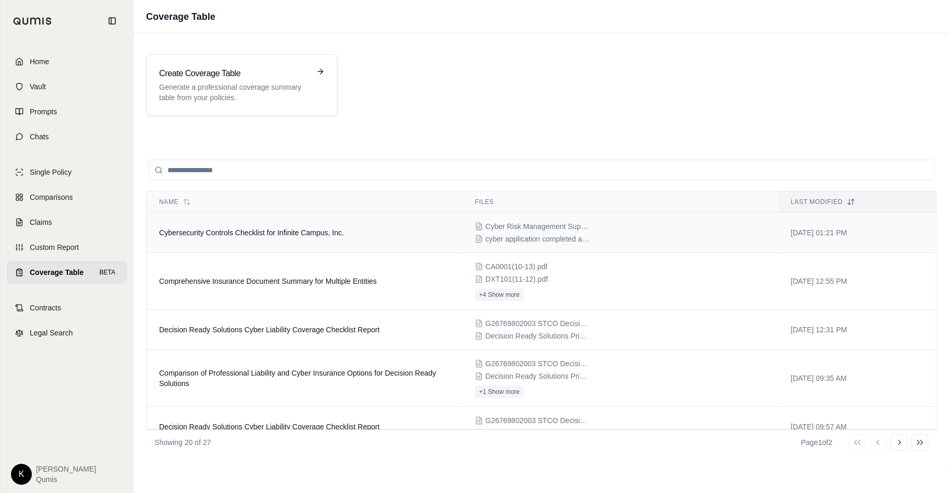
click at [238, 245] on td "Cybersecurity Controls Checklist for Infinite Campus, Inc." at bounding box center [305, 233] width 316 height 40
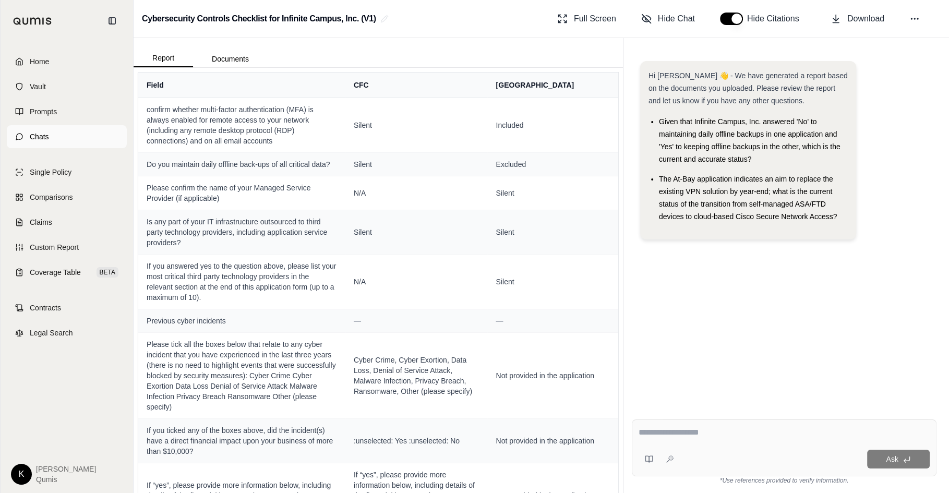
click at [71, 139] on link "Chats" at bounding box center [67, 136] width 120 height 23
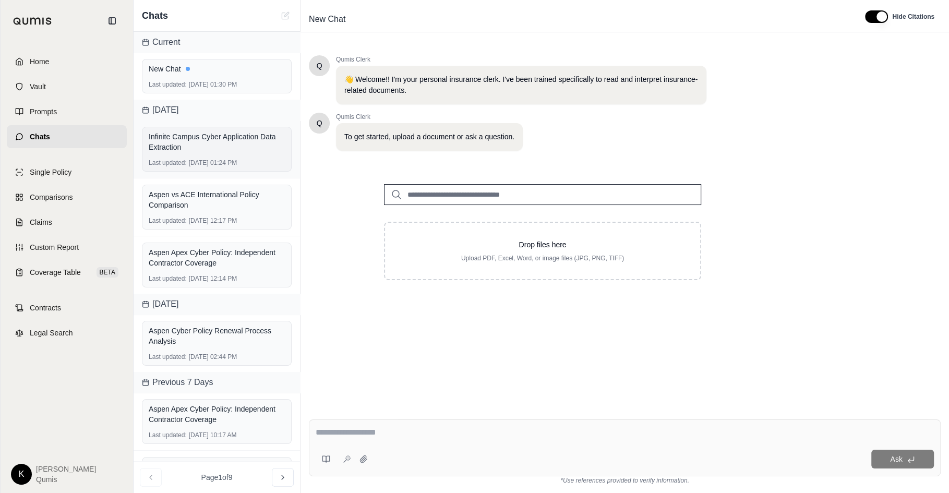
click at [224, 151] on div "Infinite Campus Cyber Application Data Extraction" at bounding box center [217, 141] width 136 height 25
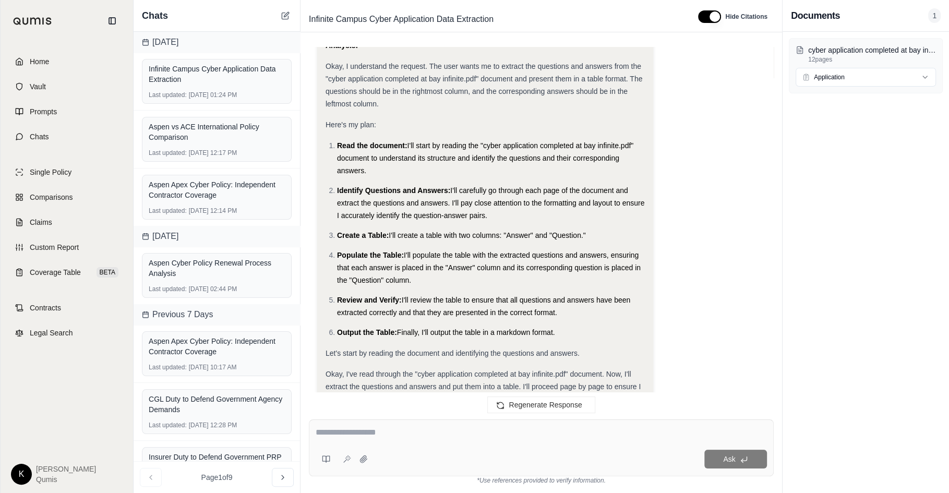
scroll to position [82, 0]
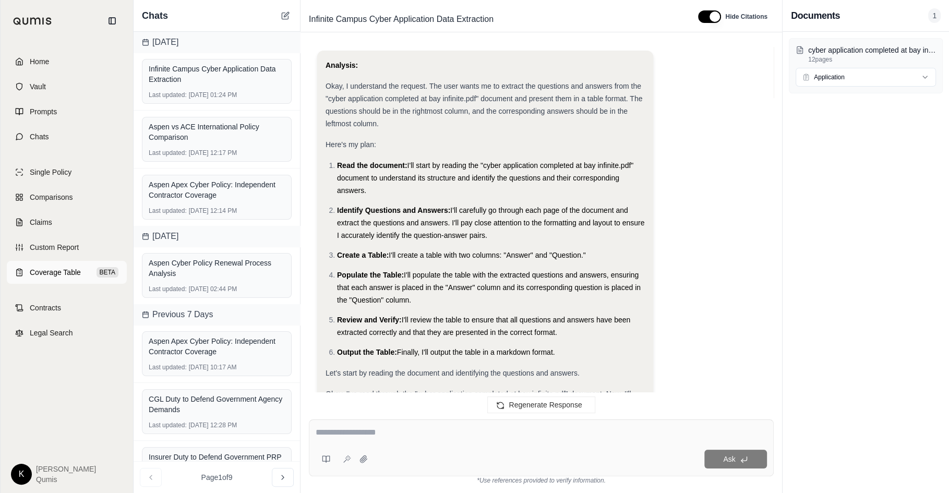
click at [74, 277] on link "Coverage Table BETA" at bounding box center [67, 272] width 120 height 23
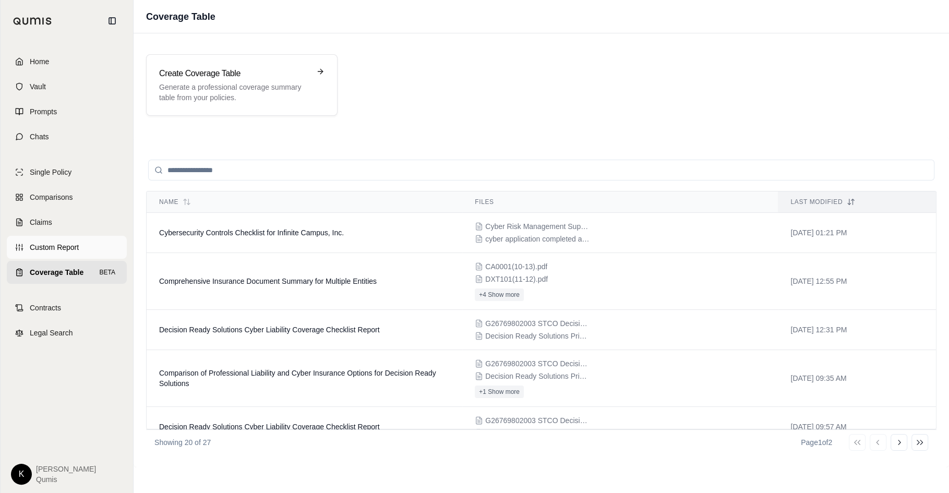
click at [82, 248] on link "Custom Report" at bounding box center [67, 247] width 120 height 23
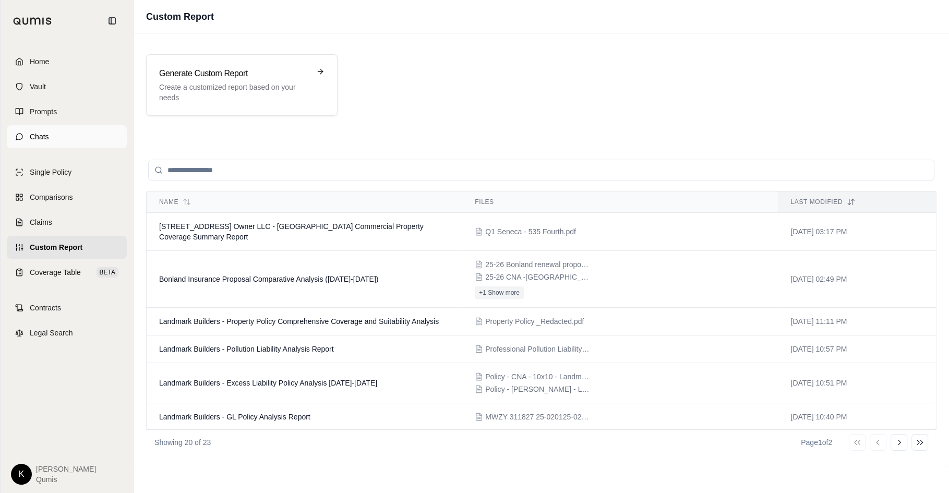
click at [76, 126] on link "Chats" at bounding box center [67, 136] width 120 height 23
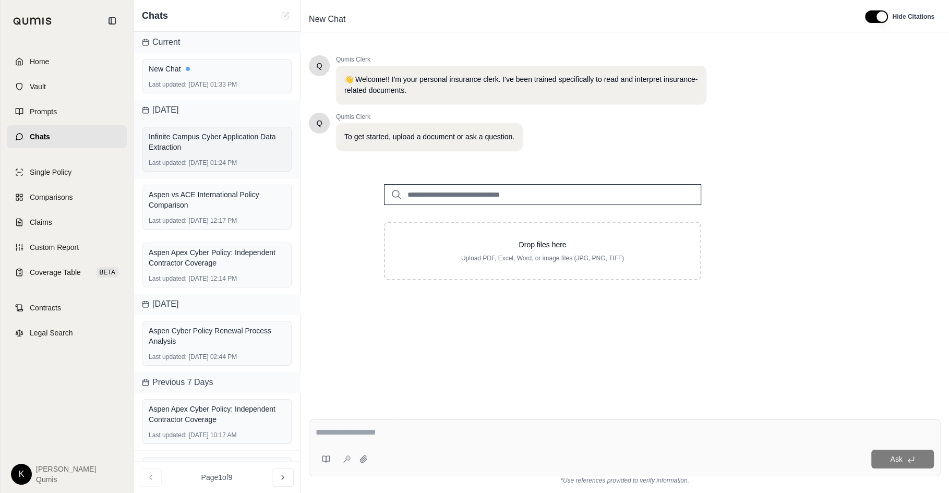
click at [194, 151] on div "Infinite Campus Cyber Application Data Extraction" at bounding box center [217, 141] width 136 height 21
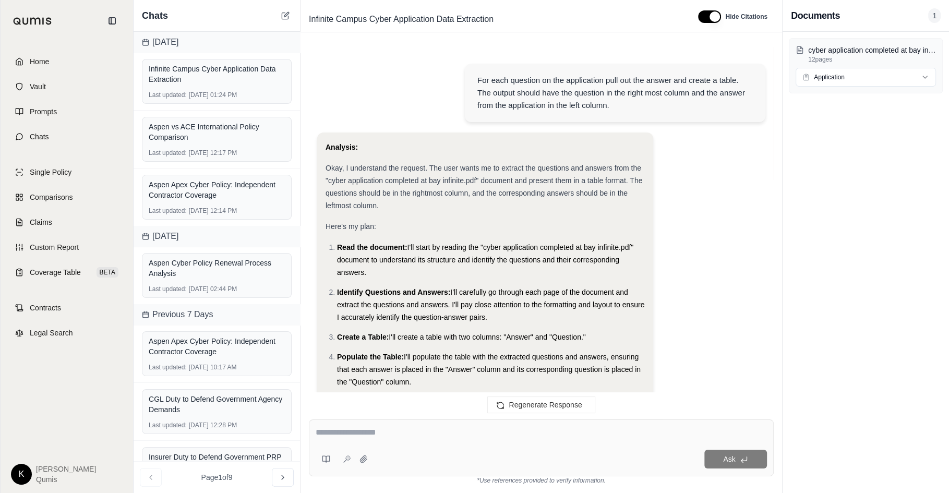
scroll to position [1684, 0]
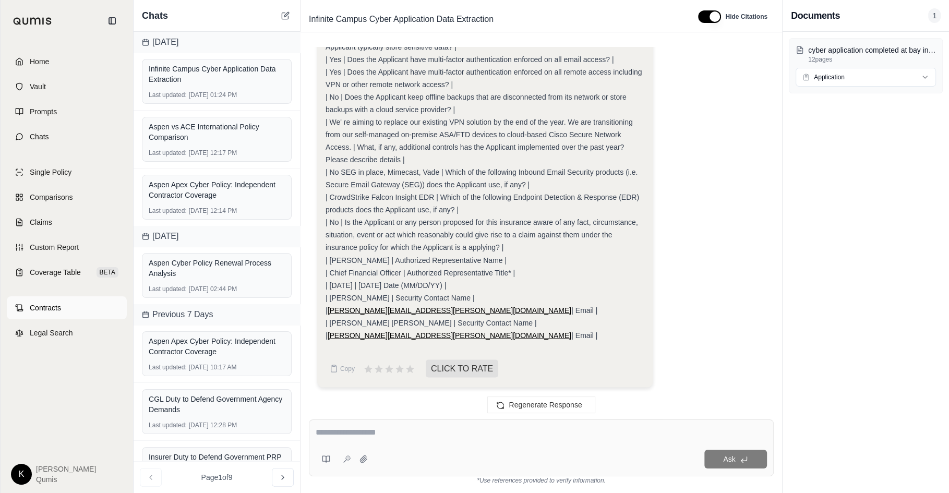
click at [67, 311] on link "Contracts" at bounding box center [67, 307] width 120 height 23
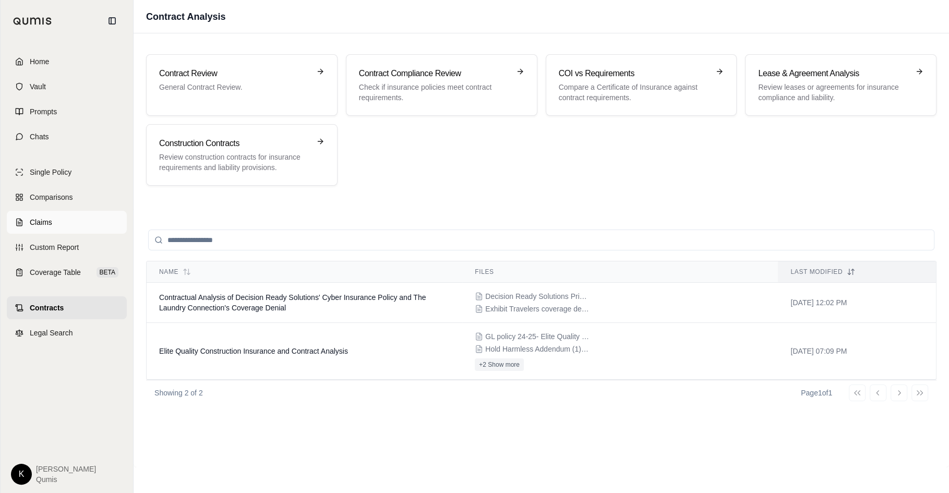
click at [64, 220] on link "Claims" at bounding box center [67, 222] width 120 height 23
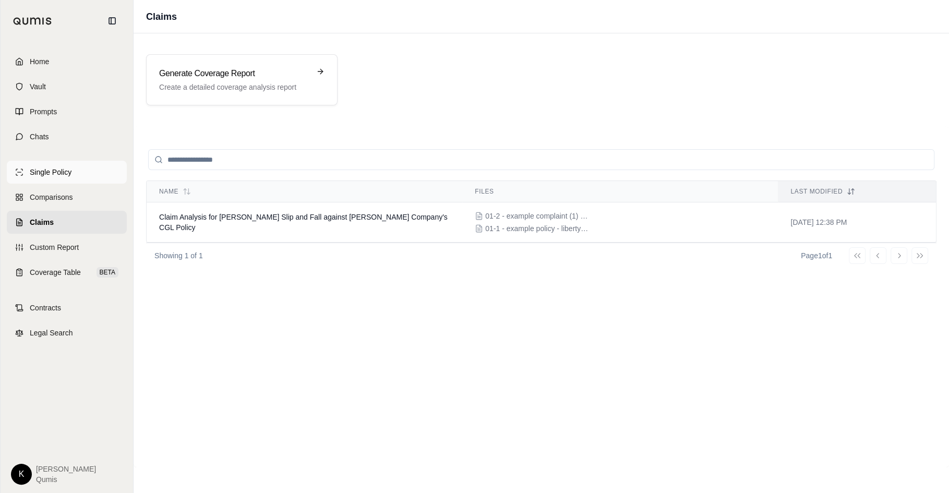
click at [53, 170] on span "Single Policy" at bounding box center [51, 172] width 42 height 10
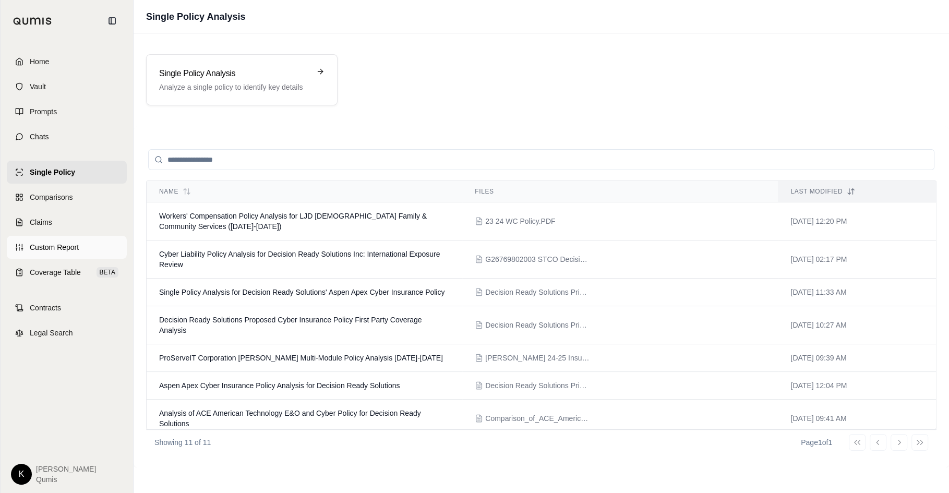
click at [58, 253] on link "Custom Report" at bounding box center [67, 247] width 120 height 23
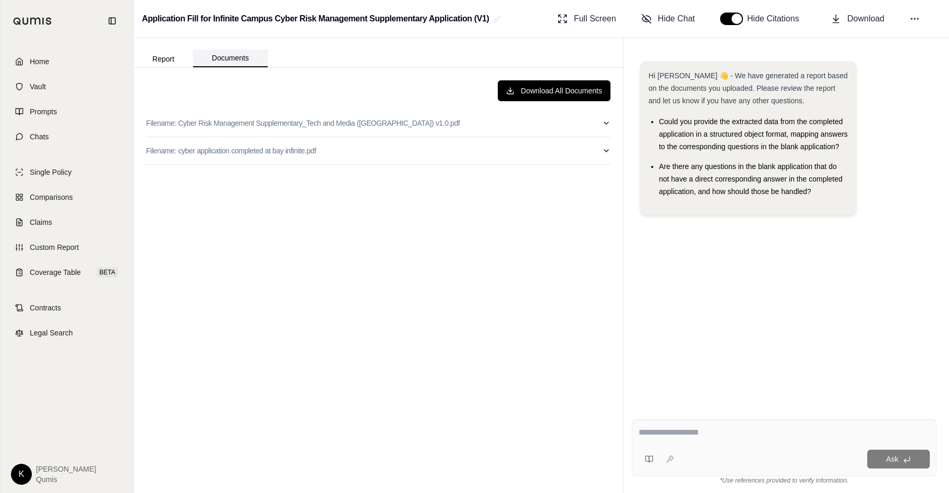
click at [260, 57] on button "Documents" at bounding box center [230, 59] width 75 height 18
click at [611, 122] on div "Download All Documents Filename: Cyber Risk Management Supplementary_Tech and M…" at bounding box center [378, 280] width 481 height 417
click at [607, 124] on icon "button" at bounding box center [606, 123] width 8 height 8
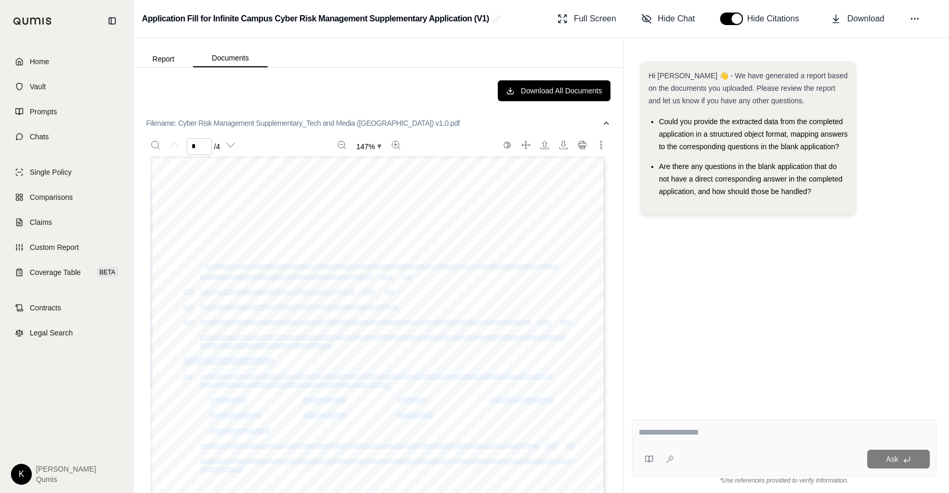
drag, startPoint x: 204, startPoint y: 265, endPoint x: 381, endPoint y: 392, distance: 217.5
click at [381, 392] on div "US Cyber Risk Management Supplementary application form 1.1 Company name: Basic…" at bounding box center [377, 478] width 455 height 644
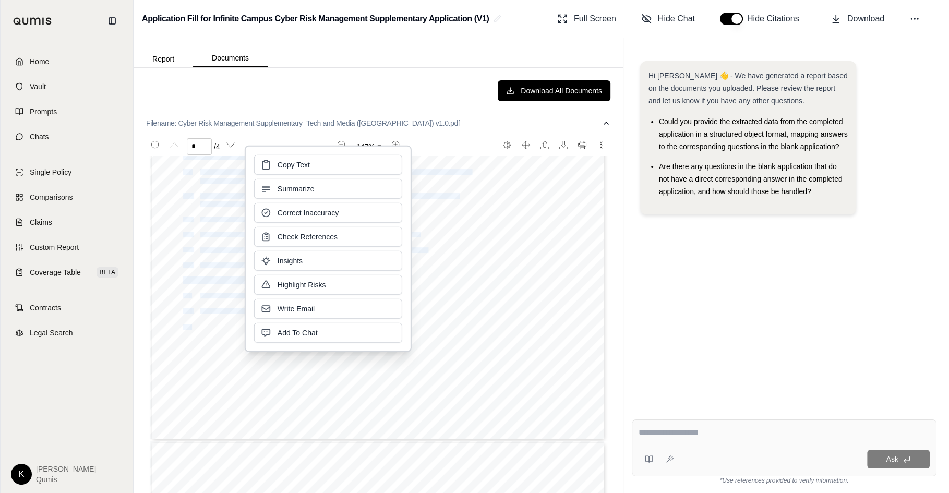
scroll to position [360, 0]
copy div "lease confirm whether multi-factor authentication (MFA) is always enabled for r…"
